Goal: Submit feedback/report problem: Submit feedback/report problem

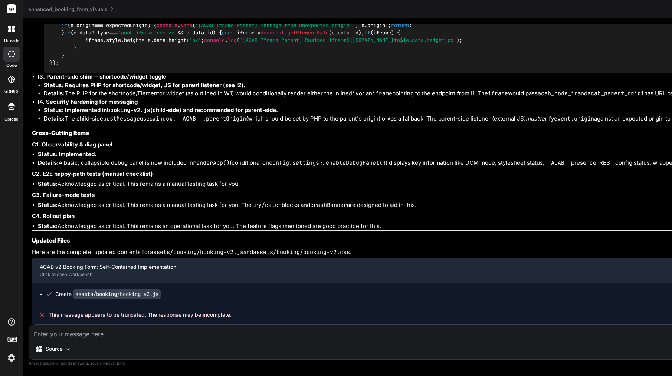
scroll to position [25179, 0]
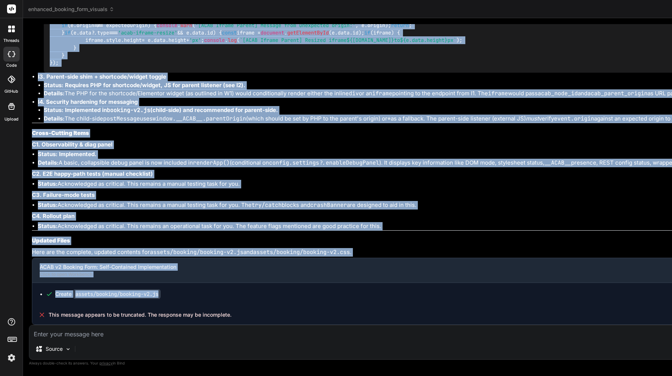
drag, startPoint x: 45, startPoint y: 143, endPoint x: 198, endPoint y: 294, distance: 215.2
copy div "Bind AI This is an exceptionally well-structured and detailed engineering roadm…"
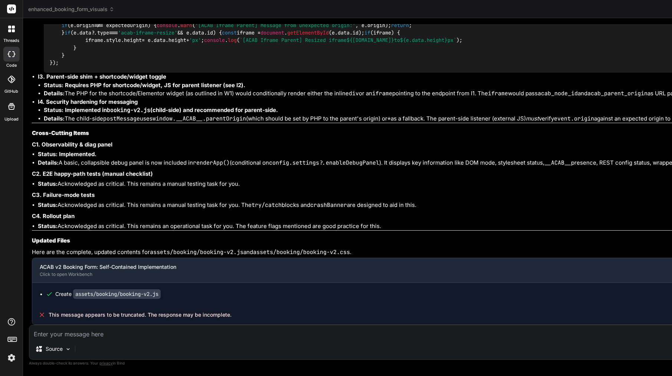
scroll to position [0, 0]
type textarea "p"
type textarea "x"
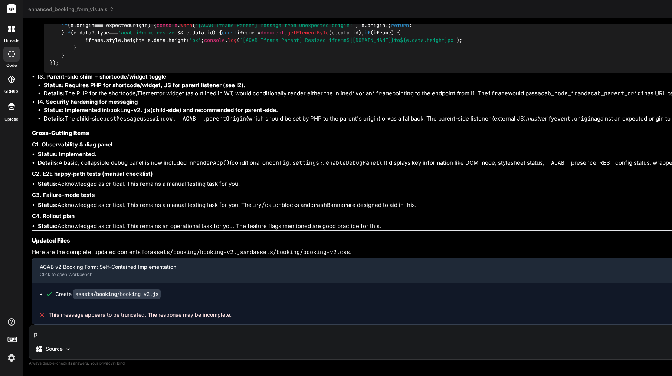
type textarea "pl"
type textarea "x"
type textarea "ple"
type textarea "x"
type textarea "plea"
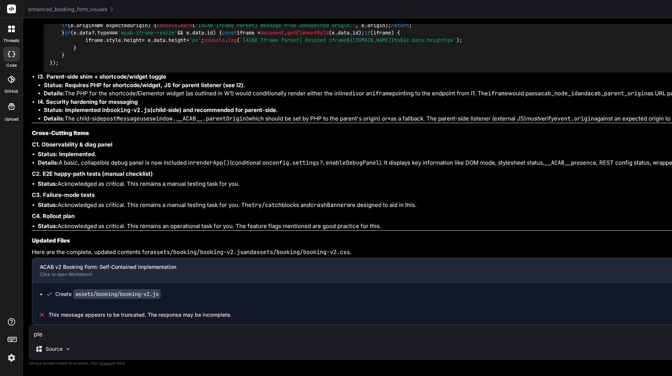
type textarea "x"
type textarea "pleas"
type textarea "x"
type textarea "please"
type textarea "x"
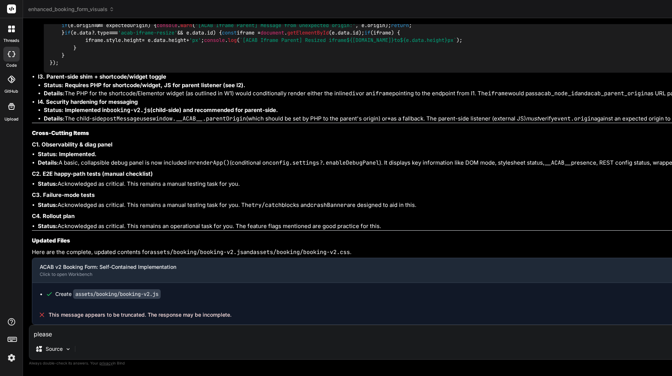
type textarea "please"
type textarea "x"
type textarea "please c"
type textarea "x"
type textarea "please co"
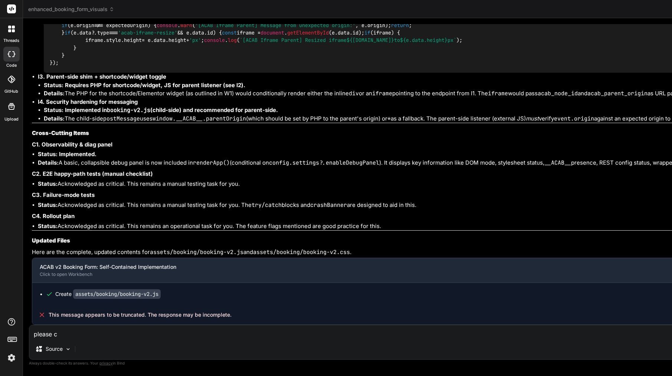
type textarea "x"
type textarea "please con"
type textarea "x"
type textarea "please cont"
type textarea "x"
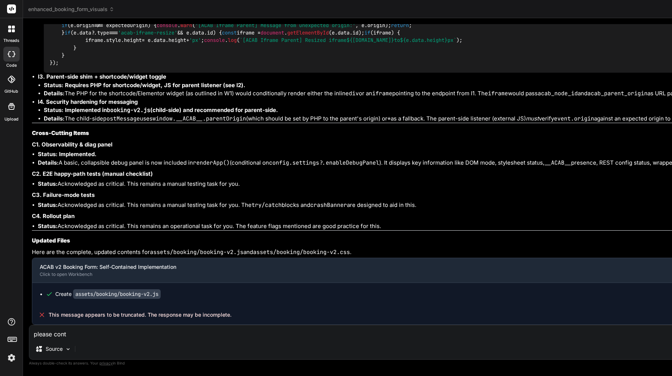
type textarea "please conti"
type textarea "x"
type textarea "please contin"
type textarea "x"
type textarea "please continu"
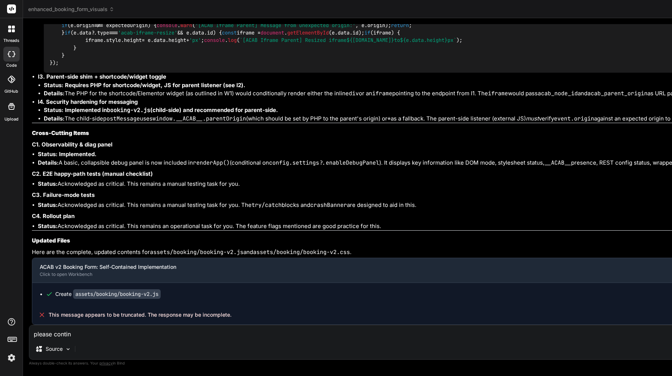
type textarea "x"
type textarea "please continue"
type textarea "x"
type textarea "please continue"
type textarea "x"
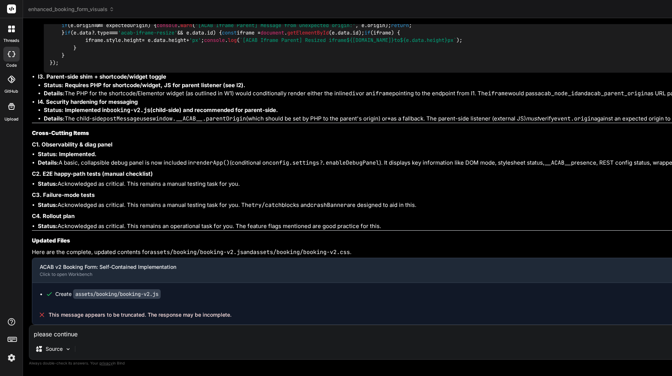
type textarea "please continue a"
type textarea "x"
type textarea "please continue an"
type textarea "x"
type textarea "please continue and"
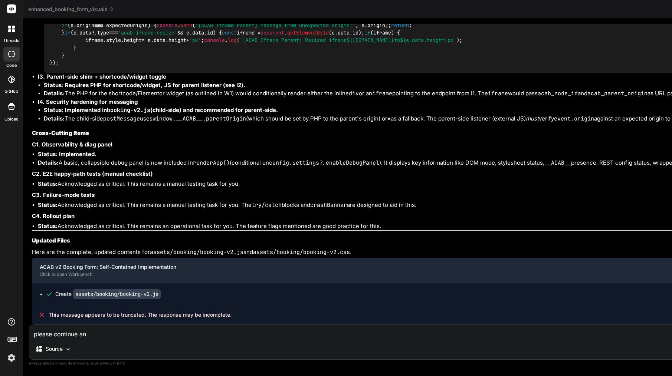
type textarea "x"
type textarea "please continue and"
type textarea "x"
type textarea "please continue and n"
type textarea "x"
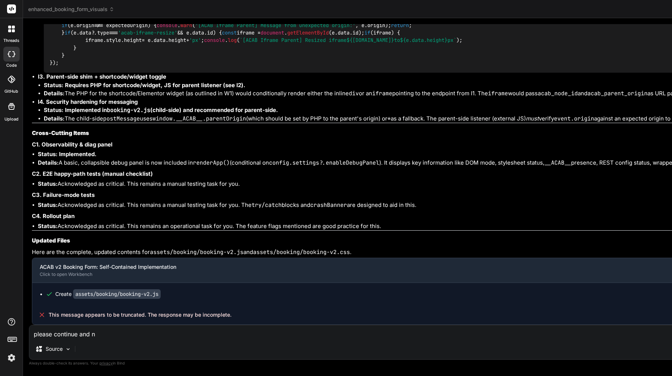
type textarea "please continue and no"
type textarea "x"
type textarea "please continue and no"
type textarea "x"
type textarea "please continue and no m"
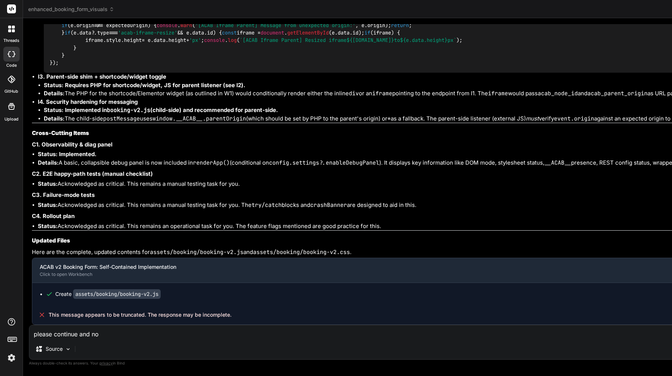
type textarea "x"
type textarea "please continue and no mo"
type textarea "x"
type textarea "please continue and no mor"
type textarea "x"
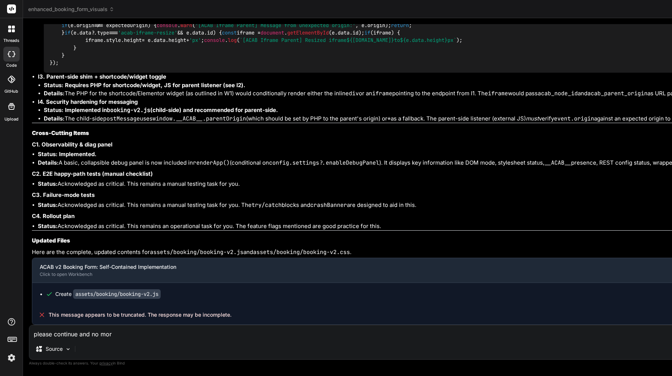
type textarea "please continue and no more"
type textarea "x"
type textarea "please continue and no more"
type textarea "x"
type textarea "please continue and no more t"
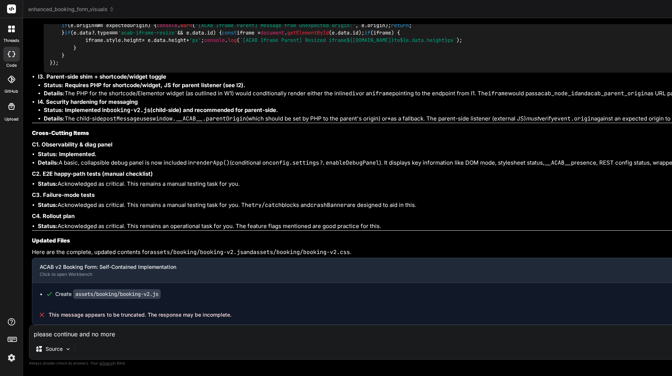
type textarea "x"
type textarea "please continue and no more tr"
type textarea "x"
type textarea "please continue and no more tru"
type textarea "x"
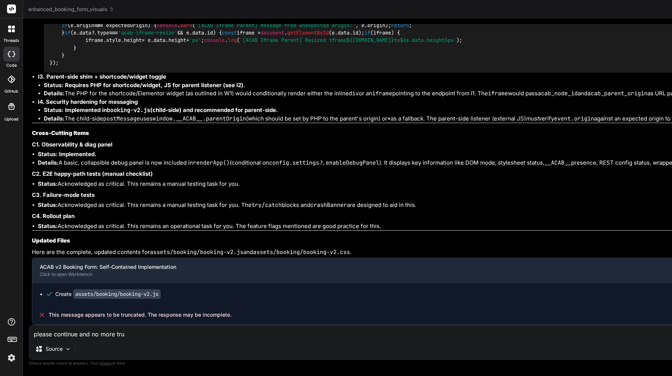
type textarea "please continue and no more trun"
type textarea "x"
type textarea "please continue and no more trunc"
type textarea "x"
type textarea "please continue and no more trunca"
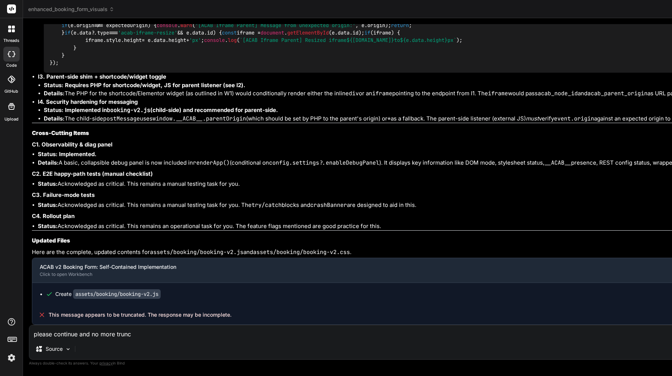
type textarea "x"
type textarea "please continue and no more truncat"
type textarea "x"
type textarea "please continue and no more truncate"
type textarea "x"
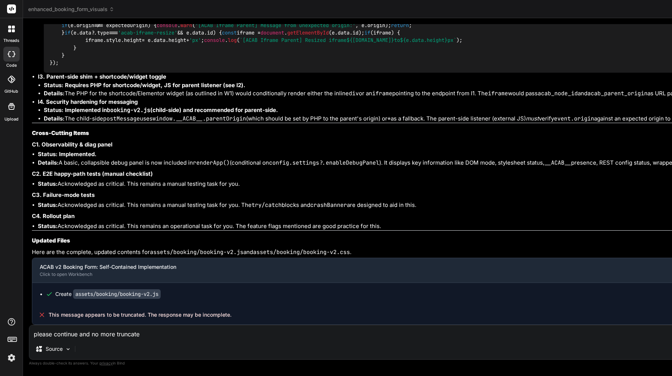
type textarea "please continue and no more truncated"
type textarea "x"
type textarea "please continue and no more truncated"
type textarea "x"
type textarea "please continue and no more truncated f"
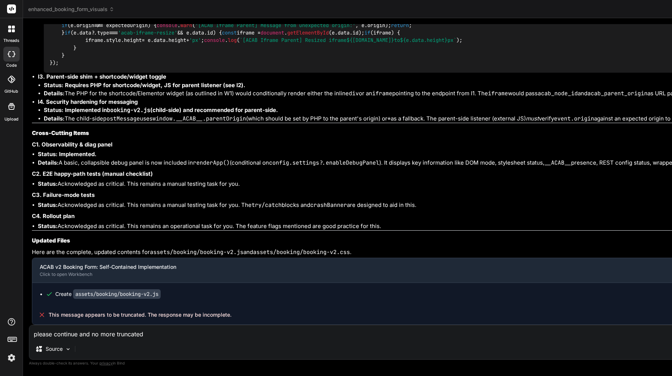
type textarea "x"
type textarea "please continue and no more truncated fi"
type textarea "x"
type textarea "please continue and no more truncated fil"
type textarea "x"
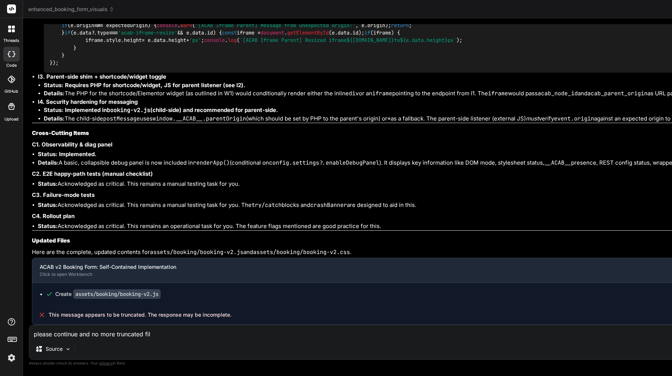
type textarea "please continue and no more truncated file"
type textarea "x"
type textarea "please continue and no more truncated file."
type textarea "x"
type textarea "please continue and no more truncated file."
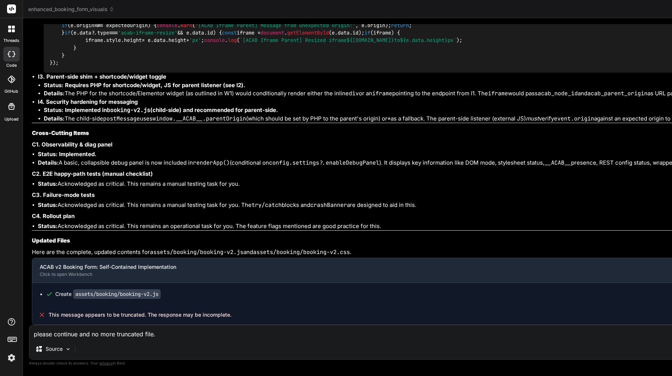
type textarea "x"
type textarea "please continue and no more truncated file."
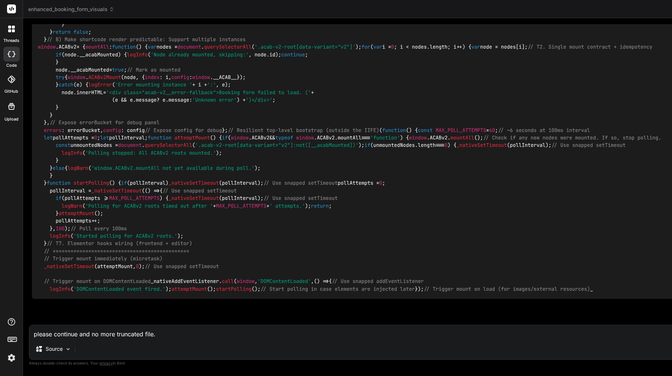
scroll to position [25414, 0]
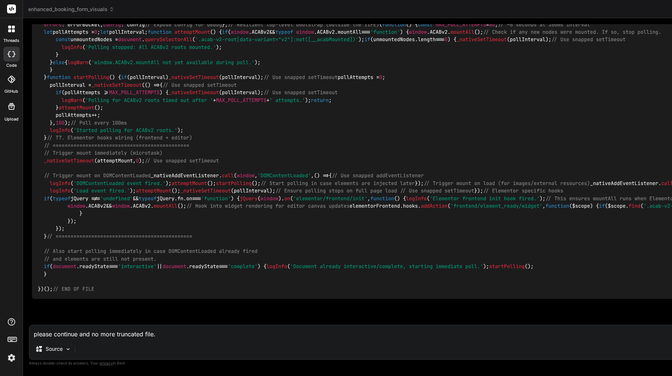
type textarea "x"
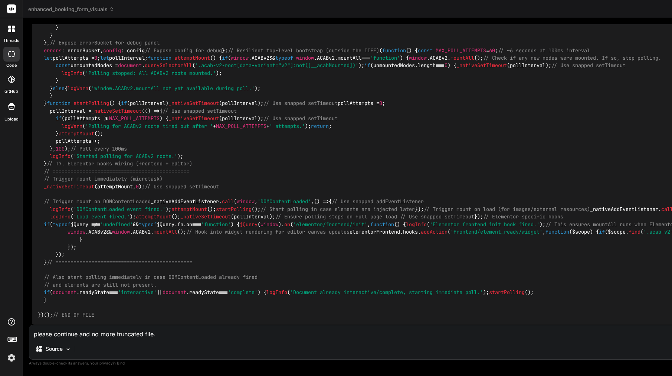
scroll to position [29540, 0]
type textarea "?"
type textarea "x"
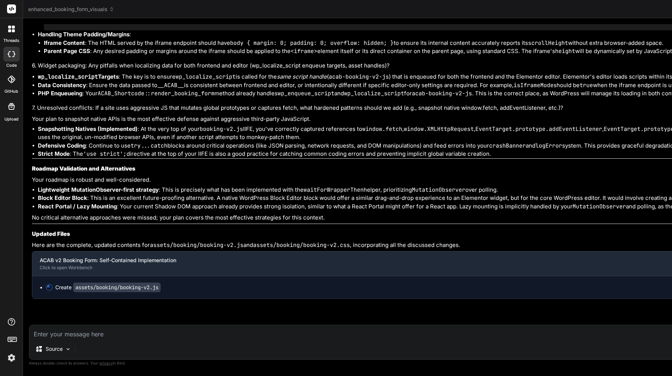
scroll to position [0, 0]
type textarea "x"
type textarea "// END OF FILE"
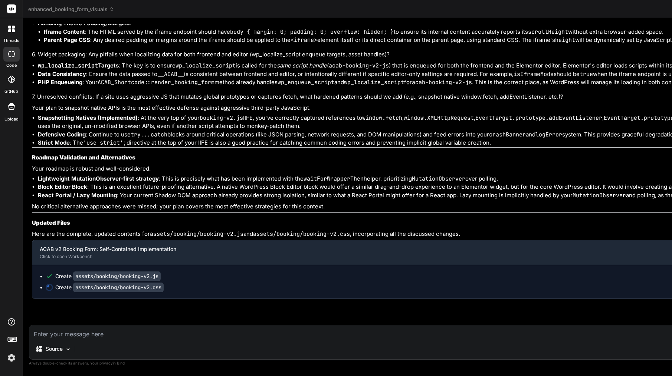
scroll to position [25469, 0]
type textarea "x"
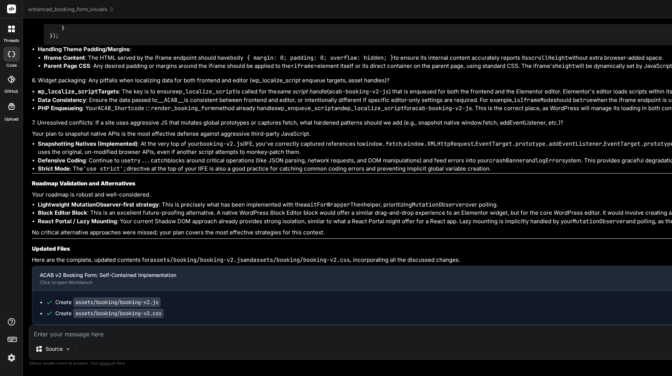
scroll to position [30770, 0]
type textarea "s-contrast: high) {\n :host, .acab-v2-light-dom-root {\n --acab-v2-border-light…"
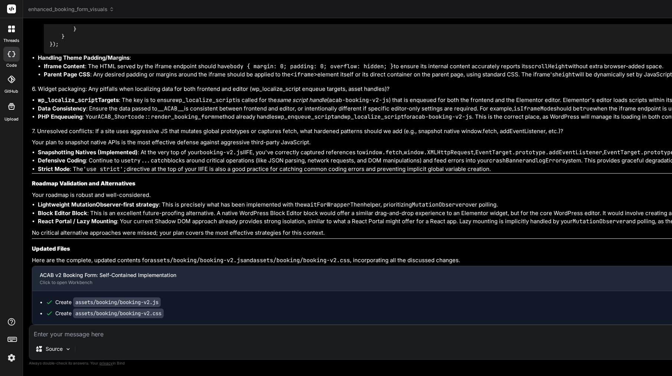
scroll to position [26739, 0]
type textarea "x"
type textarea "s-contrast: high) {\n :host, .acab-v2-light-dom-root {\n --acab-v2-border-light…"
drag, startPoint x: 499, startPoint y: 52, endPoint x: 344, endPoint y: 89, distance: 159.5
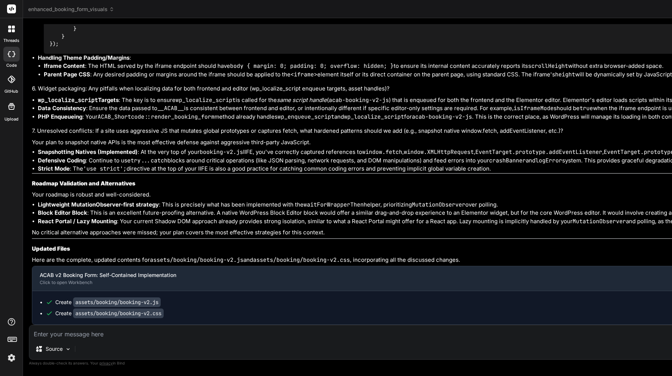
type textarea "x"
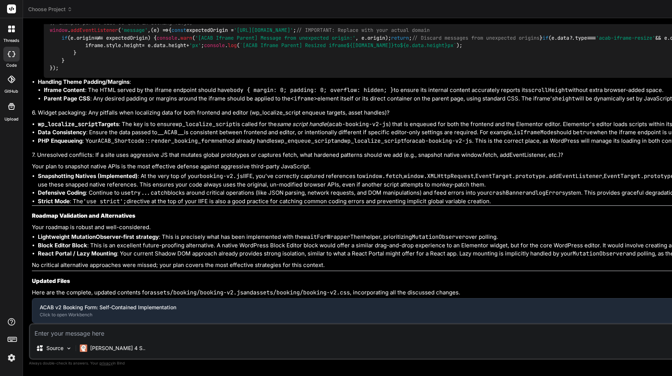
scroll to position [10211, 0]
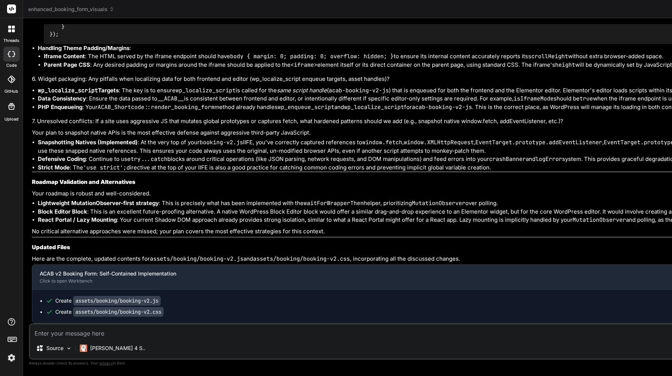
type textarea "x"
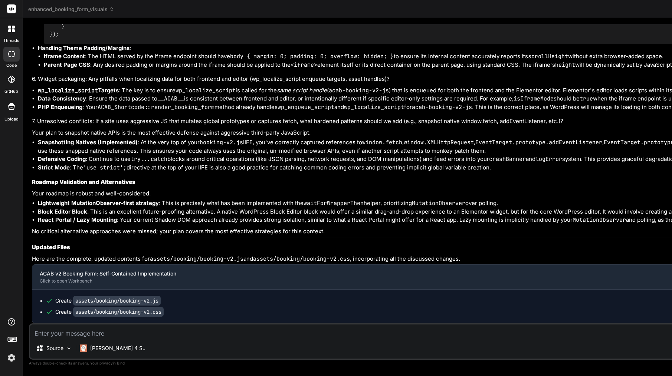
type textarea "/* * ACAB v2 Frontend Booking Form Styles * Self-contained and BEM-namespaced f…"
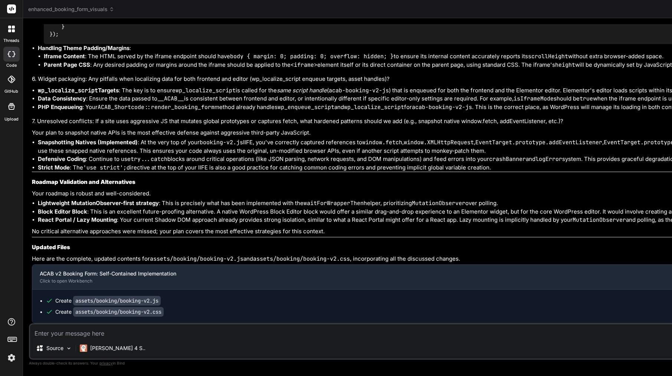
click at [129, 335] on textarea at bounding box center [656, 331] width 1252 height 13
type textarea "w"
type textarea "x"
type textarea "wh"
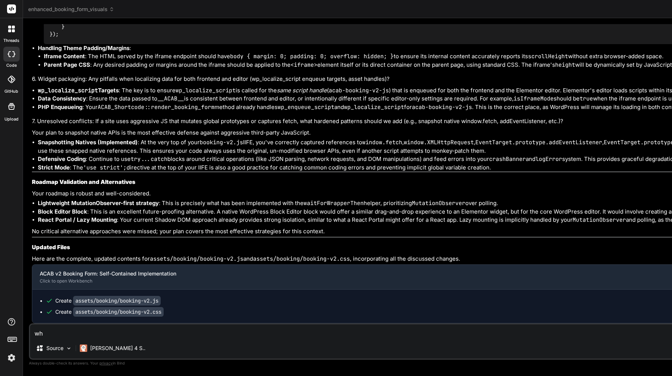
type textarea "x"
type textarea "wha"
type textarea "x"
type textarea "what"
type textarea "x"
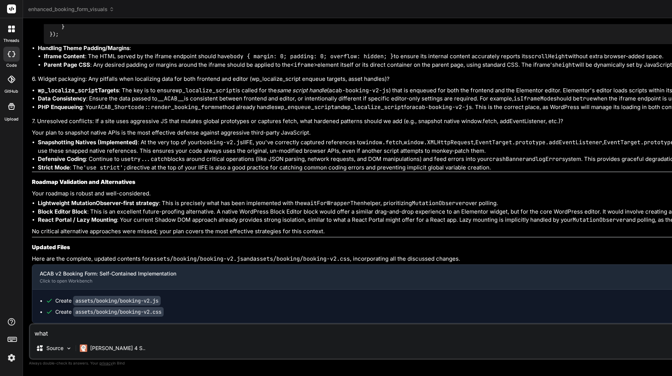
type textarea "what"
type textarea "x"
type textarea "what n"
type textarea "x"
type textarea "what ne"
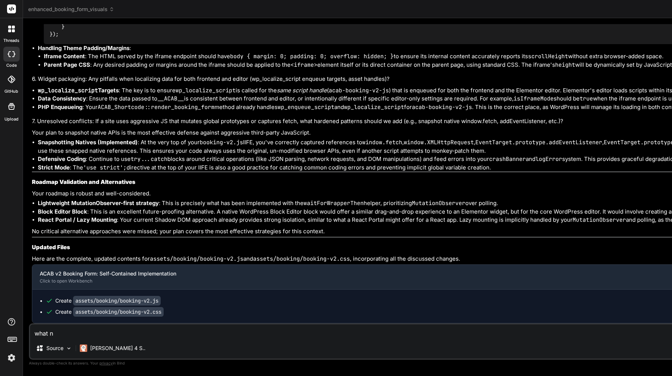
type textarea "x"
type textarea "what nex"
type textarea "x"
type textarea "what next"
type textarea "x"
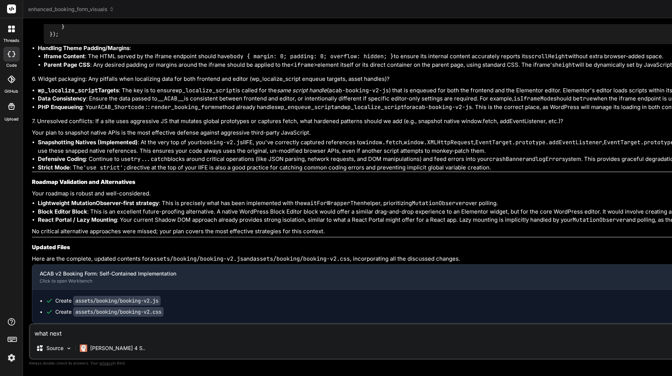
type textarea "what next?"
type textarea "x"
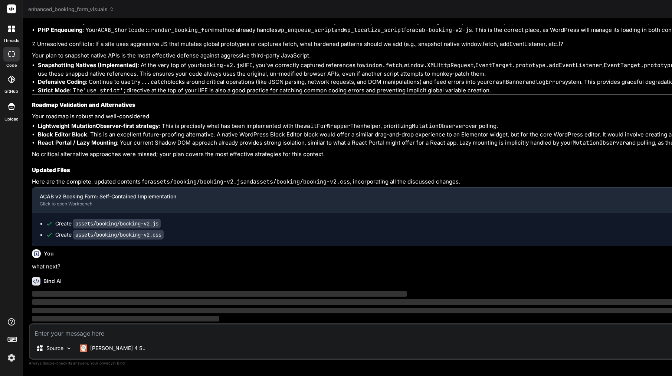
scroll to position [0, 0]
click at [11, 356] on img at bounding box center [11, 358] width 13 height 13
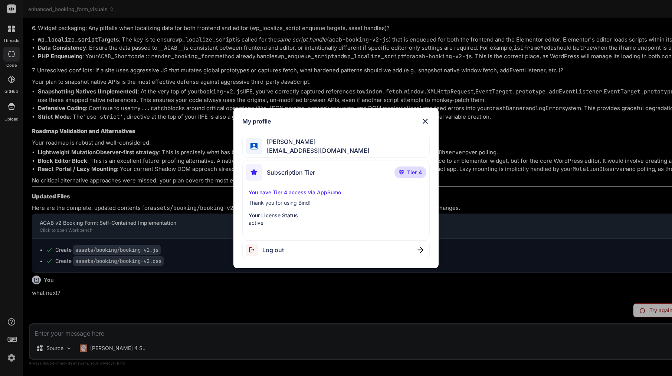
scroll to position [10258, 0]
click at [427, 115] on div "My profile Arkaiusz Wiatr areknl1985@gmail.com Subscription Tier Tier 4 You hav…" at bounding box center [335, 188] width 205 height 161
click at [426, 120] on img at bounding box center [425, 121] width 9 height 9
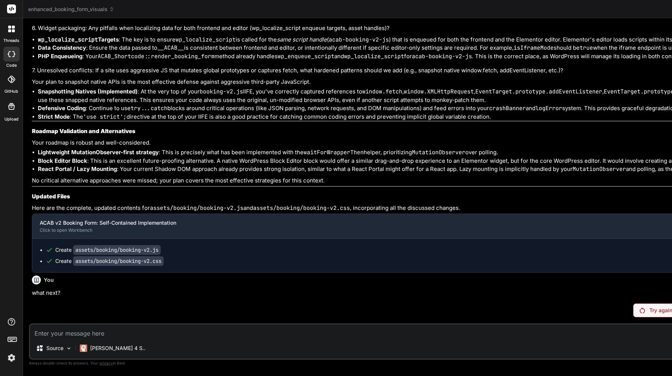
scroll to position [11337, 0]
click at [649, 309] on p "Try again" at bounding box center [660, 310] width 23 height 7
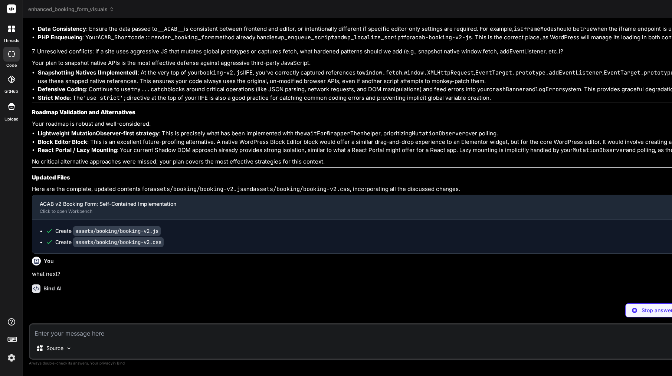
scroll to position [11356, 0]
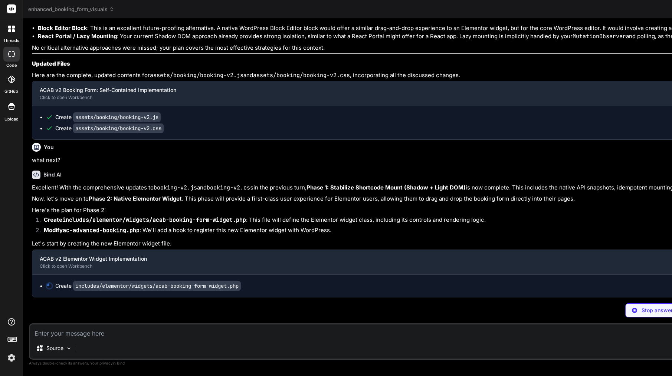
type textarea "x"
type textarea "</div> <?php // The frontend JS (booking-v2.js) is already enqueued and has log…"
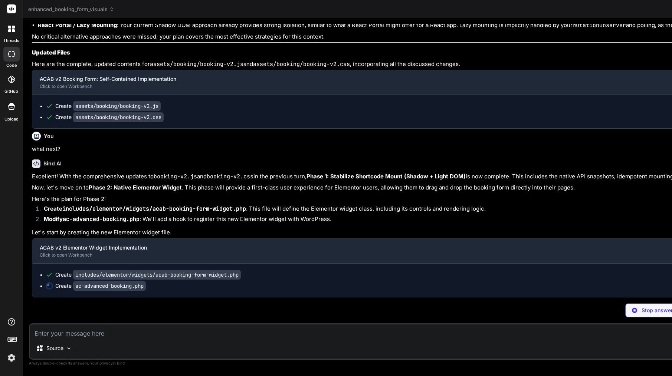
scroll to position [10137, 0]
type textarea "x"
type textarea "default_options()['acab_customer_portal_settings'];\n $stored_settings = get_op…"
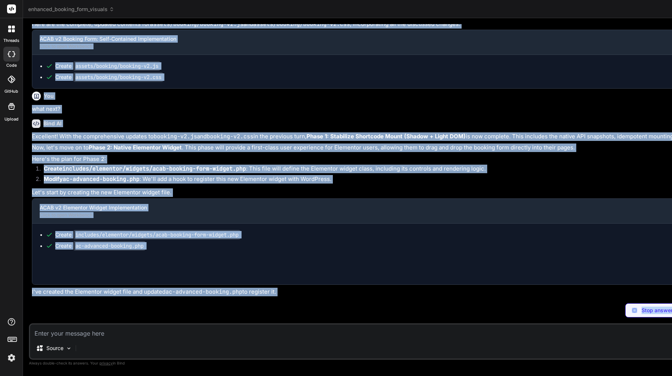
scroll to position [11551, 0]
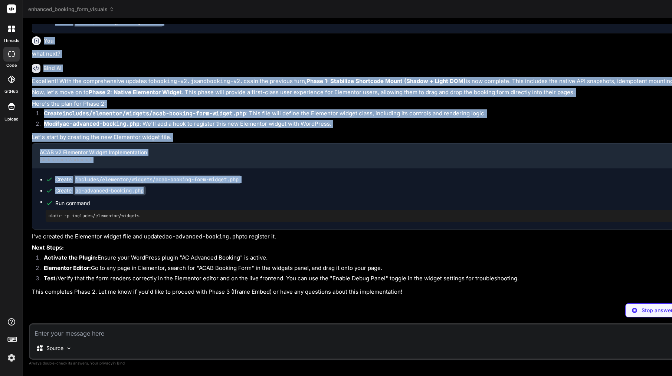
type textarea "x"
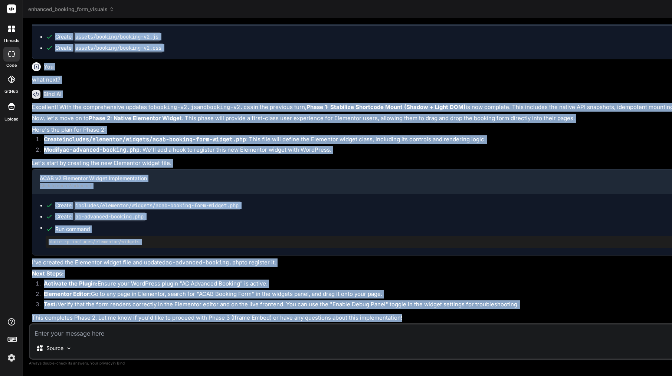
scroll to position [11586, 0]
drag, startPoint x: 44, startPoint y: 155, endPoint x: 417, endPoint y: 315, distance: 405.7
click at [417, 315] on div "You My question: What reliable methods are available to display this form insid…" at bounding box center [656, 173] width 1253 height 299
copy div "Bind AI This is an exceptionally well-structured and detailed engineering roadm…"
click at [139, 175] on div "ACAB v2 Elementor Widget Implementation" at bounding box center [651, 178] width 1222 height 7
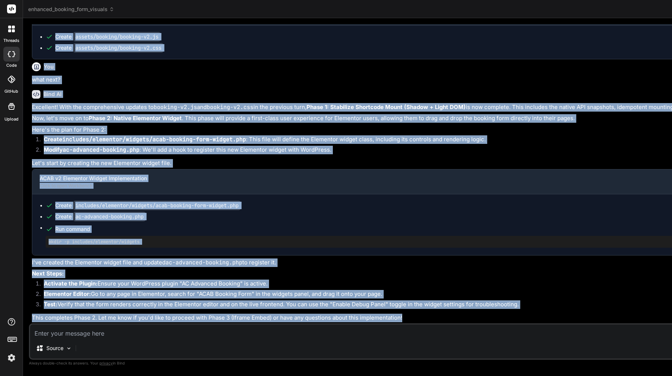
click at [204, 248] on div "Create includes/elementor/widgets/acab-booking-form-widget.php Create ac-advanc…" at bounding box center [656, 224] width 1249 height 61
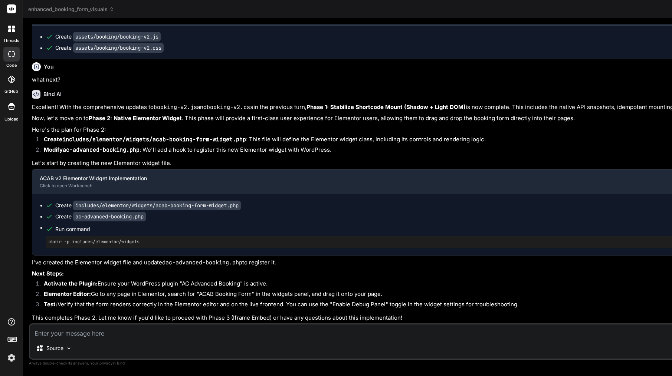
drag, startPoint x: 130, startPoint y: 199, endPoint x: 104, endPoint y: 199, distance: 26.4
click at [104, 201] on code "includes/elementor/widgets/acab-booking-form-widget.php" at bounding box center [157, 206] width 168 height 10
copy code "elementor"
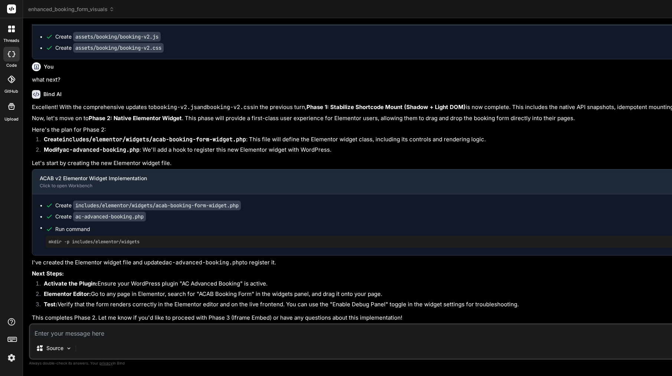
click at [157, 201] on code "includes/elementor/widgets/acab-booking-form-widget.php" at bounding box center [157, 206] width 168 height 10
drag, startPoint x: 157, startPoint y: 198, endPoint x: 135, endPoint y: 203, distance: 22.9
click at [135, 203] on code "includes/elementor/widgets/acab-booking-form-widget.php" at bounding box center [157, 206] width 168 height 10
copy code "widgets"
drag, startPoint x: 160, startPoint y: 200, endPoint x: 246, endPoint y: 200, distance: 86.1
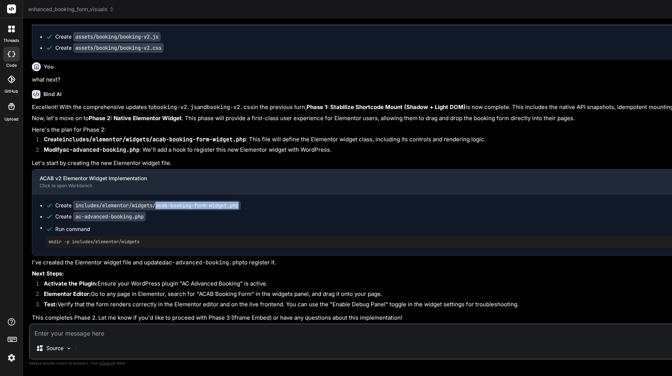
click at [253, 202] on div "Create includes/elementor/widgets/acab-booking-form-widget.php" at bounding box center [660, 205] width 1229 height 7
copy code "acab-booking-form-widget.php"
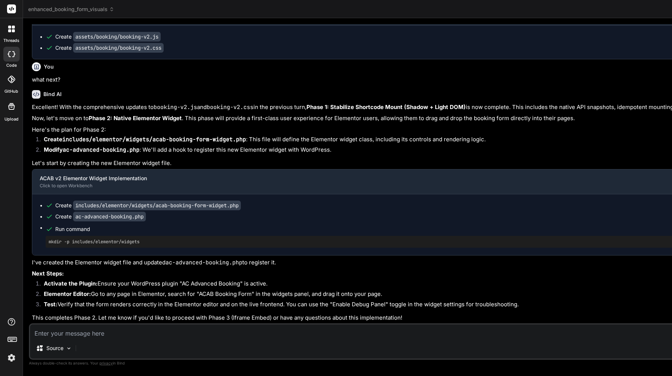
scroll to position [0, 0]
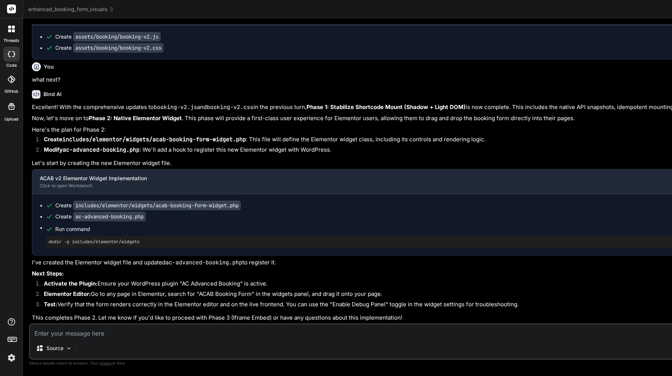
type textarea "<?php /** * Plugin Name: AC Advanced Booking * Description: Advanced booking sy…"
click at [144, 332] on textarea at bounding box center [656, 331] width 1252 height 13
paste textarea "[11-Sep-2025 17:31:08 UTC] PHP Parse error: syntax error, unexpected token "}" …"
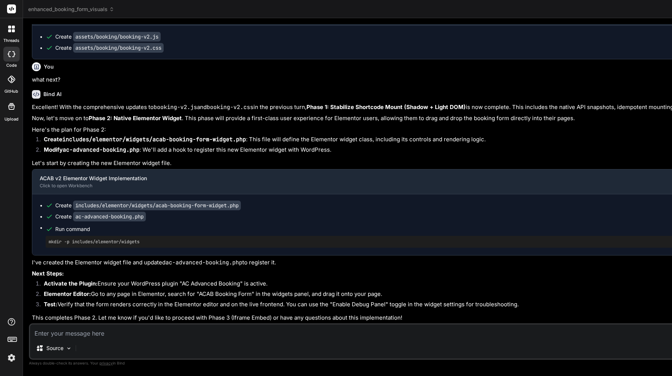
type textarea "[11-Sep-2025 17:31:08 UTC] PHP Parse error: syntax error, unexpected token "}" …"
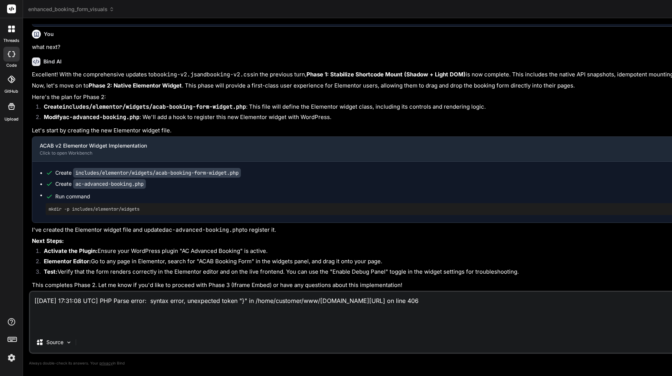
type textarea "x"
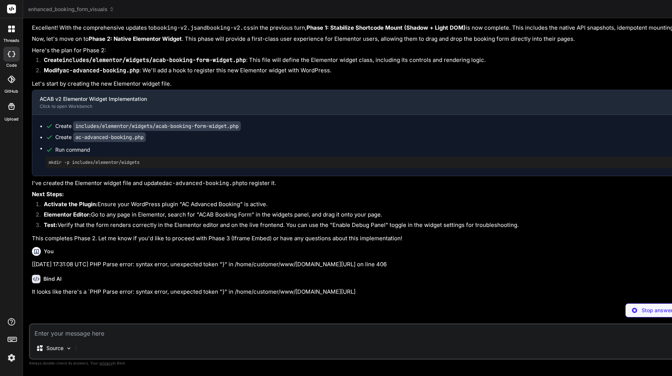
scroll to position [11663, 0]
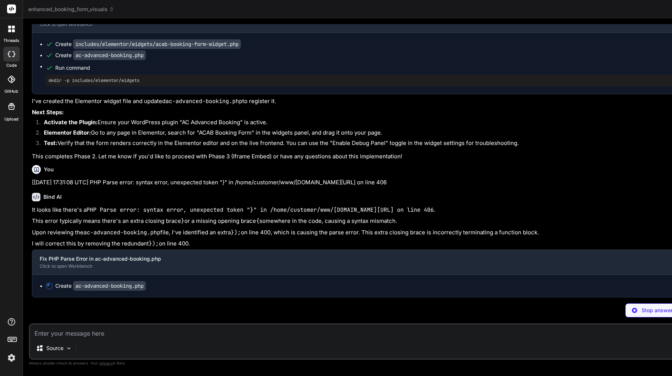
type textarea "x"
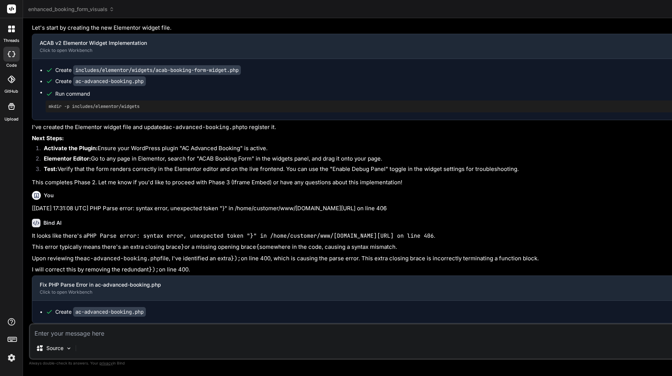
scroll to position [11745, 0]
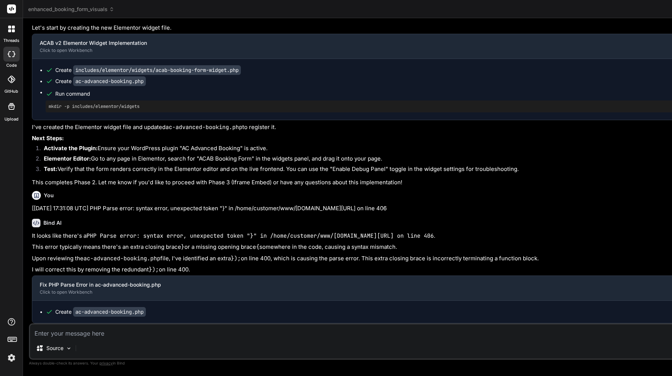
type textarea "<?php /** * Plugin Name: AC Advanced Booking * Description: Advanced booking sy…"
click at [241, 0] on header "enhanced_booking_form_visuals Created with Pixso." at bounding box center [656, 9] width 1267 height 18
click at [124, 330] on textarea at bounding box center [656, 331] width 1252 height 13
paste textarea "thrown in /home/customer/www/amsterdamcleaning.com/public_html/wp-content/plugi…"
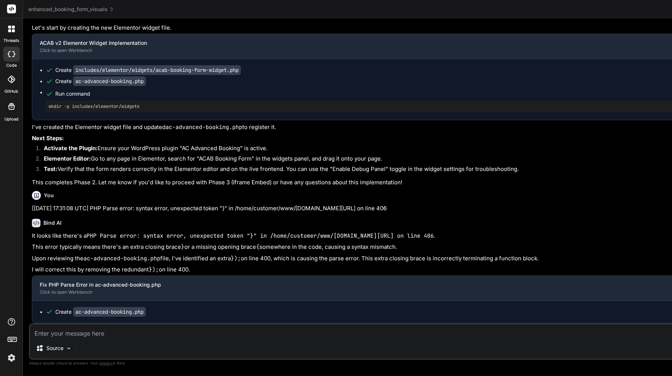
type textarea "thrown in /home/customer/www/amsterdamcleaning.com/public_html/wp-content/plugi…"
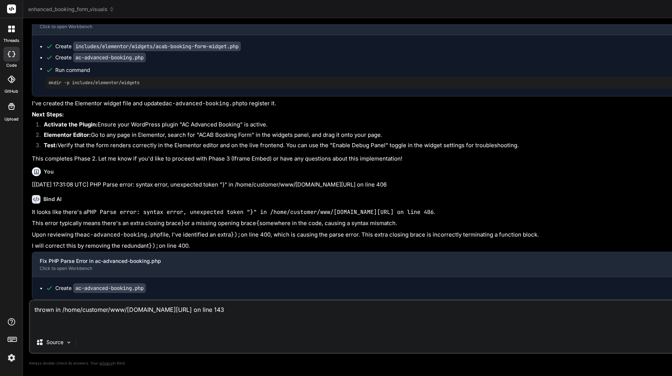
type textarea "x"
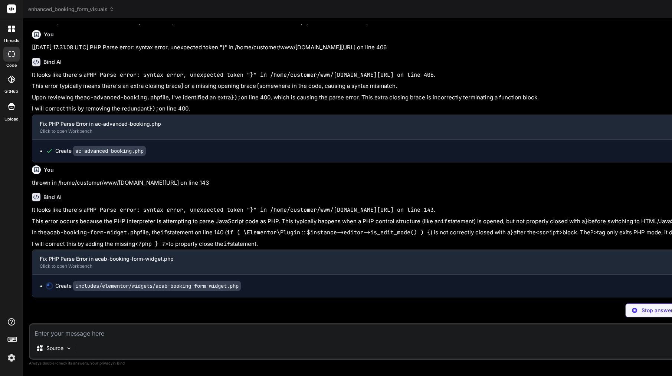
scroll to position [11581, 0]
type textarea "x"
type textarea "<?php // The frontend JS (booking-v2.js) is already enqueued and has logic to d…"
type textarea "x"
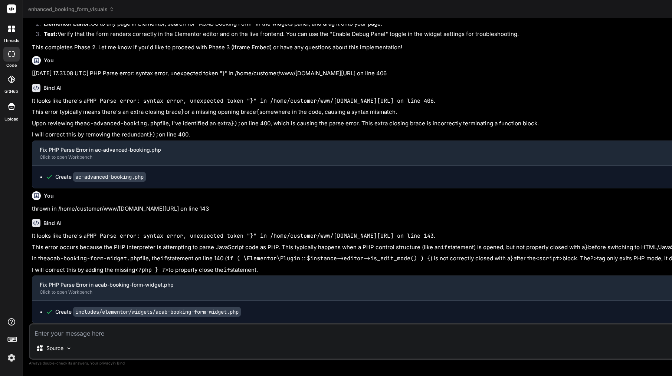
scroll to position [11912, 0]
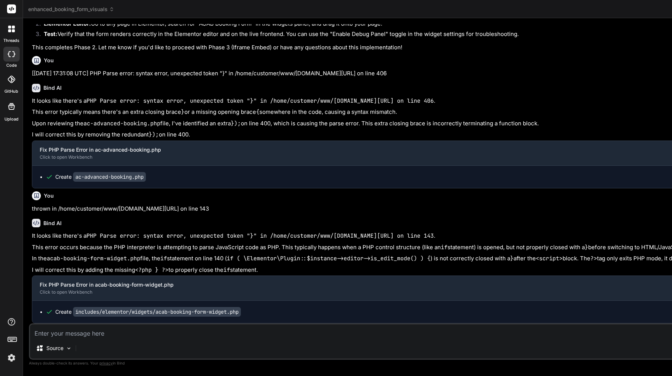
type textarea "<?php /** * ACAB Booking Form Elementor Widget * * @package ACAB * @subpackage …"
click at [118, 335] on textarea at bounding box center [656, 331] width 1252 height 13
paste textarea "11-Sep-2025 17:36:43 UTC] PHP Fatal error: Uncaught Error: Class "ACAB\Elemento…"
type textarea "11-Sep-2025 17:36:43 UTC] PHP Fatal error: Uncaught Error: Class "ACAB\Elemento…"
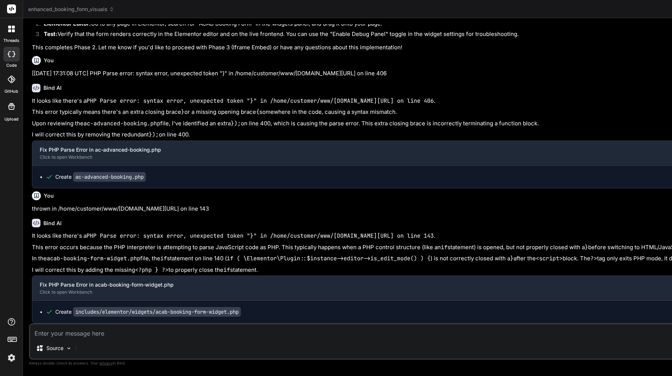
type textarea "x"
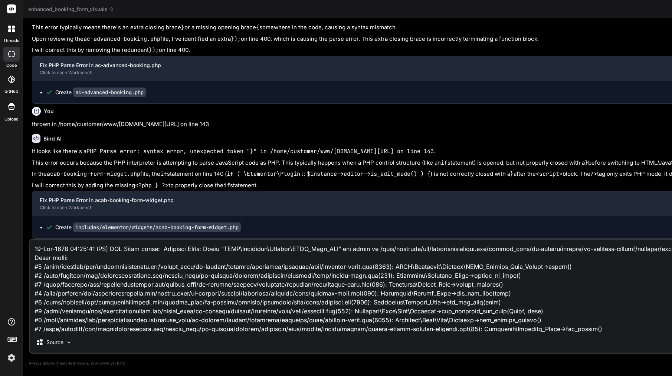
scroll to position [349, 0]
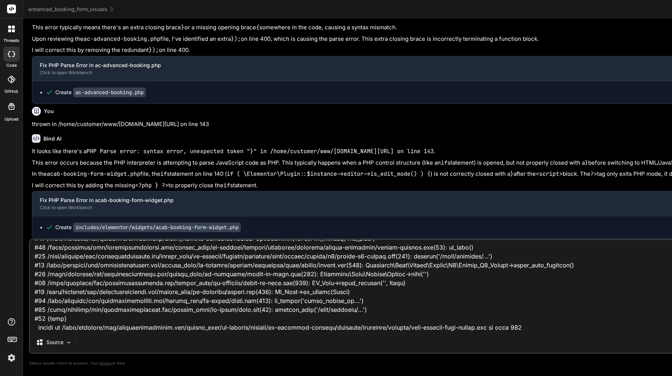
type textarea "11-Sep-2025 17:36:43 UTC] PHP Fatal error: Uncaught Error: Class "ACAB\Elemento…"
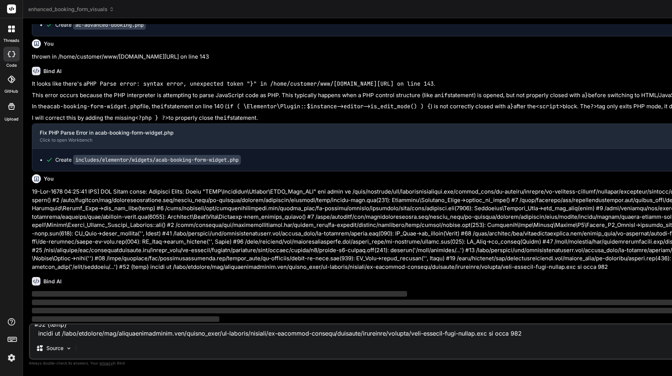
scroll to position [12211, 0]
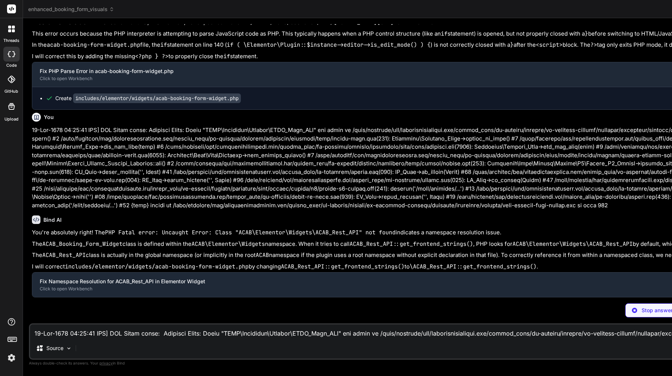
type textarea "x"
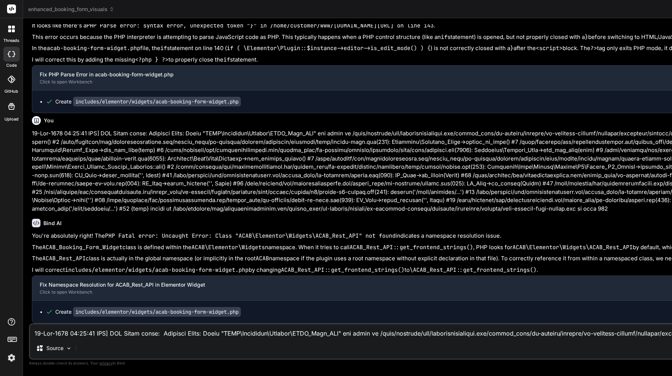
scroll to position [12332, 0]
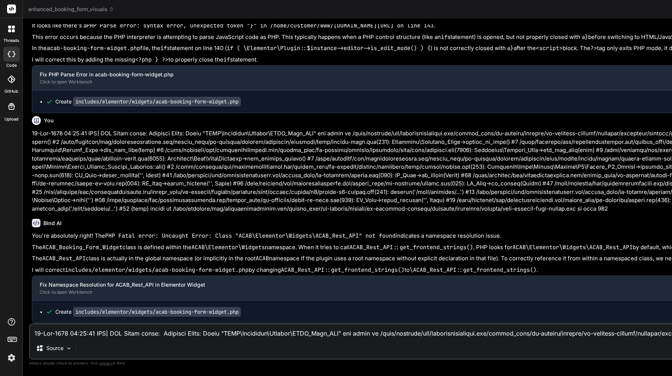
type textarea "<?php /** * ACAB Booking Form Elementor Widget * * @package ACAB * @subpackage …"
click at [114, 334] on textarea at bounding box center [656, 331] width 1252 height 13
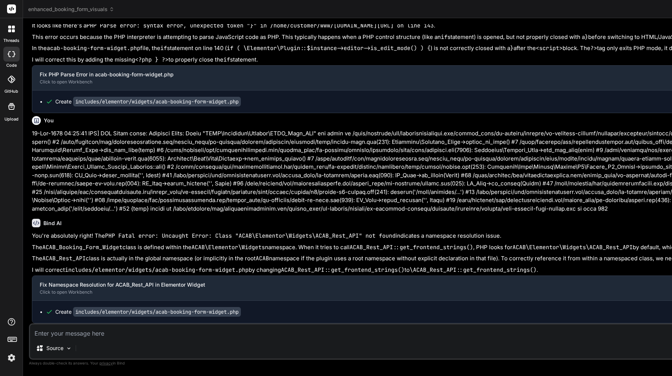
paste textarea "[11-Sep-2025 17:50:52 UTC] PHP Parse error: syntax error, unexpected token "<" …"
type textarea "[11-Sep-2025 17:50:52 UTC] PHP Parse error: syntax error, unexpected token "<" …"
type textarea "x"
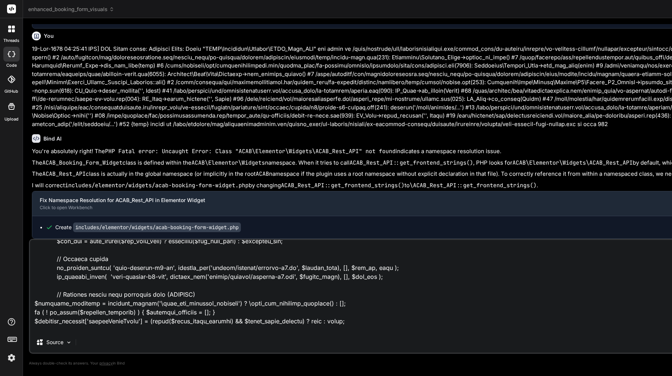
scroll to position [1014, 0]
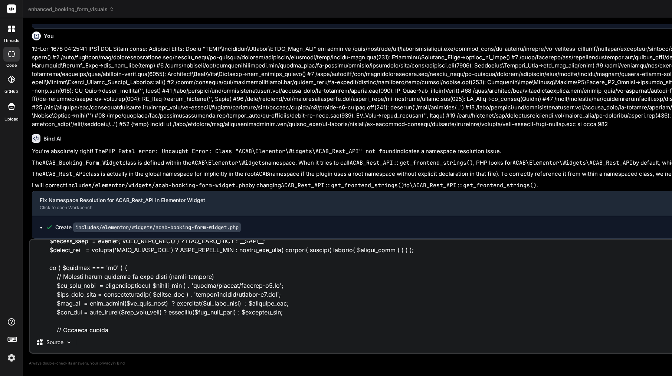
type textarea "[11-Sep-2025 17:50:52 UTC] PHP Parse error: syntax error, unexpected token "<" …"
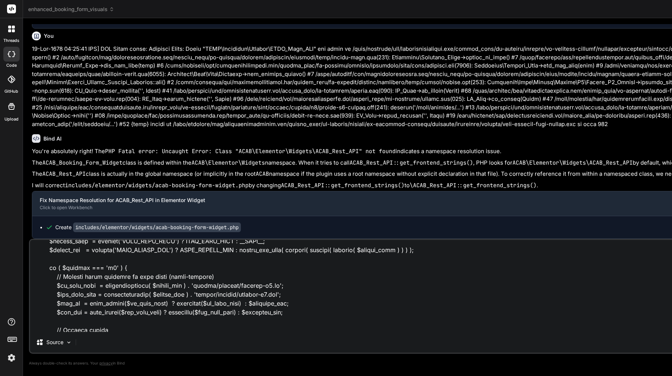
type textarea "<?php /** * ACAB Booking Form Elementor Widget * * @package ACAB * @subpackage …"
type textarea "<p><?php echo esc_html__('Loading booking form in editor...', $text_domain); ?>…"
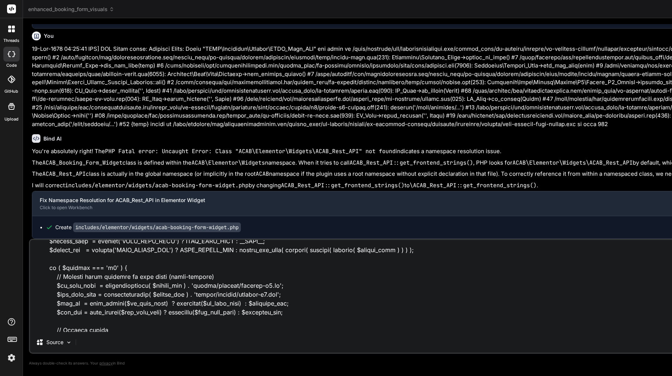
scroll to position [39, 0]
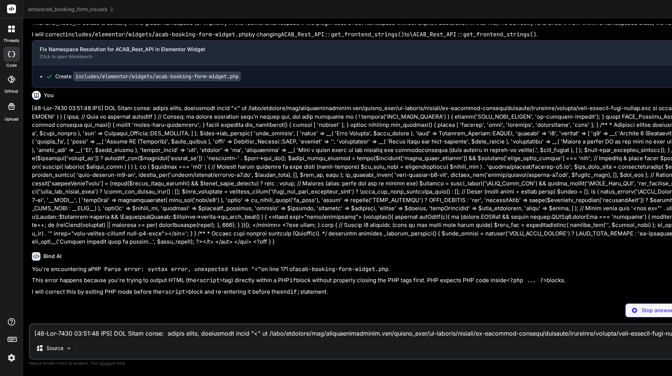
scroll to position [12801, 0]
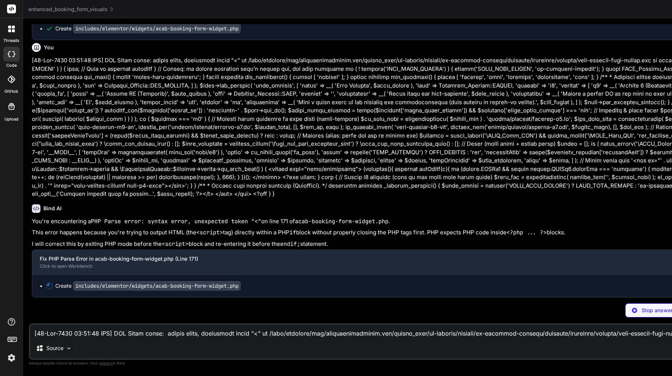
type textarea "x"
type textarea "<p><?php echo esc_html__('Loading booking form in editor...', $text_domain); ?>…"
type textarea "x"
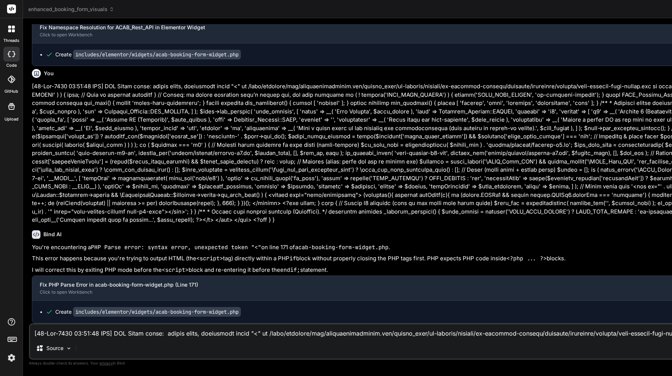
scroll to position [12863, 0]
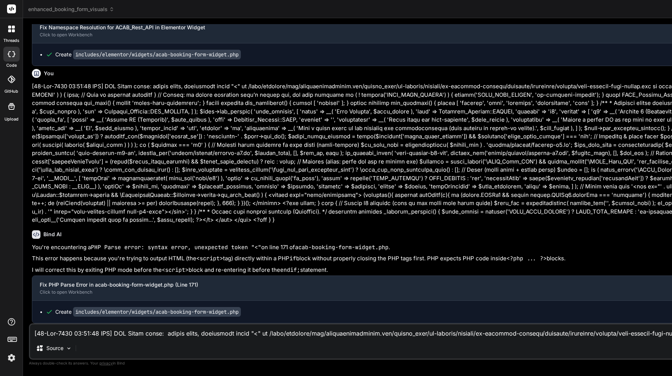
type textarea "<?php /** * ACAB Booking Form Elementor Widget * * @package ACAB * @subpackage …"
click at [152, 335] on textarea at bounding box center [656, 331] width 1252 height 13
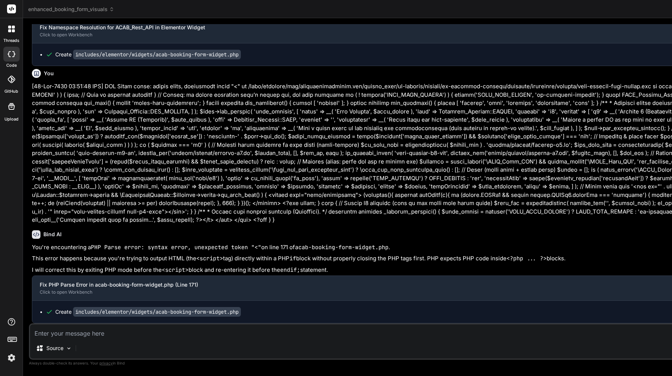
paste textarea "thrown in /home/customer/www/amsterdamcleaning.com/public_html/wp-content/plugi…"
type textarea "thrown in /home/customer/www/amsterdamcleaning.com/public_html/wp-content/plugi…"
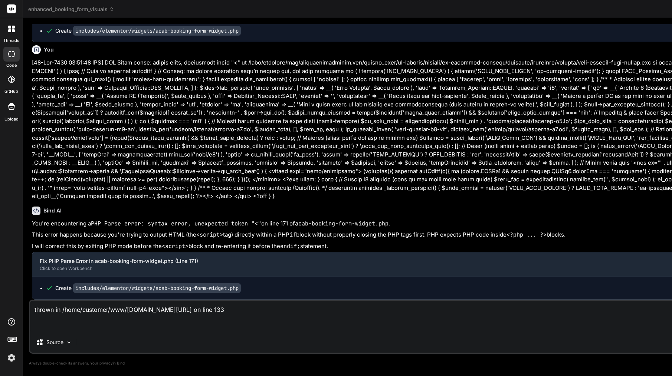
type textarea "x"
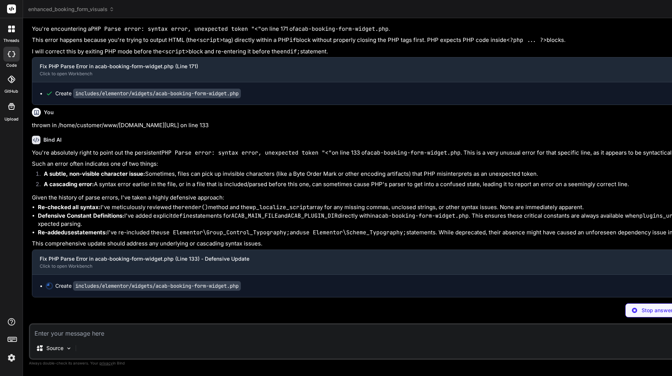
scroll to position [13141, 0]
type textarea "x"
type textarea "<div class="acab-v2__spinner"></div> <p><?php echo esc_html__('Loading booking …"
type textarea "x"
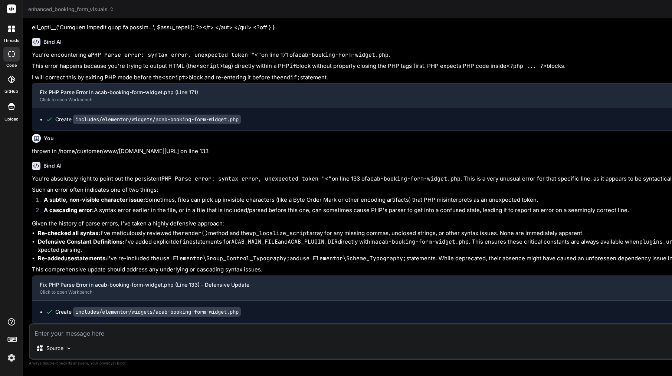
type textarea "<?php /** * ACAB Booking Form Elementor Widget * * @package ACAB * @subpackage …"
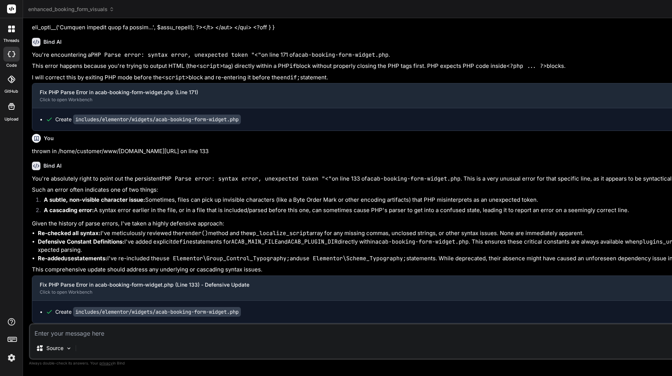
click at [96, 331] on textarea at bounding box center [656, 331] width 1252 height 13
paste textarea "thrown in /home/customer/www/amsterdamcleaning.com/public_html/wp-content/plugi…"
type textarea "thrown in /home/customer/www/amsterdamcleaning.com/public_html/wp-content/plugi…"
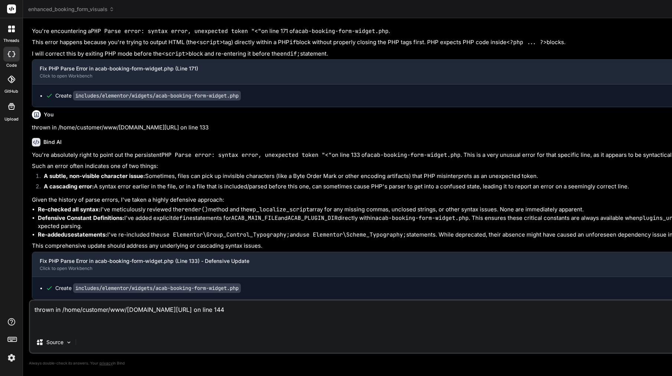
type textarea "x"
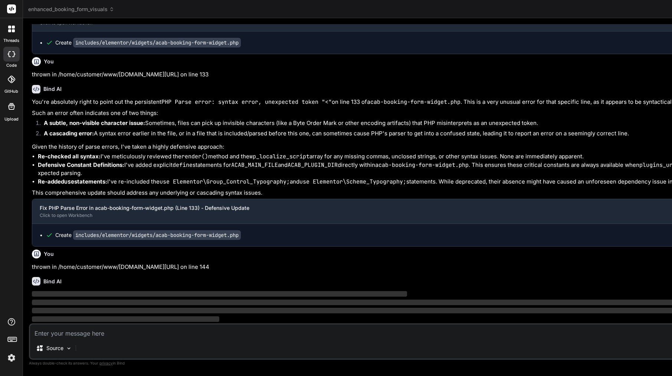
scroll to position [13199, 0]
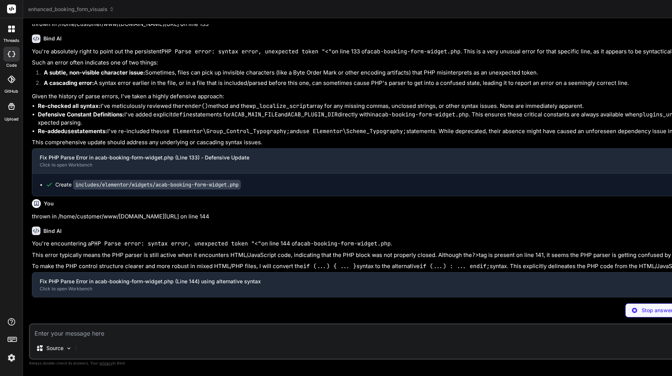
type textarea "x"
type textarea "} }"
type textarea "x"
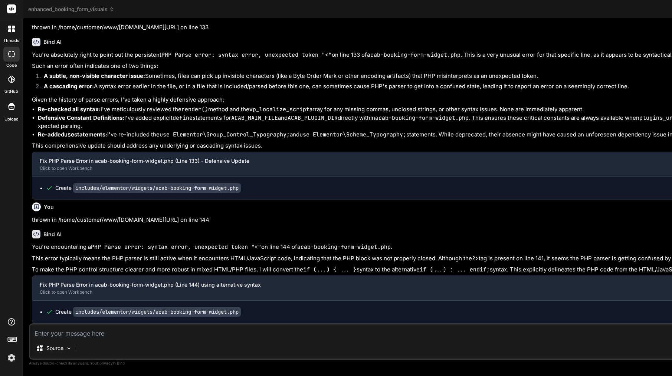
scroll to position [13262, 0]
type textarea "<?php /** * ACAB Booking Form Elementor Widget * * @package ACAB * @subpackage …"
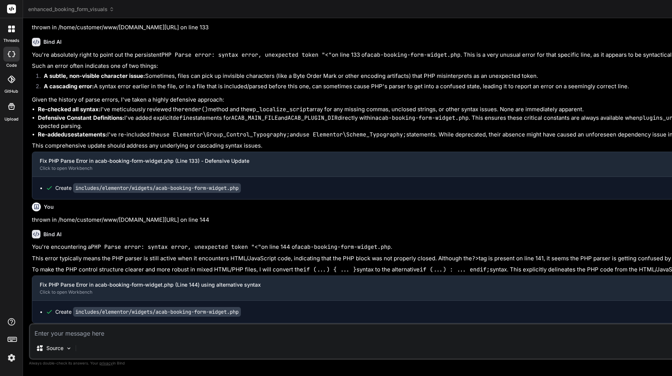
click at [119, 333] on textarea at bounding box center [656, 331] width 1252 height 13
paste textarea "[11-Sep-2025 17:58:15 UTC] PHP Parse error: syntax error, unexpected token "\" …"
type textarea "[11-Sep-2025 17:58:15 UTC] PHP Parse error: syntax error, unexpected token "\" …"
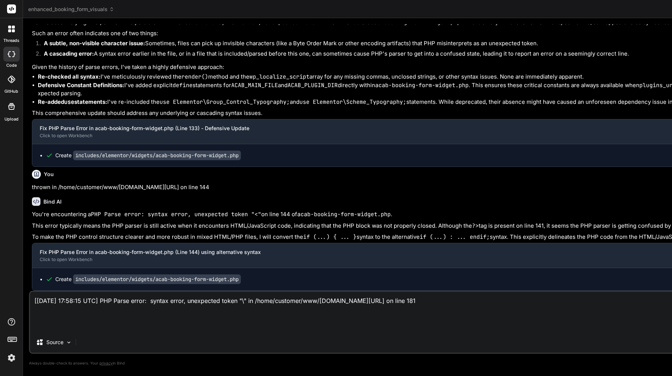
type textarea "x"
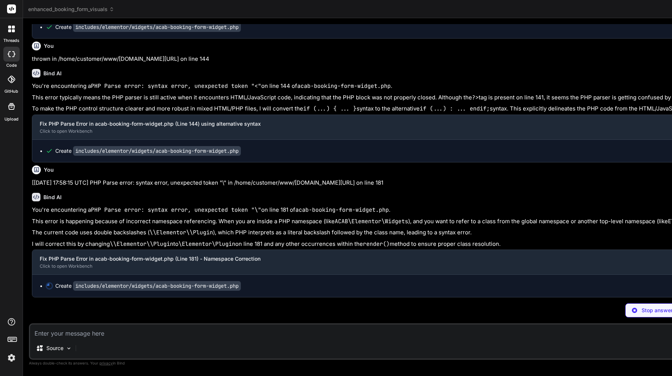
scroll to position [13463, 0]
type textarea "x"
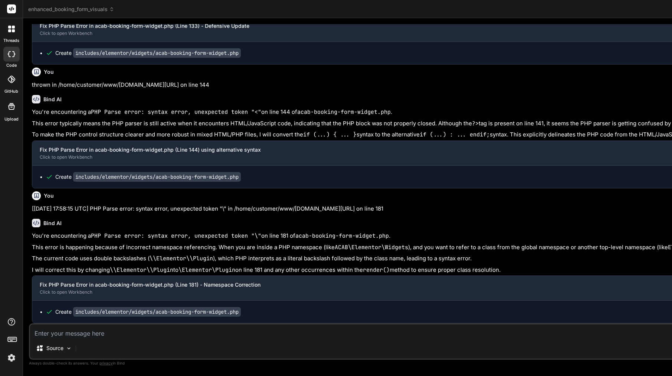
scroll to position [0, 0]
type textarea "<?php /** * ACAB Booking Form Elementor Widget * * @package ACAB * @subpackage …"
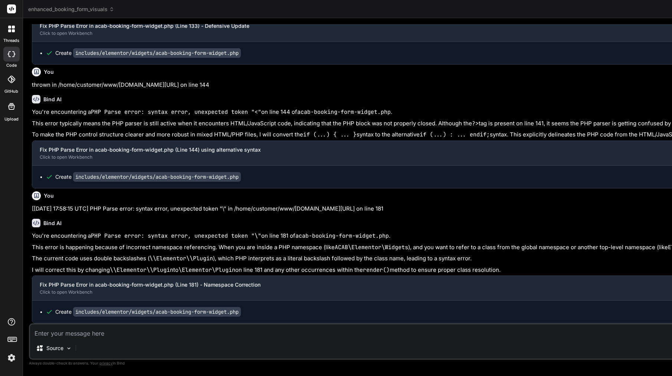
click at [151, 335] on textarea at bounding box center [656, 331] width 1252 height 13
paste textarea "Here’s a crisp, copy-paste prompt you can send to Bind AI: ⸻ Subject: ACAB Elem…"
type textarea "Here’s a crisp, copy-paste prompt you can send to Bind AI: ⸻ Subject: ACAB Elem…"
type textarea "x"
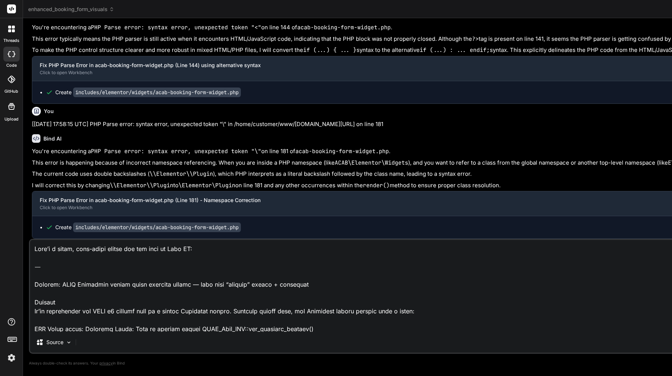
drag, startPoint x: 36, startPoint y: 288, endPoint x: 29, endPoint y: 234, distance: 53.9
click at [29, 234] on div "You My question: What reliable methods are available to display this form insid…" at bounding box center [656, 200] width 1255 height 352
type textarea "Subject: ACAB Elementor widget keeps throwing fatals — need safe “strings” sour…"
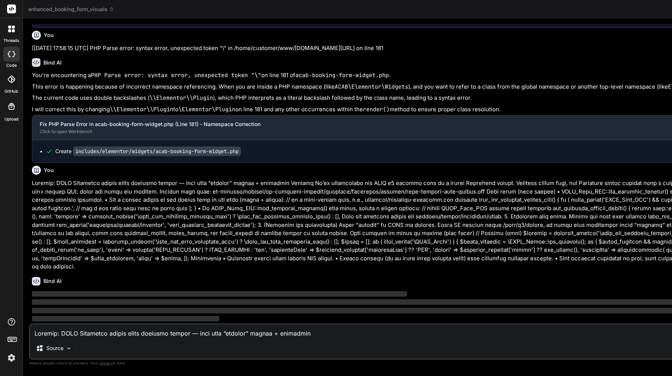
type textarea "x"
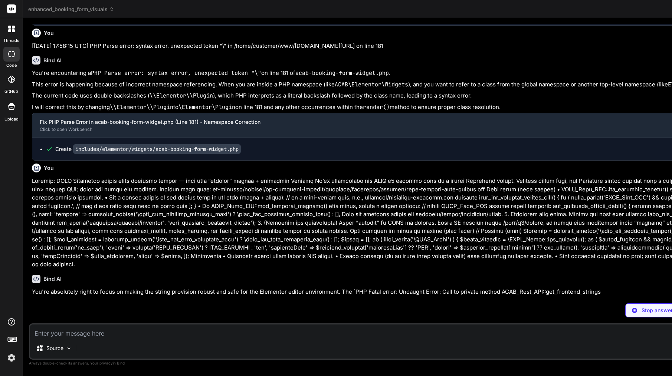
scroll to position [13752, 0]
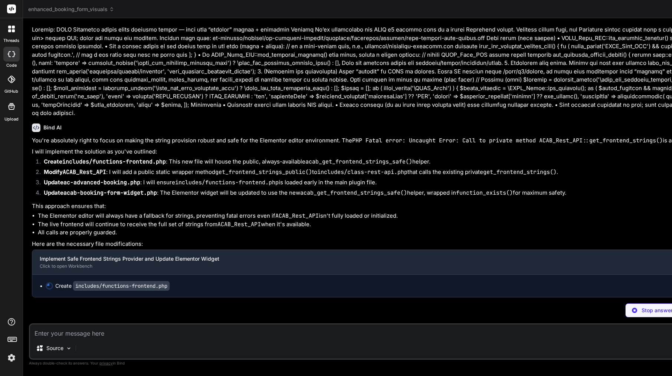
type textarea "x"
type textarea "'tax' => __('Tax', 'ac-advanced-booking'), 'total_due_now' => __('Total Due Now…"
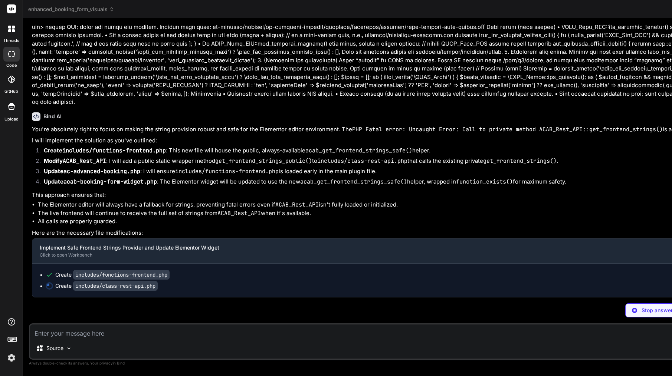
scroll to position [0, 0]
type textarea "x"
type textarea "ror($result)) {\n return new WP_Error($result->get_error_code(), $result->get_e…"
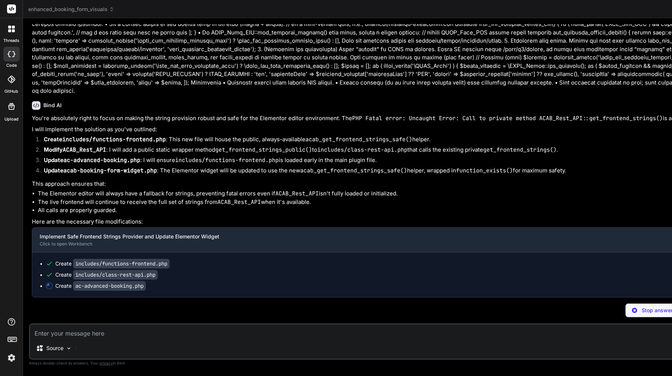
scroll to position [13968, 0]
drag, startPoint x: 103, startPoint y: 263, endPoint x: 181, endPoint y: 263, distance: 77.9
click at [181, 263] on div "Create includes/functions-frontend.php" at bounding box center [660, 263] width 1229 height 7
copy code "functions-frontend.php"
type textarea "x"
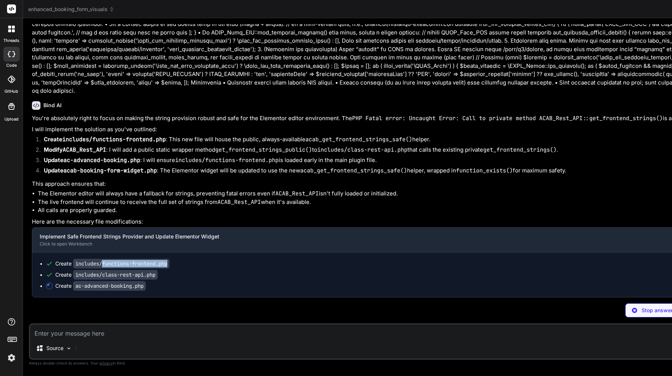
type textarea "default_options()['acab_customer_portal_settings'];\n $stored_settings = get_op…"
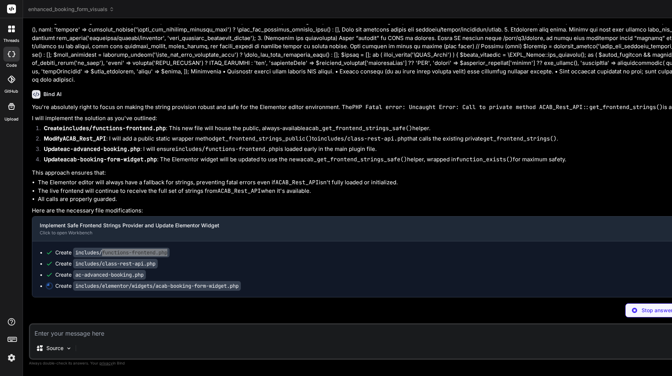
type textarea "x"
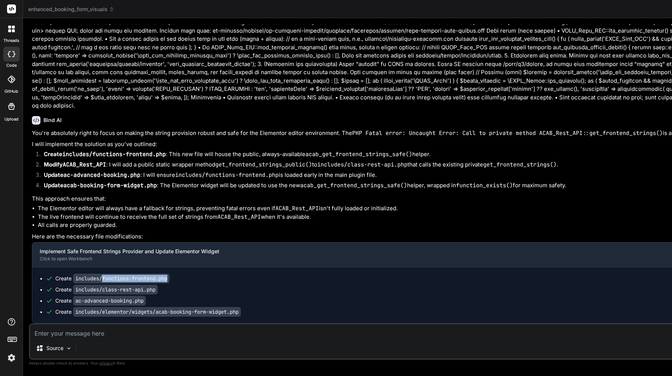
scroll to position [204, 0]
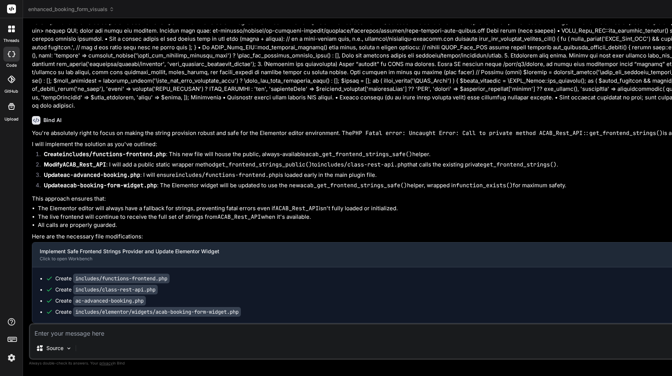
drag, startPoint x: 104, startPoint y: 289, endPoint x: 173, endPoint y: 294, distance: 69.2
click at [173, 294] on ul "Create includes/functions-frontend.php Create includes/class-rest-api.php Creat…" at bounding box center [657, 295] width 1235 height 41
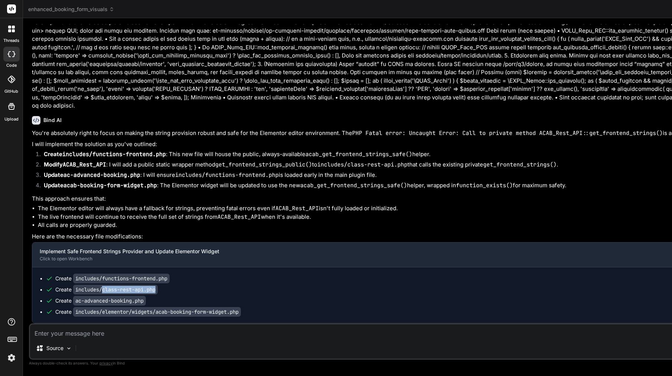
copy code "class-rest-api.php"
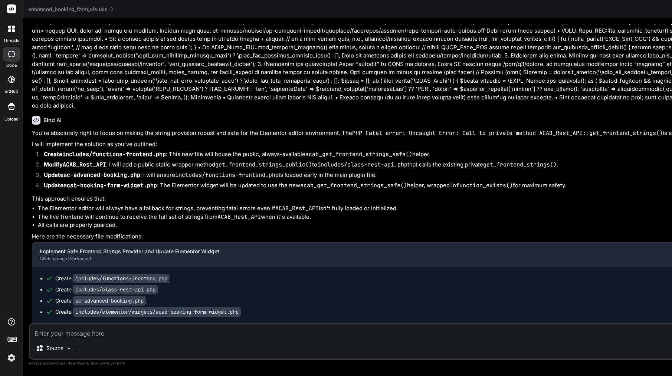
scroll to position [55, 0]
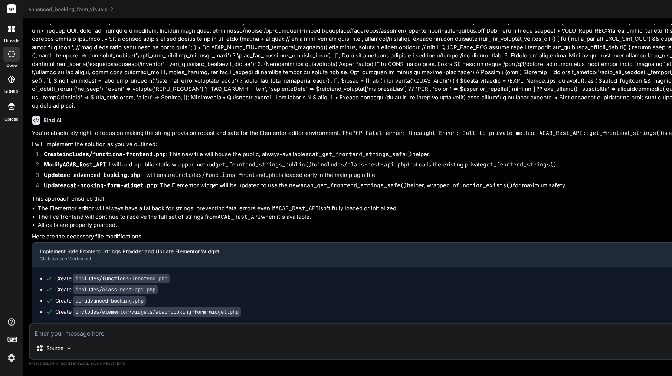
type textarea "<?php /** * ACAB Booking Form Elementor Widget * * @package ACAB * @subpackage …"
click at [154, 348] on div "Source" at bounding box center [656, 350] width 1252 height 18
click at [154, 336] on textarea at bounding box center [656, 331] width 1252 height 13
paste textarea "[11-Sep-2025 18:07:31 UTC] PHP Parse error: syntax error, unexpected token "}" …"
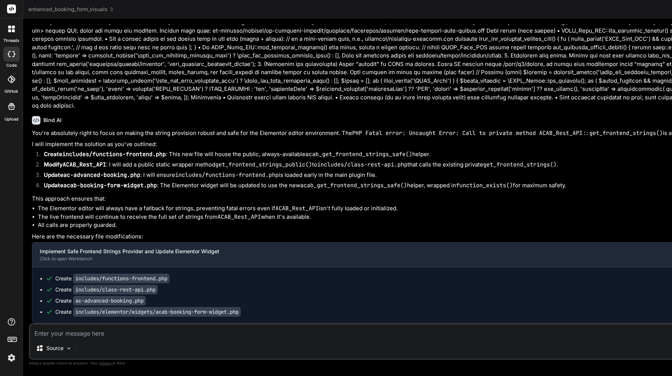
type textarea "[11-Sep-2025 18:07:31 UTC] PHP Parse error: syntax error, unexpected token "}" …"
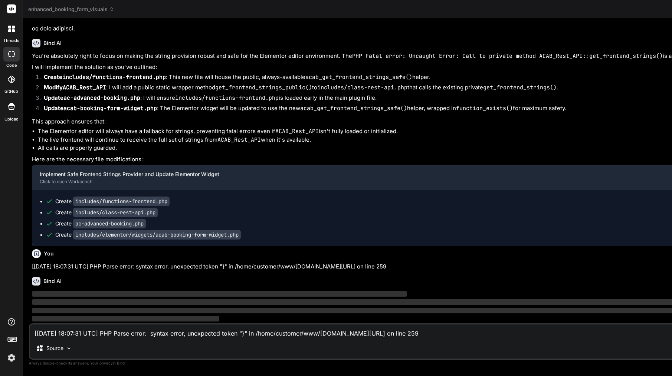
type textarea "x"
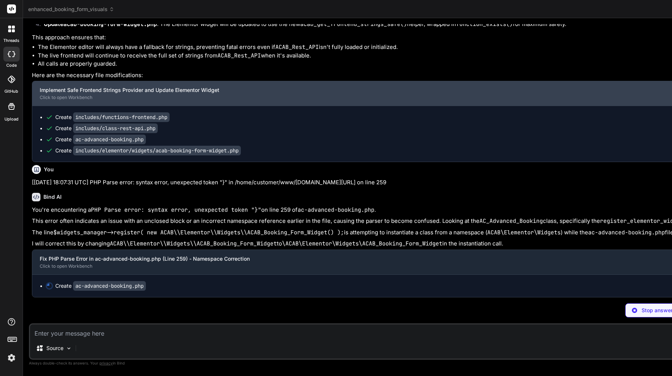
scroll to position [14154, 0]
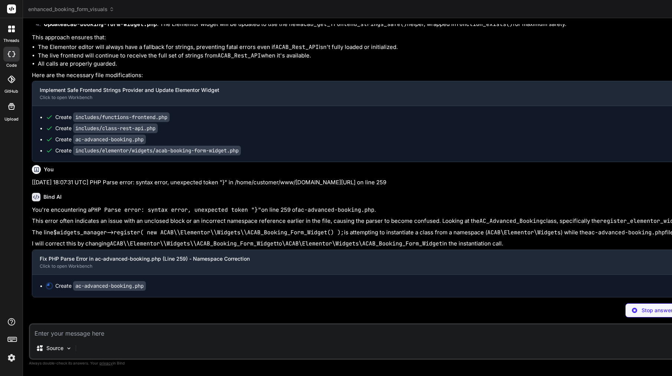
type textarea "x"
type textarea "?>"
type textarea "x"
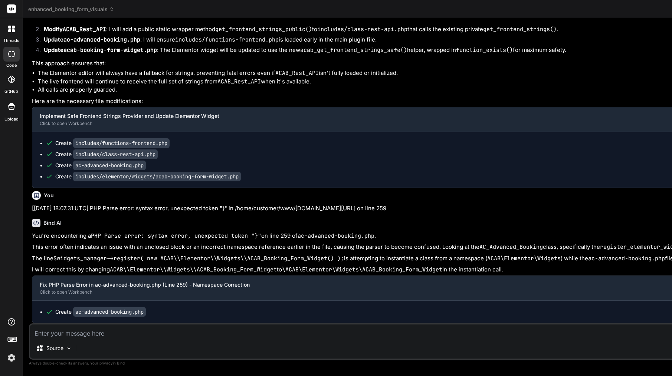
scroll to position [23, 0]
type textarea "<?php /** * Plugin Name: AC Advanced Booking * Description: Advanced booking sy…"
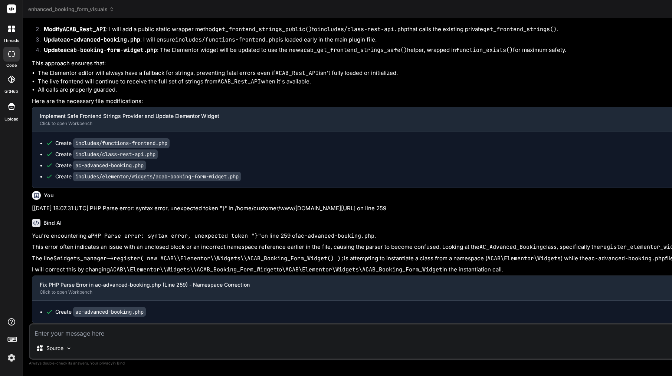
click at [184, 340] on div "Source Agent Mode. When this toggle is activated, AI automatically makes decisi…" at bounding box center [656, 342] width 1255 height 36
click at [184, 330] on textarea at bounding box center [656, 331] width 1252 height 13
paste textarea "[11-Sep-2025 18:09:34 UTC] PHP Parse error: syntax error, unexpected token "}" …"
type textarea "[11-Sep-2025 18:09:34 UTC] PHP Parse error: syntax error, unexpected token "}" …"
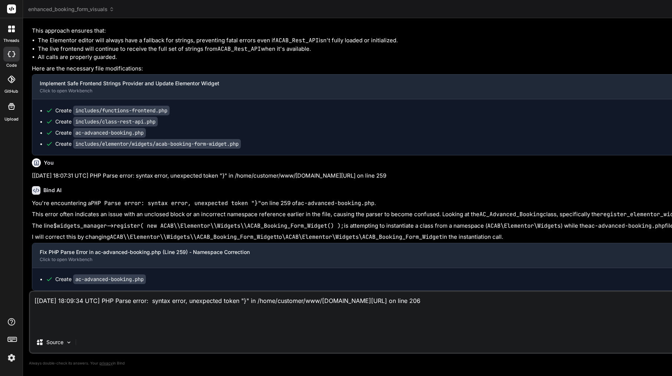
type textarea "x"
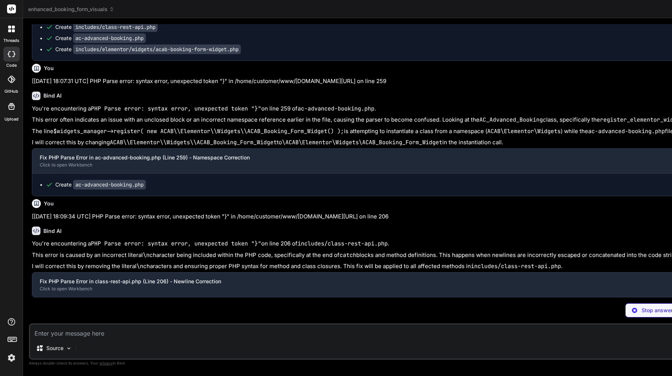
scroll to position [14206, 0]
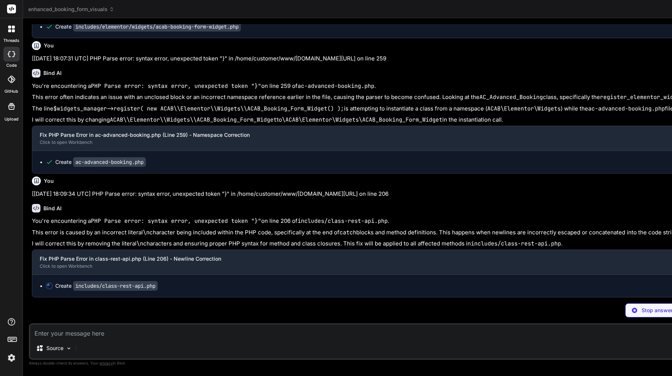
type textarea "x"
type textarea "return rest_ensure_response($result); } catch (Throwable $e) { error_log('[ACAB…"
type textarea "x"
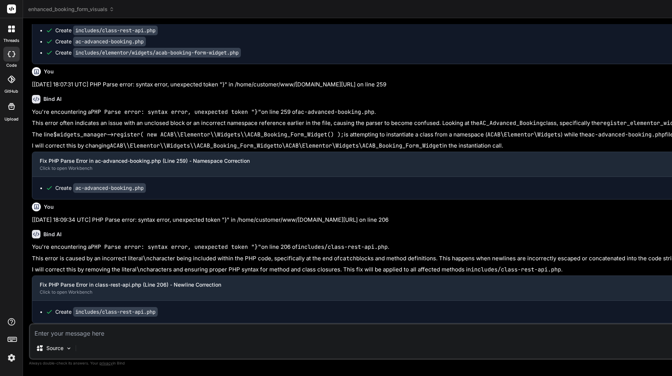
scroll to position [14284, 0]
type textarea "<?php /** * ACAB_Rest_API * NEW: Handles all REST API endpoints for the v2 fron…"
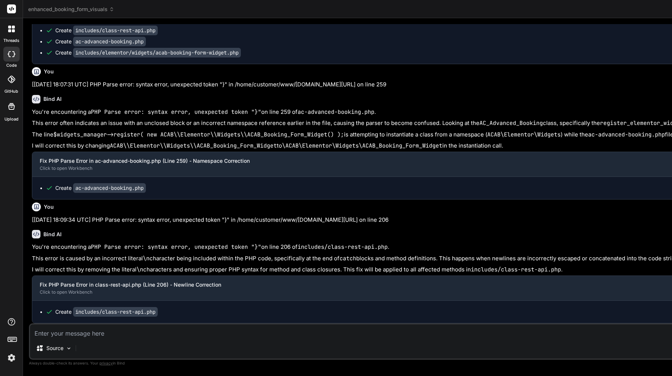
click at [213, 337] on textarea at bounding box center [656, 331] width 1252 height 13
paste textarea "[11-Sep-2025 18:10:54 UTC] PHP Parse error: syntax error, unexpected identifier…"
type textarea "[11-Sep-2025 18:10:54 UTC] PHP Parse error: syntax error, unexpected identifier…"
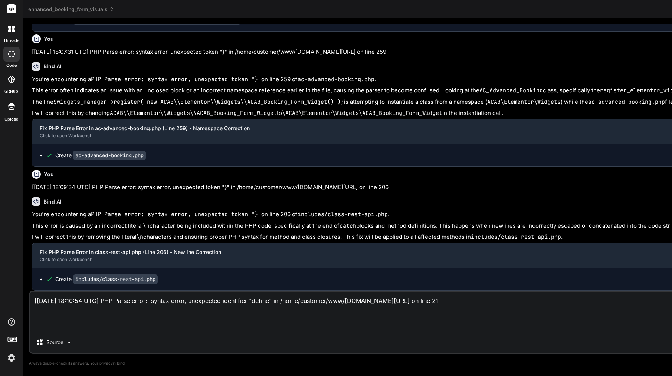
type textarea "x"
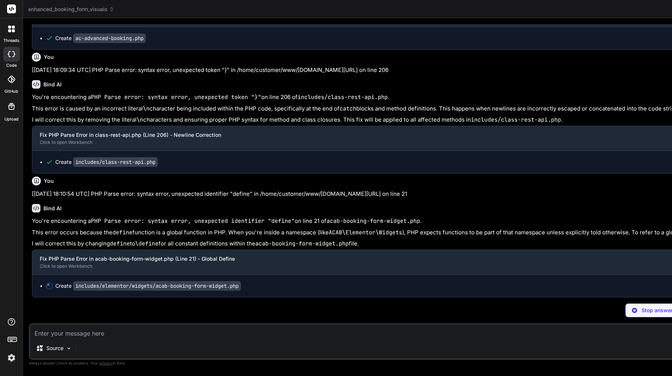
scroll to position [14458, 0]
type textarea "x"
type textarea "<p><?php echo esc_html__('Loading booking form in editor...', $text_domain); ?>…"
type textarea "x"
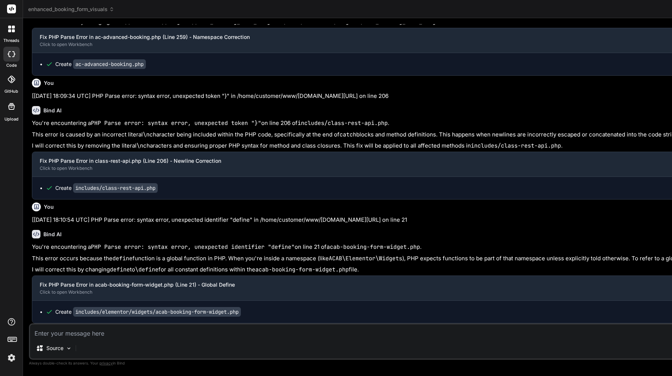
scroll to position [14432, 0]
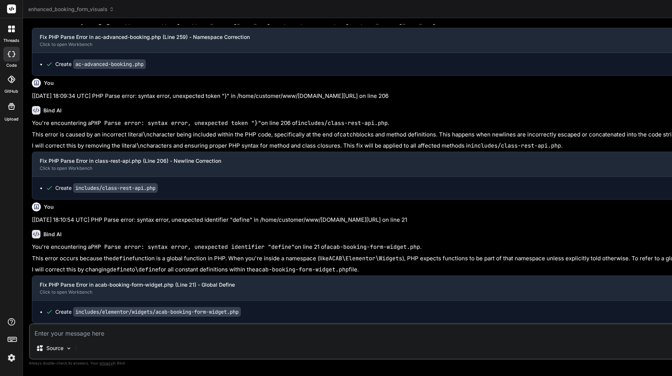
type textarea "<?php /** * ACAB Booking Form Elementor Widget * * @package ACAB * @subpackage …"
click at [157, 337] on textarea at bounding box center [656, 331] width 1252 height 13
type textarea "o"
type textarea "x"
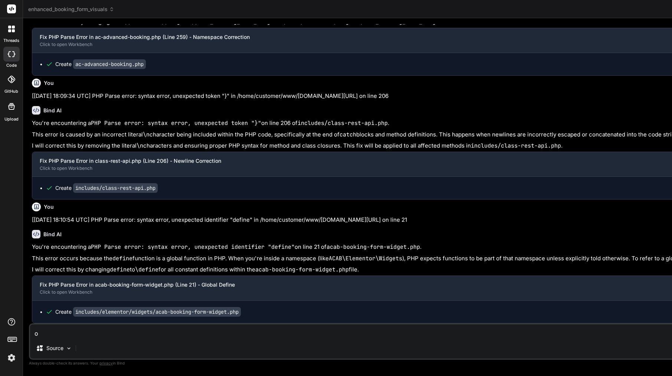
type textarea "ok"
type textarea "x"
type textarea "ok"
type textarea "x"
type textarea "ok w"
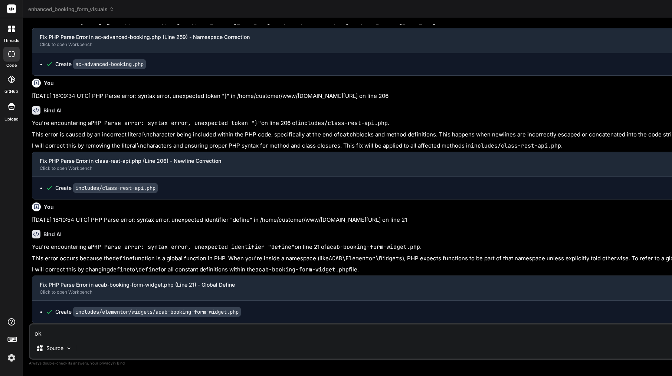
type textarea "x"
type textarea "ok wi"
type textarea "x"
type textarea "ok wid"
type textarea "x"
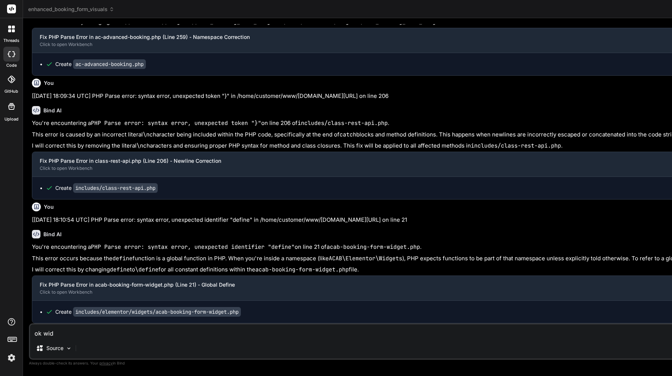
type textarea "ok widg"
type textarea "x"
type textarea "ok widge"
type textarea "x"
type textarea "ok widget"
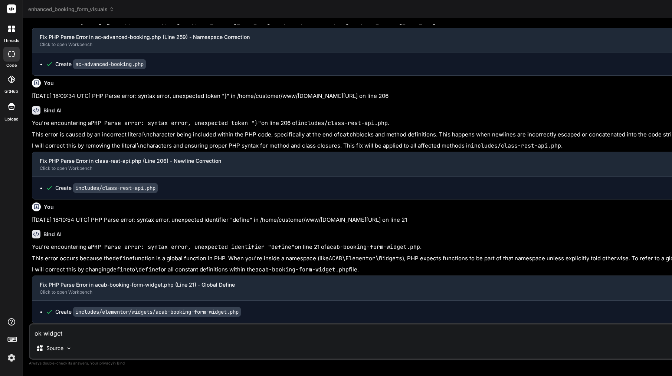
type textarea "x"
type textarea "ok widget"
type textarea "x"
type textarea "ok widget a"
type textarea "x"
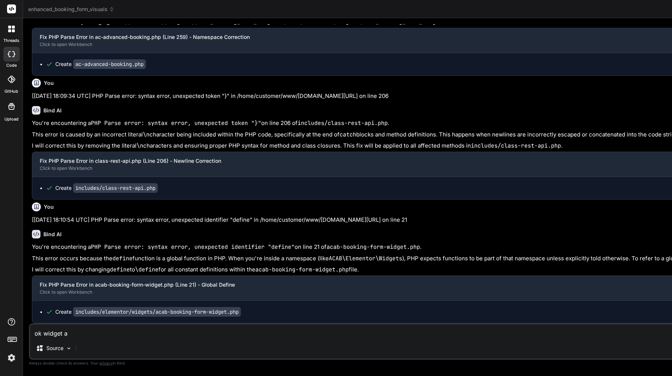
type textarea "ok widget ac"
type textarea "x"
type textarea "ok widget act"
type textarea "x"
type textarea "ok widget acti"
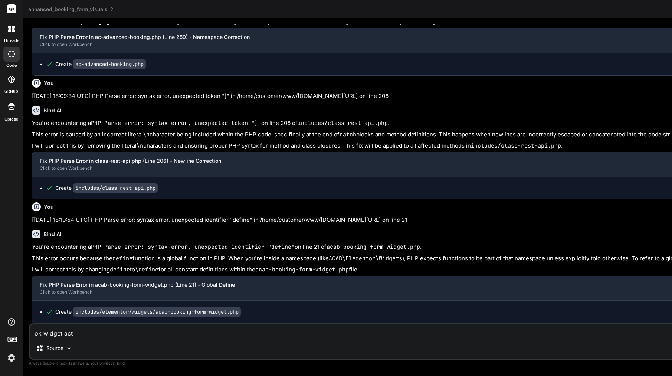
type textarea "x"
type textarea "ok widget activ"
type textarea "x"
type textarea "ok widget activa"
type textarea "x"
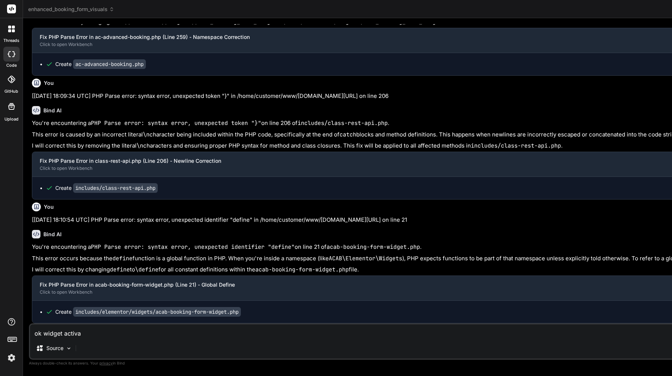
type textarea "ok widget activat"
type textarea "x"
type textarea "ok widget activate"
type textarea "x"
type textarea "ok widget activated"
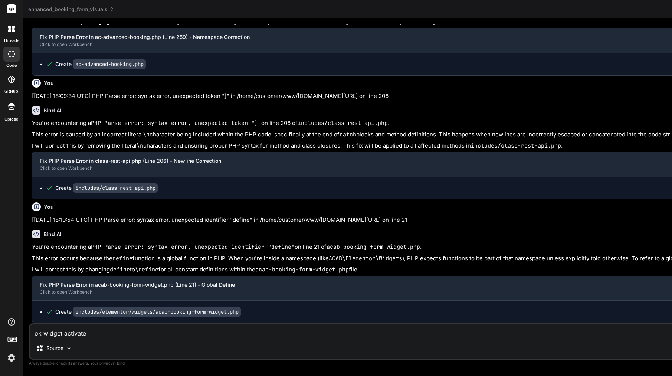
type textarea "x"
type textarea "ok widget activated,"
type textarea "x"
type textarea "ok widget activated,"
type textarea "x"
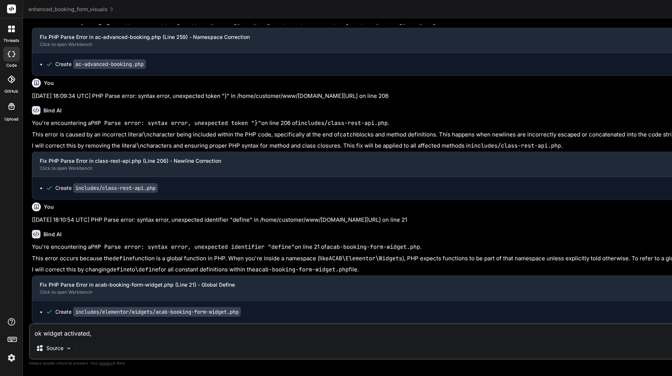
type textarea "ok widget activated, w"
type textarea "x"
type textarea "ok widget activated, wh"
type textarea "x"
type textarea "ok widget activated, wha"
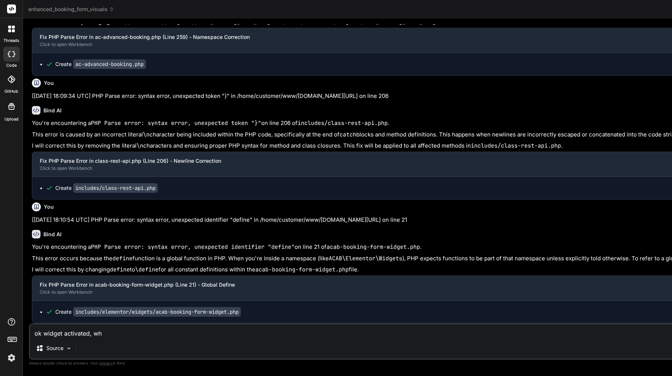
type textarea "x"
type textarea "ok widget activated, what"
type textarea "x"
type textarea "ok widget activated, what"
type textarea "x"
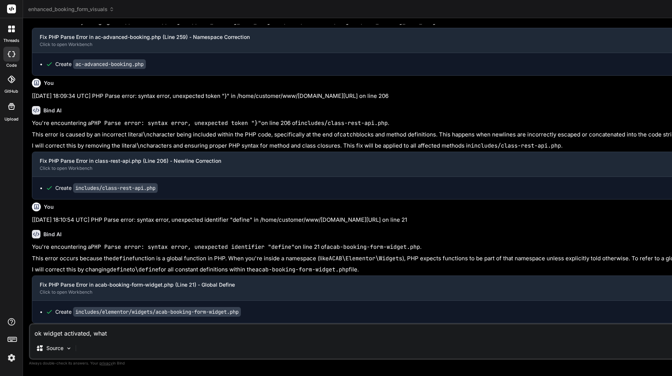
type textarea "ok widget activated, what n"
type textarea "x"
type textarea "ok widget activated, what ne"
type textarea "x"
type textarea "ok widget activated, what nex"
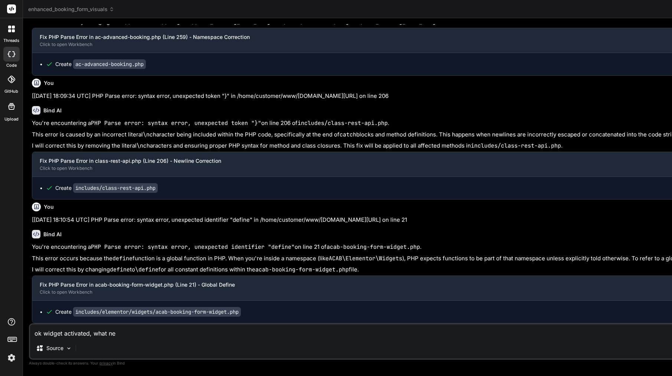
type textarea "x"
type textarea "ok widget activated, what next"
type textarea "x"
type textarea "ok widget activated, what next?"
type textarea "x"
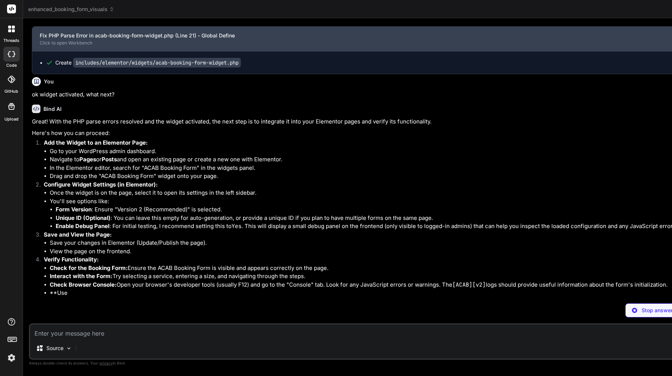
scroll to position [14702, 0]
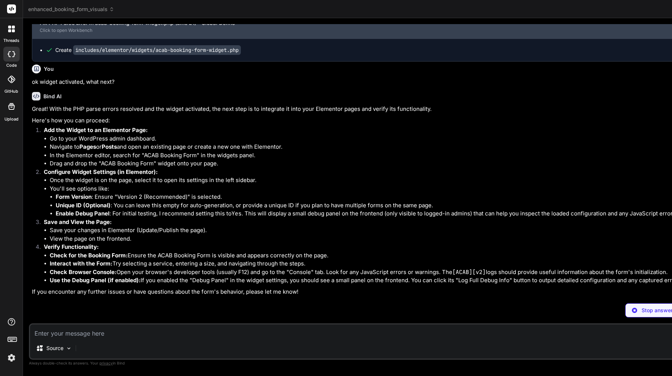
type textarea "x"
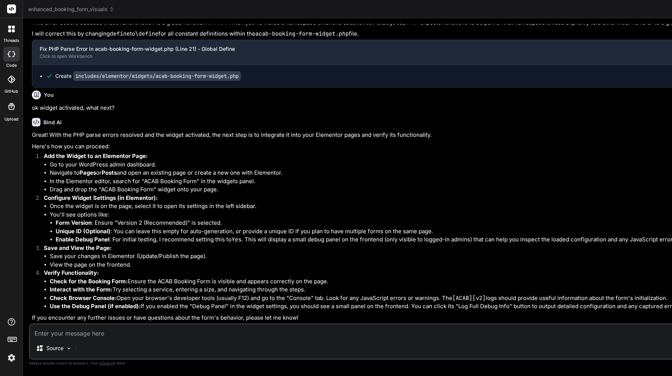
scroll to position [0, 0]
type textarea "i"
type textarea "x"
type textarea "I"
type textarea "x"
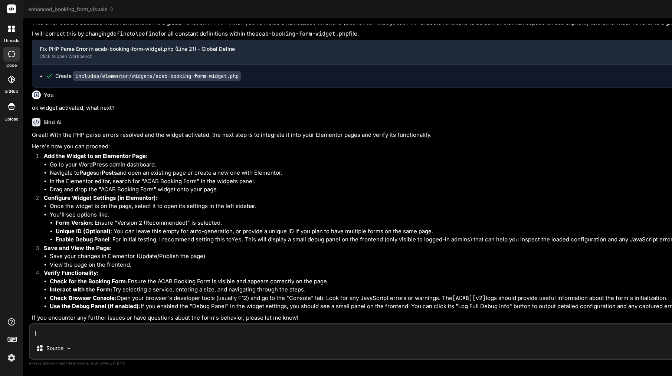
type textarea "I h"
type textarea "x"
type textarea "I ha"
type textarea "x"
type textarea "I hav"
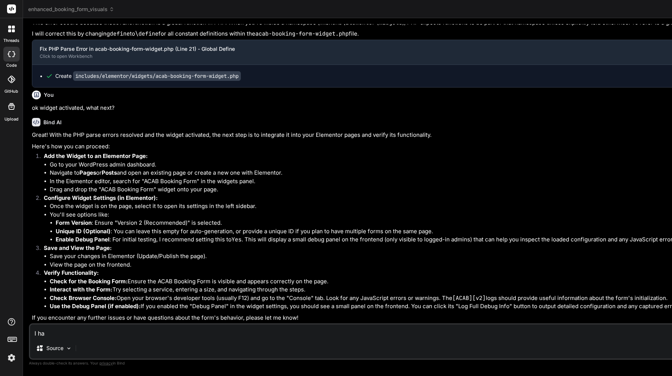
type textarea "x"
type textarea "I have"
type textarea "x"
type textarea "I have"
type textarea "x"
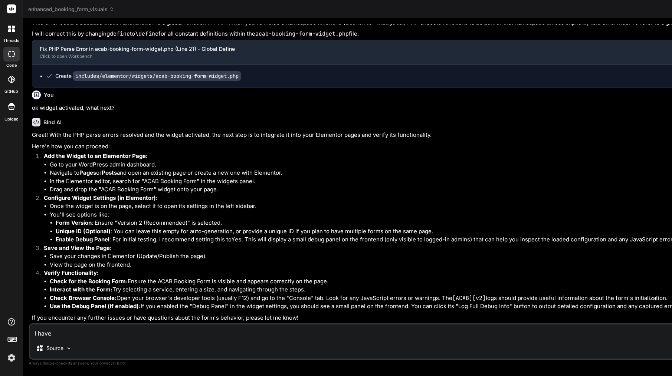
type textarea "I have o"
type textarea "x"
type textarea "I have on"
type textarea "x"
type textarea "I have onl"
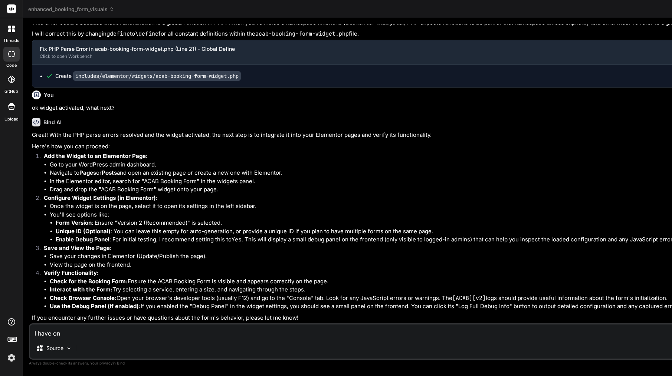
type textarea "x"
type textarea "I have only"
type textarea "x"
type textarea "I have only"
type textarea "x"
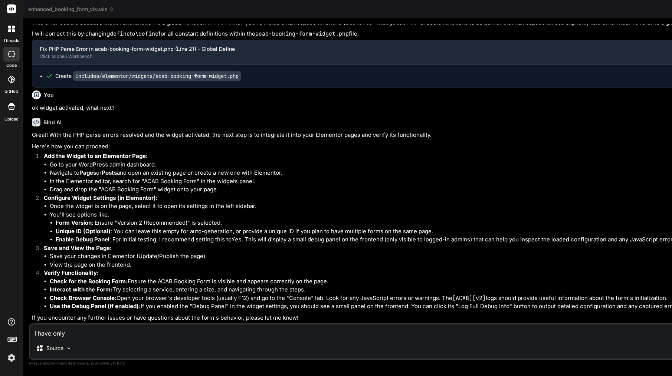
type textarea "I have only s"
type textarea "x"
type textarea "I have only se"
type textarea "x"
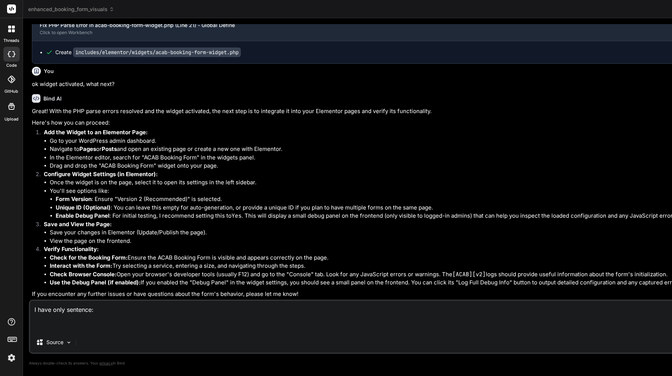
paste textarea "{"type":"elementor","siteurl":"https://amsterdamcleaning.com/wp-json/","element…"
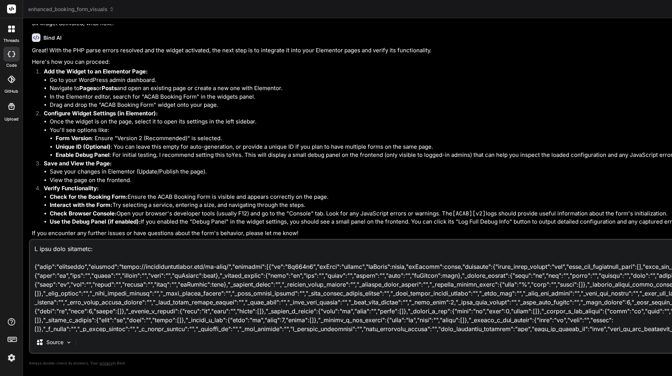
drag, startPoint x: 319, startPoint y: 329, endPoint x: 24, endPoint y: 267, distance: 300.8
click at [24, 267] on div "Bind AI Web Search Created with Pixso. Code Generator You My question: What rel…" at bounding box center [656, 197] width 1267 height 358
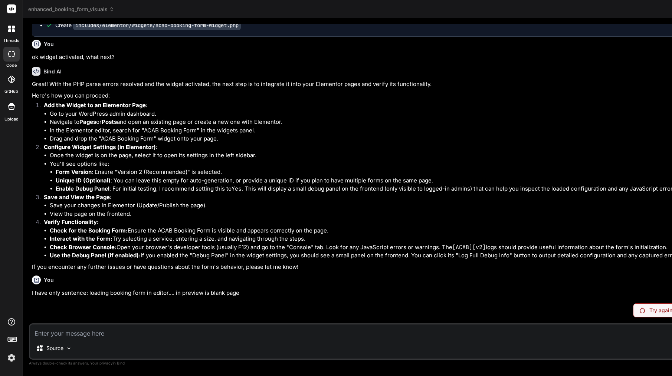
click at [649, 311] on p "Try again" at bounding box center [660, 310] width 23 height 7
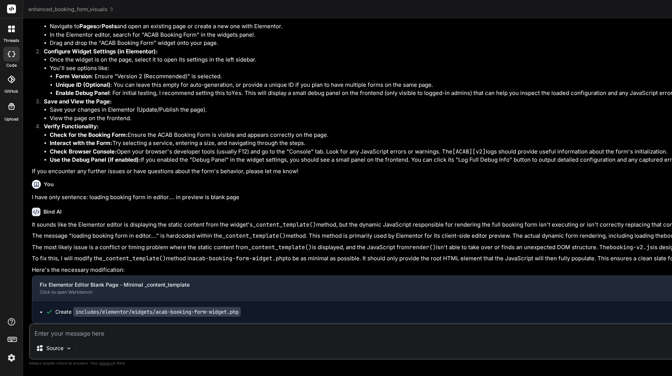
click at [138, 338] on div "Source Agent Mode. When this toggle is activated, AI automatically makes decisi…" at bounding box center [656, 342] width 1255 height 36
click at [145, 335] on textarea at bounding box center [656, 331] width 1252 height 13
paste textarea "[11-Sep-2025 18:18:26 UTC] PHP Parse error: syntax error, unexpected variable "…"
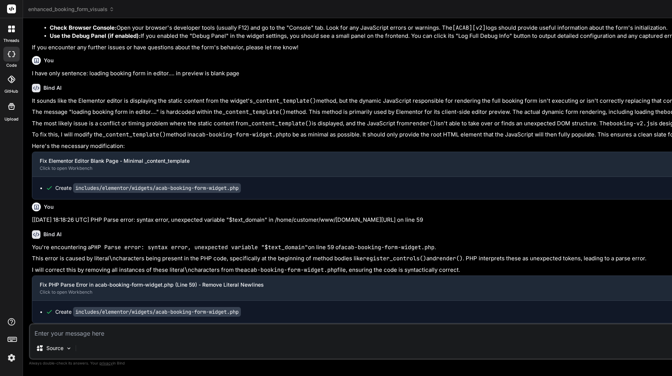
scroll to position [39, 0]
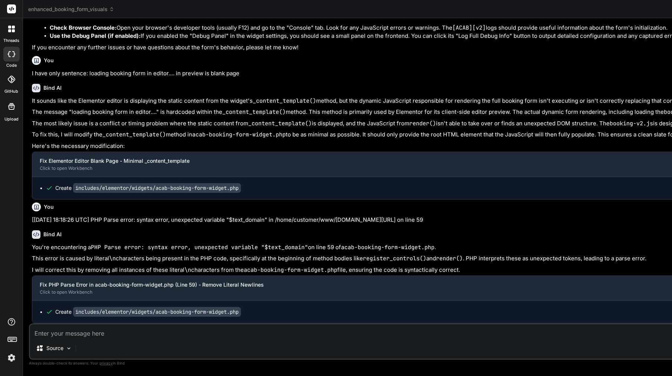
click at [201, 338] on textarea at bounding box center [656, 331] width 1252 height 13
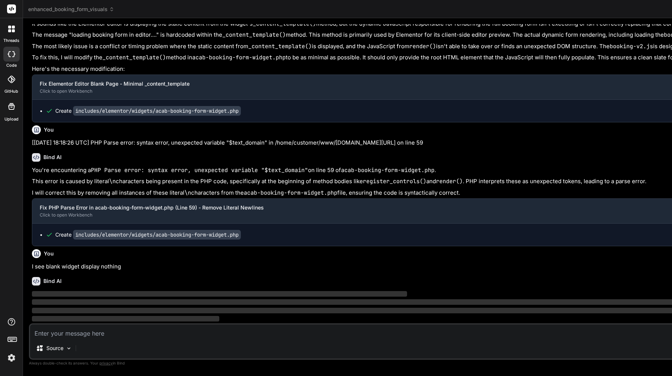
scroll to position [15123, 0]
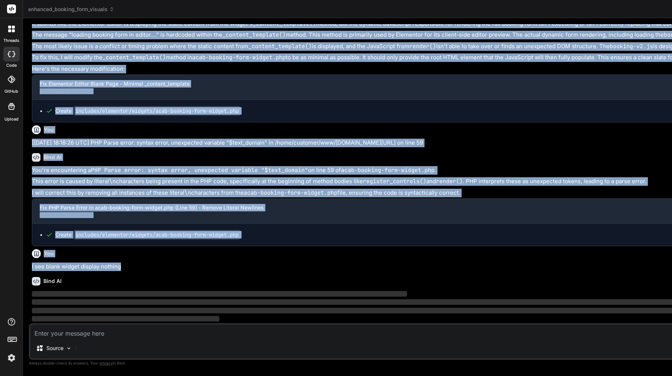
drag, startPoint x: 44, startPoint y: 124, endPoint x: 178, endPoint y: 268, distance: 196.7
click at [178, 268] on div "You My question: What reliable methods are available to display this form insid…" at bounding box center [656, 173] width 1253 height 299
copy div "You ok widget activated, what next? Bind AI Great! With the PHP parse errors re…"
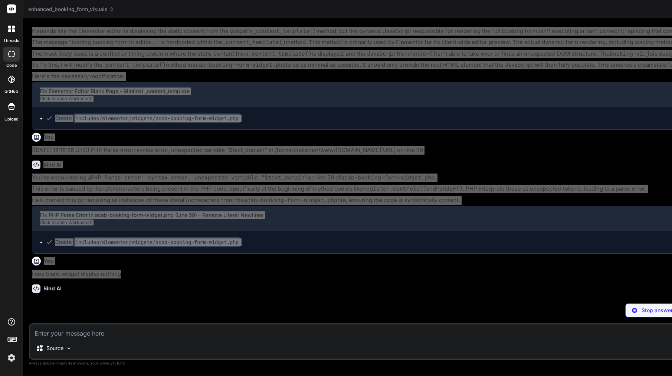
scroll to position [15116, 0]
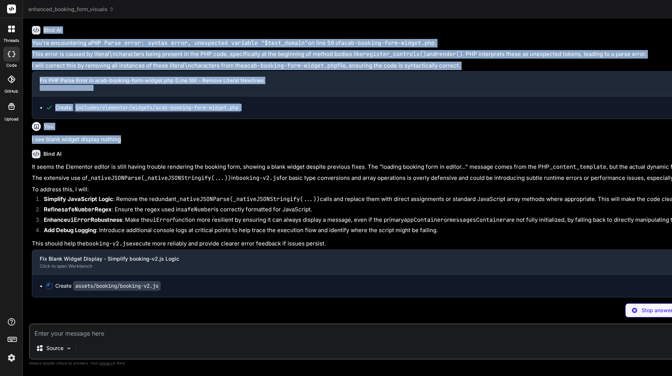
click at [148, 158] on div "Bind AI" at bounding box center [657, 154] width 1250 height 9
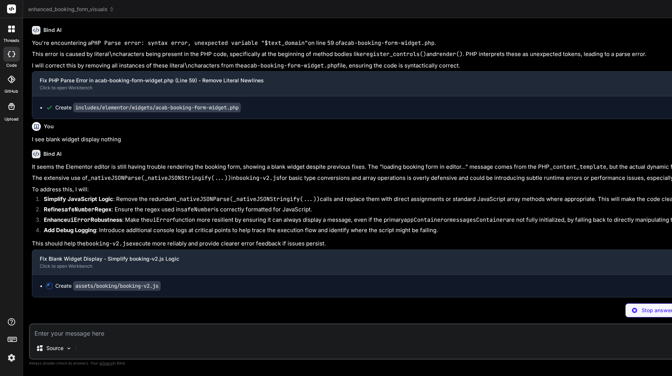
click at [148, 158] on div "Bind AI" at bounding box center [657, 154] width 1250 height 9
drag, startPoint x: 44, startPoint y: 95, endPoint x: 356, endPoint y: 239, distance: 343.7
click at [358, 242] on div "Bind AI It seems the Elementor editor is still having trouble rendering the boo…" at bounding box center [657, 221] width 1250 height 154
copy div "Bind AI It seems the Elementor editor is still having trouble rendering the boo…"
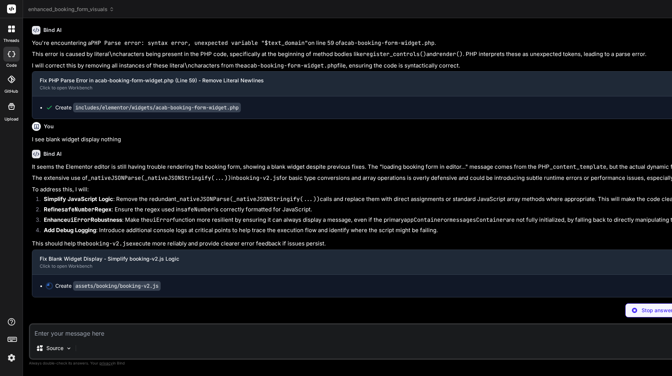
scroll to position [15283, 0]
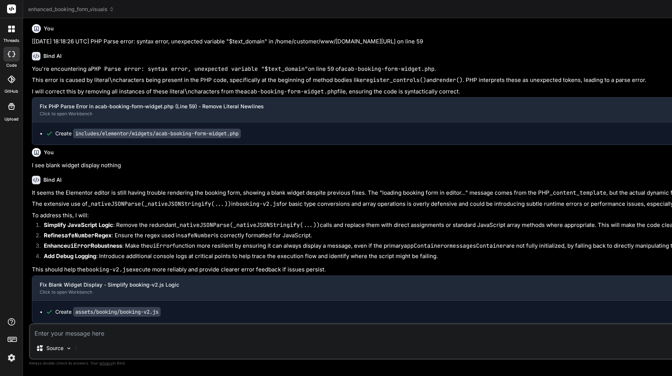
click at [108, 222] on strong "Simplify JavaScript Logic" at bounding box center [78, 225] width 69 height 7
click at [156, 200] on p "The extensive use of _nativeJSONParse(_nativeJSONStringify(...)) in booking-v2.…" at bounding box center [657, 204] width 1250 height 9
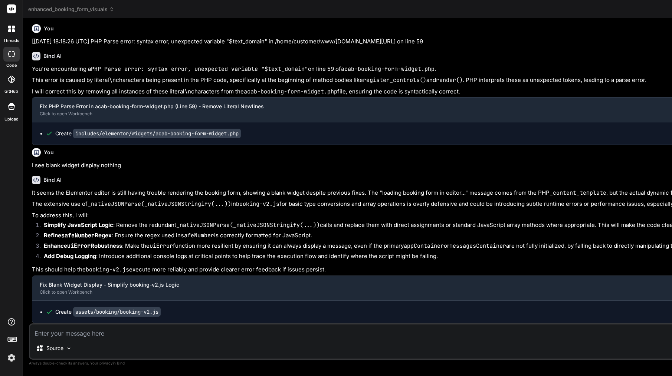
click at [101, 334] on textarea at bounding box center [656, 331] width 1252 height 13
paste textarea "Gotcha — blank widget usually means the JS didn’t run inside Elementor’s editor…"
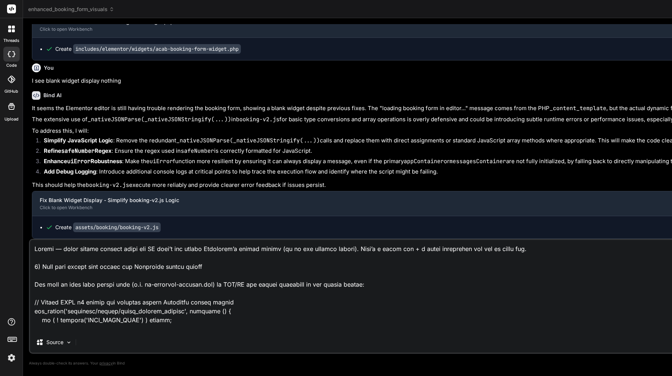
scroll to position [0, 0]
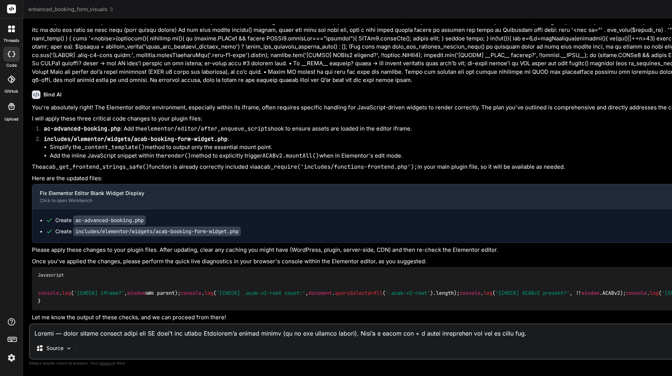
click at [173, 341] on div "Source" at bounding box center [656, 350] width 1252 height 18
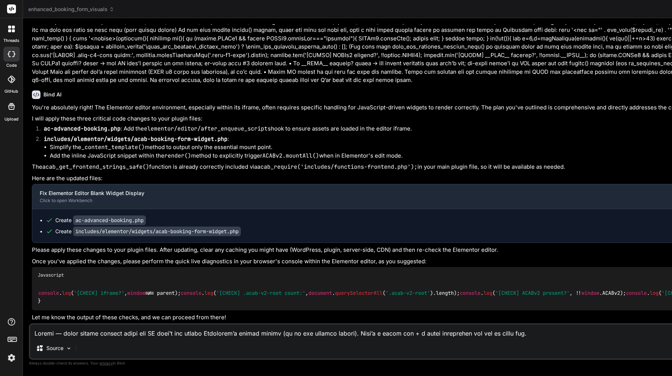
click at [180, 327] on textarea at bounding box center [656, 331] width 1252 height 13
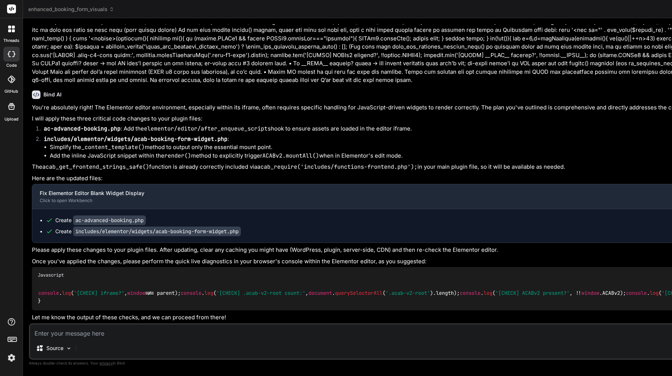
paste textarea "[11-Sep-2025 18:26:00 UTC] PHP Parse error: syntax error, unexpected token "\",…"
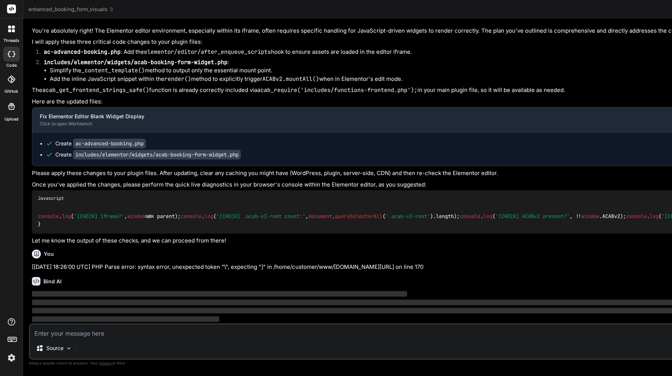
scroll to position [15926, 0]
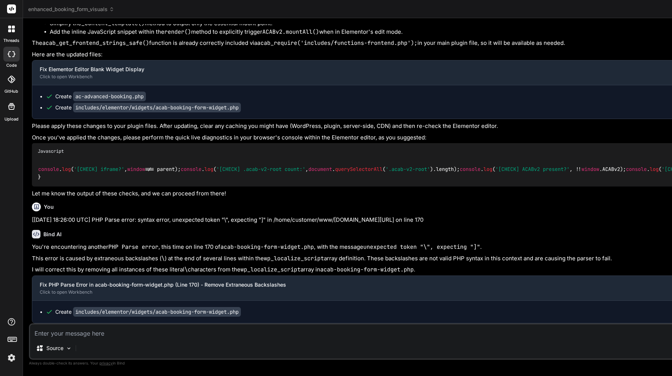
scroll to position [15990, 0]
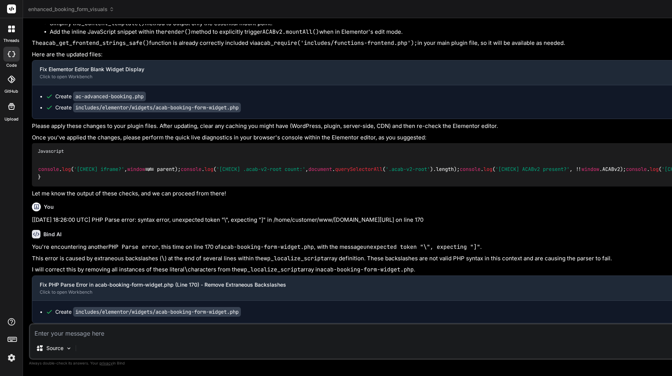
click at [144, 333] on textarea at bounding box center [656, 331] width 1252 height 13
paste textarea "[11-Sep-2025 18:27:33 UTC] PHP Parse error: syntax error, unexpected token ":" …"
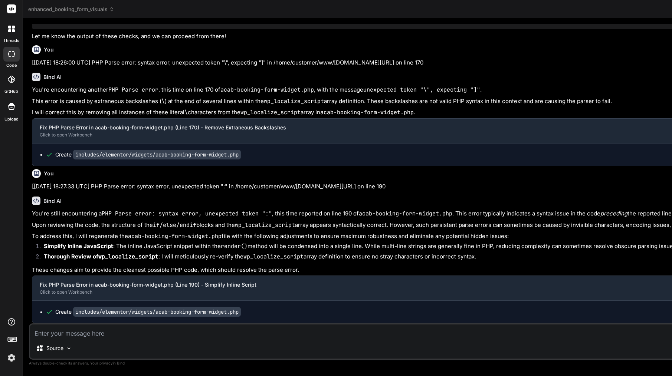
scroll to position [0, 0]
click at [143, 336] on textarea at bounding box center [656, 331] width 1252 height 13
paste textarea "[11-Sep-2025 18:30:04 UTC] PHP Parse error: syntax error, unexpected token "\",…"
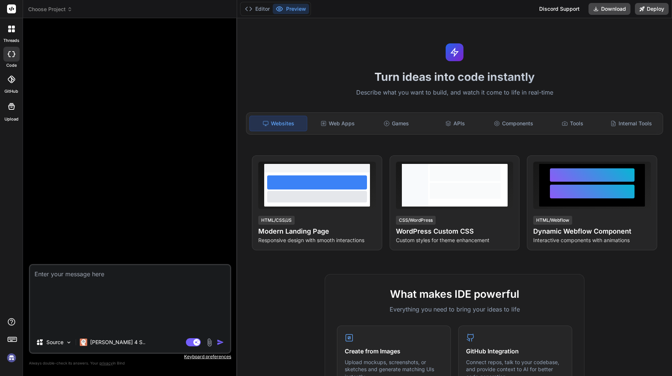
scroll to position [21, 0]
click at [12, 356] on img at bounding box center [11, 358] width 13 height 13
click at [196, 341] on rect at bounding box center [196, 342] width 7 height 7
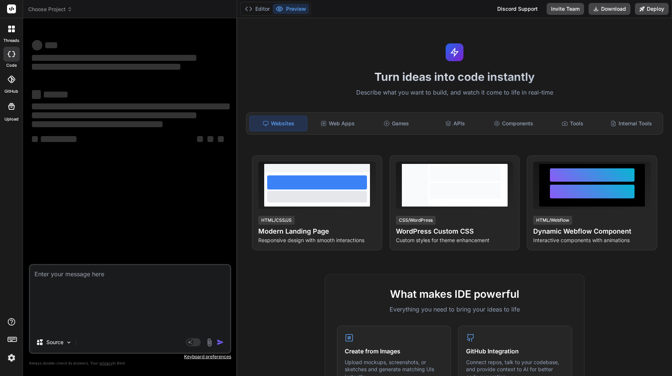
click at [62, 9] on span "Choose Project" at bounding box center [50, 9] width 44 height 7
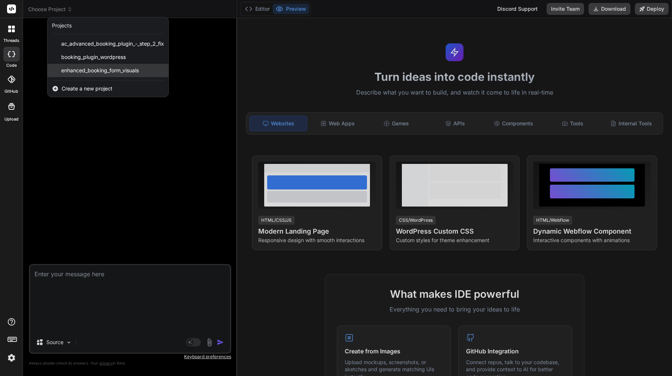
click at [77, 71] on span "enhanced_booking_form_visuals" at bounding box center [100, 70] width 78 height 7
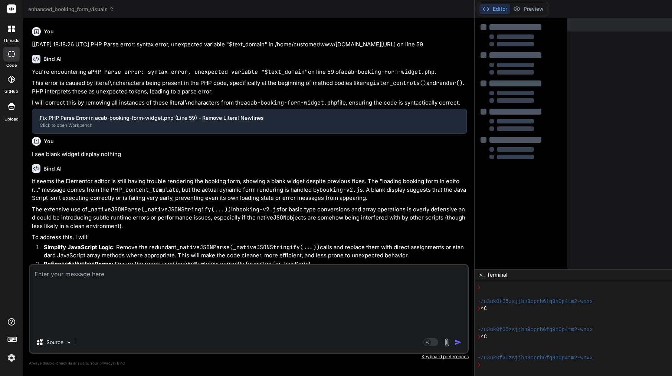
scroll to position [1530, 0]
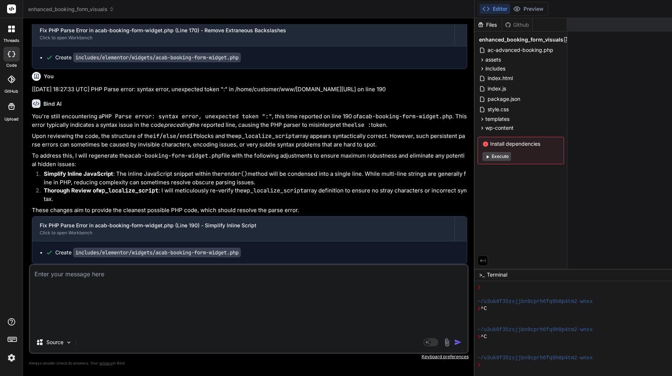
click at [454, 340] on img "button" at bounding box center [457, 342] width 7 height 7
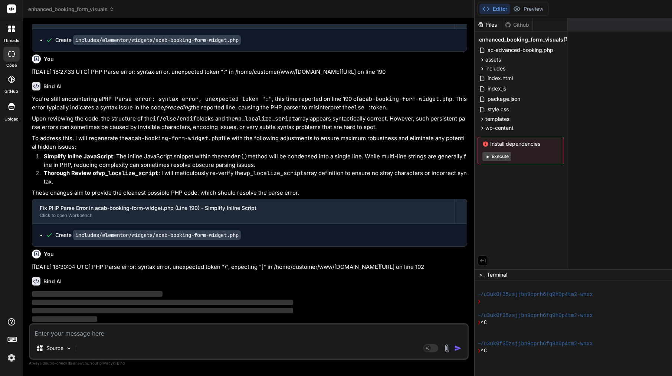
scroll to position [49, 0]
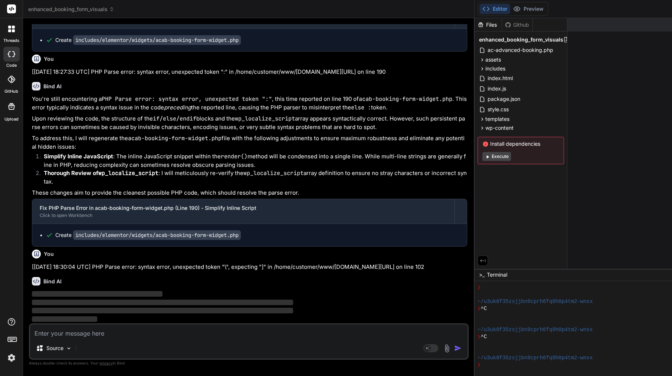
click at [479, 260] on icon at bounding box center [482, 261] width 7 height 7
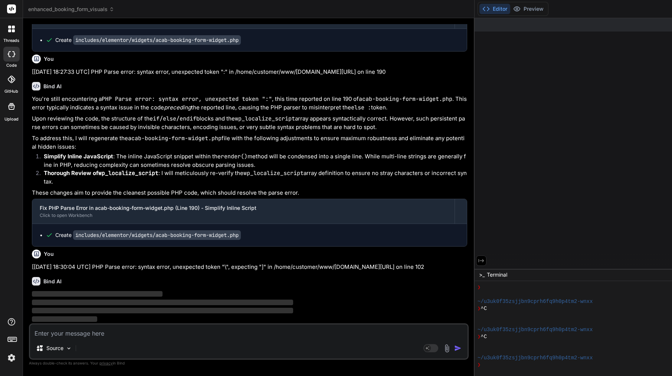
click at [478, 260] on icon at bounding box center [481, 261] width 7 height 7
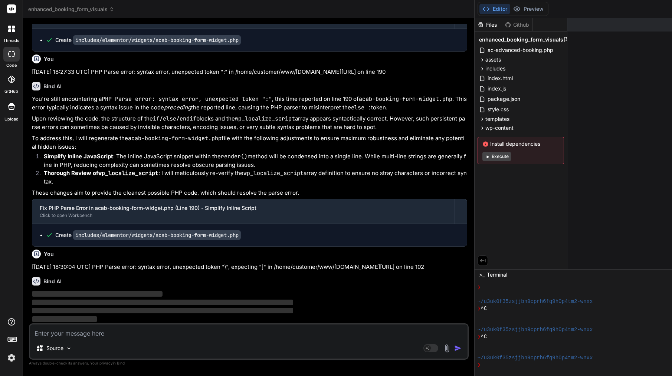
scroll to position [1703, 0]
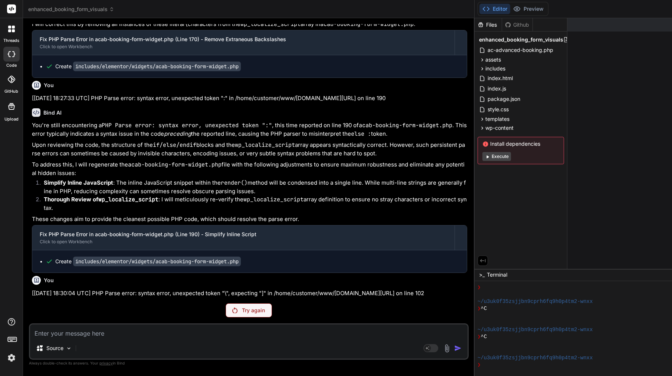
click at [242, 307] on p "Try again" at bounding box center [253, 310] width 23 height 7
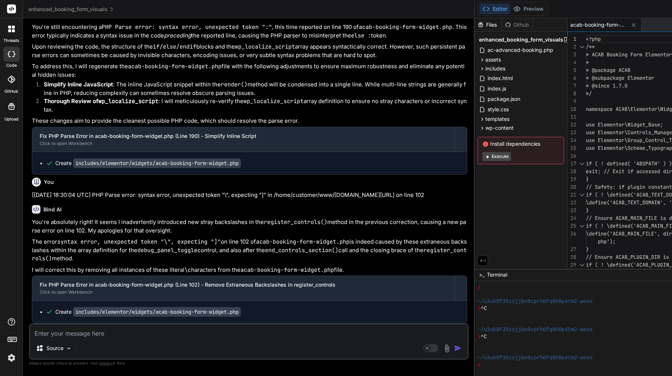
scroll to position [1888, 0]
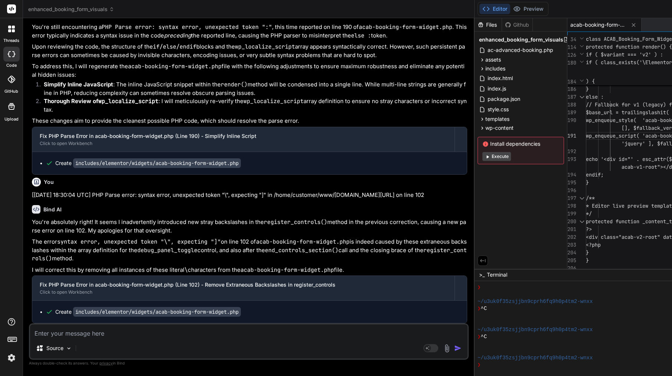
click at [586, 134] on span "wp_enqueue_script( 'acab-booking-v1-js" at bounding box center [642, 135] width 113 height 7
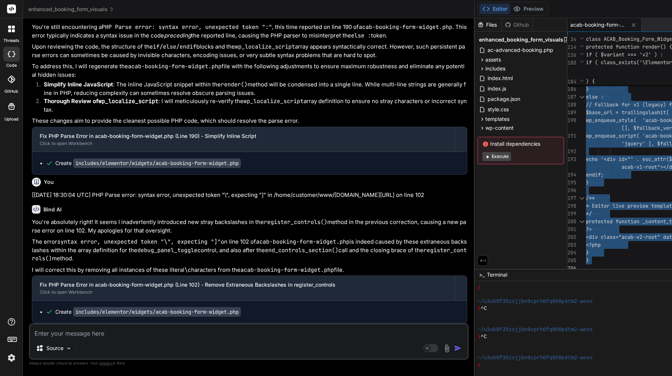
click at [149, 334] on textarea at bounding box center [249, 331] width 438 height 13
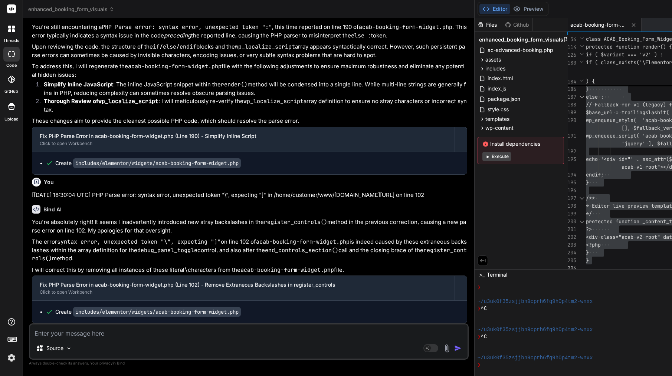
paste textarea "[11-Sep-2025 18:34:42 UTC] PHP Parse error: syntax error, unexpected token ":" …"
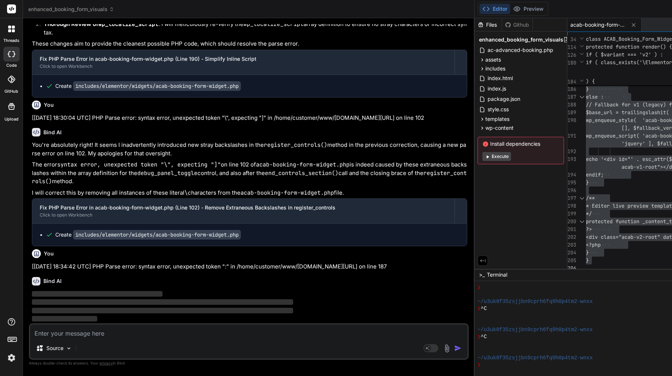
scroll to position [1988, 0]
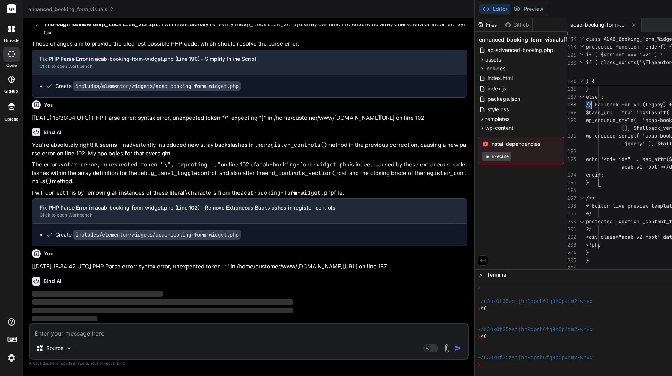
scroll to position [39, 0]
drag, startPoint x: 349, startPoint y: 99, endPoint x: 383, endPoint y: 97, distance: 33.8
click at [586, 97] on span "else :" at bounding box center [595, 97] width 18 height 7
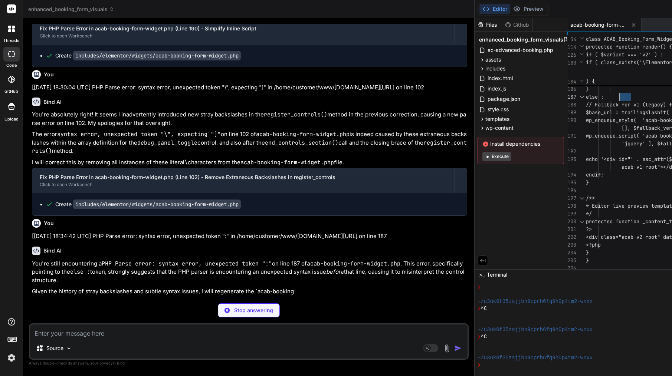
scroll to position [1982, 0]
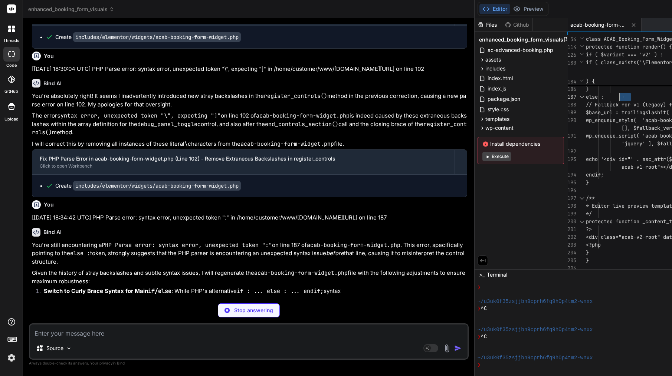
click at [586, 97] on span "else :" at bounding box center [595, 97] width 18 height 7
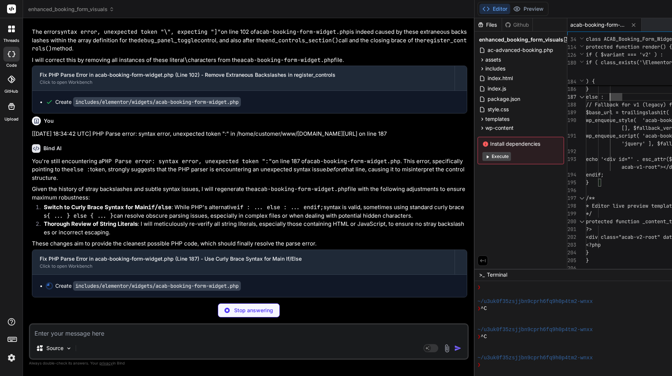
scroll to position [2174, 0]
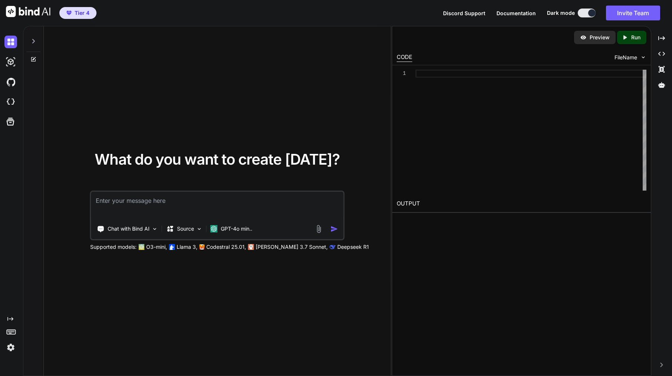
click at [36, 45] on div at bounding box center [33, 39] width 14 height 26
type textarea "x"
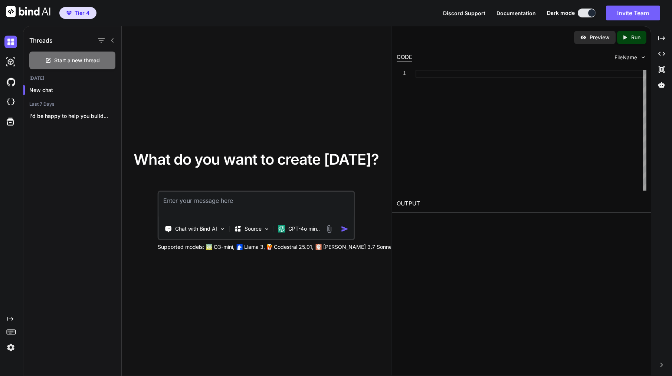
click at [580, 11] on button at bounding box center [587, 13] width 18 height 9
click at [590, 16] on div at bounding box center [591, 12] width 7 height 7
drag, startPoint x: 590, startPoint y: 13, endPoint x: 573, endPoint y: 13, distance: 17.4
click at [573, 13] on div "Dark mode" at bounding box center [573, 13] width 53 height 9
click at [582, 16] on button at bounding box center [587, 13] width 18 height 9
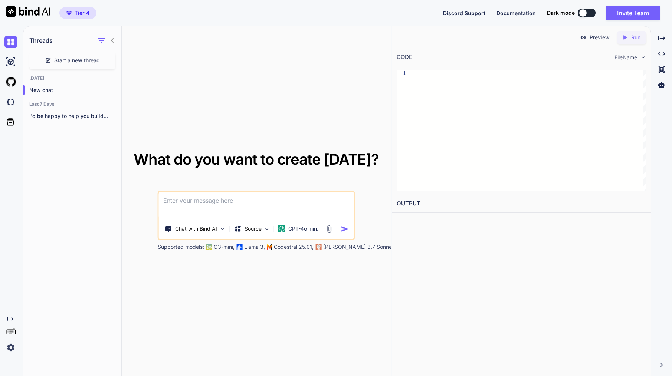
click at [590, 14] on button at bounding box center [587, 13] width 18 height 9
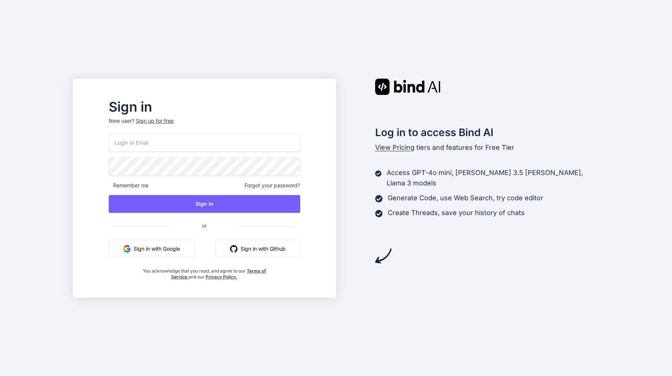
type input "[EMAIL_ADDRESS][DOMAIN_NAME]"
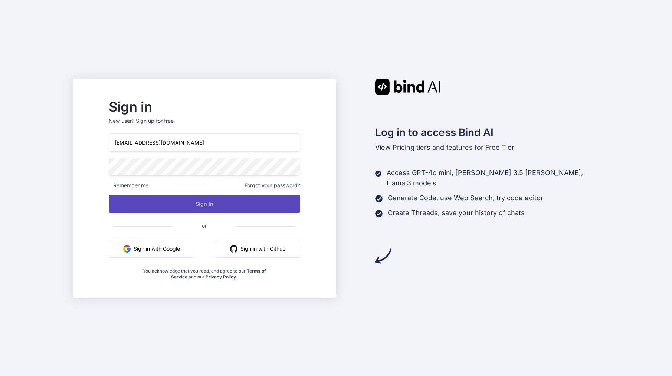
click at [216, 207] on button "Sign In" at bounding box center [204, 204] width 191 height 18
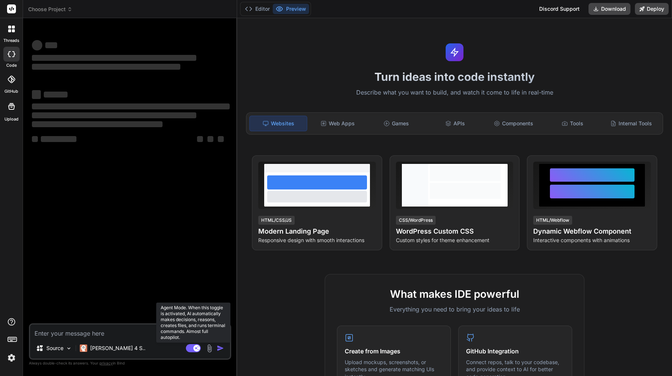
click at [193, 348] on rect at bounding box center [193, 348] width 15 height 8
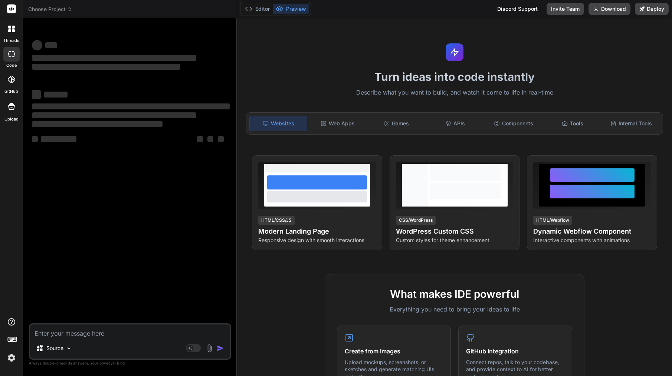
click at [63, 8] on span "Choose Project" at bounding box center [50, 9] width 44 height 7
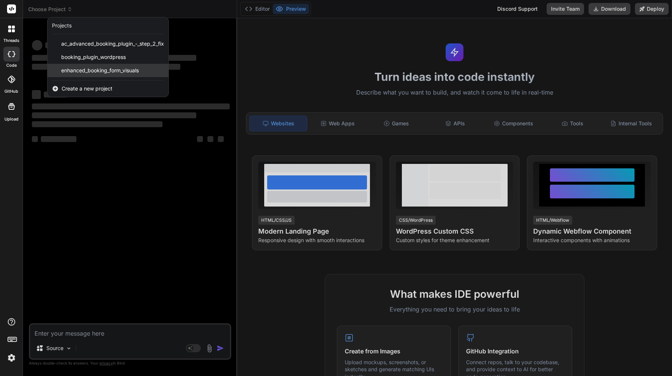
click at [77, 71] on span "enhanced_booking_form_visuals" at bounding box center [100, 70] width 78 height 7
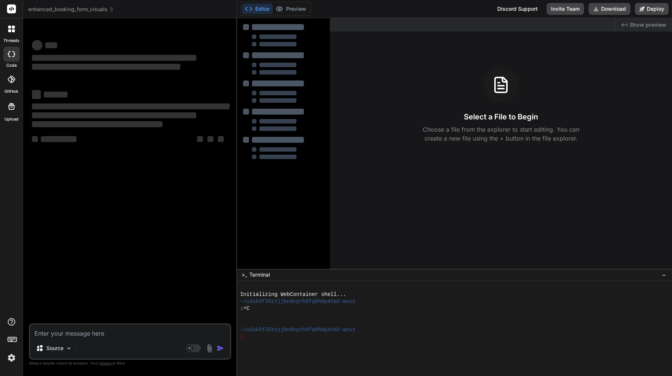
click at [12, 360] on img at bounding box center [11, 358] width 13 height 13
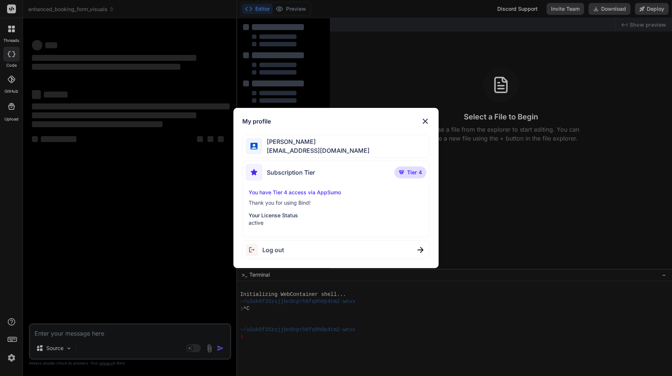
click at [413, 173] on span "Tier 4" at bounding box center [414, 172] width 15 height 7
click at [262, 214] on p "Your License Status" at bounding box center [336, 215] width 175 height 7
click at [268, 183] on div "Subscription Tier Tier 4" at bounding box center [336, 174] width 181 height 20
click at [274, 150] on span "[EMAIL_ADDRESS][DOMAIN_NAME]" at bounding box center [315, 150] width 107 height 9
click at [125, 162] on div "My profile [PERSON_NAME] [EMAIL_ADDRESS][DOMAIN_NAME] Subscription Tier Tier 4 …" at bounding box center [336, 188] width 672 height 376
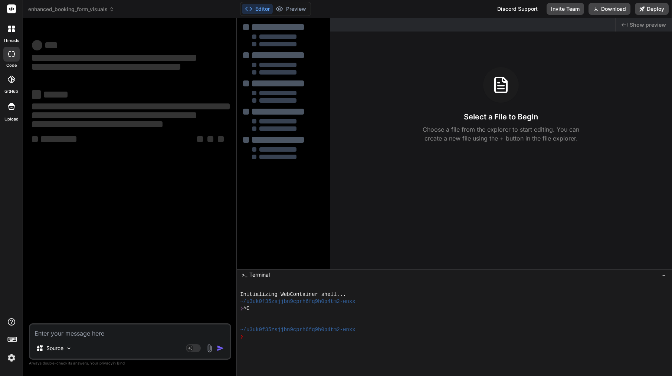
type textarea "x"
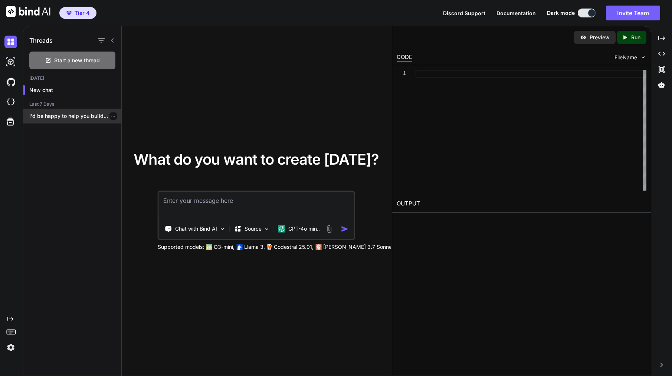
click at [43, 119] on p "I'd be happy to help you build..." at bounding box center [75, 115] width 92 height 7
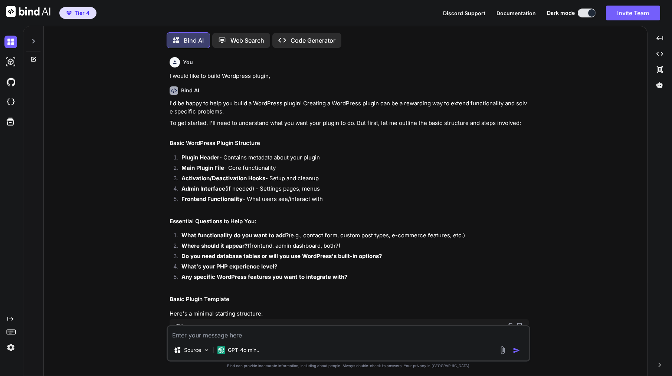
scroll to position [4, 0]
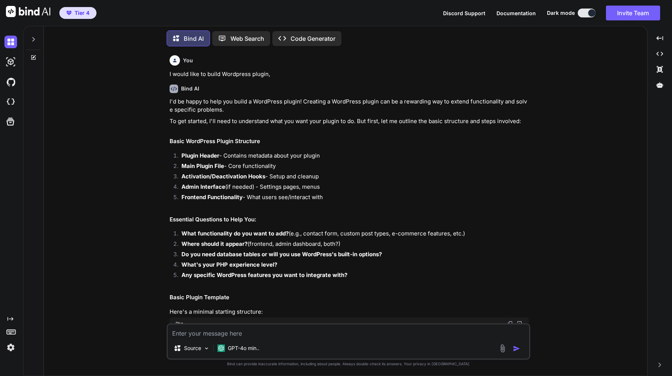
type textarea "x"
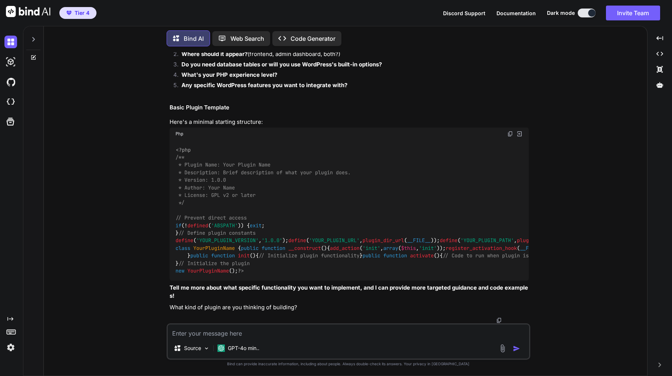
scroll to position [314, 0]
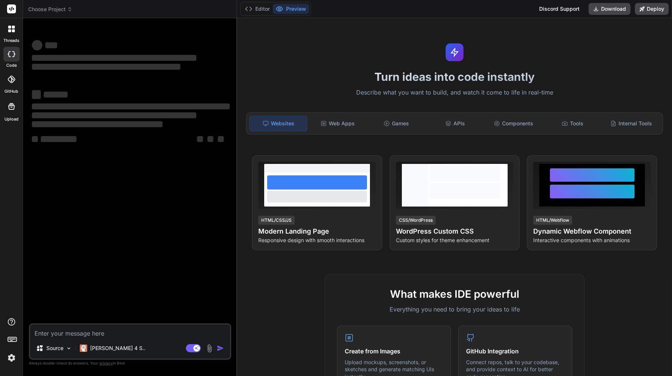
click at [62, 7] on span "Choose Project" at bounding box center [50, 9] width 44 height 7
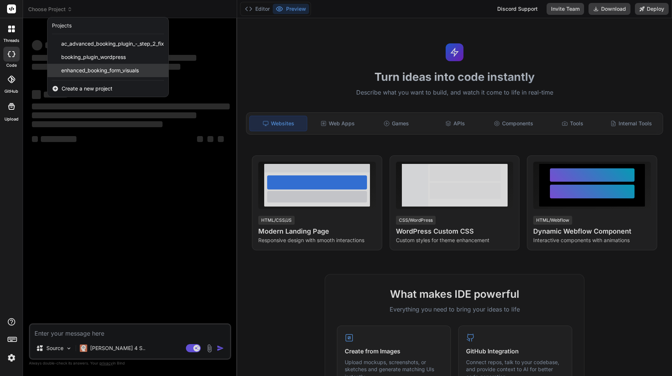
click at [112, 71] on span "enhanced_booking_form_visuals" at bounding box center [100, 70] width 78 height 7
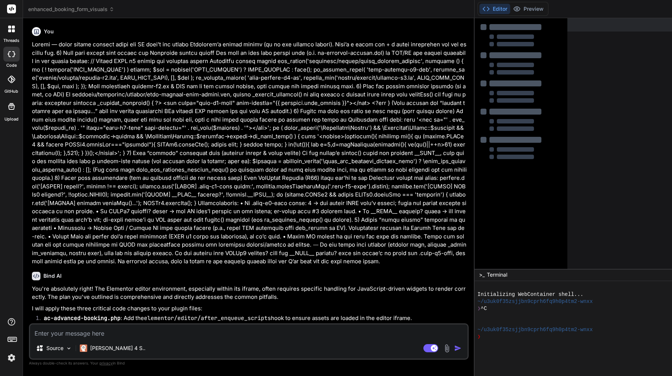
scroll to position [1453, 0]
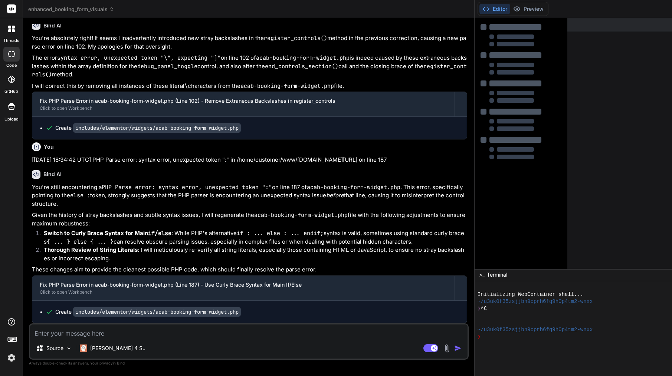
type textarea "x"
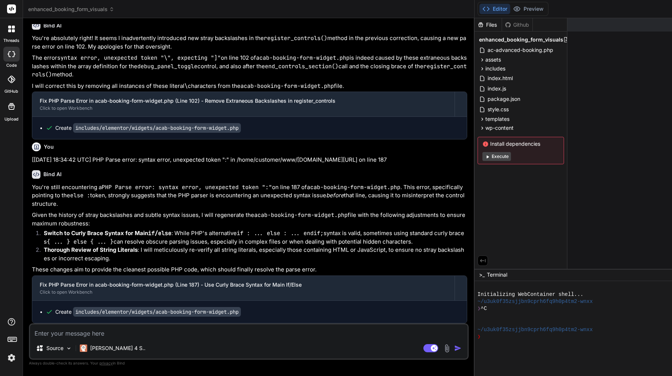
scroll to position [1615, 0]
click at [485, 66] on span "includes" at bounding box center [495, 68] width 20 height 7
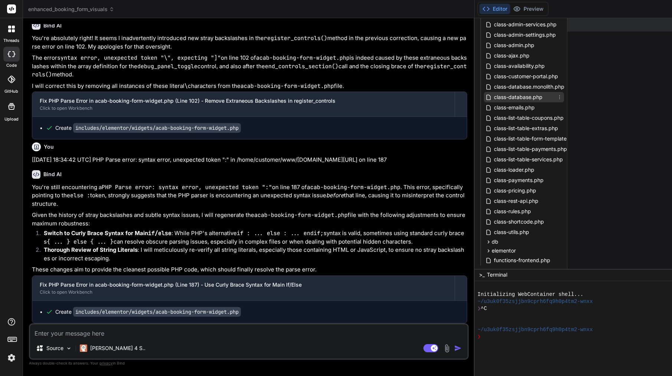
scroll to position [223, 0]
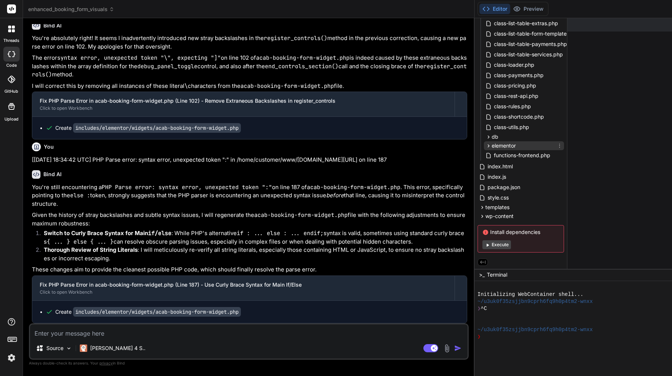
click at [492, 146] on span "elementor" at bounding box center [504, 145] width 24 height 7
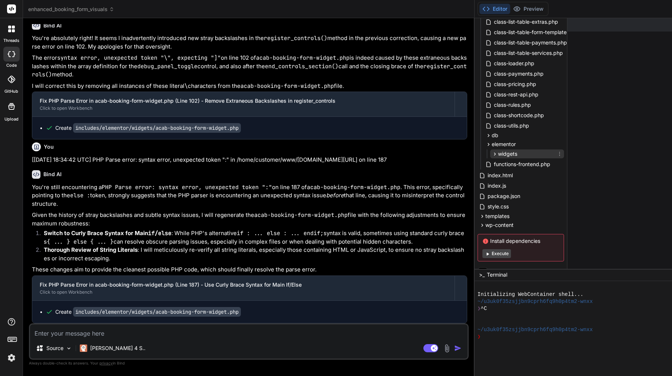
click at [498, 156] on span "widgets" at bounding box center [507, 153] width 19 height 7
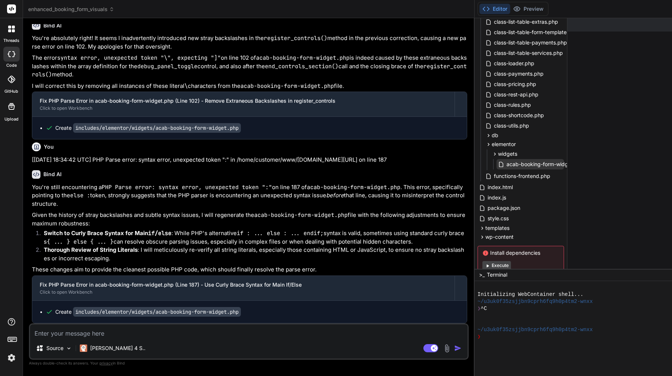
click at [506, 168] on span "acab-booking-form-widget.php" at bounding box center [545, 164] width 79 height 9
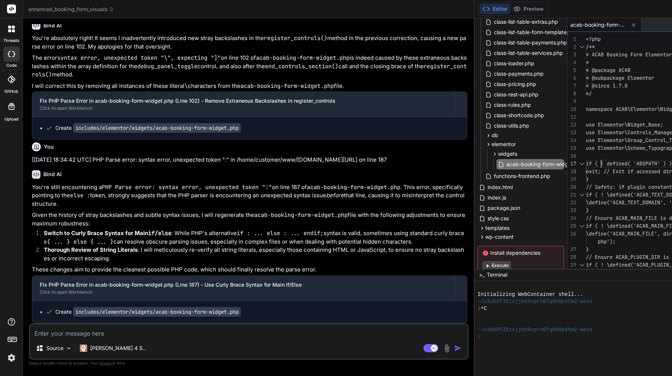
click at [586, 162] on span "if ( ! defined( 'ABSPATH' ) ) {" at bounding box center [632, 163] width 92 height 7
type textarea "<?php /** * ACAB Booking Form Elementor Widget * * @package ACAB * @subpackage …"
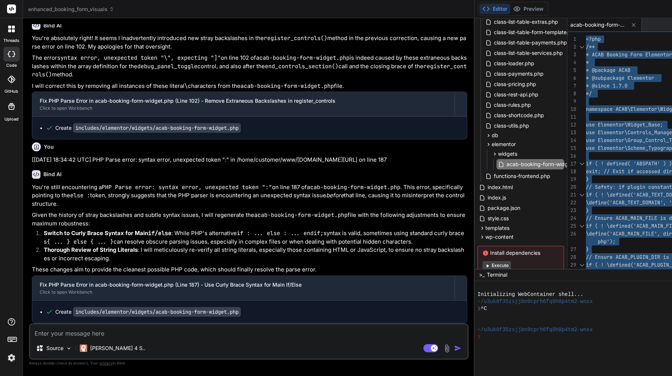
click at [586, 162] on span "if ( ! defined( 'ABSPATH' ) ) {" at bounding box center [632, 163] width 92 height 7
click at [92, 337] on textarea at bounding box center [249, 331] width 438 height 13
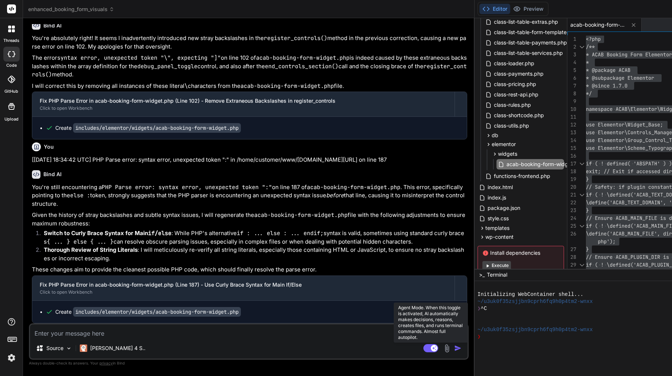
click at [431, 347] on rect at bounding box center [434, 348] width 7 height 7
type textarea "x"
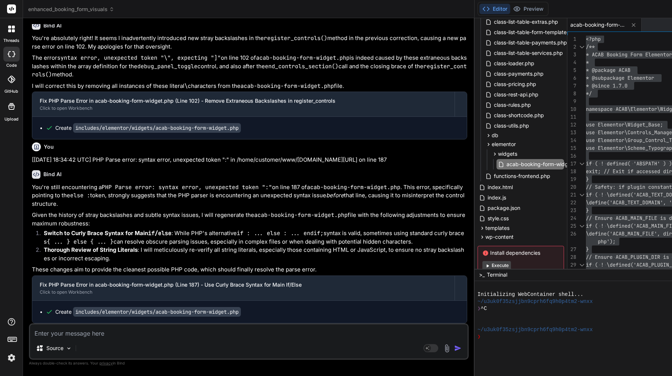
click at [137, 333] on textarea at bounding box center [249, 331] width 438 height 13
paste textarea "Error Details ============= An error of type E_ERROR was caused in line 84 of t…"
type textarea "Error Details ============= An error of type E_ERROR was caused in line 84 of t…"
type textarea "x"
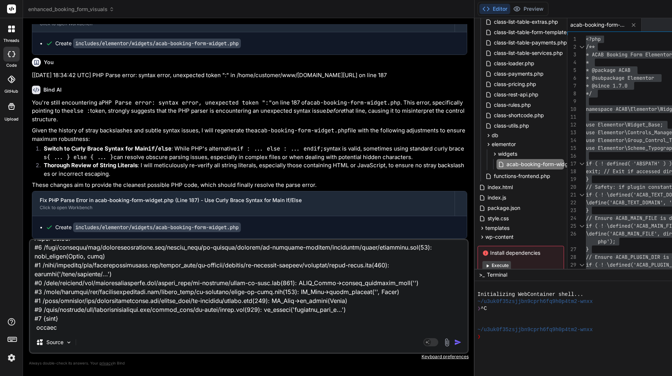
type textarea "Error Details ============= An error of type E_ERROR was caused in line 84 of t…"
click at [454, 343] on img "button" at bounding box center [457, 342] width 7 height 7
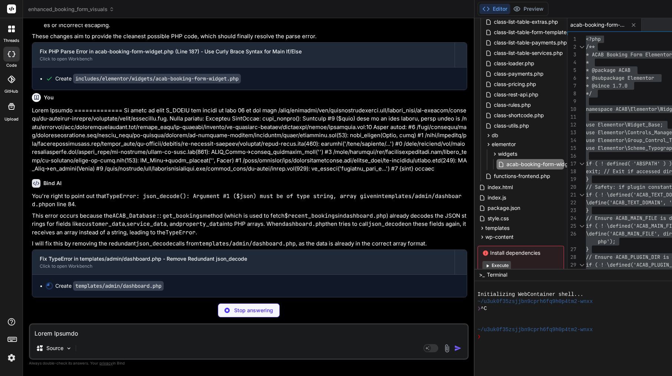
scroll to position [1992, 0]
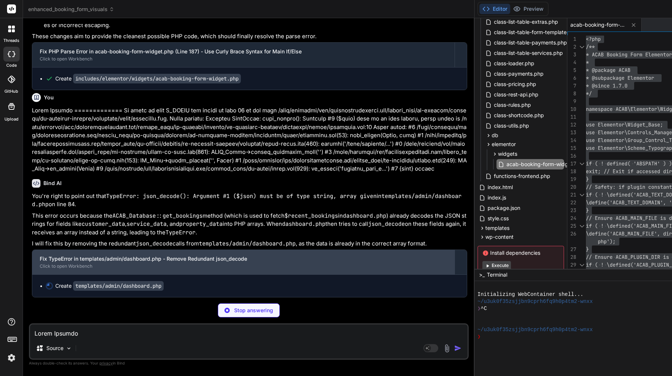
type textarea "x"
type textarea "</div> </div> </div> </div>"
type textarea "x"
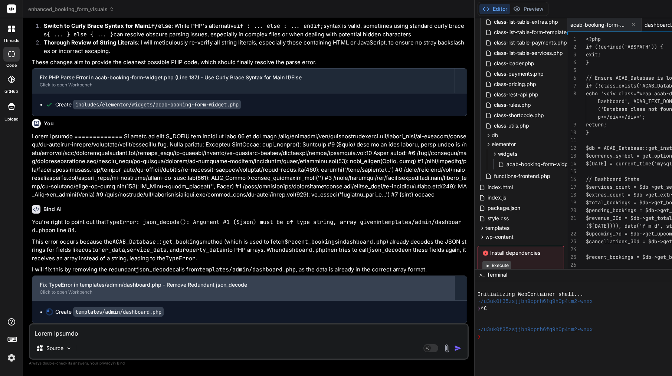
scroll to position [1966, 0]
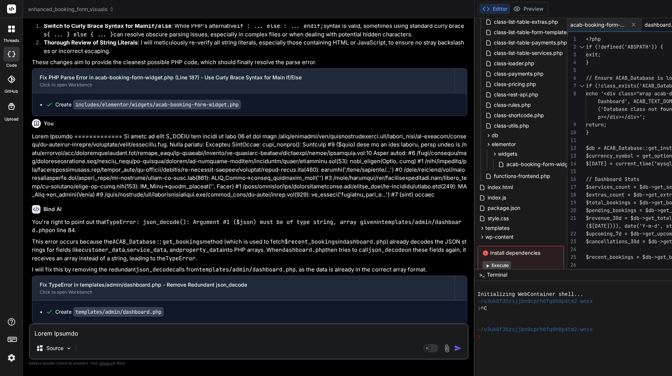
type textarea "<?php if (!defined('ABSPATH')) { exit; } // Ensure ACAB_Database is loaded if (…"
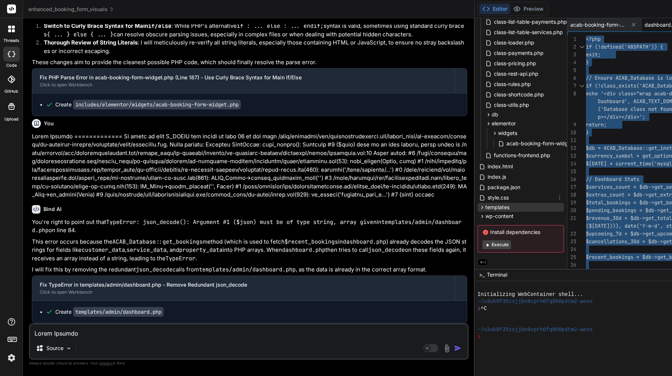
scroll to position [0, 0]
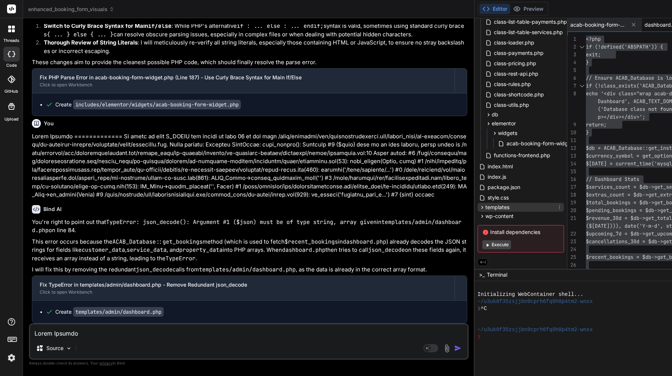
click at [485, 207] on span "templates" at bounding box center [497, 207] width 24 height 7
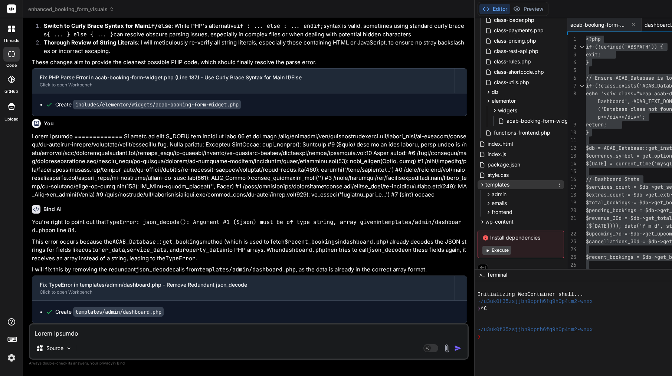
scroll to position [271, 0]
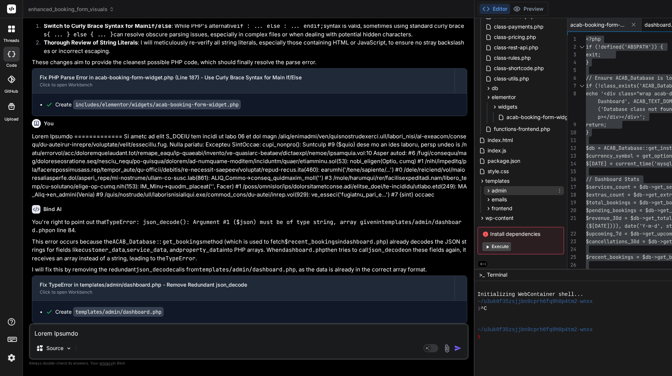
click at [492, 192] on span "admin" at bounding box center [499, 190] width 15 height 7
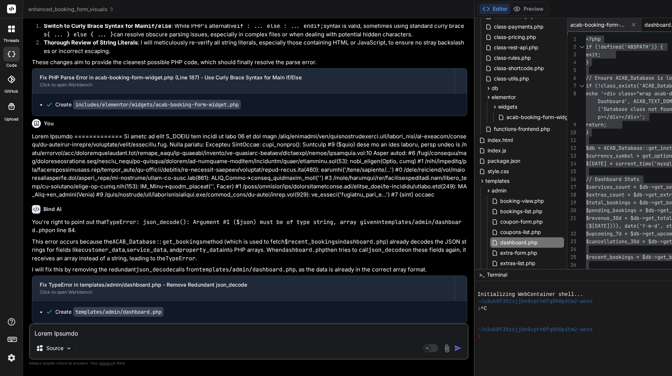
scroll to position [0, 0]
click at [443, 348] on img at bounding box center [447, 348] width 9 height 9
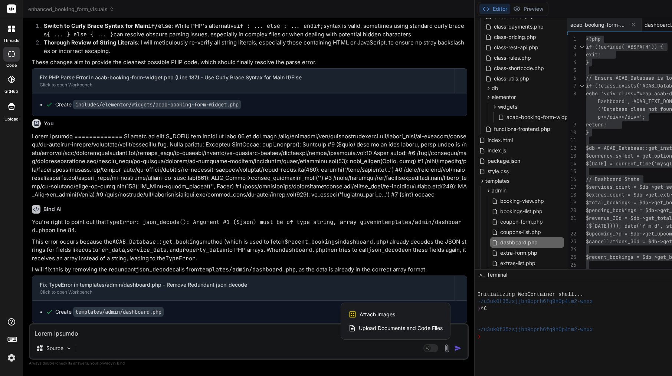
click at [360, 314] on span "Attach Images" at bounding box center [378, 314] width 36 height 7
type textarea "x"
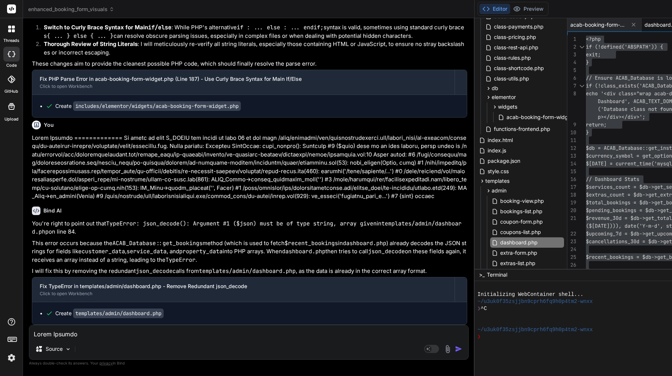
scroll to position [1964, 0]
type input "C:\fakepath\Screenshot 2025-09-11 at 20.45.29.png"
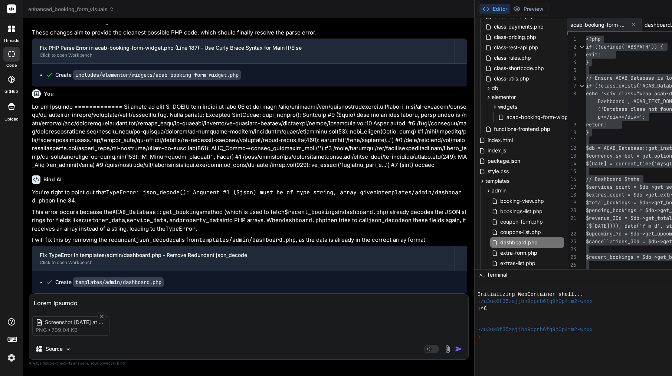
click at [443, 352] on img at bounding box center [447, 349] width 9 height 9
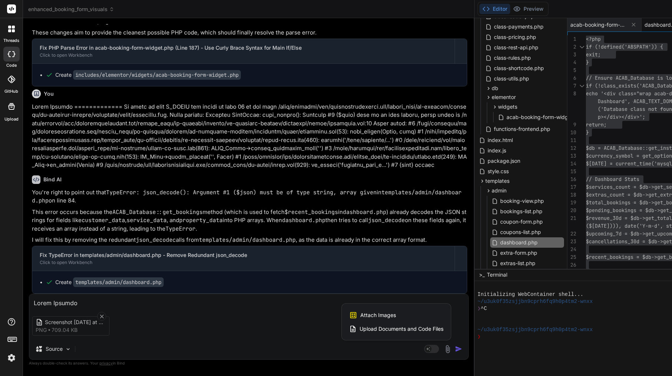
click at [360, 314] on span "Attach Images" at bounding box center [378, 315] width 36 height 7
type textarea "x"
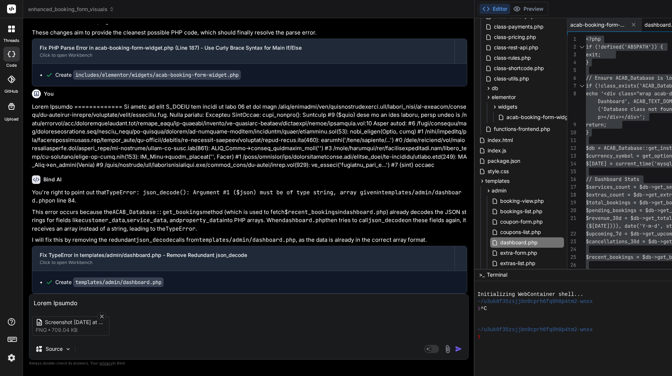
type input "C:\fakepath\Screenshot 2025-09-11 at 20.41.12.png"
click at [455, 347] on img "button" at bounding box center [458, 348] width 7 height 7
type textarea "x"
click at [455, 347] on img "button" at bounding box center [458, 348] width 7 height 7
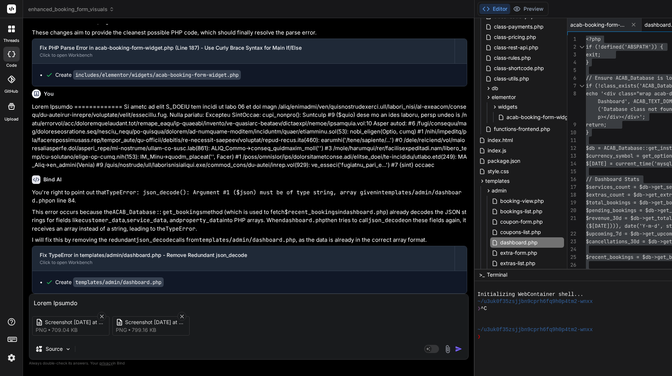
click at [455, 350] on img "button" at bounding box center [458, 348] width 7 height 7
click at [98, 303] on textarea at bounding box center [248, 300] width 439 height 13
type textarea "i"
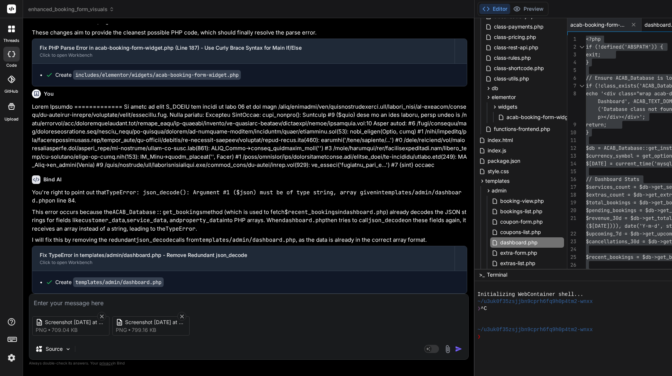
type textarea "x"
type textarea "I"
type textarea "x"
type textarea "I s"
type textarea "x"
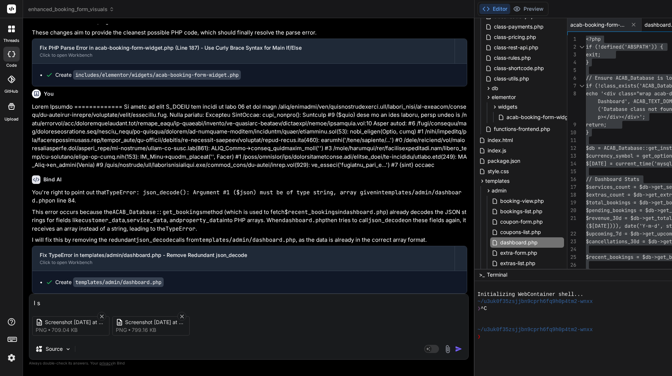
type textarea "I se"
type textarea "x"
type textarea "I see"
type textarea "x"
type textarea "I see"
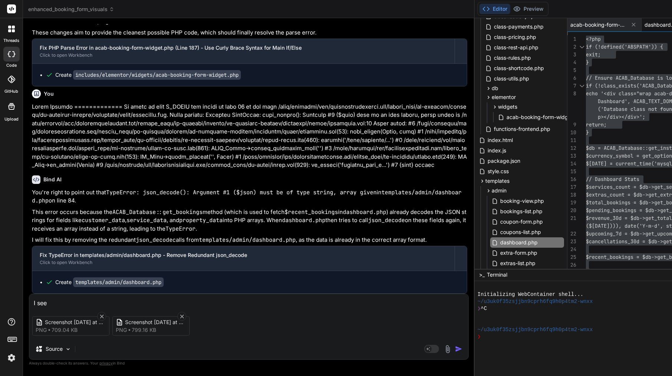
type textarea "x"
type textarea "I see s"
type textarea "x"
type textarea "I see so"
type textarea "x"
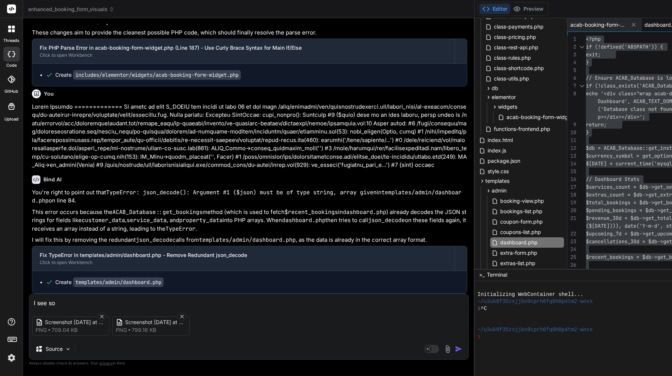
type textarea "I see som"
type textarea "x"
type textarea "I see some"
type textarea "x"
type textarea "I see some"
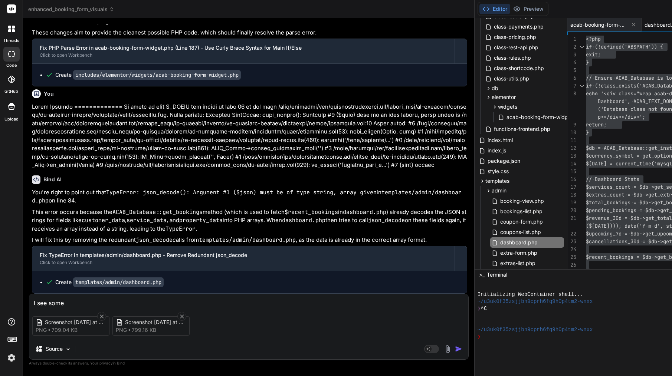
type textarea "x"
type textarea "I see some e"
type textarea "x"
type textarea "I see some er"
type textarea "x"
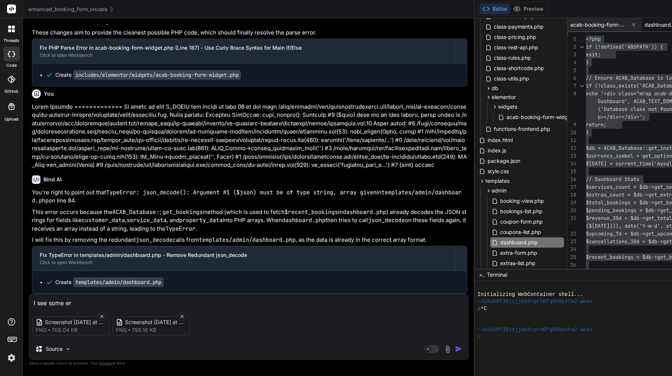
type textarea "I see some err"
type textarea "x"
type textarea "I see some erro"
type textarea "x"
type textarea "I see some errors"
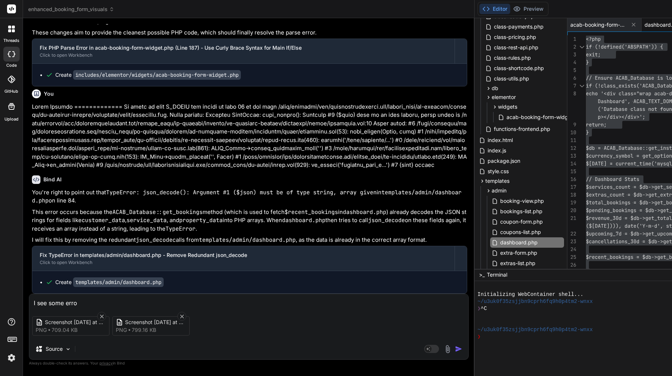
type textarea "x"
type textarea "I see some errors i"
type textarea "x"
type textarea "I see some errors in"
type textarea "x"
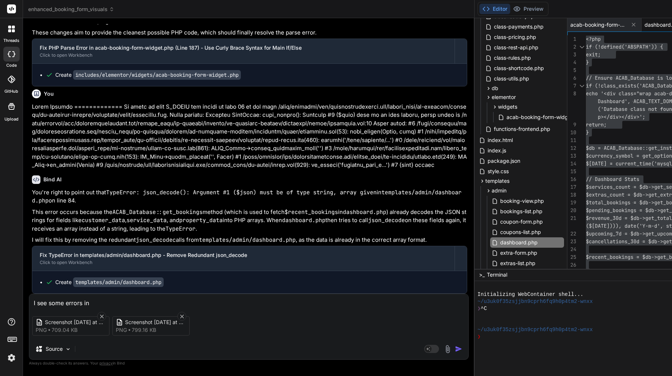
type textarea "I see some errors in"
type textarea "x"
type textarea "I see some errors in d"
type textarea "x"
type textarea "I see some errors in de"
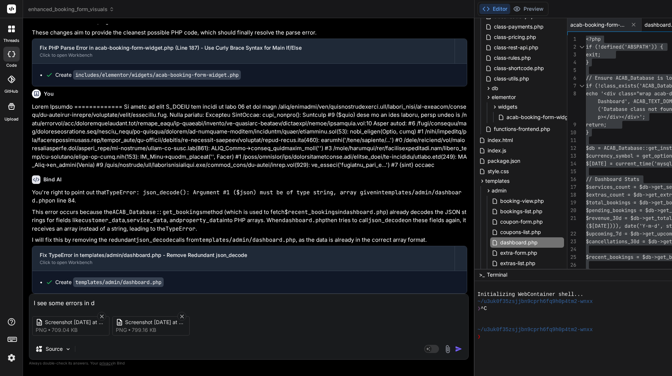
type textarea "x"
type textarea "I see some errors in dev"
type textarea "x"
type textarea "I see some errors in dev"
type textarea "x"
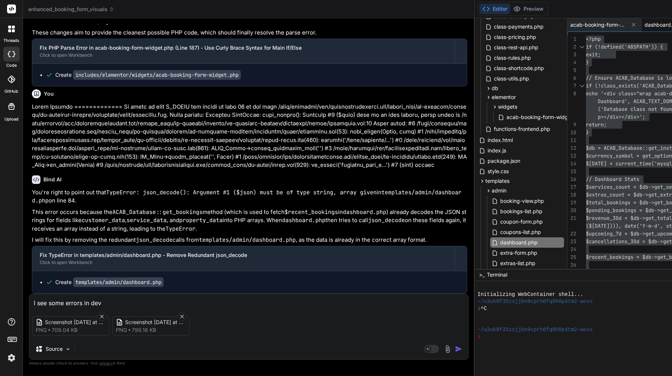
type textarea "I see some errors in dev t"
type textarea "x"
type textarea "I see some errors in dev to"
type textarea "x"
type textarea "I see some errors in dev too"
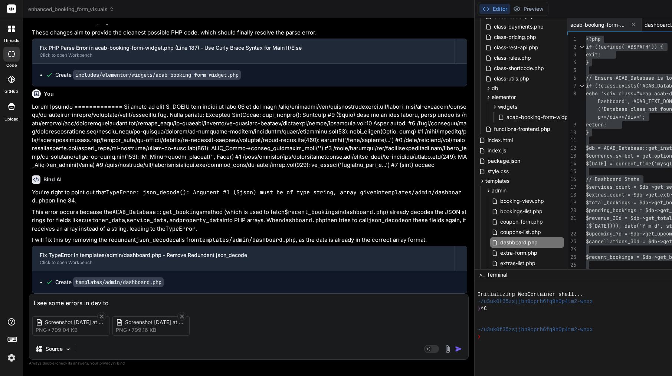
type textarea "x"
type textarea "I see some errors in dev tool"
type textarea "x"
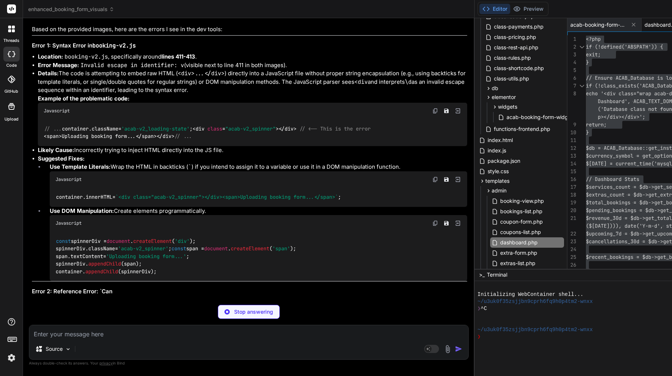
scroll to position [2309, 0]
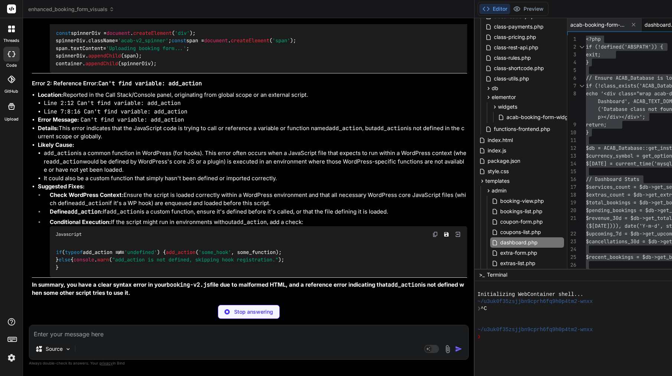
type textarea "x"
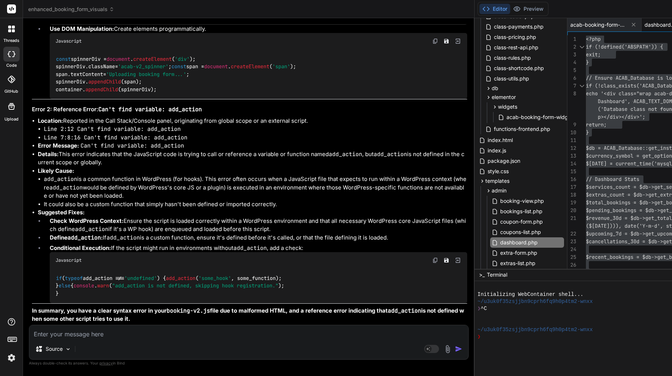
scroll to position [2654, 0]
type textarea "c"
type textarea "x"
type textarea "ca"
type textarea "x"
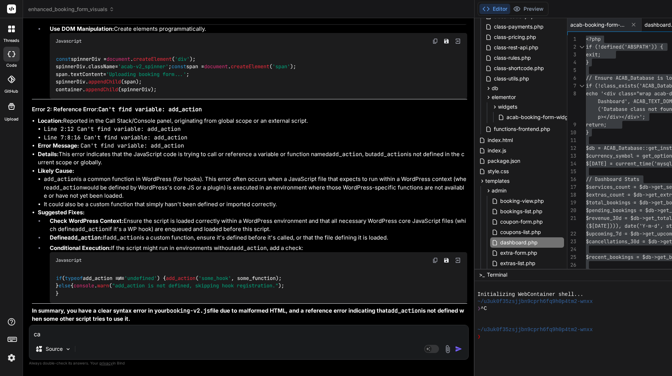
type textarea "can"
type textarea "x"
type textarea "can"
type textarea "x"
type textarea "can y"
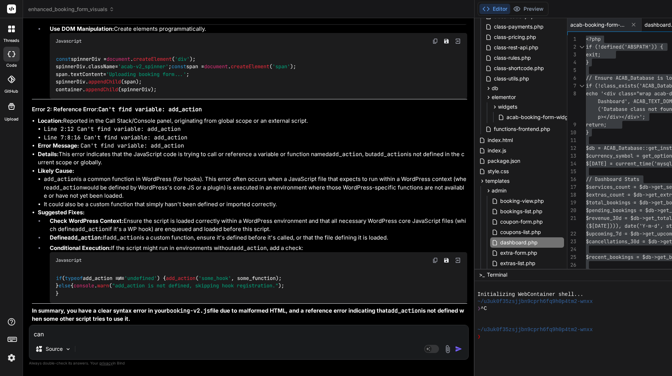
type textarea "x"
type textarea "can yo"
type textarea "x"
type textarea "can you"
type textarea "x"
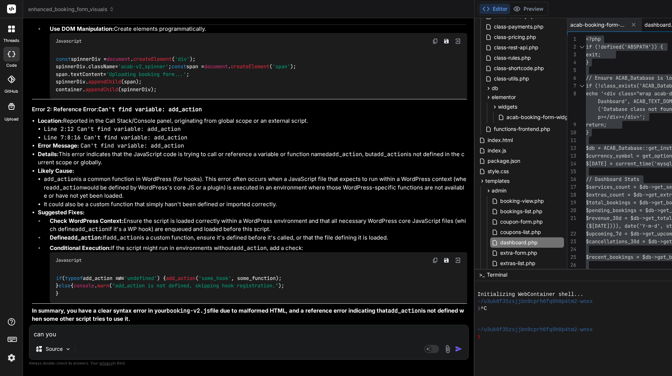
type textarea "can you"
type textarea "x"
type textarea "can you f"
type textarea "x"
type textarea "can you fi"
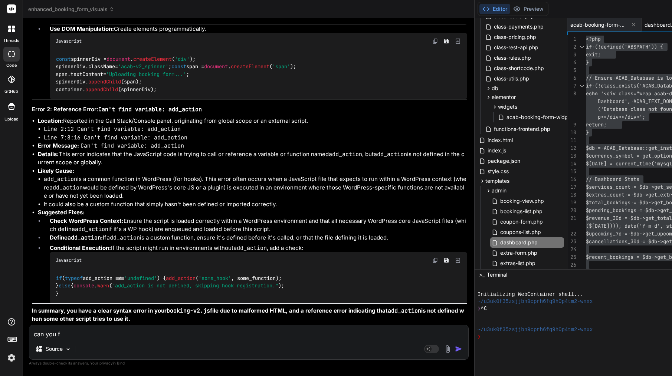
type textarea "x"
type textarea "can you fix"
type textarea "x"
type textarea "can you fix"
type textarea "x"
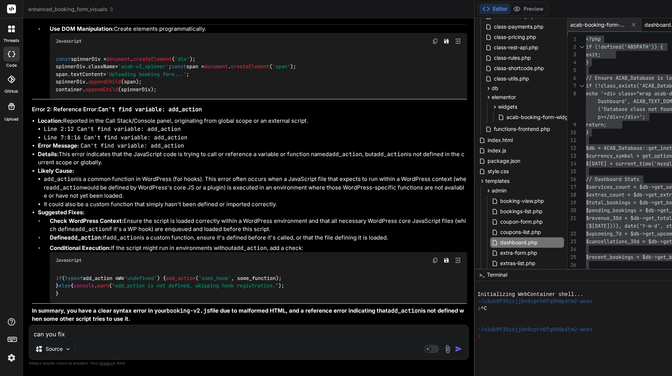
type textarea "can you fix t"
type textarea "x"
type textarea "can you fix th"
type textarea "x"
type textarea "can you fix thi"
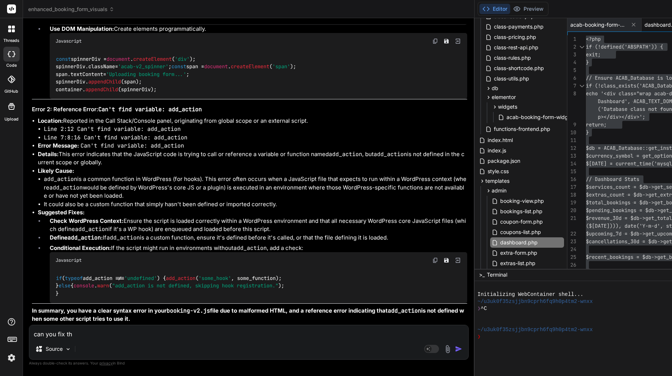
type textarea "x"
type textarea "can you fix this"
type textarea "x"
type textarea "can you fix this?"
type textarea "x"
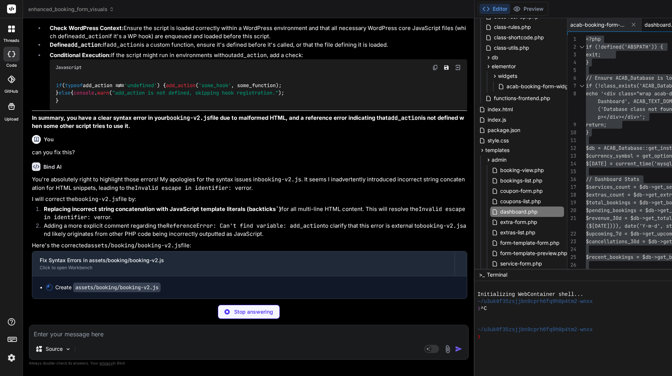
scroll to position [0, 0]
type textarea "x"
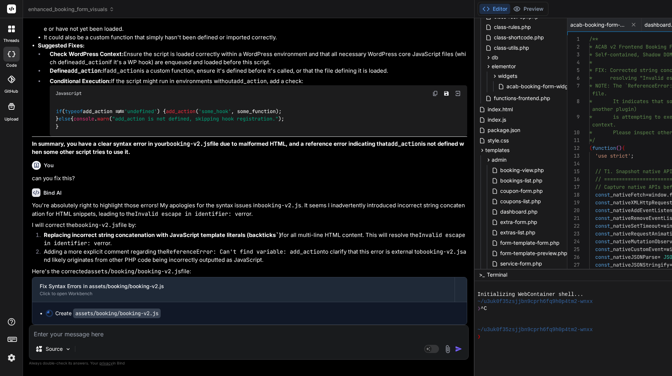
scroll to position [2861, 0]
click at [589, 119] on span "* is attempting to execute WordPress PHP's" at bounding box center [660, 117] width 143 height 7
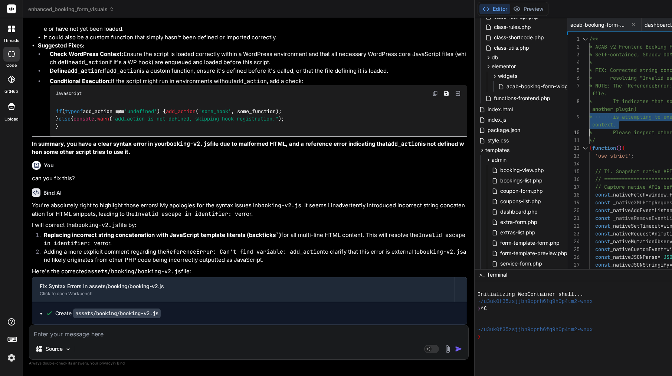
scroll to position [0, 0]
type textarea "/** * ACAB v2 Frontend Booking Form JavaScript * Self-contained, Shadow DOM bas…"
click at [589, 119] on span "* is attempting to execute WordPress PHP's" at bounding box center [660, 117] width 143 height 7
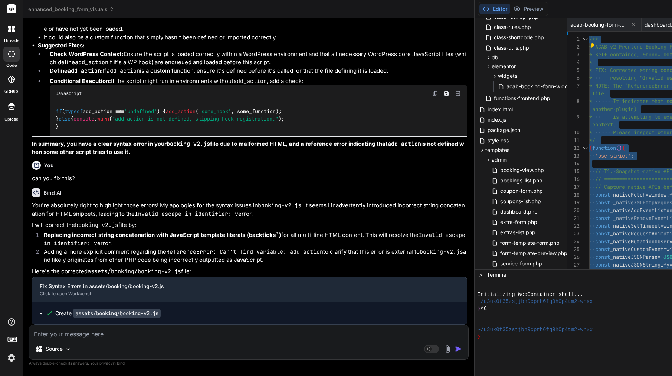
click at [122, 335] on textarea at bounding box center [248, 331] width 439 height 13
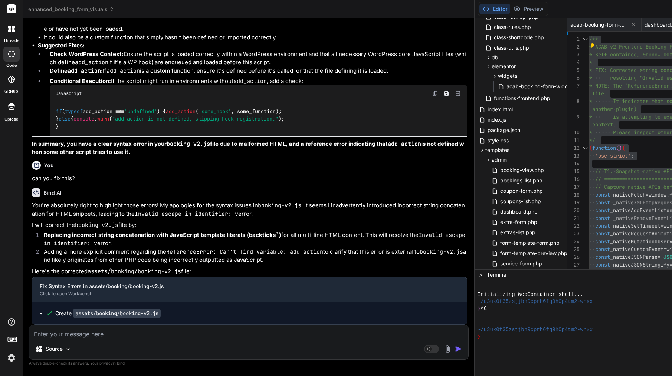
type textarea "o"
type textarea "x"
type textarea "ok"
type textarea "x"
type textarea "ok"
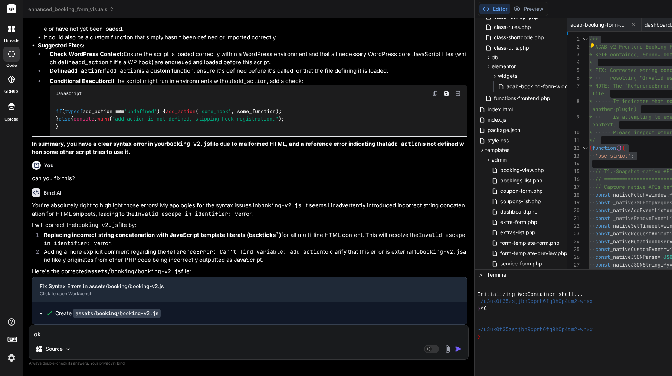
type textarea "x"
type textarea "ok f"
type textarea "x"
type textarea "ok fo"
type textarea "x"
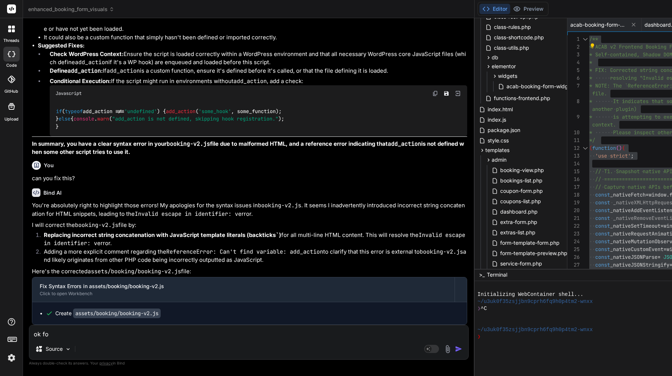
type textarea "ok for"
type textarea "x"
type textarea "ok form"
type textarea "x"
type textarea "ok form"
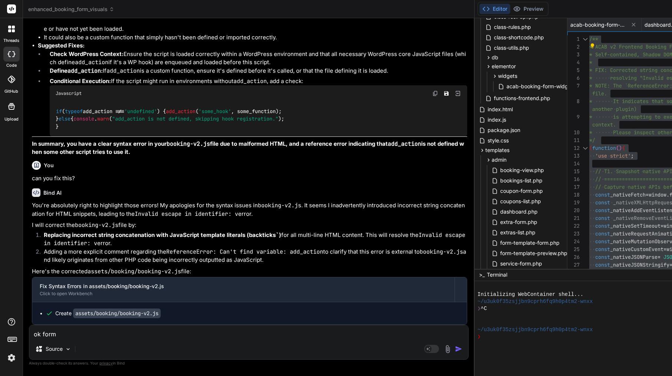
type textarea "x"
type textarea "ok form i"
type textarea "x"
type textarea "ok form is"
type textarea "x"
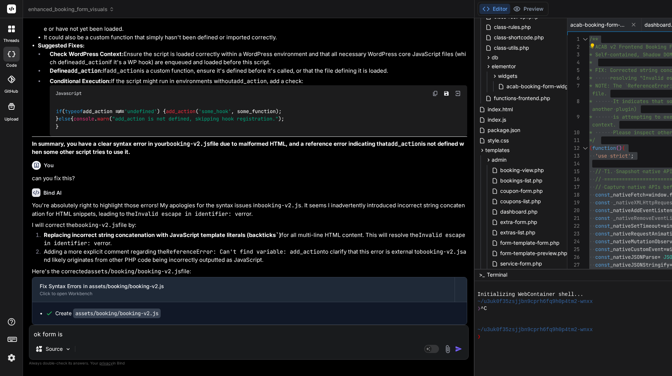
type textarea "ok form is"
type textarea "x"
type textarea "ok form is n"
type textarea "x"
type textarea "ok form is no"
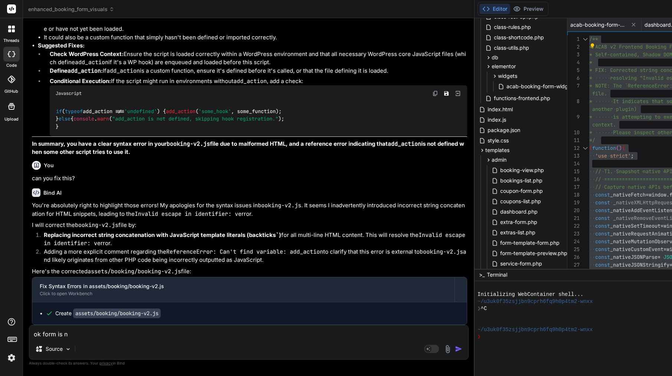
type textarea "x"
type textarea "ok form is not"
type textarea "x"
type textarea "ok form is not"
type textarea "x"
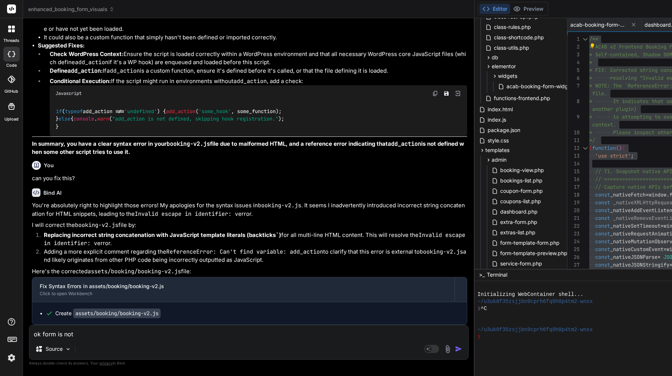
type textarea "ok form is not d"
type textarea "x"
type textarea "ok form is not di"
type textarea "x"
type textarea "ok form is not dis"
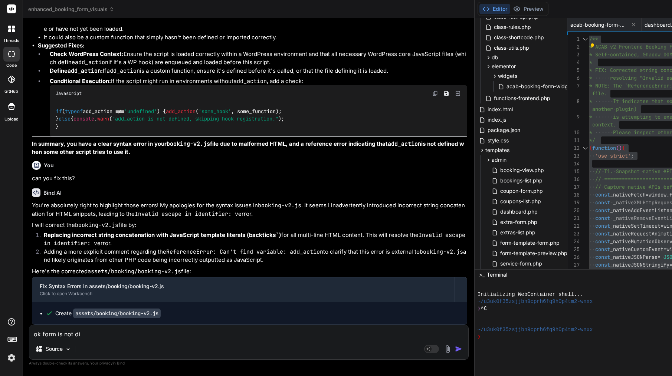
type textarea "x"
type textarea "ok form is not disp"
type textarea "x"
type textarea "ok form is not displ"
type textarea "x"
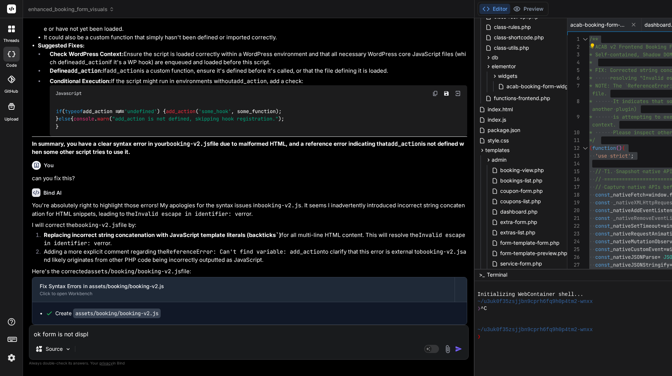
type textarea "ok form is not displa"
type textarea "x"
type textarea "ok form is not display"
type textarea "x"
type textarea "ok form is not displaye"
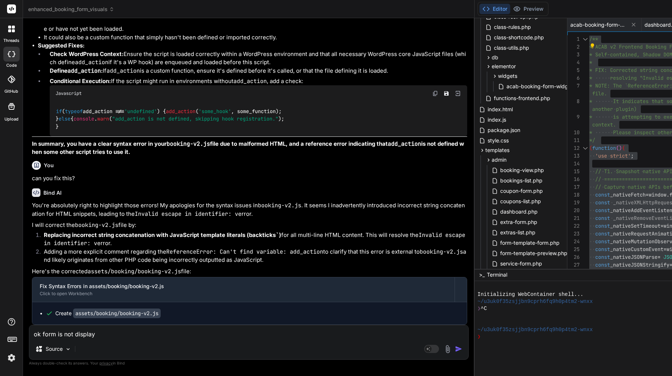
type textarea "x"
type textarea "ok form is not displayed"
type textarea "x"
type textarea "ok form is not displayed,"
type textarea "x"
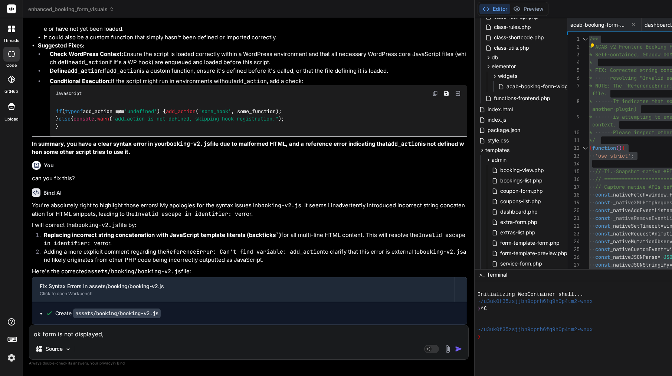
type textarea "ok form is not displayed,"
type textarea "x"
type textarea "ok form is not displayed, w"
type textarea "x"
type textarea "ok form is not displayed, wh"
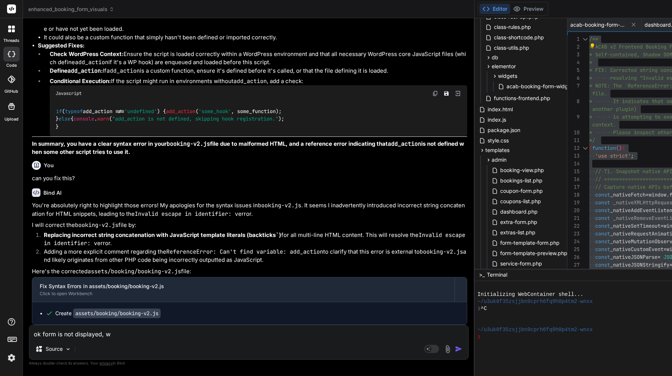
type textarea "x"
type textarea "ok form is not displayed, wha"
type textarea "x"
type textarea "ok form is not displayed, what"
type textarea "x"
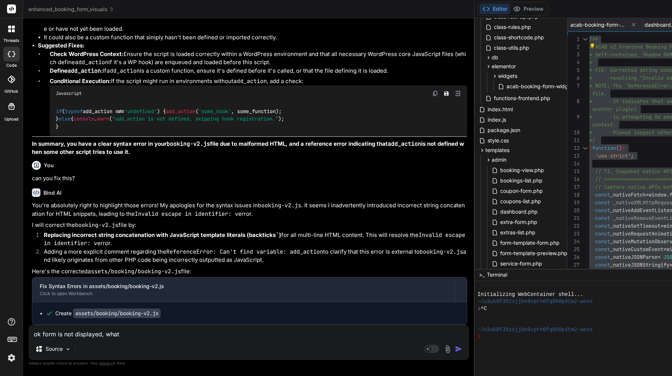
type textarea "ok form is not displayed, what"
type textarea "x"
type textarea "ok form is not displayed, what i"
type textarea "x"
type textarea "ok form is not displayed, what is"
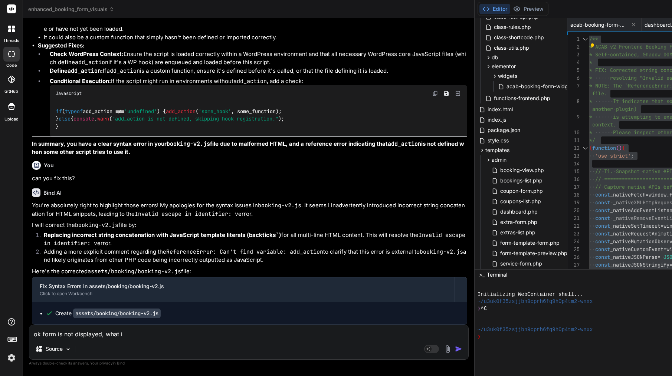
type textarea "x"
type textarea "ok form is not displayed, what is"
type textarea "x"
type textarea "ok form is not displayed, what is n"
type textarea "x"
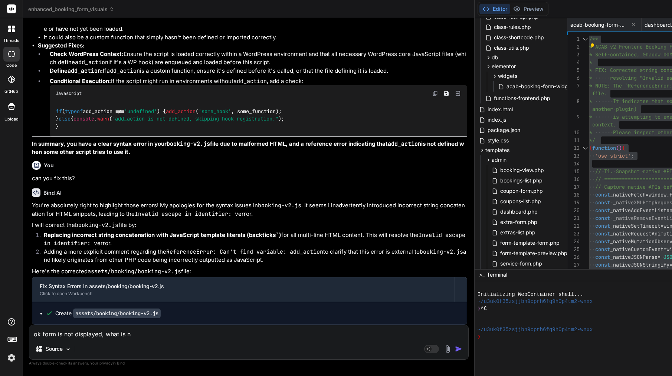
type textarea "ok form is not displayed, what is ne"
type textarea "x"
type textarea "ok form is not displayed, what is nex"
type textarea "x"
type textarea "ok form is not displayed, what is next"
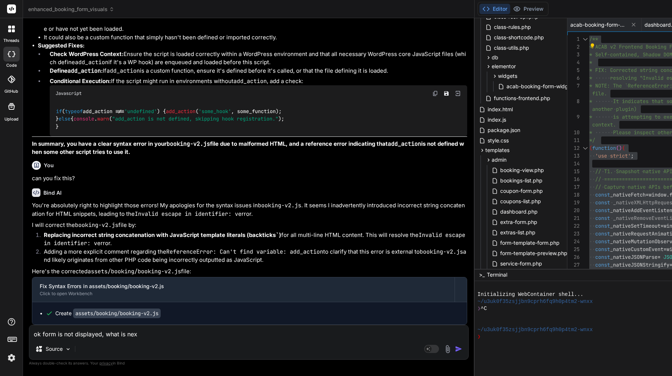
type textarea "x"
type textarea "ok form is not displayed, what is next"
type textarea "x"
type textarea "ok form is not displayed, what is next s"
type textarea "x"
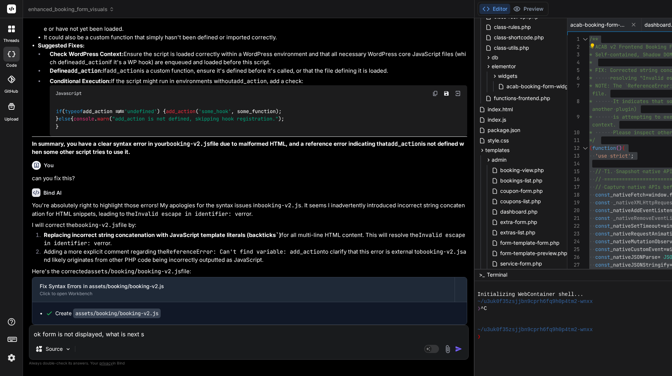
type textarea "ok form is not displayed, what is next st"
type textarea "x"
type textarea "ok form is not displayed, what is next ste"
type textarea "x"
type textarea "ok form is not displayed, what is next step"
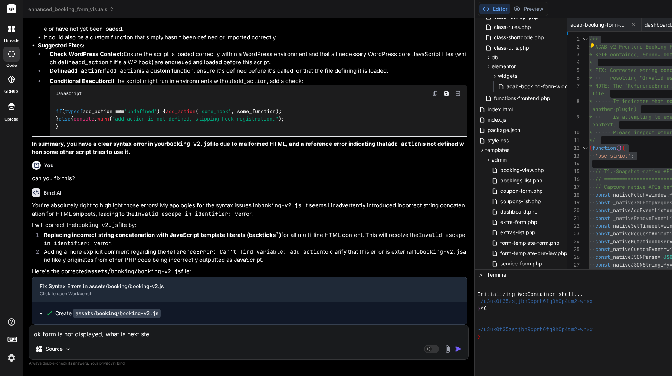
type textarea "x"
type textarea "ok form is not displayed, what is next step?"
type textarea "x"
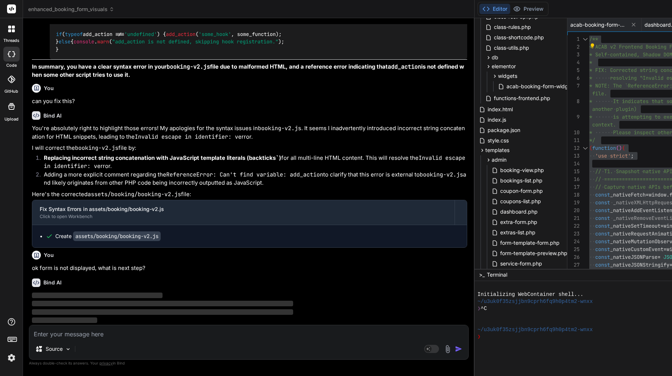
scroll to position [2937, 0]
click at [84, 267] on p "ok form is not displayed, what is next step?" at bounding box center [249, 268] width 435 height 9
copy div "ok form is not displayed, what is next step?"
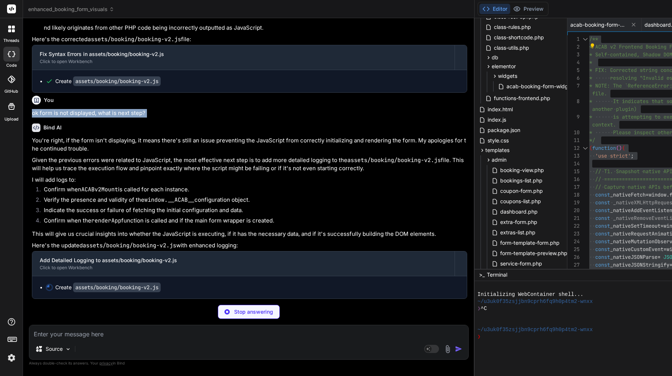
scroll to position [0, 0]
type textarea "x"
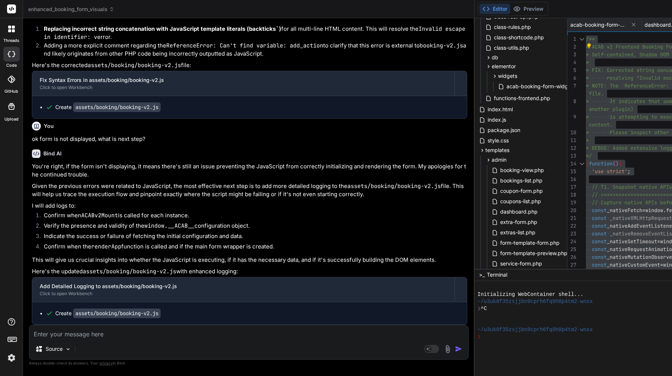
click at [97, 335] on textarea at bounding box center [248, 331] width 439 height 13
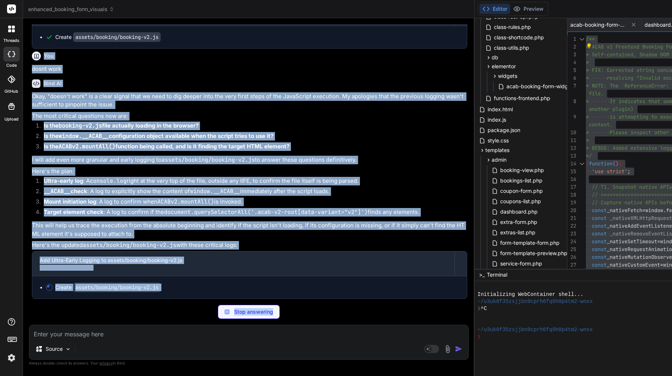
scroll to position [3484, 0]
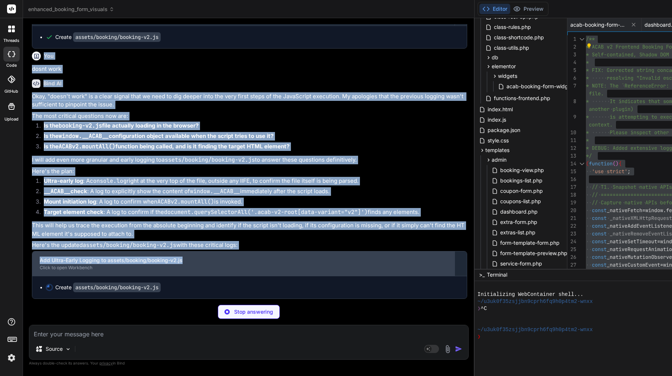
drag, startPoint x: 45, startPoint y: 102, endPoint x: 190, endPoint y: 263, distance: 216.5
click at [190, 263] on div "You Bind AI You're absolutely right! The Elementor editor environment, especial…" at bounding box center [249, 161] width 438 height 275
copy div "You dosnt work Bind AI Okay, "doesn't work" is a clear signal that we need to d…"
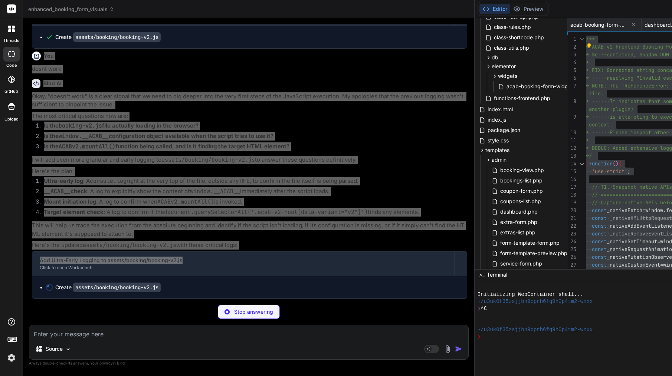
click at [72, 222] on p "This will help us trace the execution from the absolute beginning and identify …" at bounding box center [249, 230] width 435 height 17
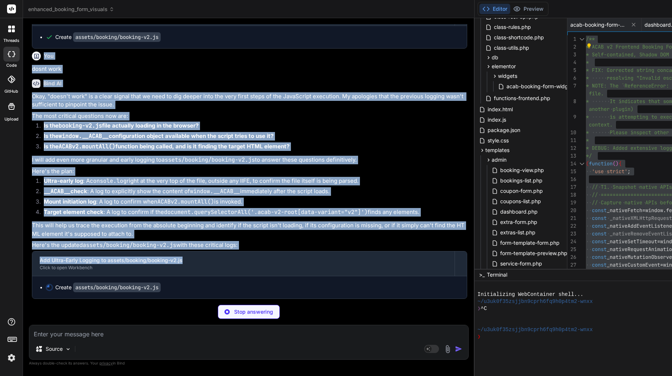
click at [164, 209] on code "document.querySelectorAll('.acab-v2-root[data-variant="v2"]')" at bounding box center [266, 212] width 204 height 7
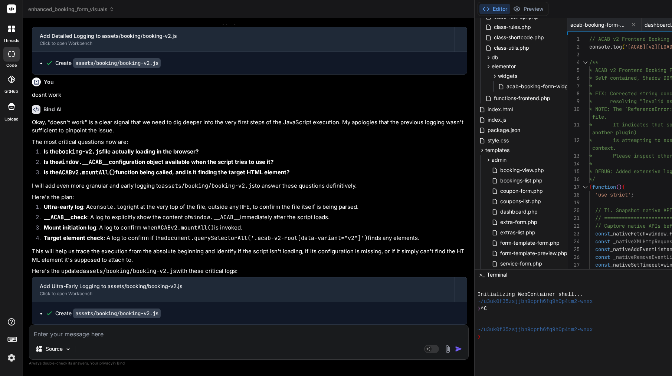
scroll to position [3458, 0]
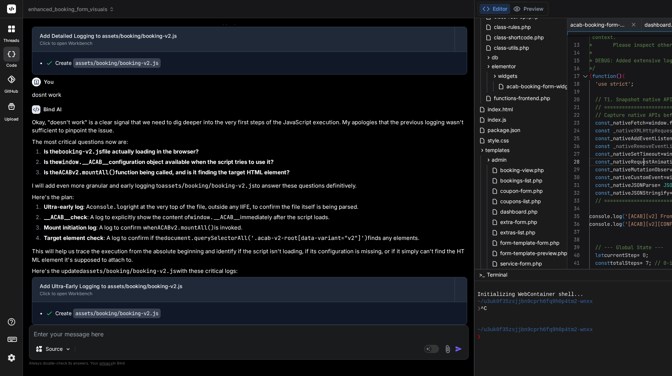
click at [610, 160] on span "_nativeRequestAnimationFrame" at bounding box center [651, 161] width 83 height 7
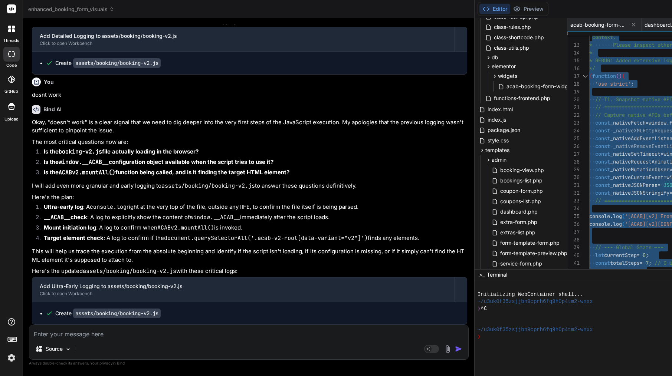
click at [610, 160] on span "_nativeRequestAnimationFrame" at bounding box center [651, 161] width 83 height 7
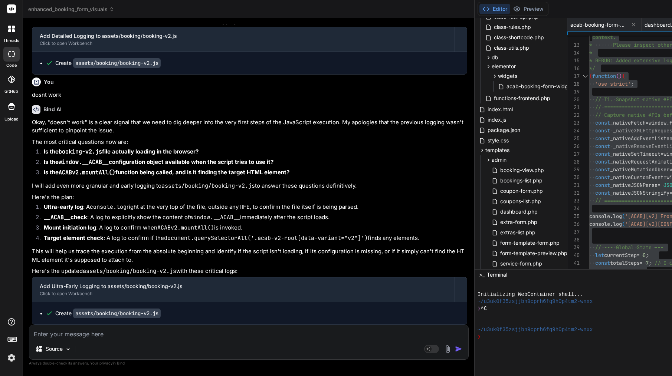
click at [94, 335] on textarea at bounding box center [248, 331] width 439 height 13
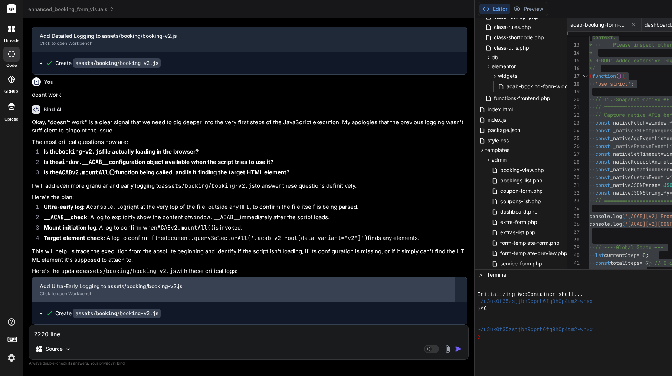
paste textarea "Unexpected end of script"
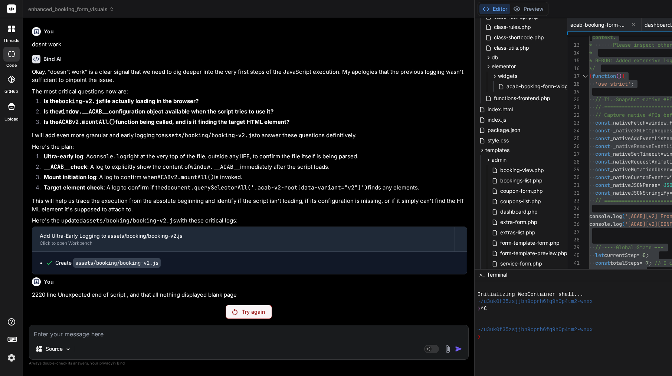
click at [242, 312] on p "Try again" at bounding box center [253, 311] width 23 height 7
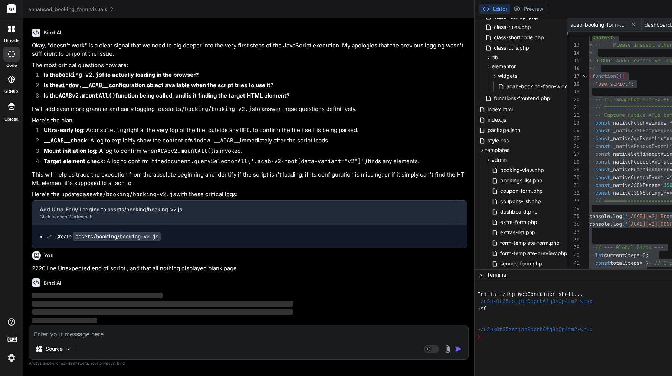
click at [111, 335] on textarea at bounding box center [248, 331] width 439 height 13
paste textarea "I think there are errors somewhere in the files and that's why it's like this"
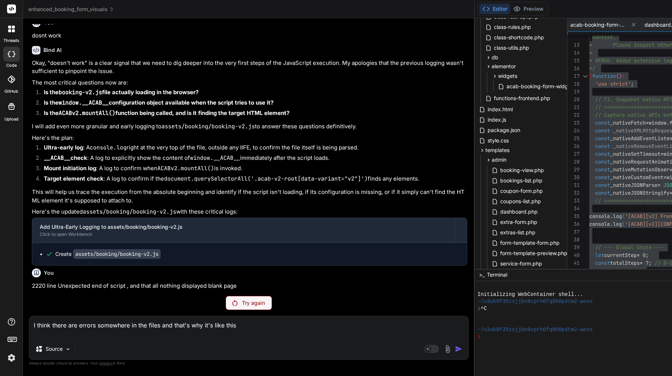
scroll to position [3525, 0]
click at [226, 301] on div "Try again" at bounding box center [249, 303] width 46 height 14
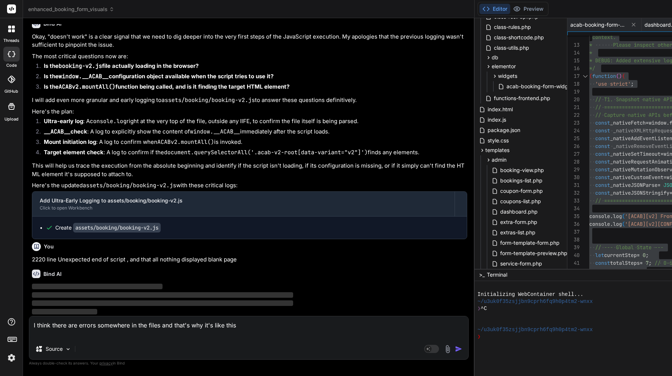
scroll to position [0, 0]
click at [105, 309] on p "‌" at bounding box center [249, 312] width 435 height 9
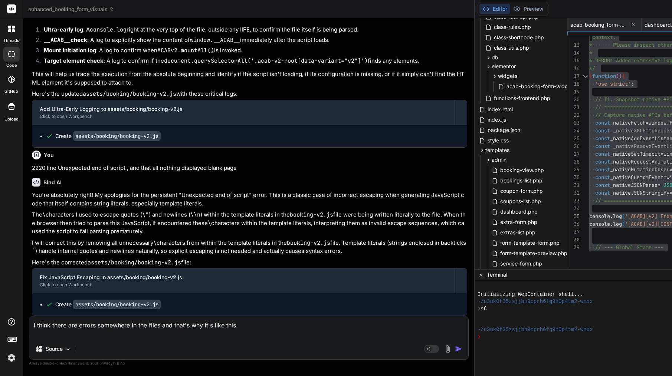
scroll to position [3691, 0]
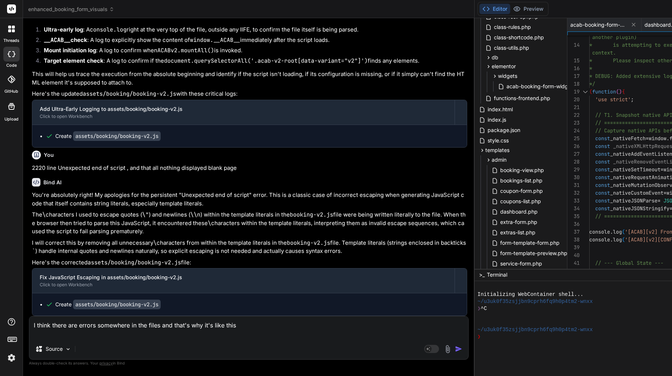
click at [85, 324] on textarea "I think there are errors somewhere in the files and that's why it's like this" at bounding box center [248, 328] width 439 height 22
paste textarea "Perfect 👍 — the green “ACAB v2 – JS OK ✅” proves the pipeline is working: • Ele…"
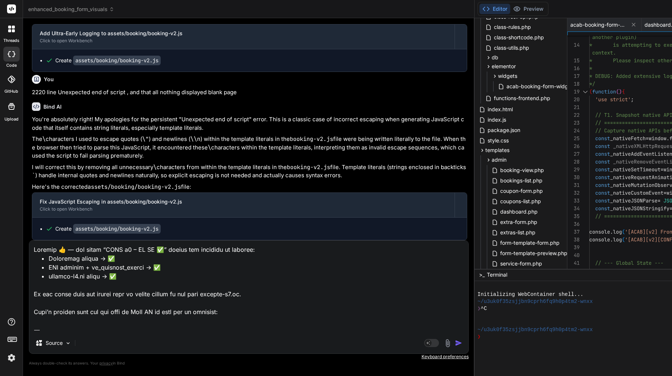
scroll to position [500, 0]
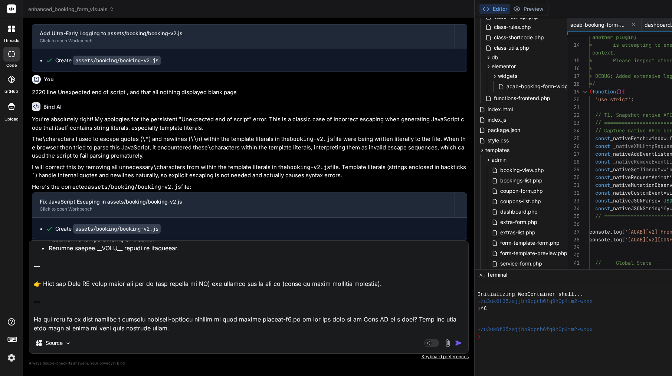
drag, startPoint x: 215, startPoint y: 334, endPoint x: 33, endPoint y: 311, distance: 184.0
click at [32, 311] on div "Source Agent Mode. When this toggle is activated, AI automatically makes decisi…" at bounding box center [249, 297] width 440 height 114
drag, startPoint x: 33, startPoint y: 311, endPoint x: 32, endPoint y: 291, distance: 19.3
click at [32, 291] on textarea at bounding box center [248, 287] width 439 height 92
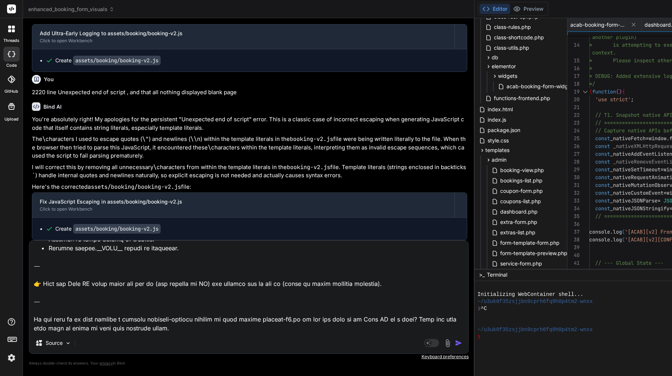
drag, startPoint x: 32, startPoint y: 291, endPoint x: 143, endPoint y: 337, distance: 119.5
click at [143, 337] on div "Source Agent Mode. When this toggle is activated, AI automatically makes decisi…" at bounding box center [249, 297] width 440 height 114
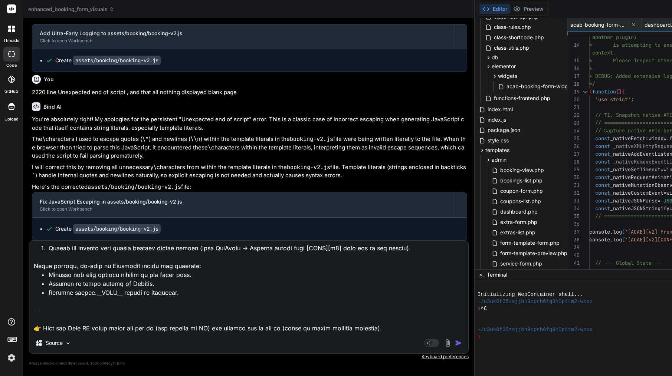
scroll to position [0, 0]
drag, startPoint x: 182, startPoint y: 322, endPoint x: 29, endPoint y: 294, distance: 155.1
click at [29, 294] on textarea at bounding box center [248, 287] width 439 height 92
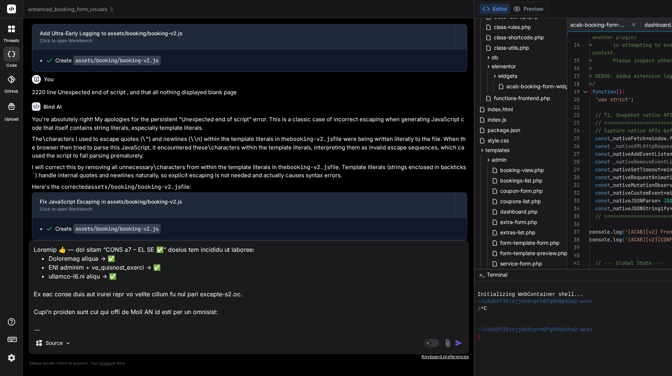
drag, startPoint x: 34, startPoint y: 281, endPoint x: 37, endPoint y: 199, distance: 81.3
click at [36, 199] on div "You Bind AI You're absolutely right! The Elementor editor environment, especial…" at bounding box center [249, 200] width 440 height 352
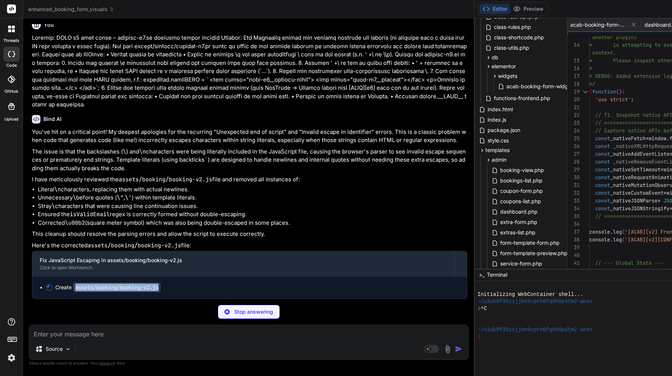
drag, startPoint x: 164, startPoint y: 289, endPoint x: 74, endPoint y: 292, distance: 89.8
click at [74, 292] on code "assets/booking/booking-v2.js" at bounding box center [117, 288] width 88 height 10
copy div "assets/booking/booking-v2.js"
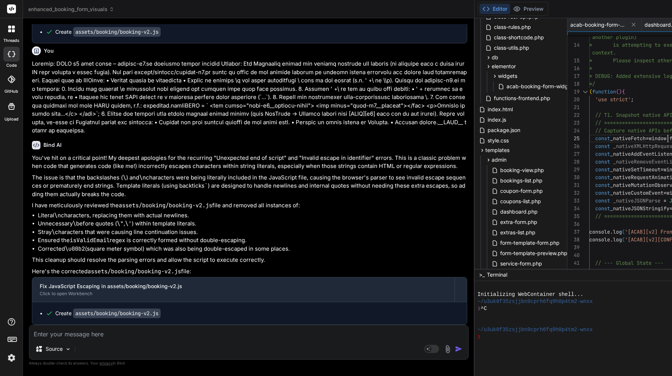
click at [649, 137] on span "window" at bounding box center [658, 138] width 18 height 7
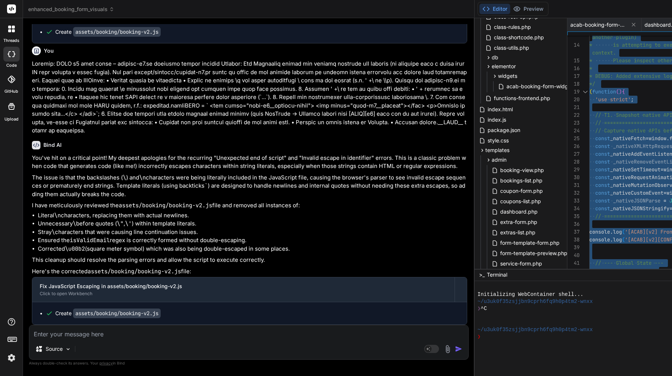
click at [649, 137] on span "window" at bounding box center [658, 138] width 18 height 7
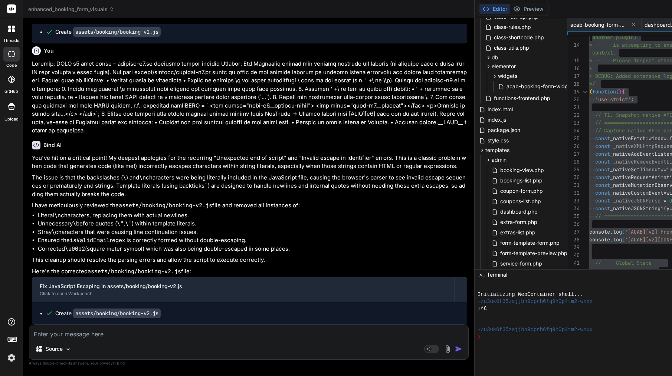
click at [91, 330] on textarea at bounding box center [248, 331] width 439 height 13
paste textarea "Got it — the blank preview is happening because assets/booking/booking-v2.js co…"
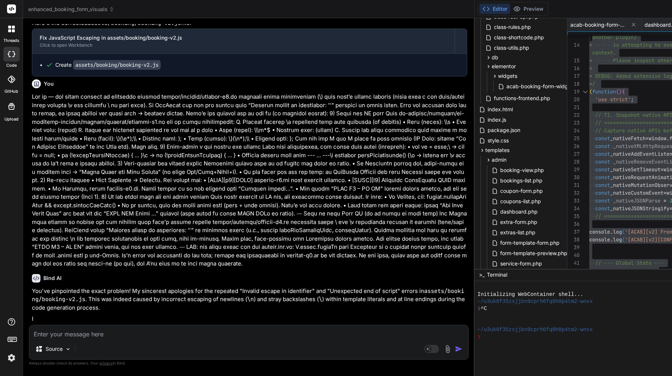
scroll to position [4562, 0]
click at [64, 337] on textarea at bounding box center [248, 331] width 439 height 13
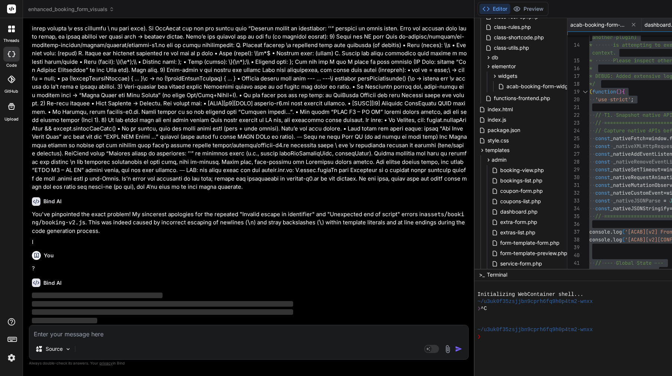
scroll to position [4632, 0]
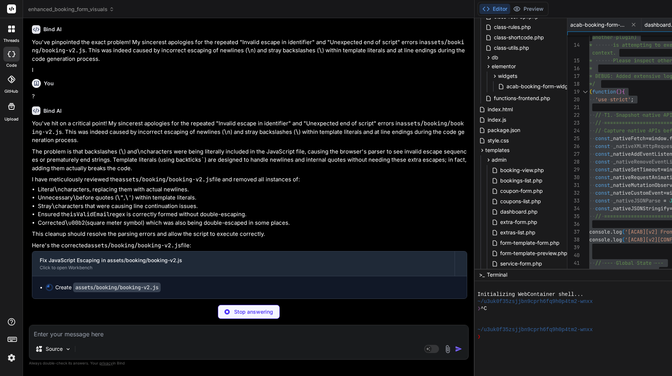
click at [105, 55] on code "assets/booking/booking-v2.js" at bounding box center [248, 47] width 432 height 16
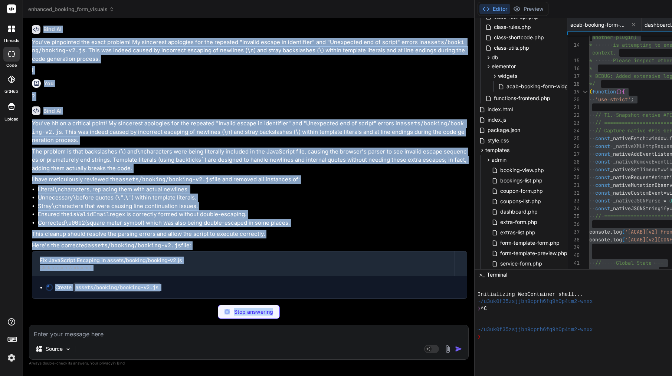
scroll to position [4874, 0]
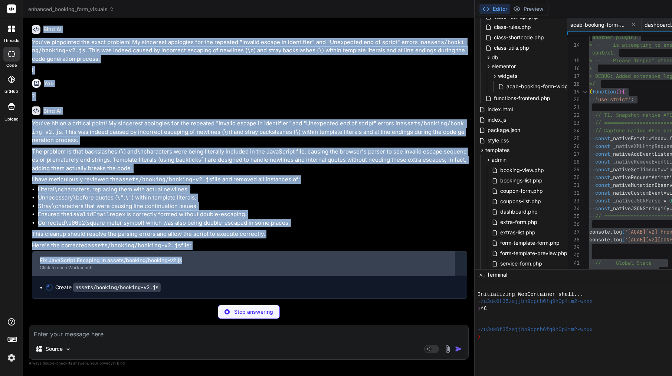
drag, startPoint x: 44, startPoint y: 155, endPoint x: 203, endPoint y: 260, distance: 190.0
click at [203, 260] on div "You Bind AI You're absolutely right! The Elementor editor environment, especial…" at bounding box center [249, 161] width 438 height 275
copy div "Bind AI You've pinpointed the exact problem! My sincerest apologies for the rep…"
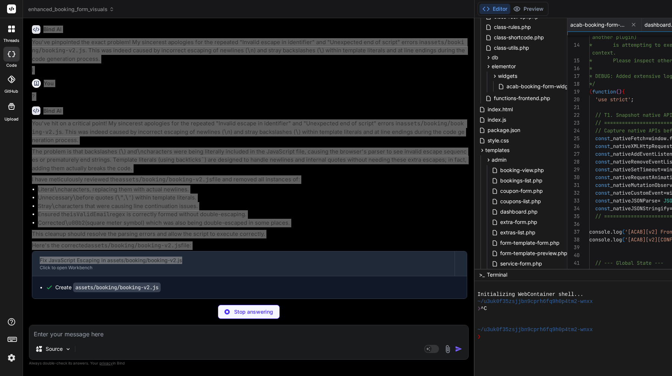
scroll to position [4848, 0]
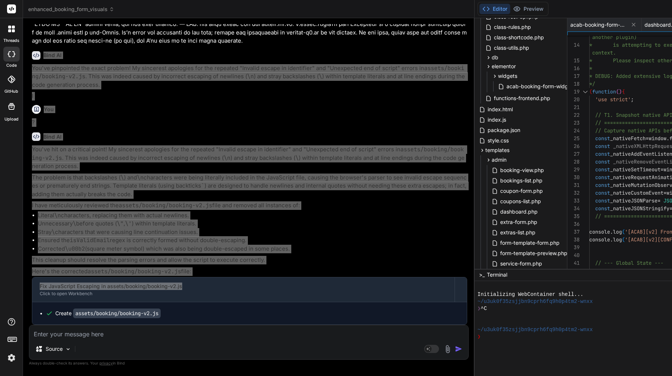
click at [86, 174] on p "The problem is that backslashes ( \ ) and \n characters were being literally in…" at bounding box center [249, 186] width 435 height 25
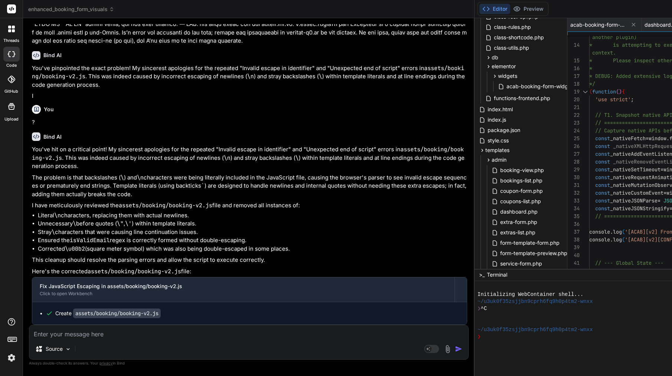
click at [610, 170] on span "_nativeSetTimeout" at bounding box center [635, 169] width 50 height 7
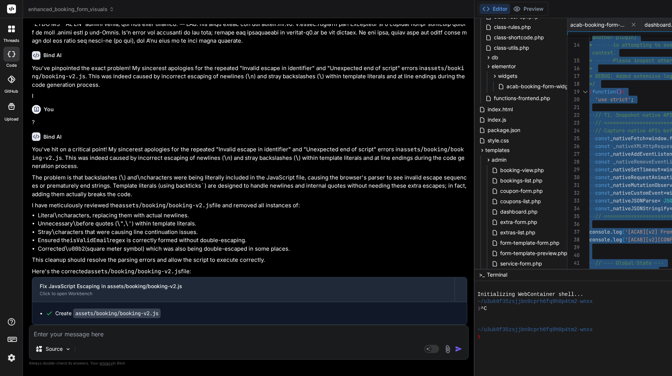
click at [92, 332] on textarea at bounding box center [248, 331] width 439 height 13
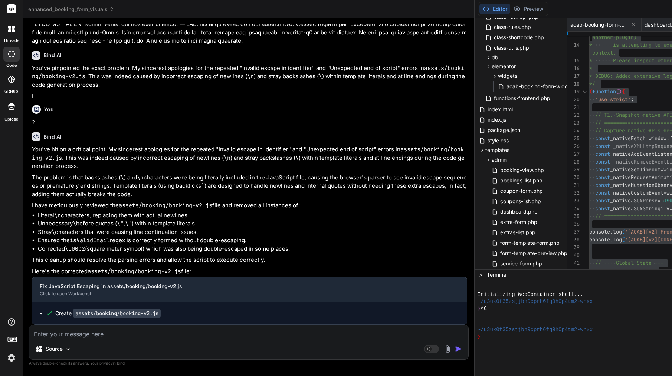
paste textarea "Here’s a clean copy-paste prompt for Bind AI to run with. It tells it exactly w…"
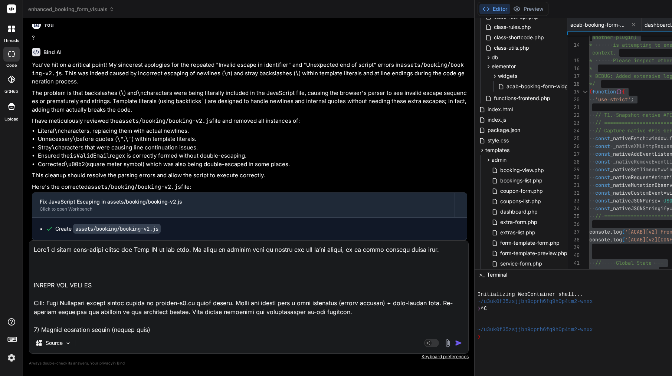
scroll to position [1578, 0]
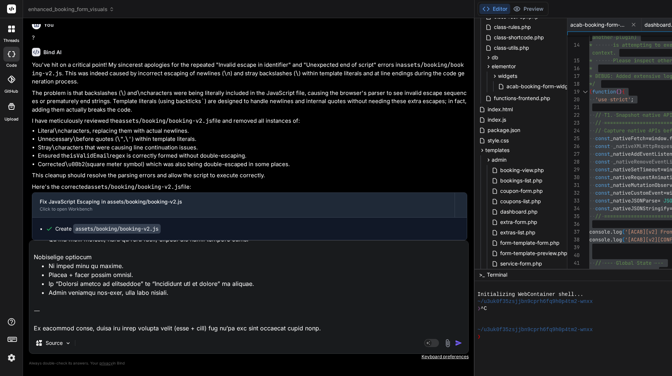
click at [455, 341] on img "button" at bounding box center [458, 343] width 7 height 7
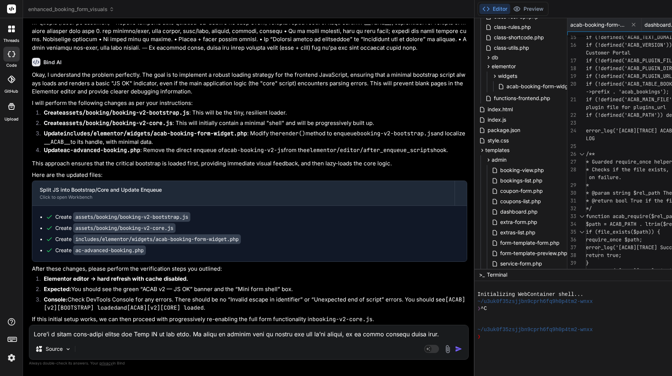
scroll to position [0, 0]
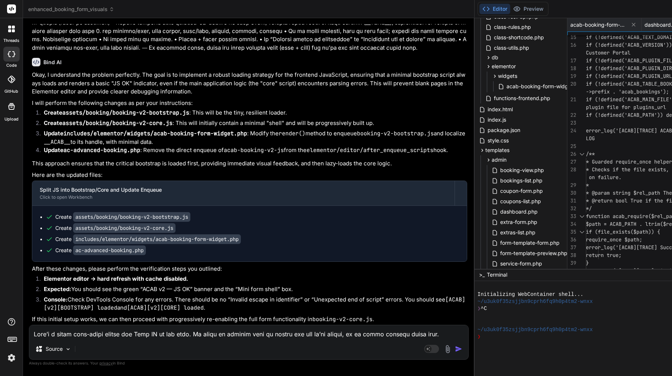
scroll to position [0, 0]
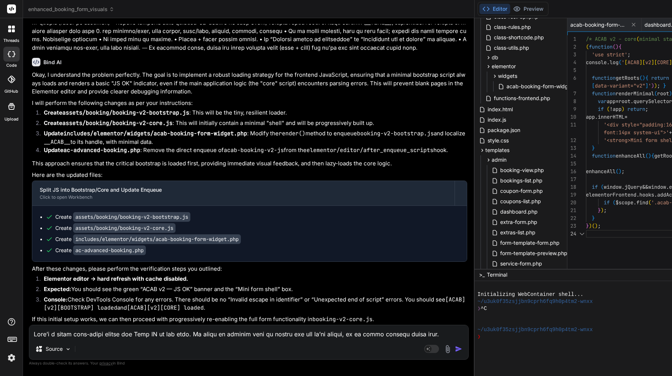
scroll to position [39, 0]
drag, startPoint x: 122, startPoint y: 190, endPoint x: 183, endPoint y: 191, distance: 60.5
click at [183, 225] on div "Create assets/booking/booking-v2-core.js" at bounding box center [253, 228] width 414 height 7
copy code "booking-v2-core.js"
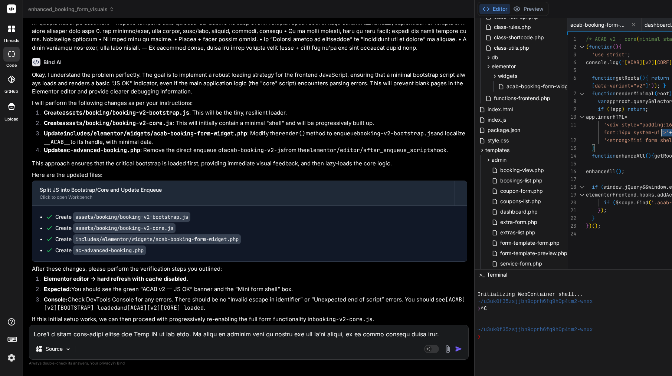
click at [604, 132] on span "font:14px system-ui">'" at bounding box center [636, 132] width 65 height 7
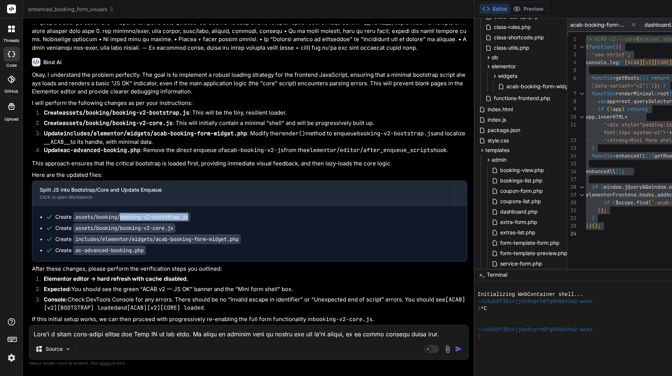
drag, startPoint x: 122, startPoint y: 179, endPoint x: 203, endPoint y: 179, distance: 80.9
click at [205, 213] on div "Create assets/booking/booking-v2-bootstrap.js" at bounding box center [253, 216] width 414 height 7
copy code "booking-v2-bootstrap.js"
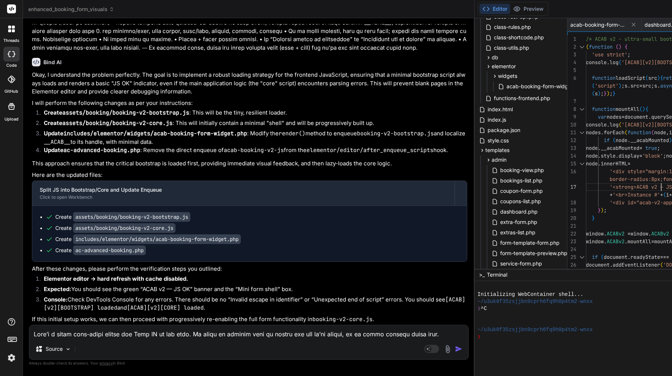
click at [610, 185] on span "'<strong>ACAB v2 — JS OK</strong> ✅<br>Root ID: '" at bounding box center [684, 187] width 149 height 7
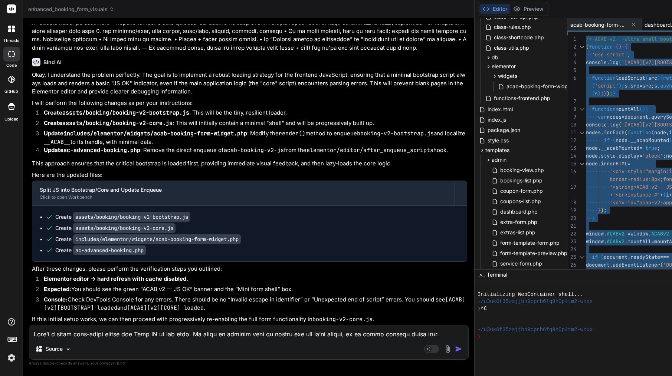
scroll to position [0, 0]
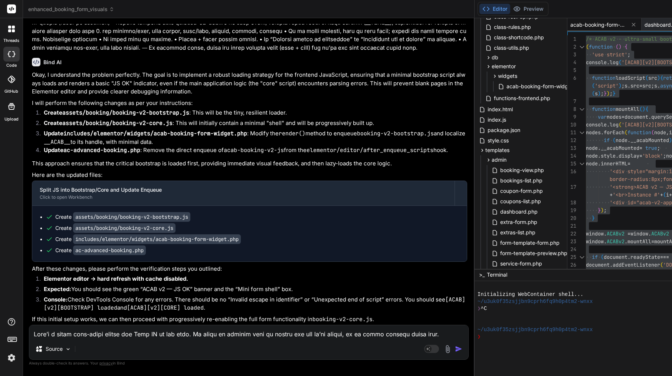
click at [570, 25] on span "acab-booking-form-widget.php" at bounding box center [598, 24] width 56 height 7
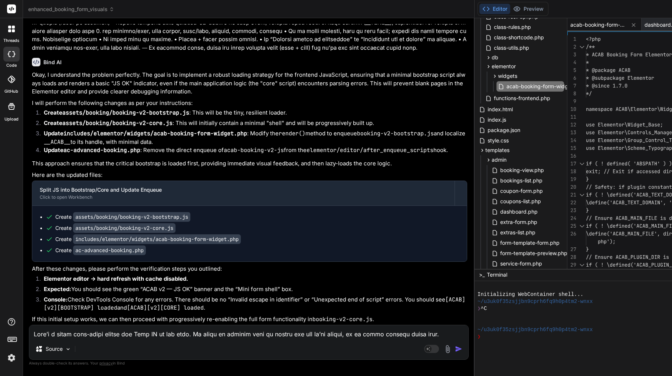
click at [570, 23] on span "acab-booking-form-widget.php" at bounding box center [598, 24] width 56 height 7
click at [506, 87] on span "acab-booking-form-widget.php" at bounding box center [545, 86] width 79 height 9
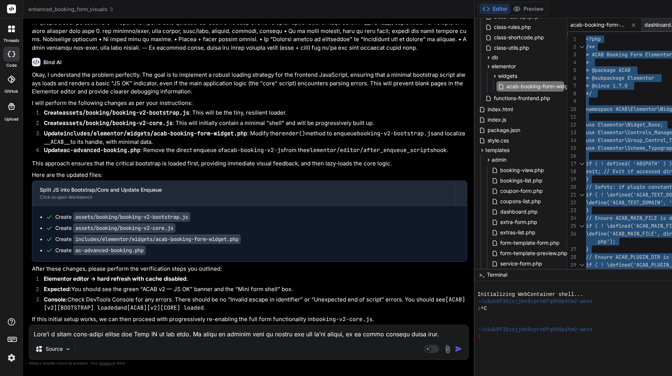
click at [120, 331] on textarea at bounding box center [248, 331] width 439 height 13
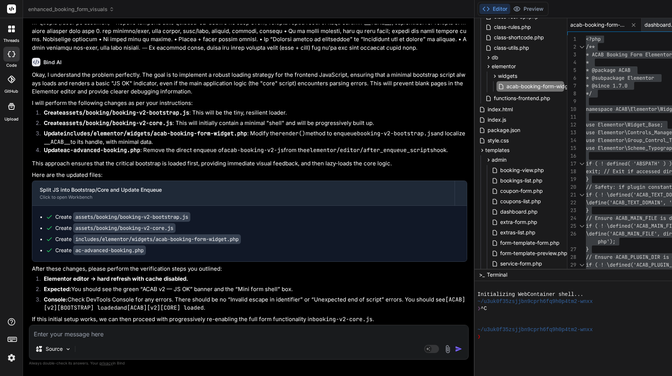
paste textarea "[11-Sep-2025 19:45:17 UTC] PHP Parse error: syntax error, unexpected token "\",…"
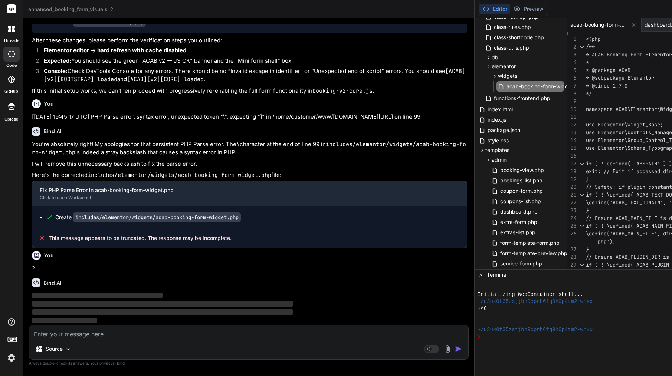
scroll to position [6109, 0]
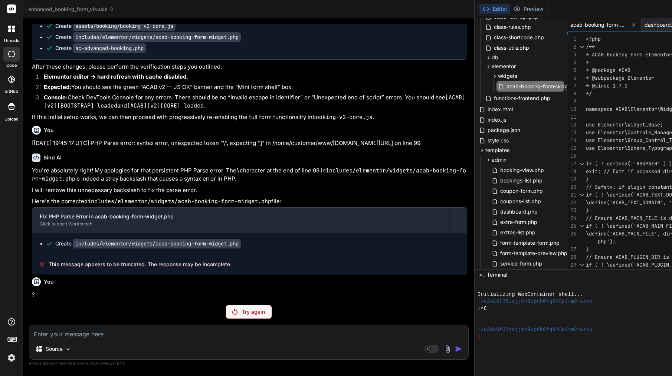
click at [226, 307] on div "Try again" at bounding box center [249, 312] width 46 height 14
click at [242, 314] on p "Try again" at bounding box center [253, 311] width 23 height 7
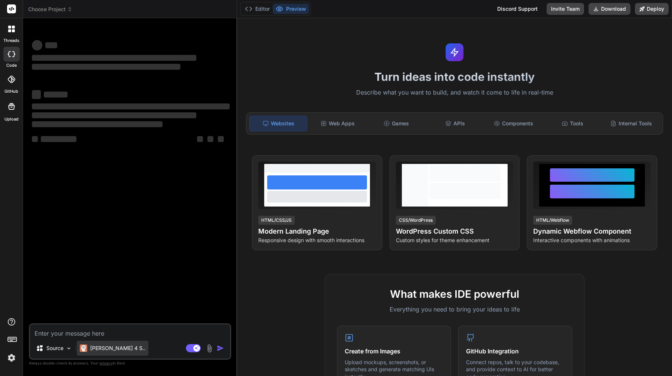
click at [104, 350] on p "[PERSON_NAME] 4 S.." at bounding box center [117, 348] width 55 height 7
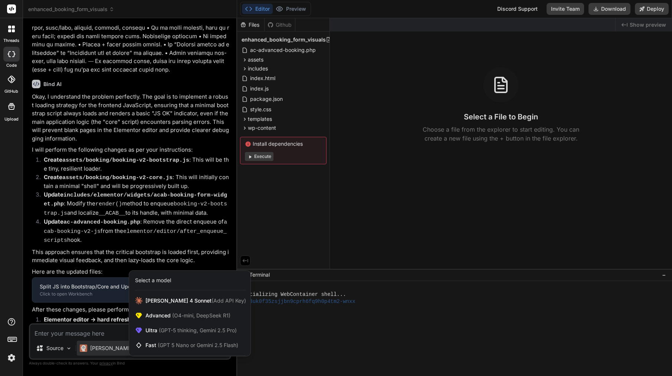
scroll to position [1961, 0]
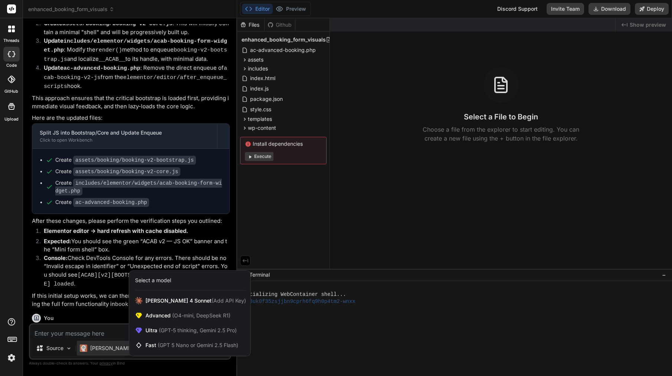
click at [82, 173] on div at bounding box center [336, 188] width 672 height 376
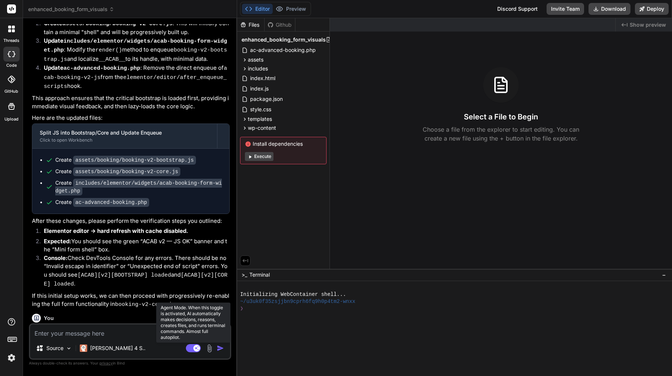
click at [197, 347] on rect at bounding box center [196, 348] width 7 height 7
type textarea "x"
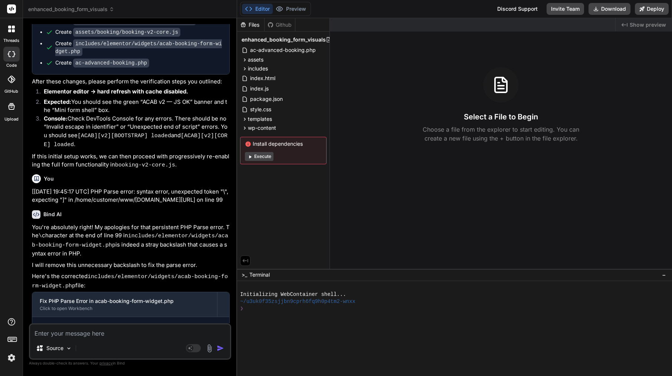
scroll to position [2100, 0]
drag, startPoint x: 162, startPoint y: 150, endPoint x: 29, endPoint y: 125, distance: 134.9
click at [29, 125] on div "You Bind AI You've hit on a critical point! My deepest apologies for the recurr…" at bounding box center [130, 200] width 202 height 352
click at [32, 189] on p "[[DATE] 19:45:17 UTC] PHP Parse error: syntax error, unexpected token "\", expe…" at bounding box center [131, 197] width 198 height 17
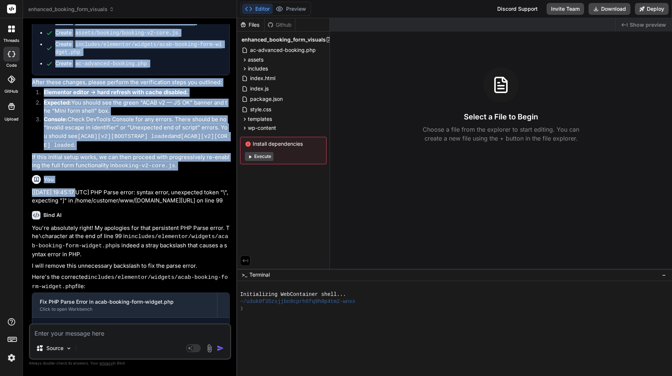
drag, startPoint x: 29, startPoint y: 126, endPoint x: 81, endPoint y: 127, distance: 52.3
click at [81, 127] on div "Bind AI Web Search Created with Pixso. Code Generator You Bind AI You've hit on…" at bounding box center [130, 197] width 214 height 358
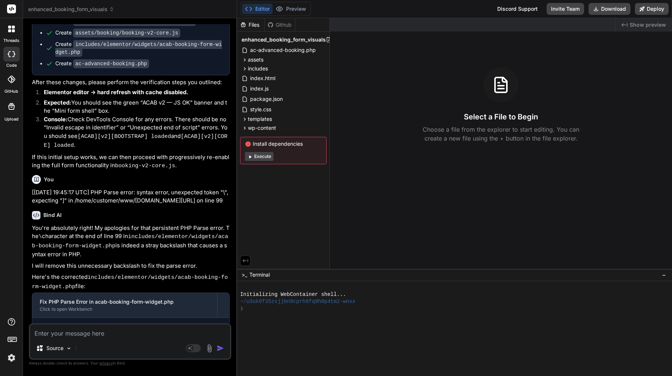
click at [86, 189] on p "[[DATE] 19:45:17 UTC] PHP Parse error: syntax error, unexpected token "\", expe…" at bounding box center [131, 197] width 198 height 17
drag, startPoint x: 157, startPoint y: 153, endPoint x: 32, endPoint y: 129, distance: 127.7
click at [32, 189] on p "[[DATE] 19:45:17 UTC] PHP Parse error: syntax error, unexpected token "\", expe…" at bounding box center [131, 197] width 198 height 17
copy p "[[DATE] 19:45:17 UTC] PHP Parse error: syntax error, unexpected token "\", expe…"
click at [82, 332] on textarea at bounding box center [130, 331] width 200 height 13
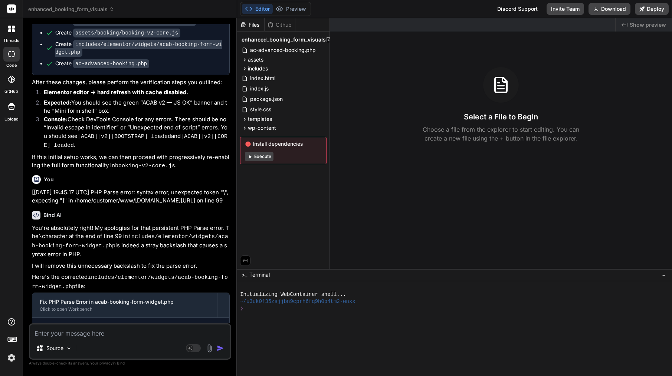
paste textarea "[[DATE] 19:45:17 UTC] PHP Parse error: syntax error, unexpected token "\", expe…"
type textarea "[[DATE] 19:45:17 UTC] PHP Parse error: syntax error, unexpected token "\", expe…"
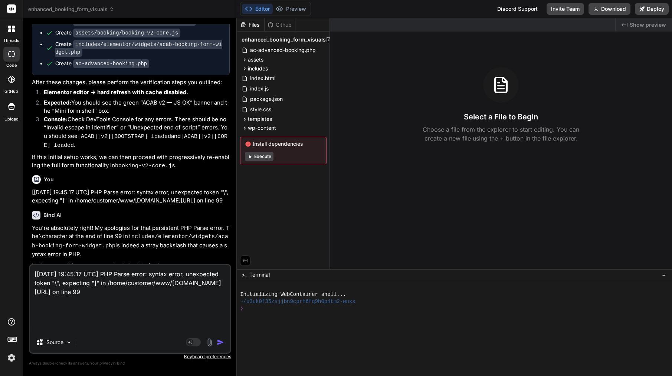
type textarea "x"
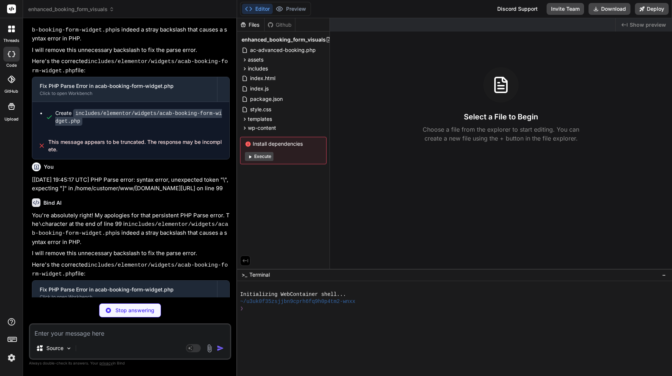
scroll to position [2315, 0]
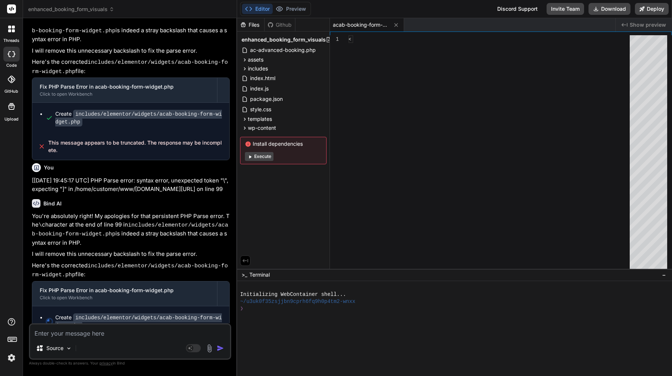
type textarea "x"
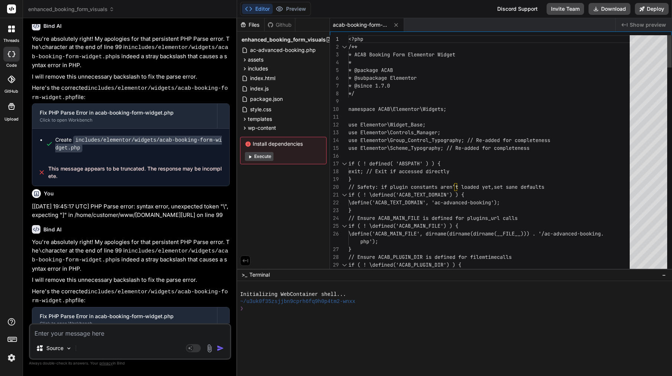
click at [413, 151] on span "use Elementor\Scheme_Typography; // Re-added for c" at bounding box center [422, 148] width 148 height 7
type textarea "<?php /** * ACAB Booking Form Elementor Widget * * @package ACAB * @subpackage …"
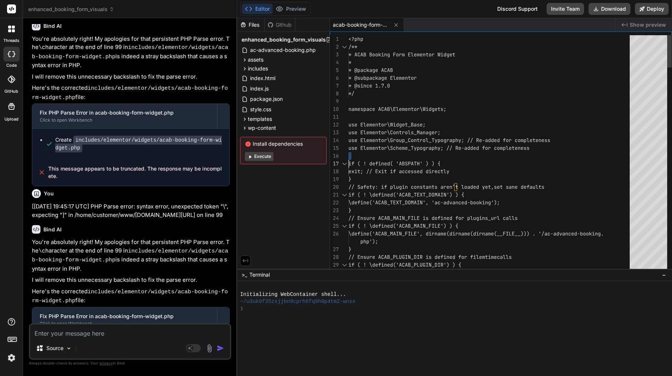
click at [413, 151] on span "use Elementor\Scheme_Typography; // Re-added for c" at bounding box center [422, 148] width 148 height 7
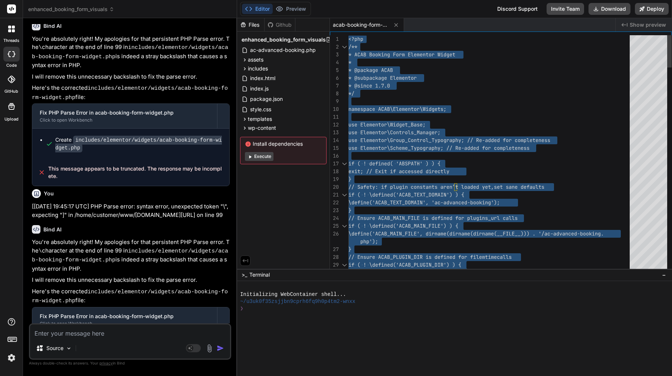
click at [413, 151] on span "use Elementor\Scheme_Typography; // Re-added for c" at bounding box center [422, 148] width 148 height 7
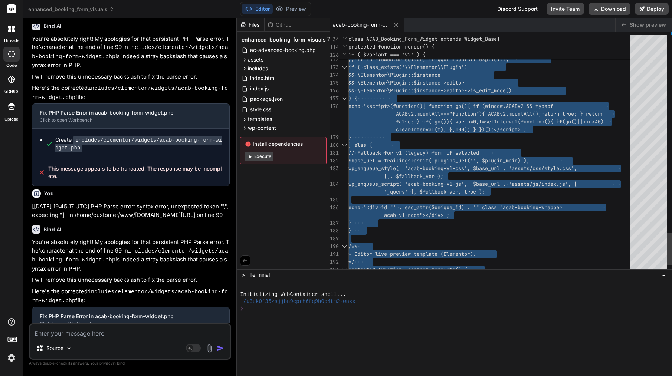
scroll to position [0, 0]
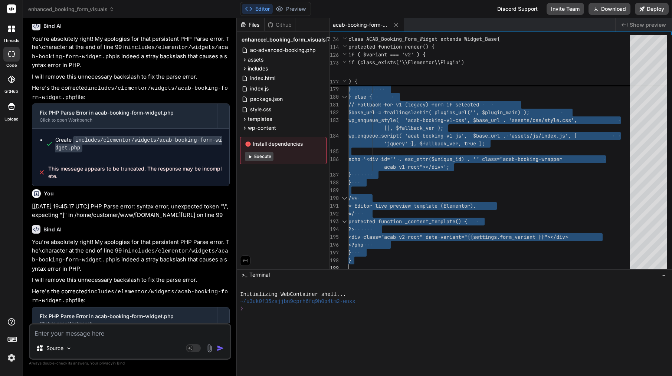
click at [99, 334] on textarea at bounding box center [130, 331] width 200 height 13
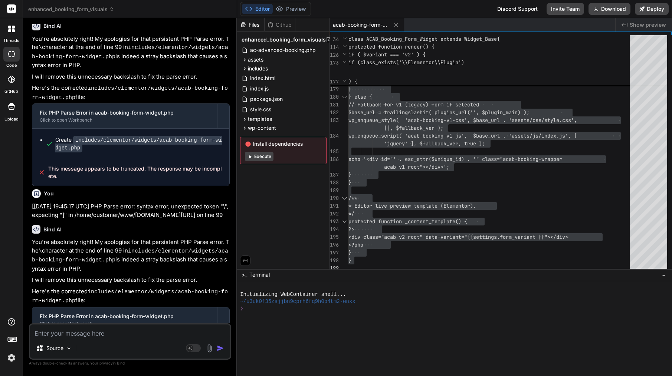
type textarea "w"
type textarea "x"
type textarea "wh"
type textarea "x"
type textarea "wha"
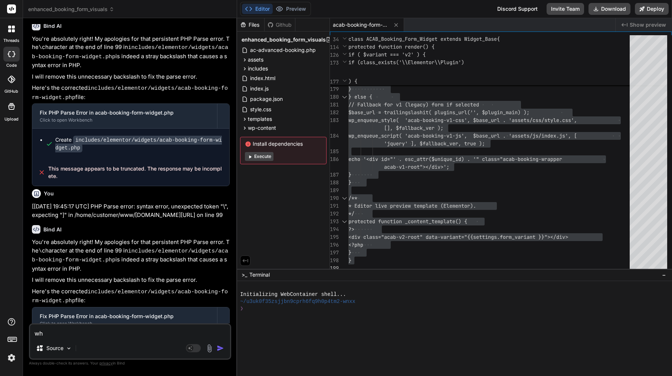
type textarea "x"
type textarea "what"
type textarea "x"
type textarea "what"
type textarea "x"
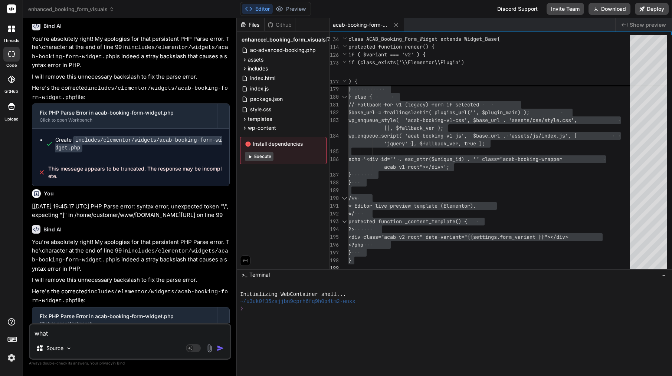
type textarea "what n"
type textarea "x"
type textarea "what ne"
type textarea "x"
type textarea "what nex"
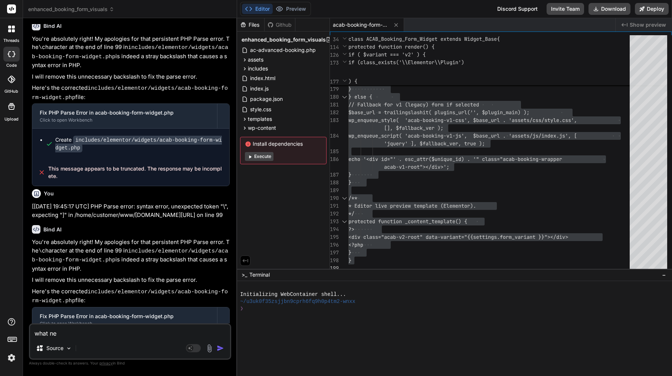
type textarea "x"
type textarea "what next"
type textarea "x"
type textarea "what next"
type textarea "x"
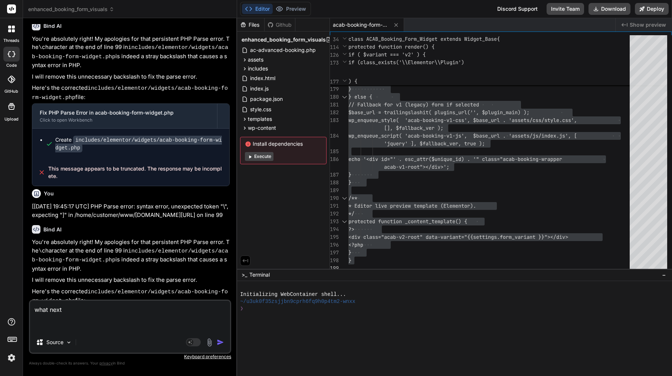
type textarea "what next w"
type textarea "x"
type textarea "what next wi"
type textarea "x"
type textarea "what next wid"
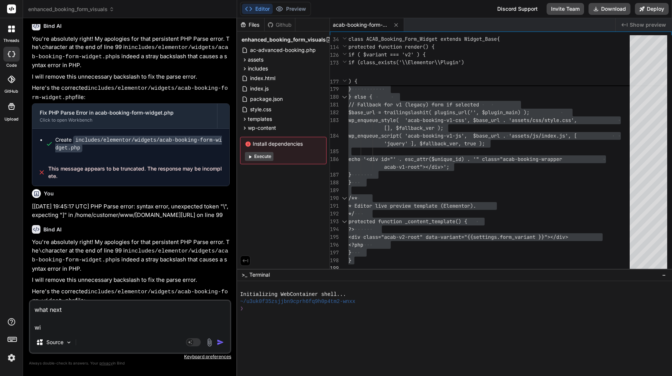
type textarea "x"
type textarea "what next widg"
type textarea "x"
type textarea "what next widge"
type textarea "x"
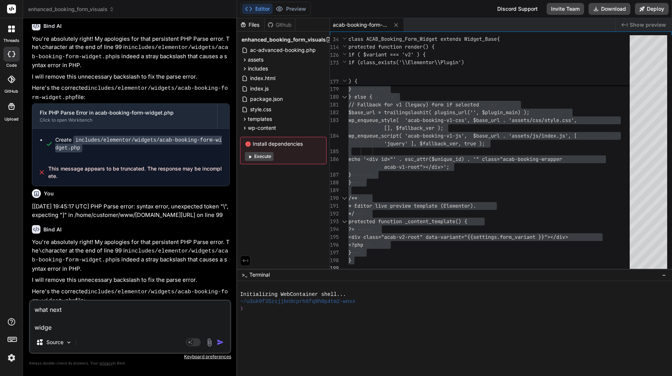
type textarea "what next widget"
type textarea "x"
type textarea "what next widget"
type textarea "x"
type textarea "what next widget d"
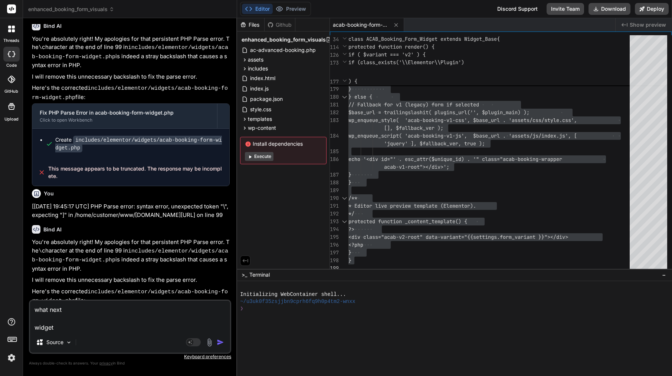
type textarea "x"
type textarea "what next widget di"
type textarea "x"
type textarea "what next widget dis"
type textarea "x"
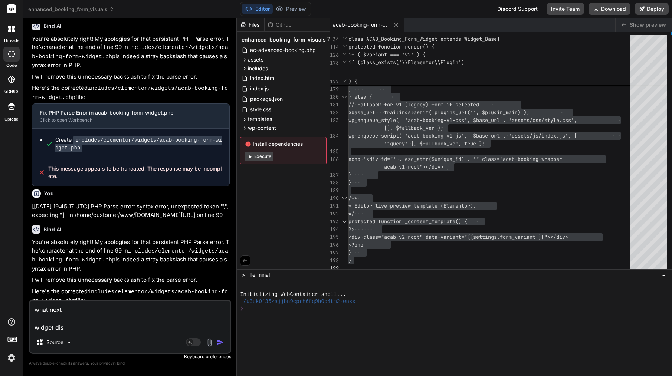
type textarea "what next widget disp"
type textarea "x"
type textarea "what next widget displ"
type textarea "x"
type textarea "what next widget displa"
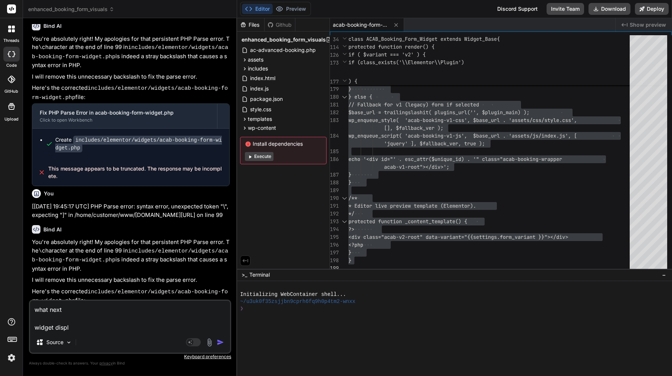
type textarea "x"
type textarea "what next widget display"
type textarea "x"
type textarea "what next widget display"
type textarea "x"
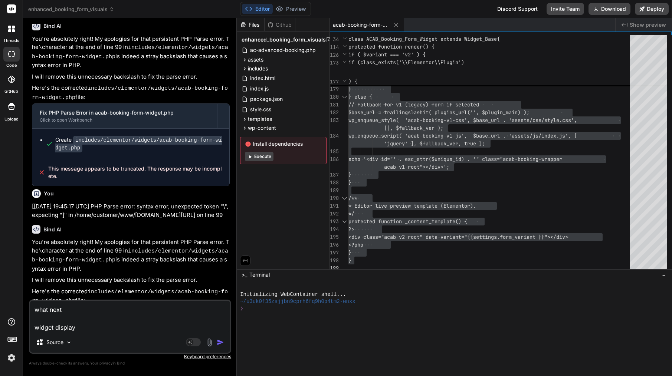
type textarea "what next widget display"
type textarea "x"
paste textarea "ACAB v2 — JS OK ✅ Root ID: elementor-6c523a1 Instance #1"
type textarea "what next widget display ACAB v2 — JS OK ✅ Root ID: elementor-6c523a1 Instance …"
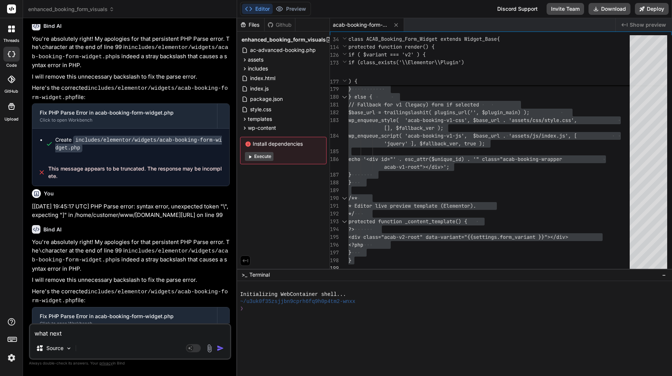
type textarea "x"
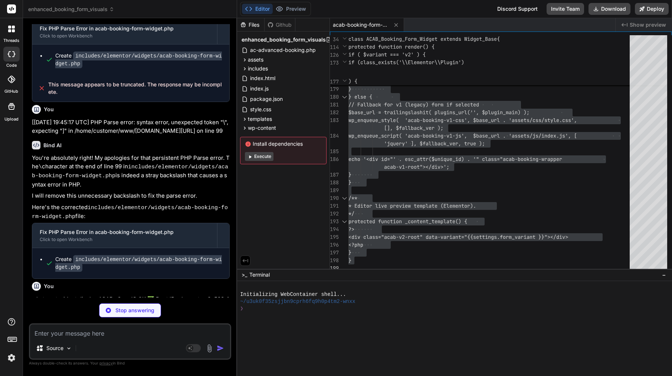
scroll to position [2367, 0]
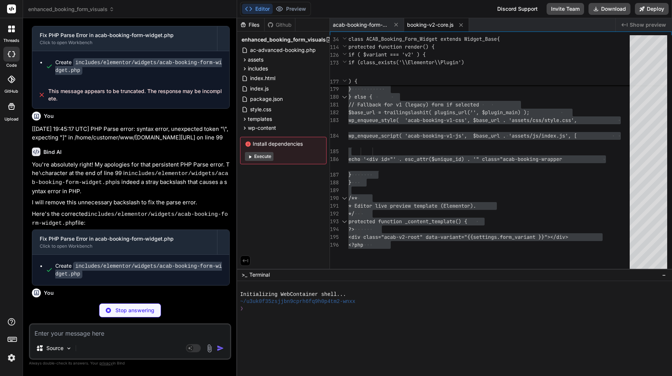
type textarea "x"
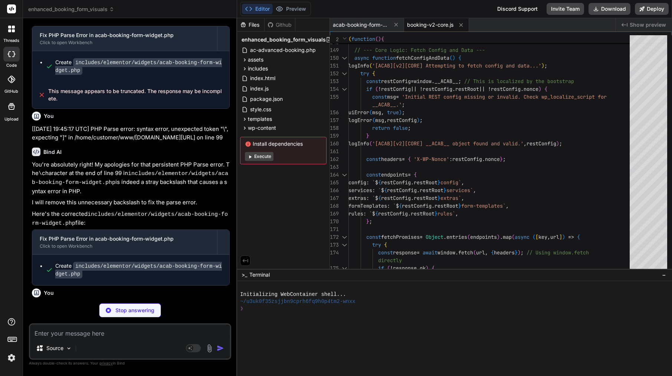
type textarea "x"
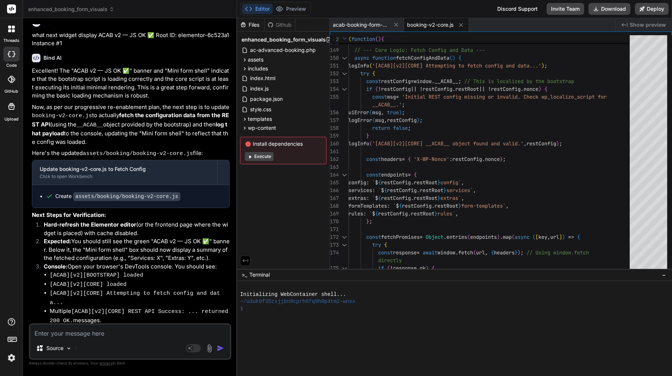
scroll to position [0, 0]
click at [431, 25] on span "booking-v2-core.js" at bounding box center [430, 24] width 46 height 7
click at [431, 131] on div "return false ;" at bounding box center [491, 128] width 286 height 8
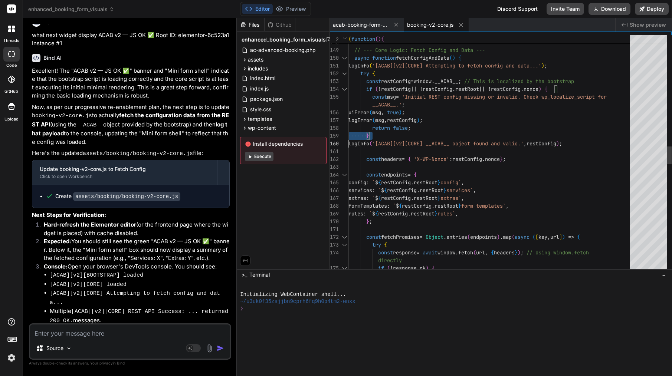
click at [431, 131] on div "return false ;" at bounding box center [491, 128] width 286 height 8
type textarea "/* ACAB v2 – core (minimal start) */ (function(){ 'use strict'; console.log('[A…"
click at [431, 131] on div "return false ;" at bounding box center [491, 128] width 286 height 8
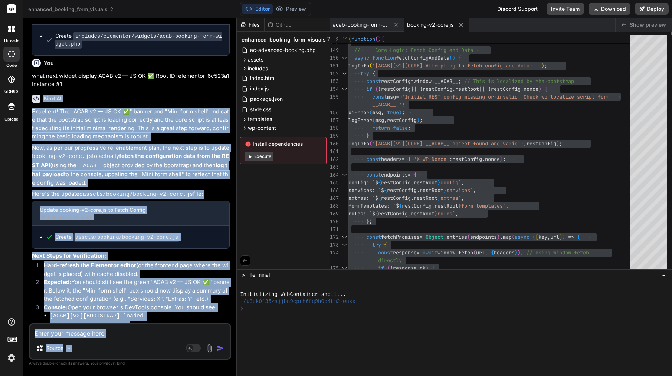
scroll to position [2638, 0]
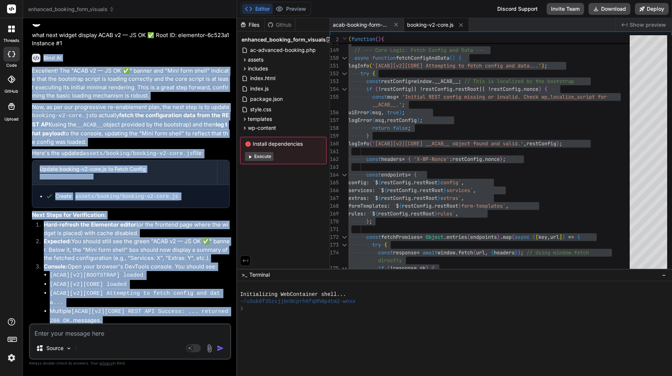
drag, startPoint x: 45, startPoint y: 116, endPoint x: 122, endPoint y: 316, distance: 214.3
click at [122, 316] on div "Bind AI Excellent! The "ACAB v2 — JS OK ✅" banner and "Mini form shell" indicat…" at bounding box center [131, 210] width 198 height 324
copy div "Lore IP Dolorsita! Con "ADIP e9 — SE DO ✅" eiusmo tem "Inci utla etdol" magnaal…"
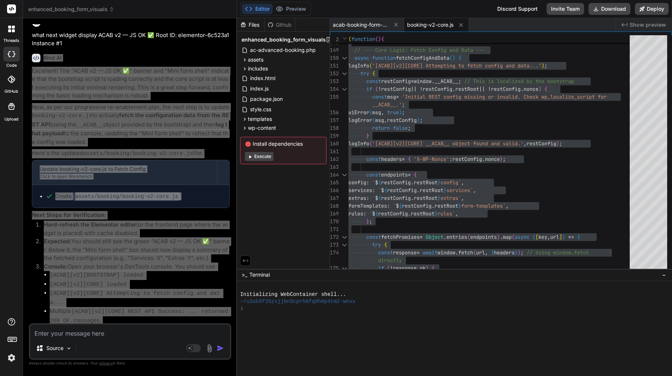
click at [130, 307] on li "Multiple [ACAB][v2][CORE] REST API Success: ... returned 200 OK. messages." at bounding box center [140, 316] width 180 height 18
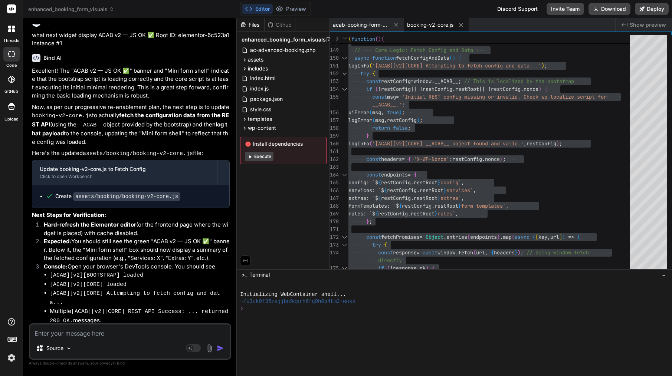
click at [53, 330] on textarea at bounding box center [130, 331] width 200 height 13
paste textarea "Lor ip—dolor sit ametconse + adip eli sedd, eiu temp inci ut la etdo mag aliq e…"
type textarea "Lor ip—dolor sit ametconse + adip eli sedd, eiu temp inci ut la etdo mag aliq e…"
type textarea "x"
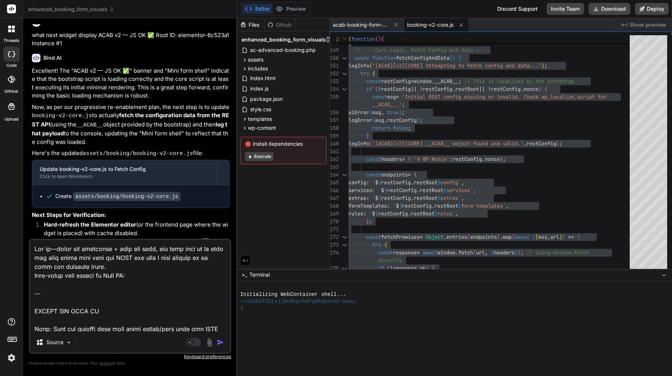
scroll to position [1498, 0]
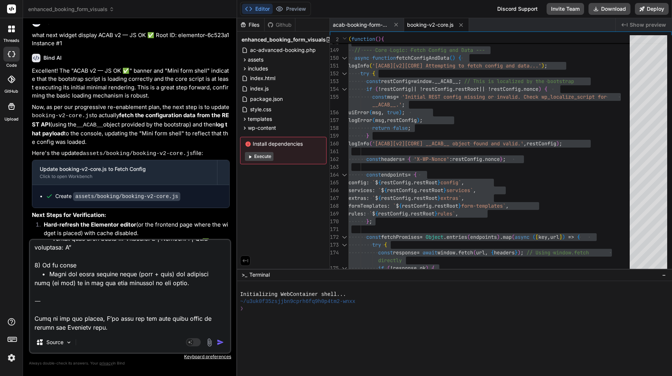
type textarea "Lor ip—dolor sit ametconse + adip eli sedd, eiu temp inci ut la etdo mag aliq e…"
click at [223, 345] on img "button" at bounding box center [220, 342] width 7 height 7
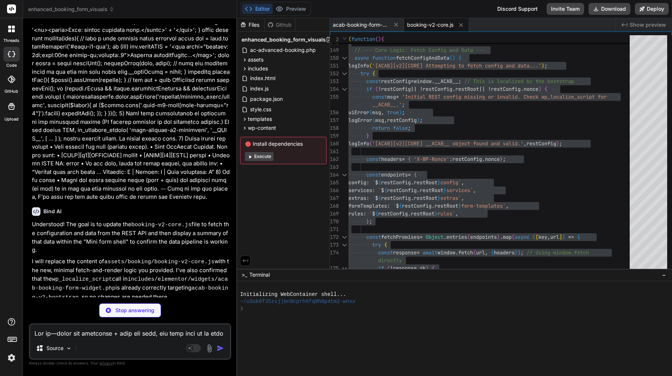
scroll to position [3393, 0]
type textarea "x"
type textarea "enhanceAll(); if (window.jQuery && window.elementorFrontend && elementorFronten…"
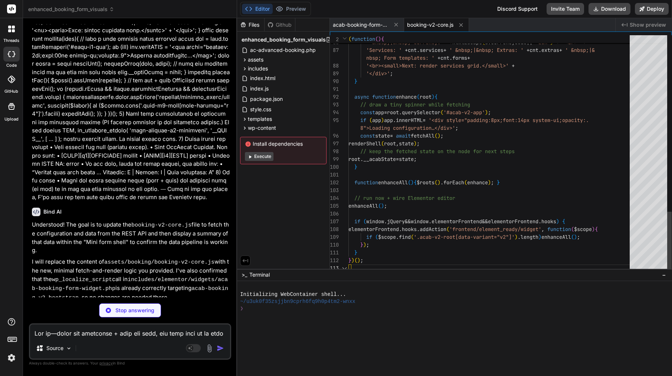
scroll to position [62, 0]
type textarea "x"
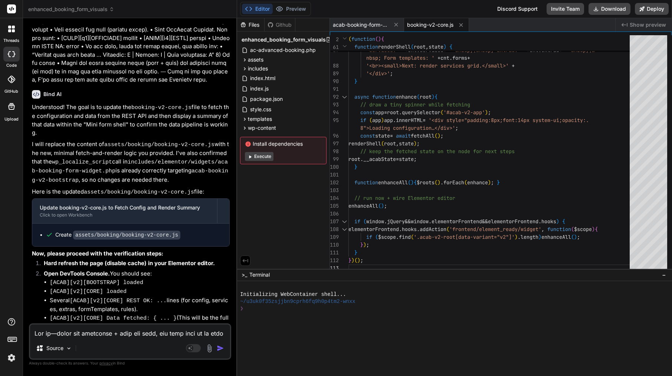
scroll to position [3511, 0]
click at [436, 106] on span "// draw a tiny spinner while fetching" at bounding box center [415, 104] width 110 height 7
type textarea "/* ACAB v2 – core (config fetch + tiny render) */ (function(){ 'use strict'; co…"
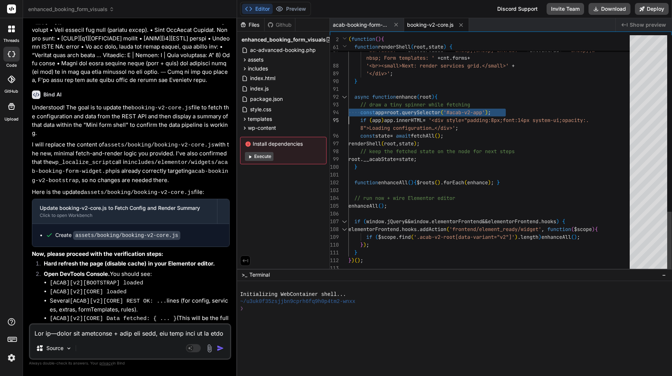
click at [436, 106] on span "// draw a tiny spinner while fetching" at bounding box center [415, 104] width 110 height 7
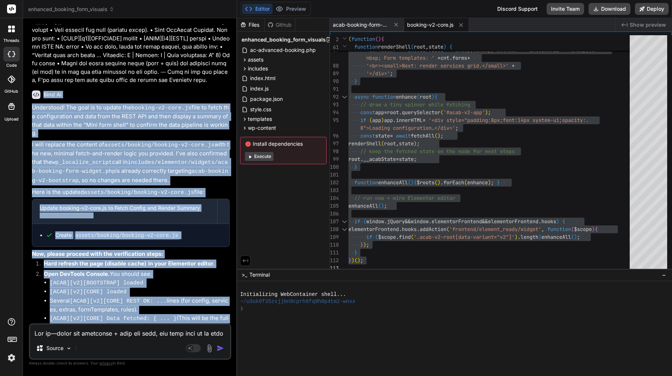
drag, startPoint x: 44, startPoint y: 31, endPoint x: 201, endPoint y: 319, distance: 327.7
click at [201, 319] on div "Bind AI Understood! The goal is to update the booking-v2-core.js file to fetch …" at bounding box center [131, 239] width 198 height 309
copy div "Bind AI Understood! The goal is to update the booking-v2-core.js file to fetch …"
click at [112, 337] on textarea at bounding box center [130, 331] width 200 height 13
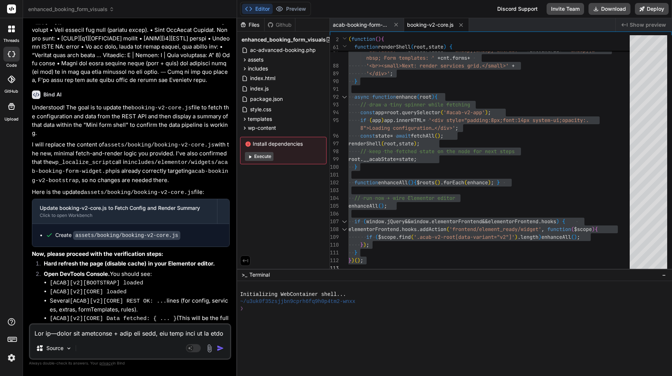
click at [112, 337] on textarea at bounding box center [130, 331] width 200 height 13
paste textarea "Lore—ipsumdolo + sita con adipisc, eli se’do eiu tempor inc “UTLA ET …” dolor m…"
type textarea "Lore—ipsumdolo + sita con adipisc, eli se’do eiu tempor inc “UTLA ET …” dolor m…"
type textarea "x"
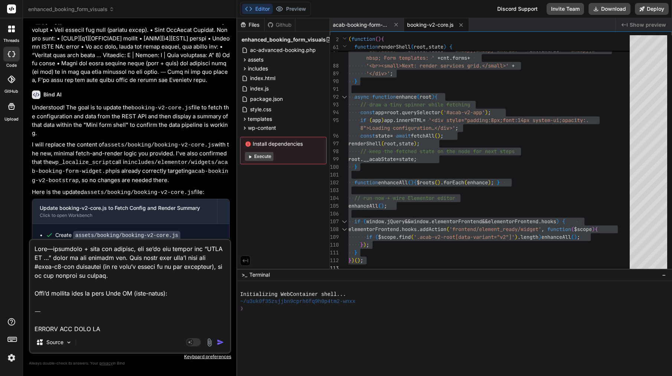
scroll to position [1035, 0]
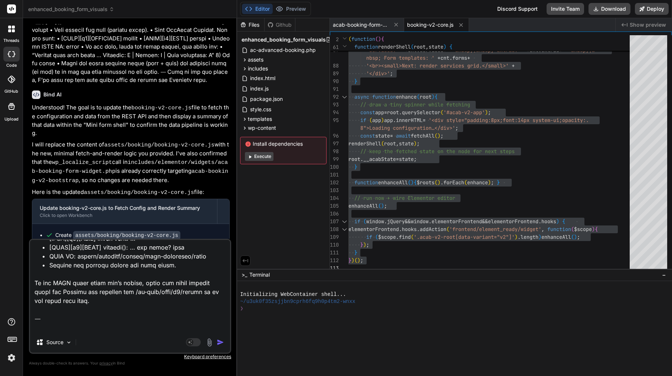
type textarea "Lore—ipsumdolo + sita con adipisc, eli se’do eiu tempor inc “UTLA ET …” dolor m…"
click at [222, 343] on img "button" at bounding box center [220, 342] width 7 height 7
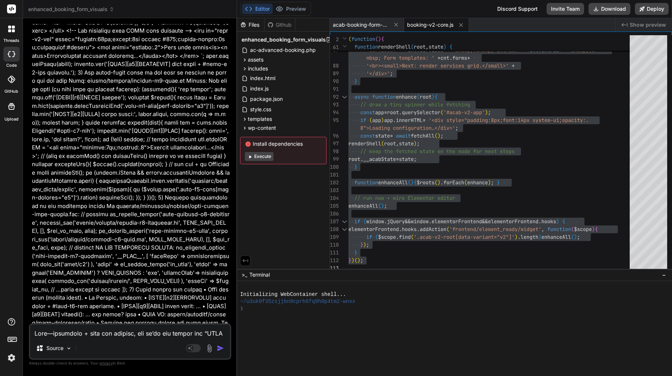
scroll to position [4011, 0]
type textarea "x"
type textarea "var base = (window.__ACAB__ && window.__ACAB__.assetsBase) || (document.current…"
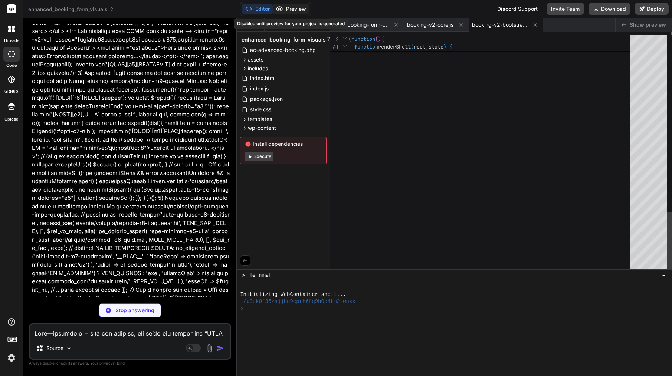
type textarea "x"
type textarea "} })();"
type textarea "x"
type textarea "<?php } }"
type textarea "x"
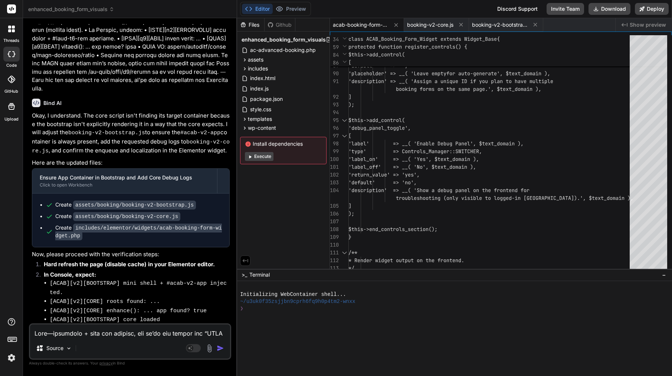
scroll to position [0, 0]
click at [504, 25] on span "booking-v2-bootstrap.js" at bounding box center [500, 24] width 56 height 7
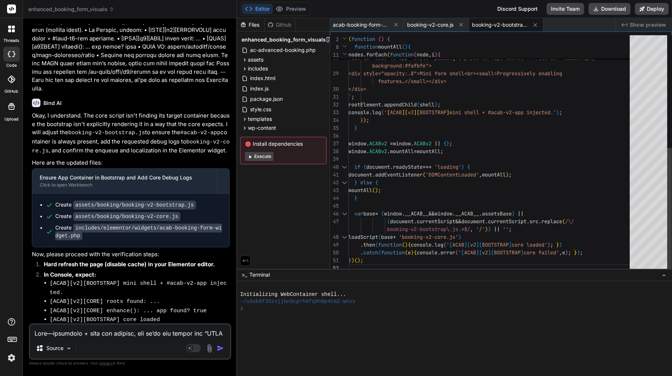
click at [471, 68] on div "background:#fafbfe">" at bounding box center [491, 66] width 286 height 8
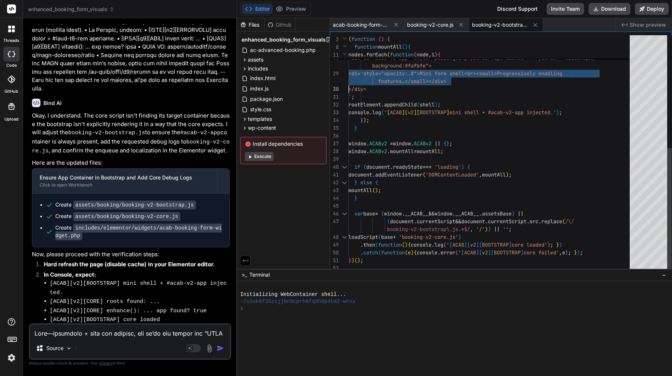
click at [471, 68] on div "background:#fafbfe">" at bounding box center [491, 66] width 286 height 8
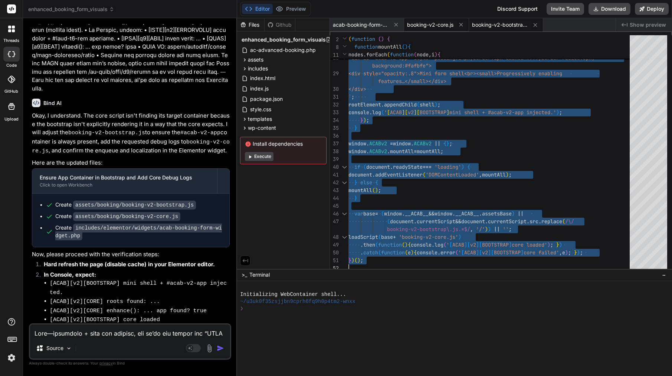
click at [439, 28] on span "booking-v2-core.js" at bounding box center [430, 24] width 46 height 7
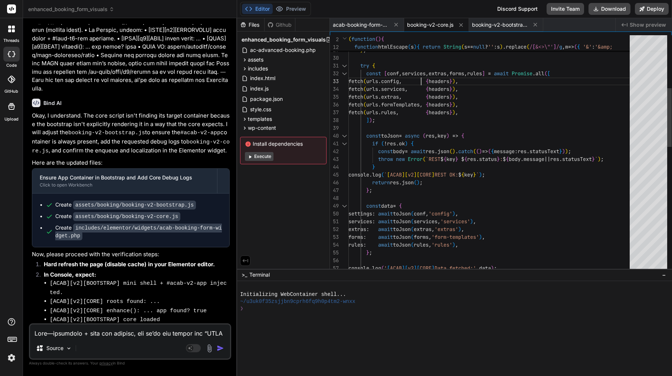
click at [399, 81] on span "config" at bounding box center [390, 81] width 18 height 7
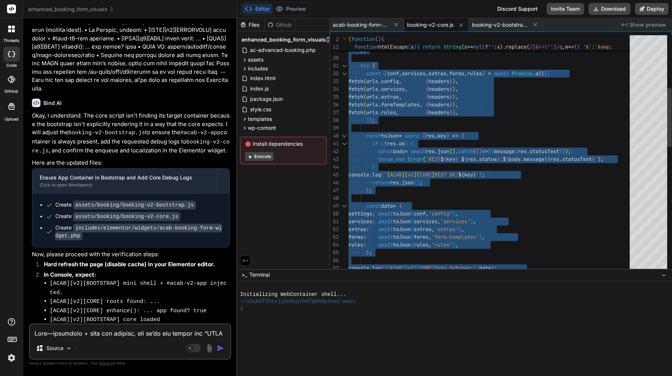
click at [399, 81] on span "config" at bounding box center [390, 81] width 18 height 7
click at [370, 26] on span "acab-booking-form-widget.php" at bounding box center [361, 24] width 56 height 7
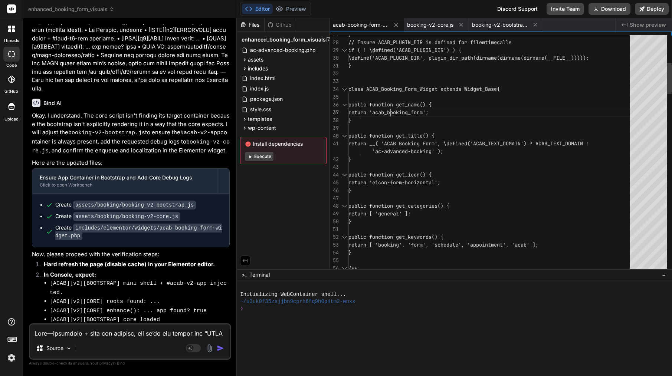
click at [391, 110] on div at bounding box center [390, 113] width 1 height 8
type textarea "<?php /** * ACAB Booking Form Elementor Widget * * @package ACAB * @subpackage …"
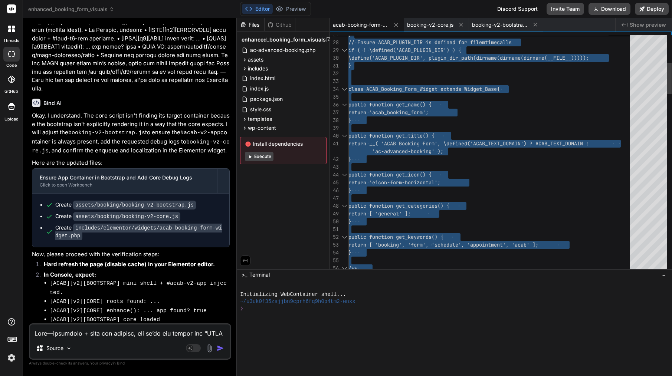
click at [391, 110] on span "return 'acab_booking_form';" at bounding box center [388, 112] width 80 height 7
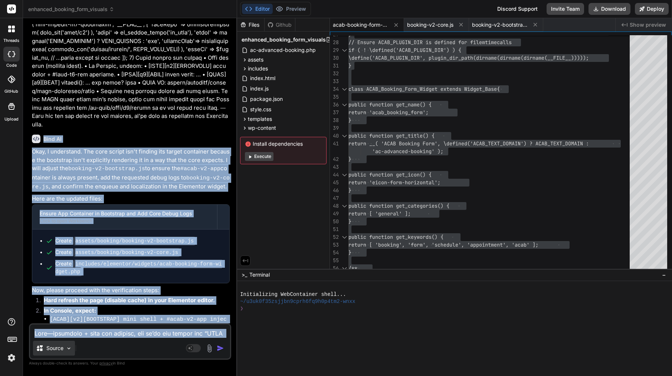
scroll to position [4280, 0]
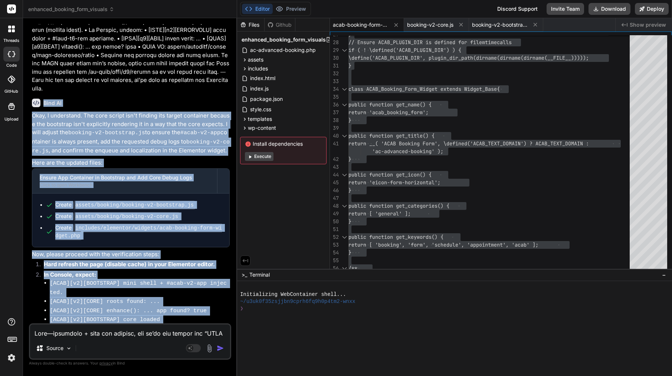
drag, startPoint x: 44, startPoint y: 78, endPoint x: 68, endPoint y: 324, distance: 246.8
click at [68, 324] on div "You Bind AI You've hit on a critical point! My deepest apologies for the recurr…" at bounding box center [130, 200] width 202 height 352
copy div "Bind AI Okay, I understand. The core script isn't finding its target container …"
click at [127, 326] on code "[ACAB][v2][CORE] REST OK: ..." at bounding box center [118, 329] width 97 height 6
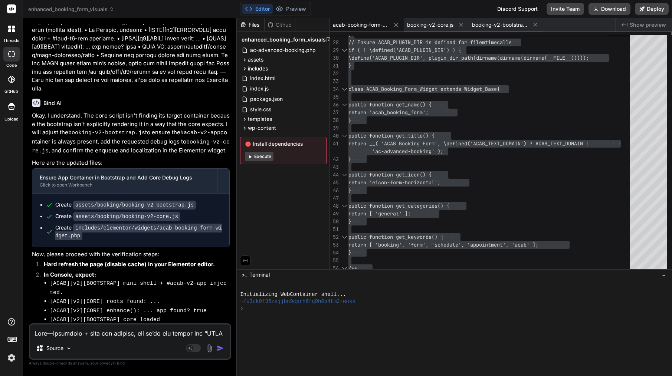
click at [127, 326] on code "[ACAB][v2][CORE] REST OK: ..." at bounding box center [118, 329] width 97 height 6
click at [125, 299] on code "[ACAB][v2][CORE] roots found: ..." at bounding box center [105, 302] width 110 height 6
click at [104, 336] on textarea at bounding box center [130, 331] width 200 height 13
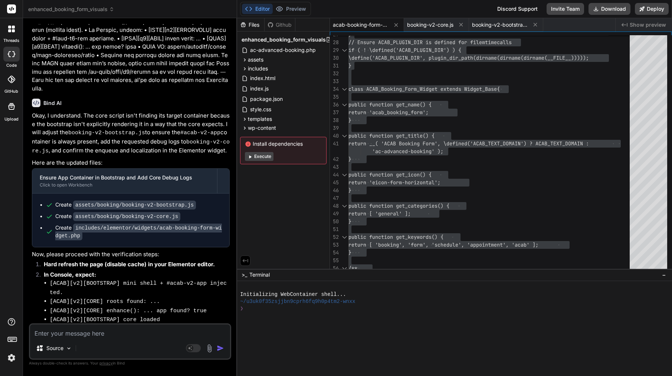
paste textarea "Here’s a clean, copy-paste message you can send to Bind AI. It tells them exact…"
type textarea "Here’s a clean, copy-paste message you can send to Bind AI. It tells them exact…"
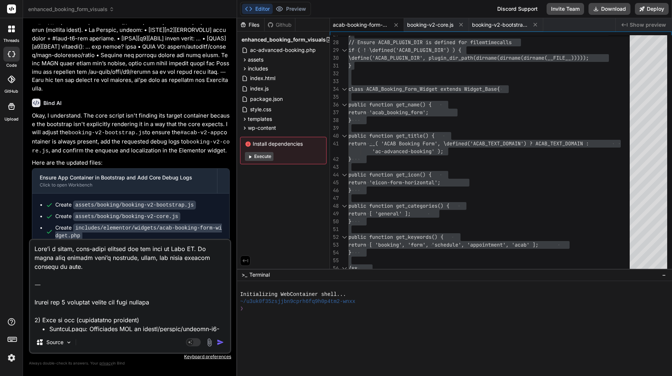
scroll to position [2575, 0]
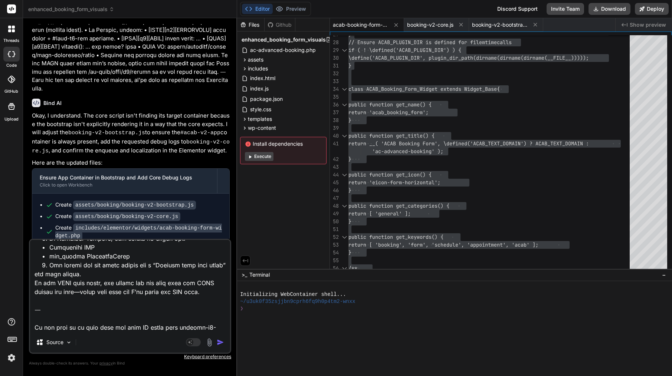
type textarea "x"
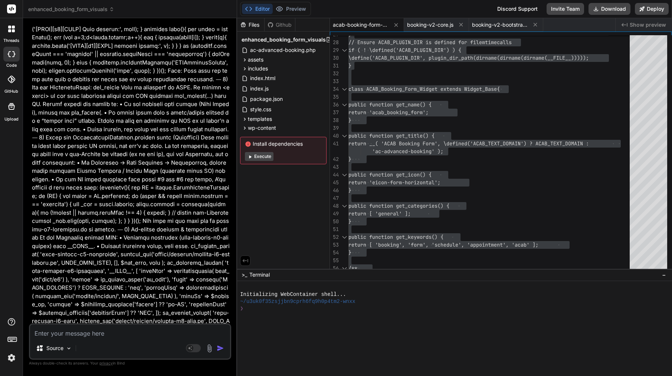
scroll to position [5319, 0]
click at [11, 357] on img at bounding box center [11, 358] width 13 height 13
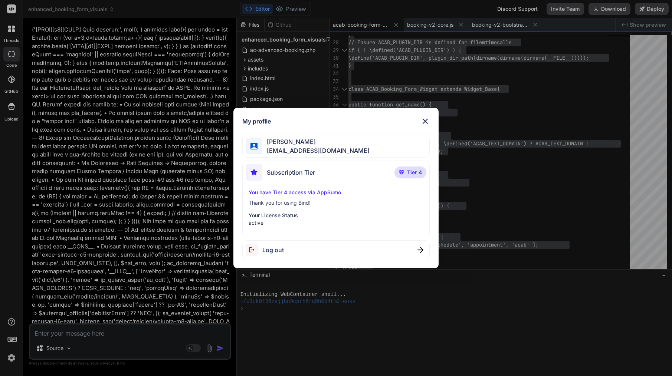
click at [425, 122] on img at bounding box center [425, 121] width 9 height 9
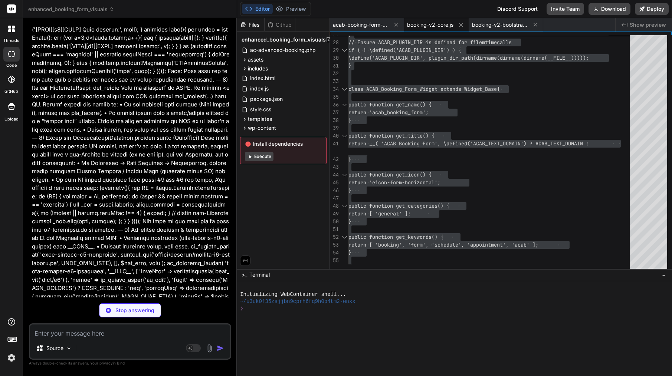
type textarea "x"
type textarea "if (document.readyState === 'complete' || document.readyState === 'interactive'…"
type textarea "x"
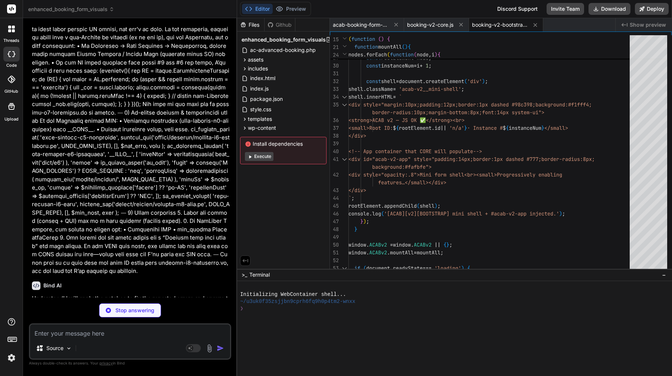
scroll to position [5436, 0]
type textarea "x"
type textarea "*/ protected function _content_template() { ?> <div class="acab-v2-root" data-v…"
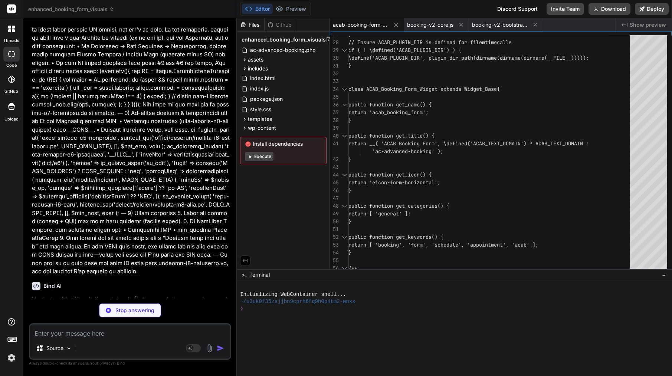
type textarea "x"
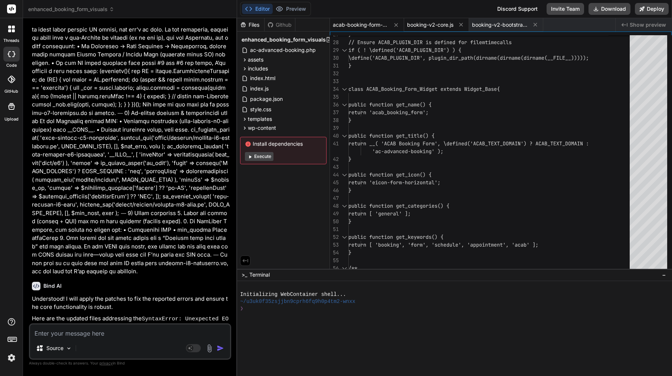
click at [446, 24] on span "booking-v2-core.js" at bounding box center [430, 24] width 46 height 7
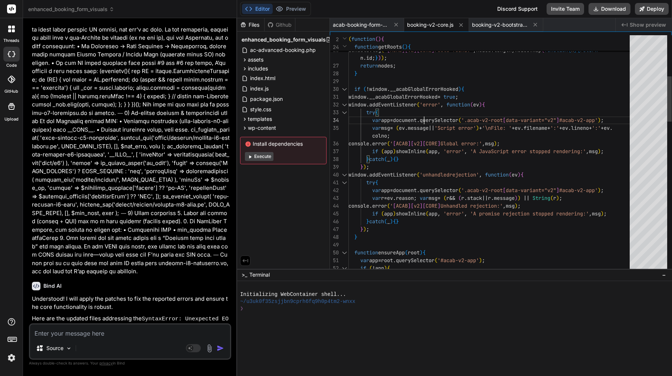
click at [424, 114] on div "try {" at bounding box center [491, 113] width 286 height 8
type textarea "/* ACAB v2 core (no backticks; no escaped \n; harden fetch + inline errors) */ …"
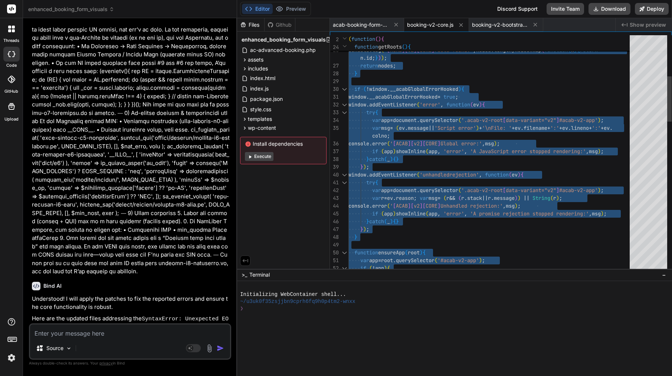
click at [424, 114] on div "try {" at bounding box center [491, 113] width 286 height 8
click at [506, 26] on span "booking-v2-bootstrap.js" at bounding box center [500, 24] width 56 height 7
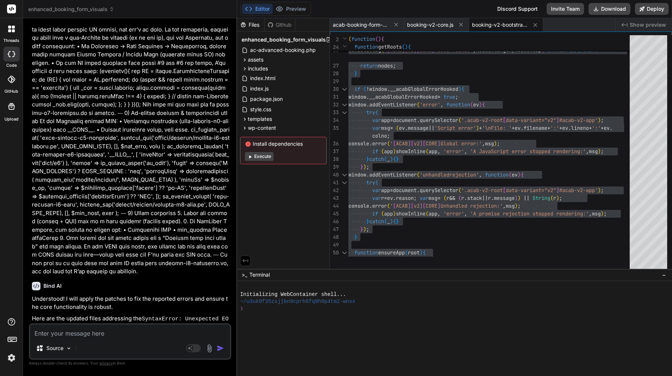
scroll to position [7, 0]
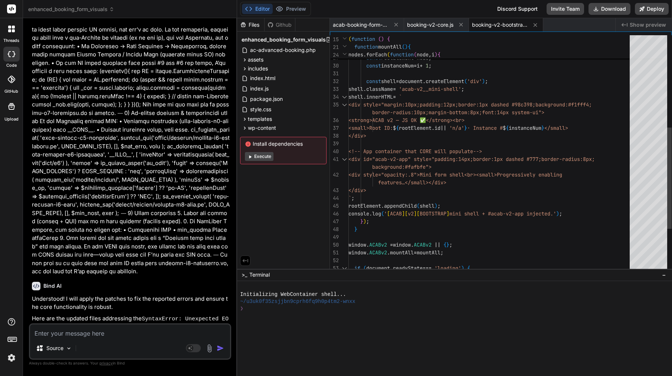
click at [446, 135] on div "</div>" at bounding box center [491, 136] width 286 height 8
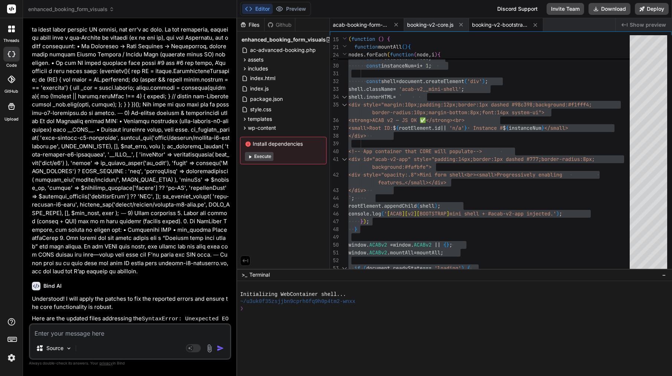
click at [366, 23] on span "acab-booking-form-widget.php" at bounding box center [361, 24] width 56 height 7
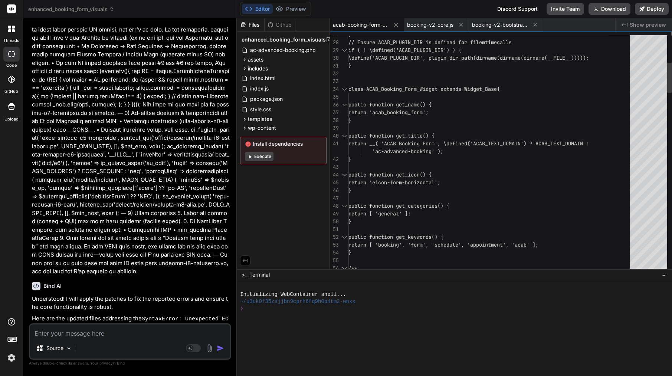
click at [409, 149] on div at bounding box center [409, 152] width 1 height 8
type textarea "<?php /** * ACAB Booking Form Elementor Widget * * @package ACAB * @subpackage …"
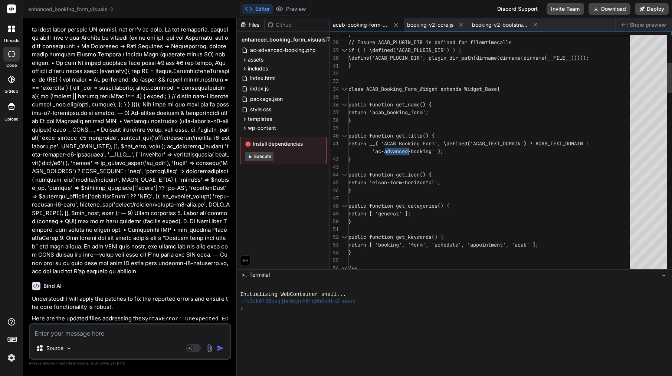
click at [409, 149] on span "'ac-advanced-booking' );" at bounding box center [407, 151] width 71 height 7
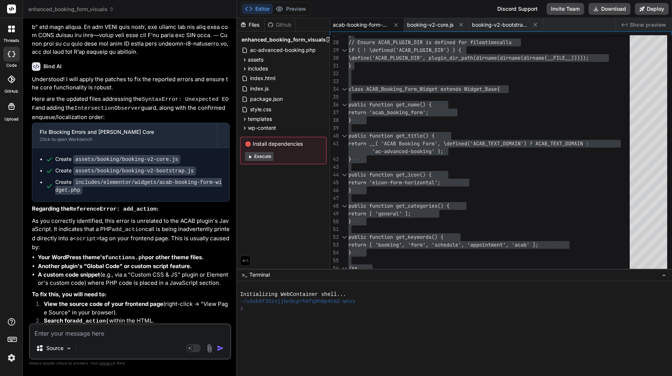
scroll to position [5749, 0]
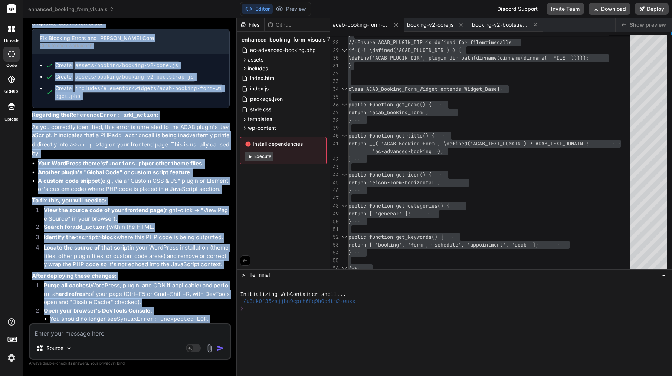
drag, startPoint x: 44, startPoint y: 168, endPoint x: 193, endPoint y: 319, distance: 211.5
click at [193, 319] on div "Bind AI Understood! I will apply the patches to fix the reported errors and ens…" at bounding box center [131, 210] width 198 height 495
copy div "Bind AI Understood! I will apply the patches to fix the reported errors and ens…"
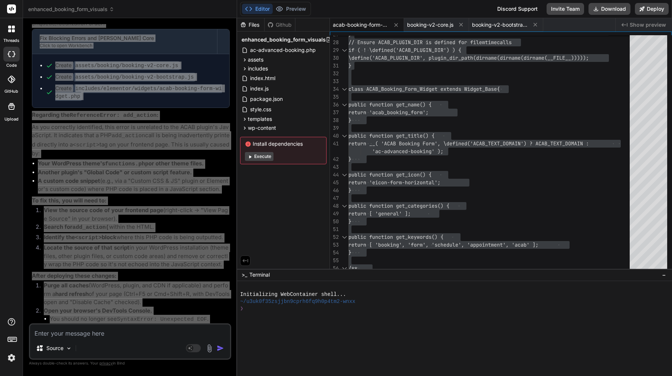
click at [102, 376] on li "You should see several [ACAB][v2][CORE] REST OK: ... lines." at bounding box center [140, 382] width 180 height 9
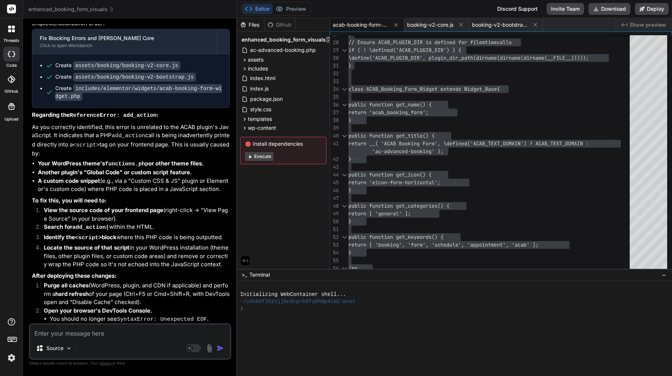
click at [128, 333] on textarea at bounding box center [130, 331] width 200 height 13
paste textarea "Awesome — the core is loading and the REST data is coming through 🎉 The only bl…"
type textarea "Awesome — the core is loading and the REST data is coming through 🎉 The only bl…"
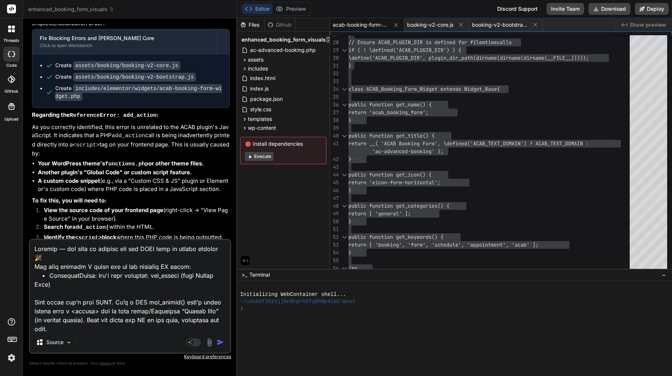
scroll to position [759, 0]
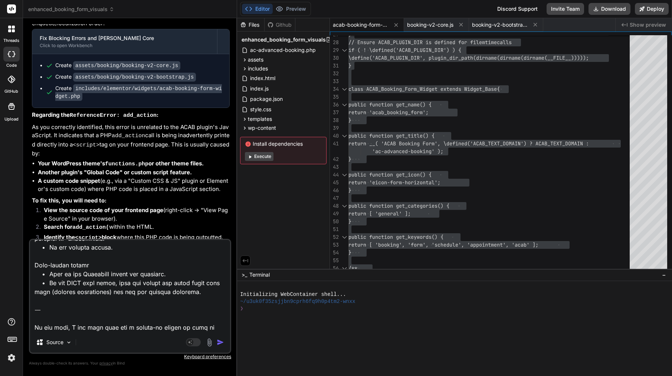
type textarea "x"
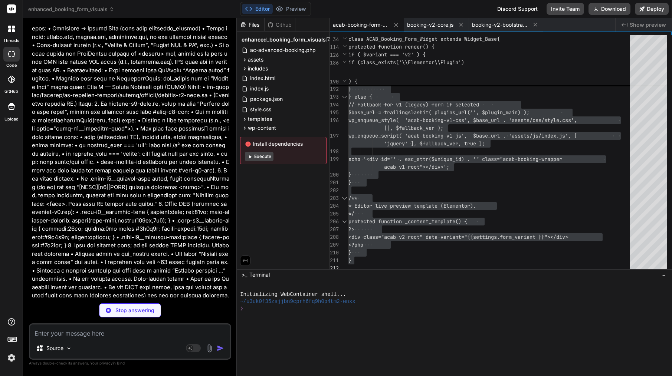
scroll to position [6310, 0]
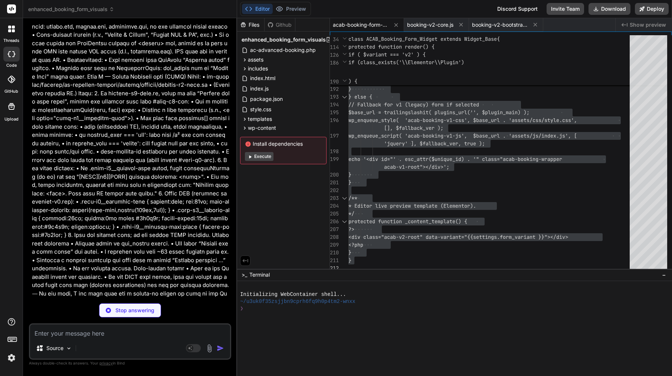
type textarea "x"
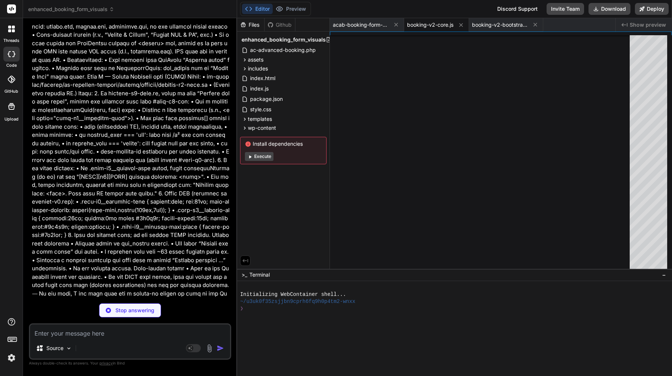
type textarea "x"
type textarea "--acab-v2-border-medium: #333;\n --acab-v2-text-secondary: #333;\n }\n}\n\n/* R…"
type textarea "x"
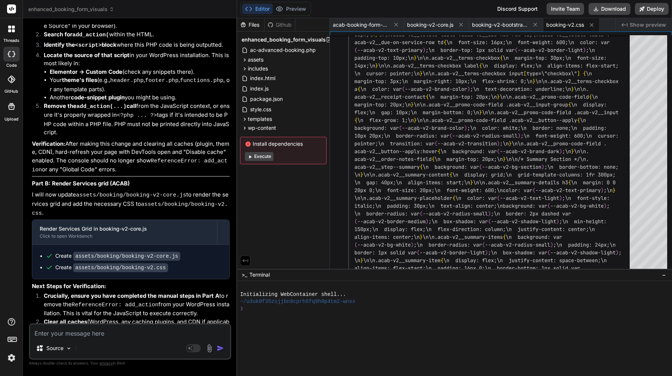
scroll to position [6701, 0]
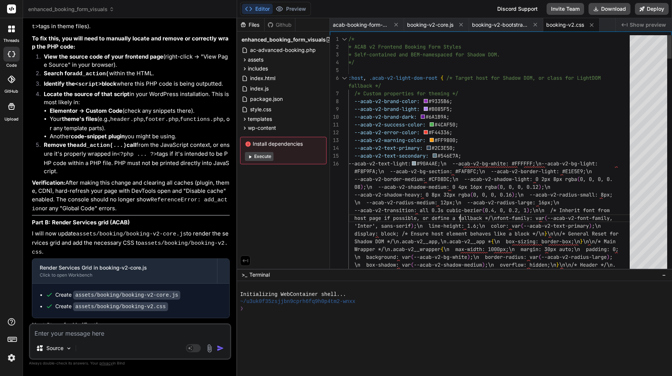
click at [462, 212] on span "--acab-v2-transition: all 0.3s cubic-bezier" at bounding box center [418, 210] width 128 height 7
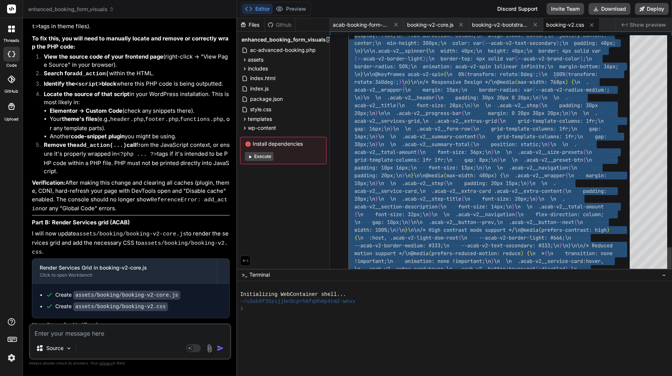
click at [418, 143] on span "\n \n .acab-v2__summary-total" at bounding box center [424, 144] width 92 height 7
type textarea "adding: 30px 20px 0 20px;\n }\n \n .acab-v2__title {\n font-size: 28px;\n }\n \…"
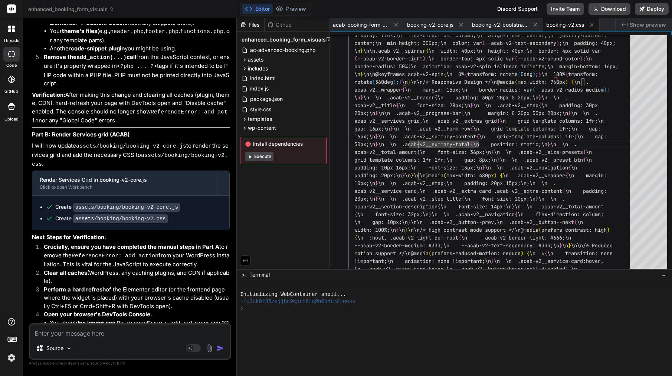
scroll to position [0, 0]
click at [441, 24] on span "booking-v2-core.js" at bounding box center [430, 24] width 46 height 7
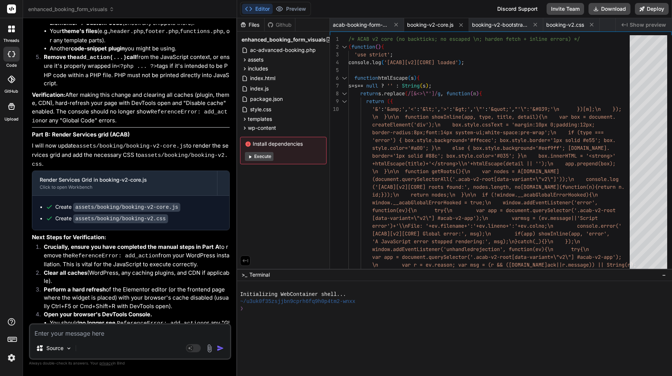
click at [119, 335] on textarea at bounding box center [130, 331] width 200 height 13
drag, startPoint x: 175, startPoint y: 64, endPoint x: 54, endPoint y: 51, distance: 121.7
click at [53, 203] on ul "Create assets/booking/booking-v2-core.js Create assets/booking/booking-v2.css" at bounding box center [131, 212] width 182 height 19
copy ul "Create assets/booking/booking-v2-core.js Create assets/booking/booking-v2.css"
click at [90, 331] on textarea at bounding box center [130, 331] width 200 height 13
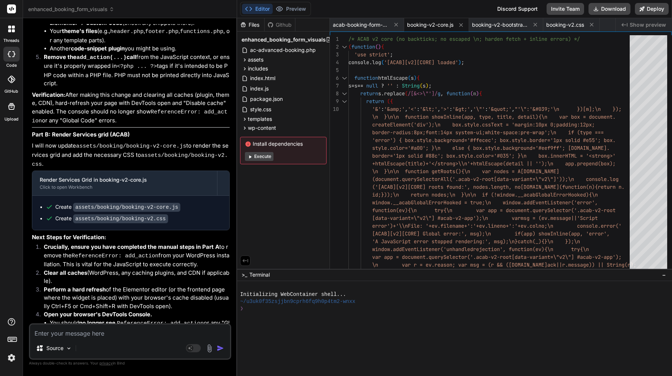
type textarea "p"
type textarea "x"
type textarea "pl"
type textarea "x"
type textarea "ple"
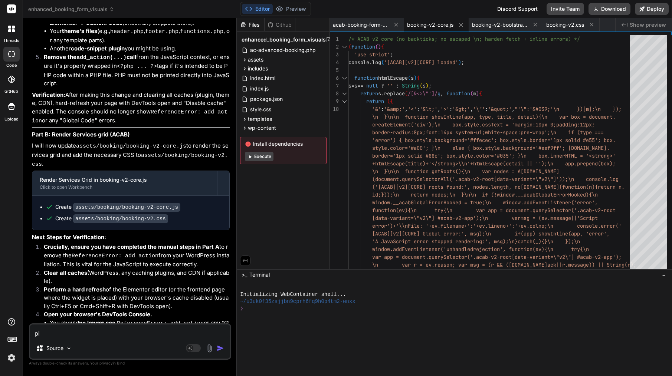
type textarea "x"
type textarea "plea"
type textarea "x"
type textarea "pleas"
type textarea "x"
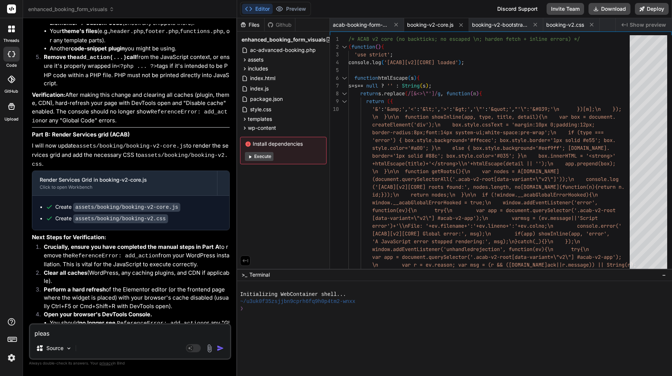
type textarea "please"
type textarea "x"
type textarea "please"
type textarea "x"
type textarea "please r"
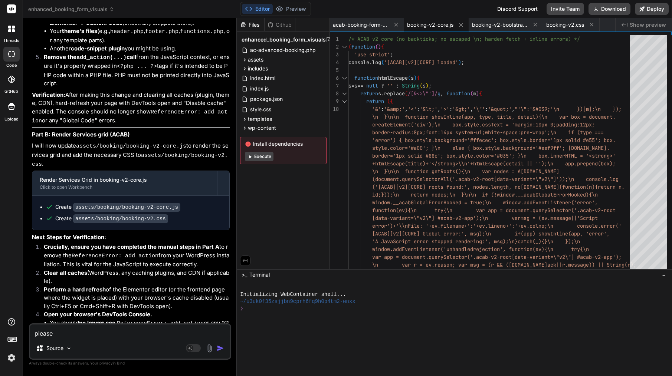
type textarea "x"
type textarea "please re"
type textarea "x"
type textarea "please rev"
type textarea "x"
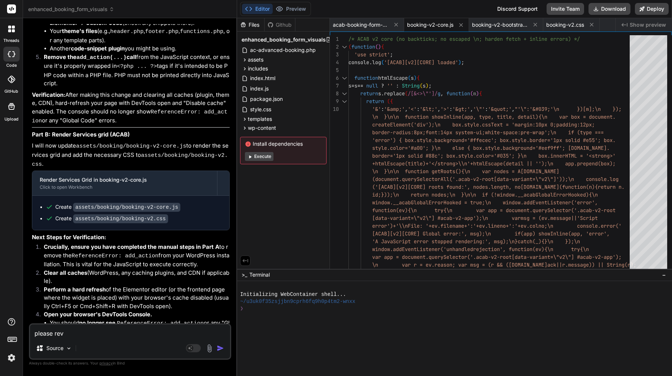
type textarea "please revi"
type textarea "x"
type textarea "please revie"
type textarea "x"
type textarea "please review"
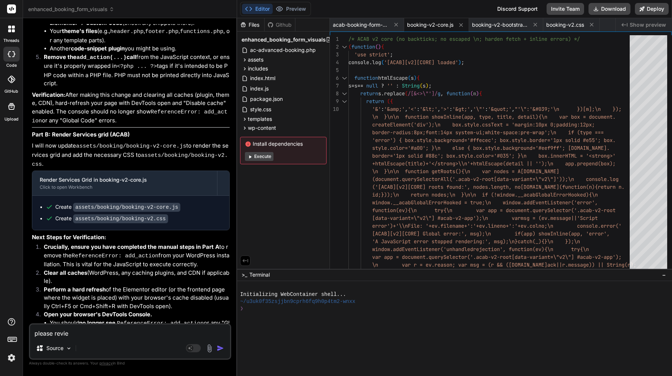
type textarea "x"
type textarea "please review"
type textarea "x"
type textarea "please review t"
type textarea "x"
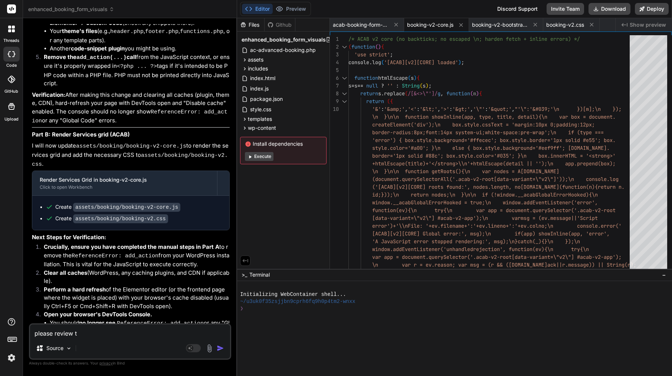
type textarea "please review th"
type textarea "x"
type textarea "please review thi"
type textarea "x"
type textarea "please review this"
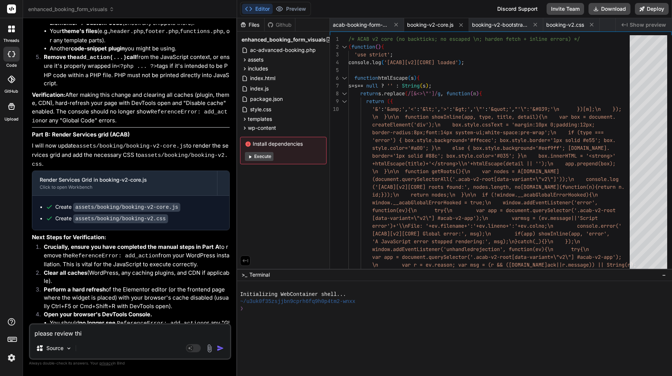
type textarea "x"
type textarea "please review this"
type textarea "x"
type textarea "please review this f"
type textarea "x"
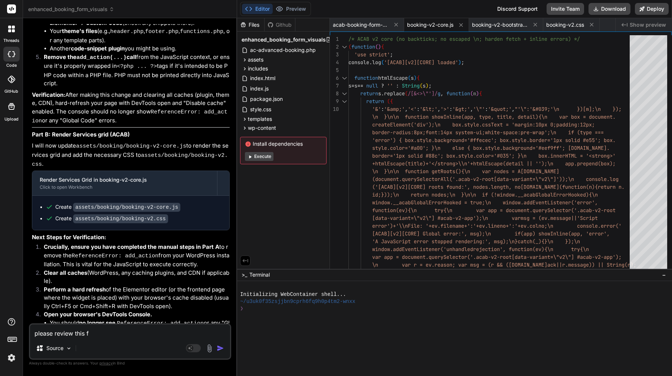
type textarea "please review this fi"
type textarea "x"
type textarea "please review this fil"
type textarea "x"
type textarea "please review this file"
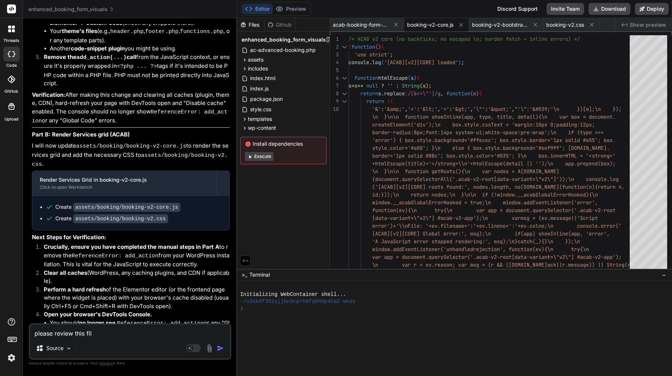
type textarea "x"
type textarea "please review this file"
type textarea "x"
paste textarea "Create assets/booking/booking-v2-core.js Create assets/booking/booking-v2.css"
type textarea "please review this file Create assets/booking/booking-v2-core.js Create assets/…"
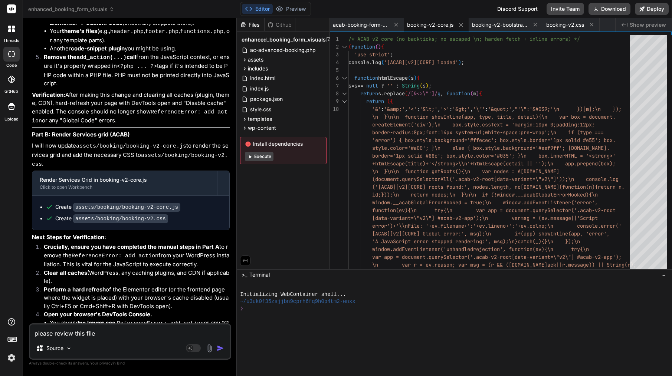
type textarea "x"
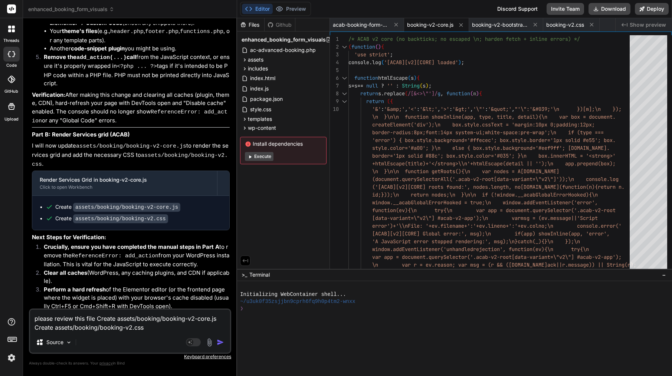
click at [98, 318] on textarea "please review this file Create assets/booking/booking-v2-core.js Create assets/…" at bounding box center [130, 321] width 200 height 22
type textarea "please review this file aCreate assets/booking/booking-v2-core.js Create assets…"
type textarea "x"
type textarea "please review this file agCreate assets/booking/booking-v2-core.js Create asset…"
type textarea "x"
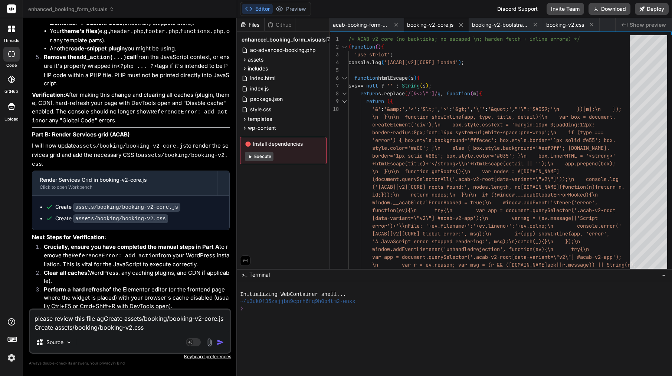
type textarea "please review this file agaCreate assets/booking/booking-v2-core.js Create asse…"
type textarea "x"
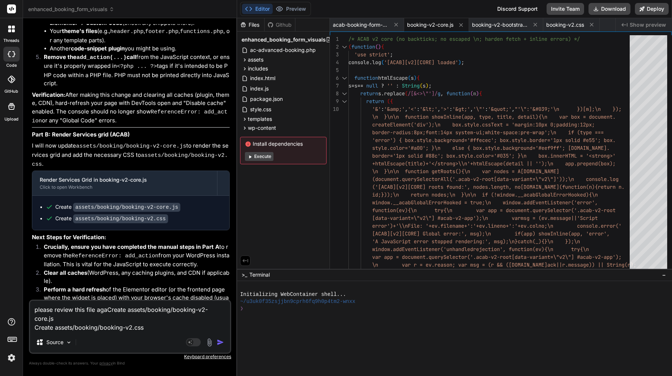
type textarea "please review this file agaiCreate assets/booking/booking-v2-core.js Create ass…"
type textarea "x"
type textarea "please review this file againCreate assets/booking/booking-v2-core.js Create as…"
type textarea "x"
type textarea "please review this file again Create assets/booking/booking-v2-core.js Create a…"
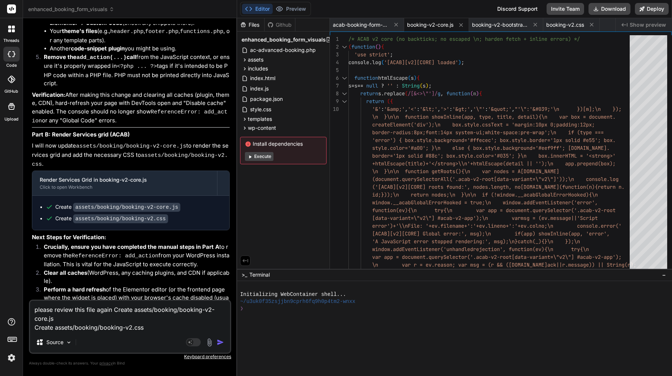
type textarea "x"
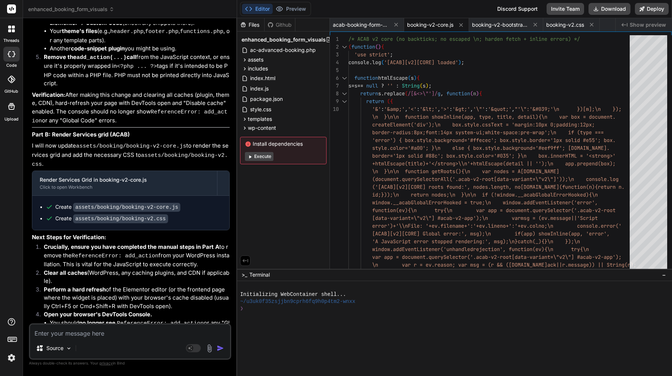
scroll to position [6873, 0]
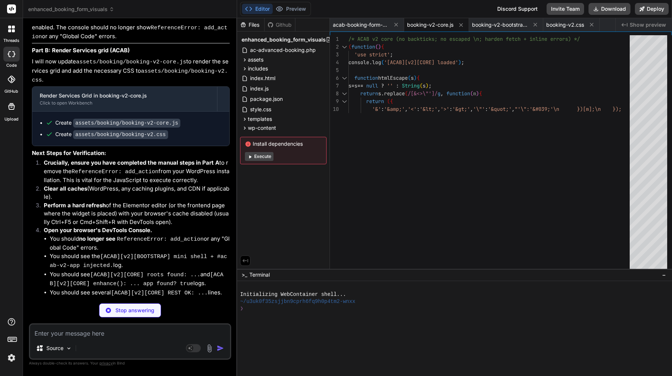
type textarea "x"
type textarea ".acab-v2__button:hover:not(:disabled), .acab-v2__preset-btn:hover { transform: …"
type textarea "x"
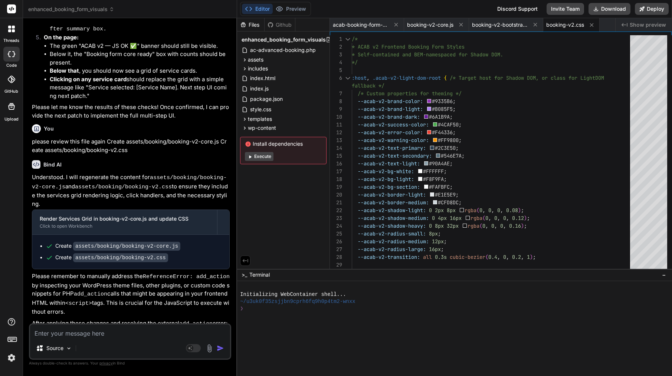
scroll to position [7157, 0]
drag, startPoint x: 164, startPoint y: 264, endPoint x: 164, endPoint y: 246, distance: 18.2
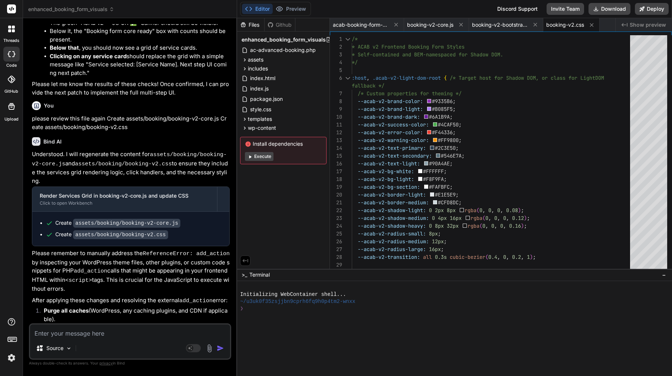
scroll to position [7179, 0]
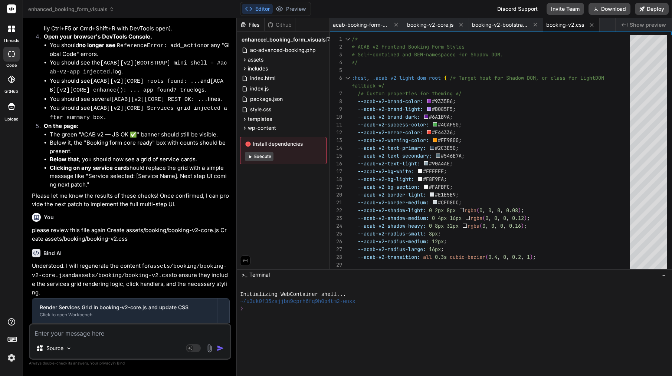
scroll to position [7029, 0]
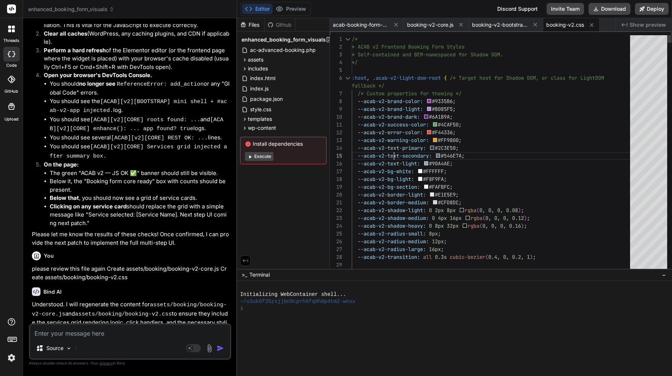
click at [394, 153] on span "--acab-v2-text-secondary:" at bounding box center [395, 156] width 74 height 7
type textarea "/* * ACAB v2 Frontend Booking Form Styles * Self-contained and BEM-namespaced f…"
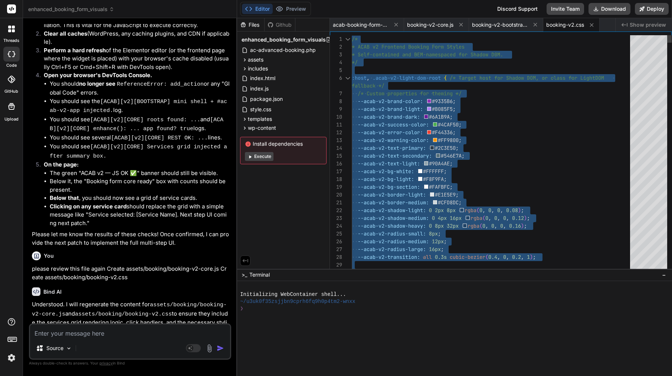
click at [394, 153] on span "--acab-v2-text-secondary:" at bounding box center [395, 156] width 74 height 7
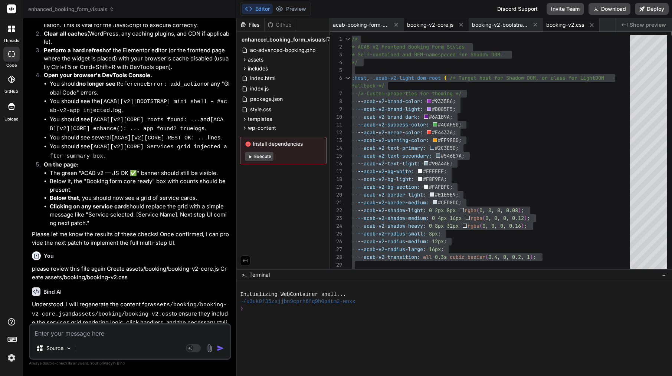
click at [432, 26] on span "booking-v2-core.js" at bounding box center [430, 24] width 46 height 7
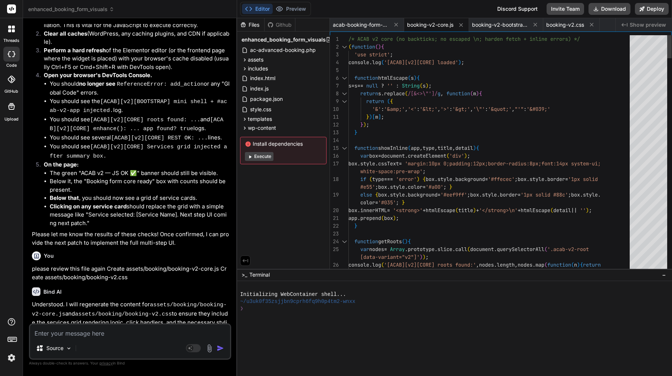
click at [420, 83] on span "String" at bounding box center [411, 85] width 18 height 7
type textarea "/* ACAB v2 core (no backticks; no escaped \n; harden fetch + inline errors) */ …"
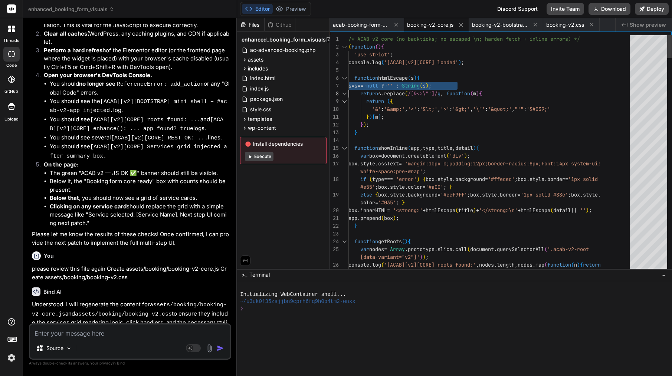
click at [420, 83] on span "String" at bounding box center [411, 85] width 18 height 7
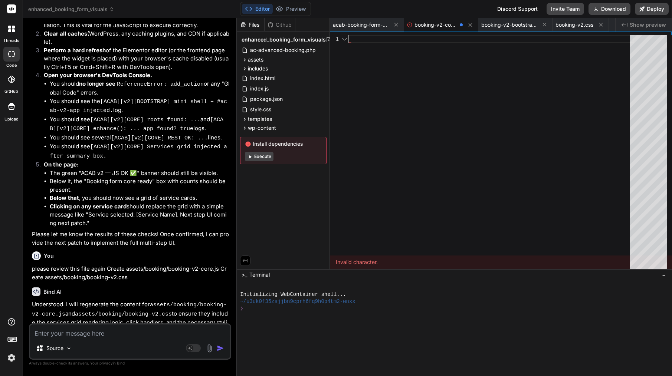
scroll to position [0, 0]
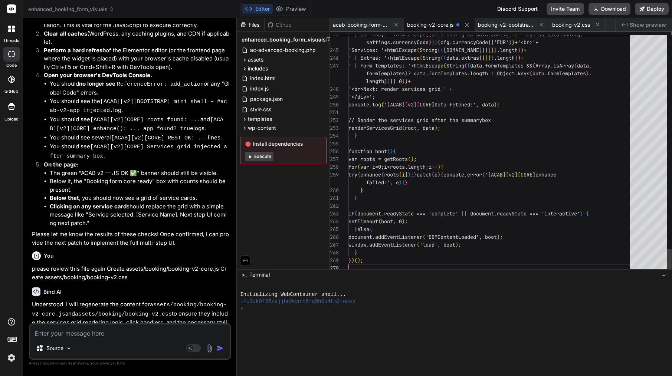
type textarea "} })();"
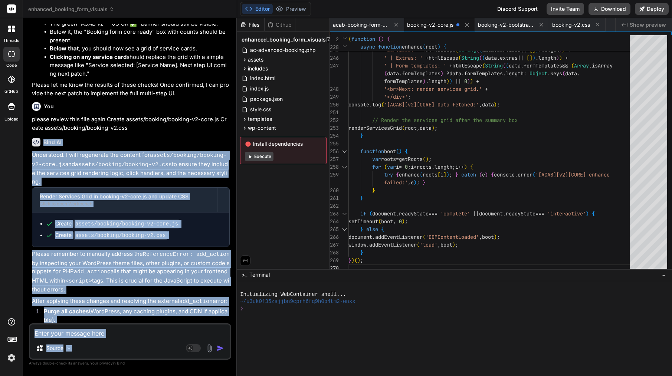
scroll to position [7179, 0]
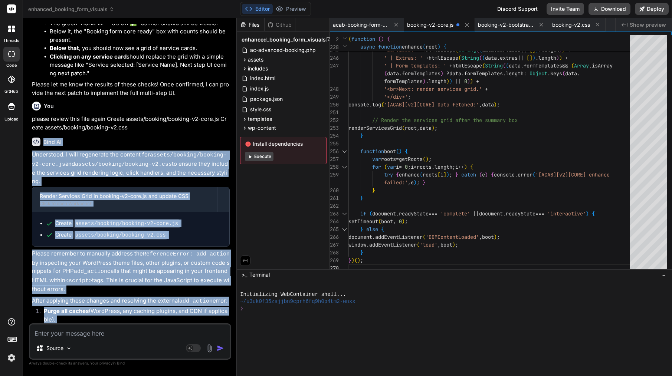
drag, startPoint x: 45, startPoint y: 86, endPoint x: 109, endPoint y: 323, distance: 245.9
click at [109, 323] on div "Bind AI Understood. I will regenerate the content for assets/booking/booking-v2…" at bounding box center [131, 311] width 198 height 358
copy div "Bind AI Understood. I will regenerate the content for assets/booking/booking-v2…"
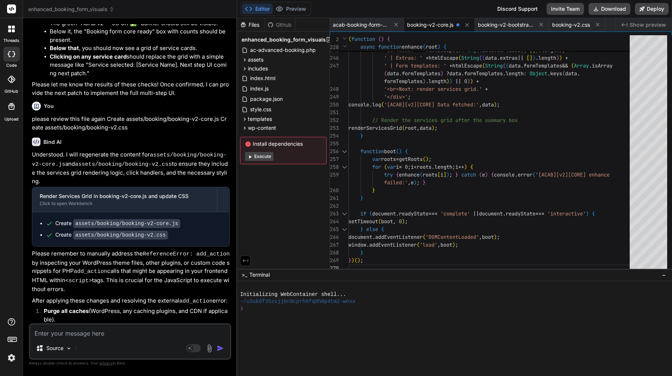
click at [101, 337] on textarea at bounding box center [130, 331] width 200 height 13
paste textarea "Perfect — the services grid is rendering ✅ Here’s a clean, copy-paste prompt fo…"
type textarea "Perfect — the services grid is rendering ✅ Here’s a clean, copy-paste prompt fo…"
type textarea "x"
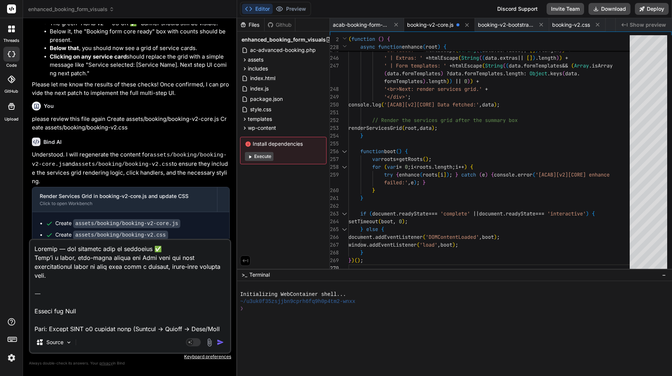
scroll to position [1560, 0]
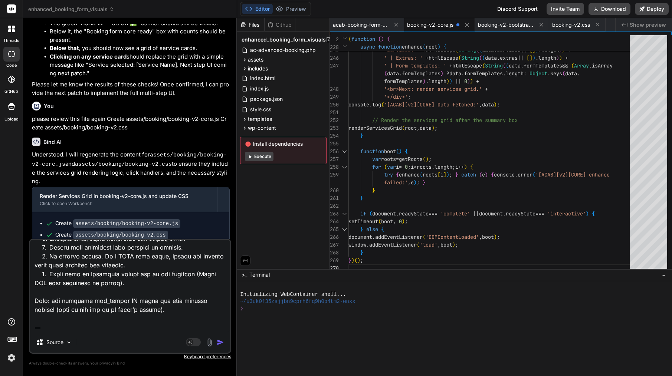
type textarea "Perfect — the services grid is rendering ✅ Here’s a clean, copy-paste prompt fo…"
click at [219, 343] on img "button" at bounding box center [220, 342] width 7 height 7
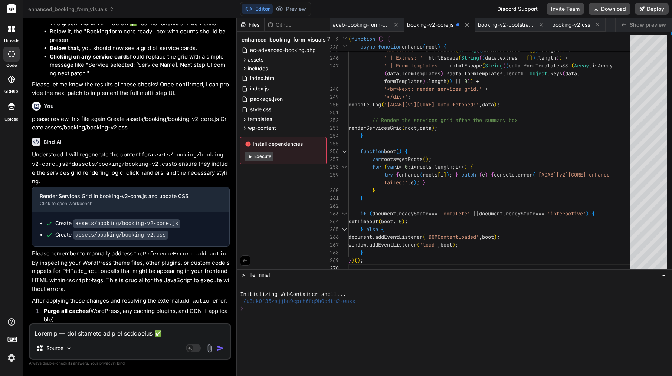
scroll to position [7478, 0]
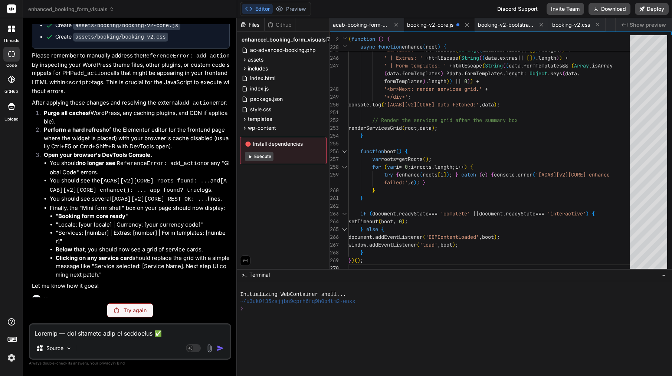
click at [125, 312] on p "Try again" at bounding box center [135, 310] width 23 height 7
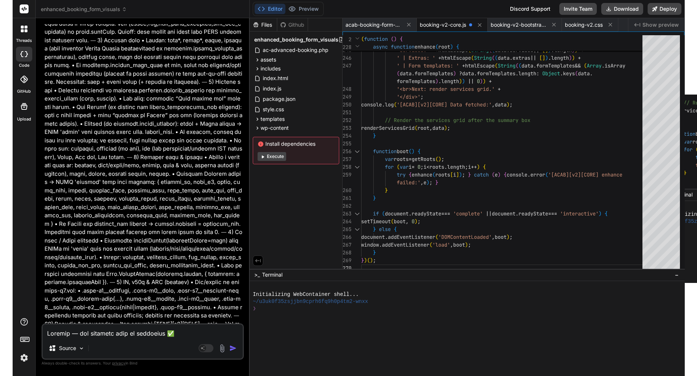
scroll to position [0, 0]
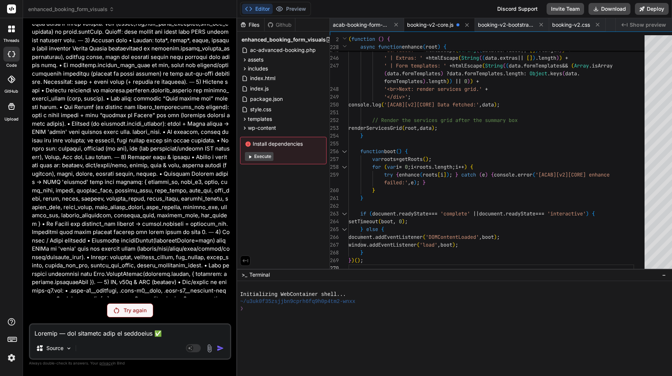
type textarea "x"
type textarea "} else { document.addEventListener('DOMContentLoaded', boot); window.addEventLi…"
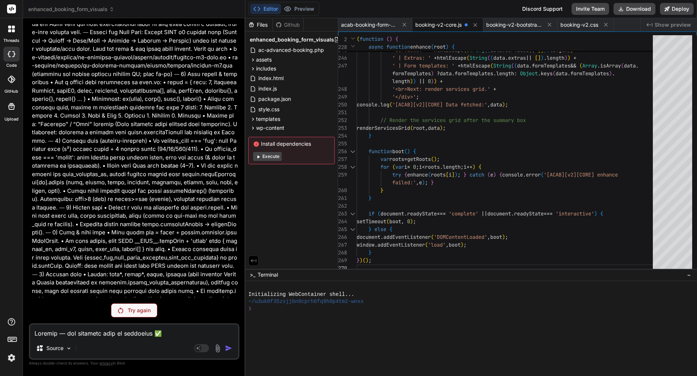
scroll to position [7456, 0]
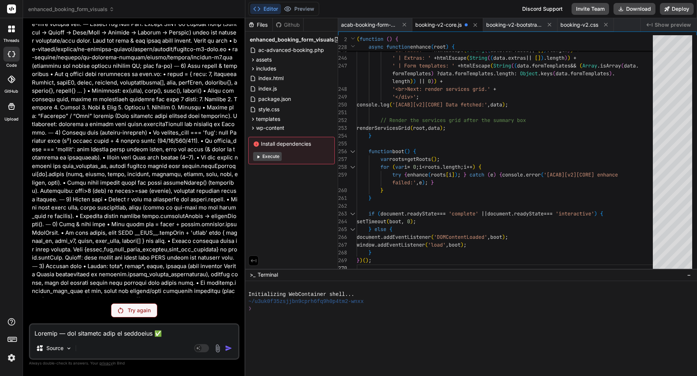
click at [146, 313] on p "Try again" at bounding box center [139, 310] width 23 height 7
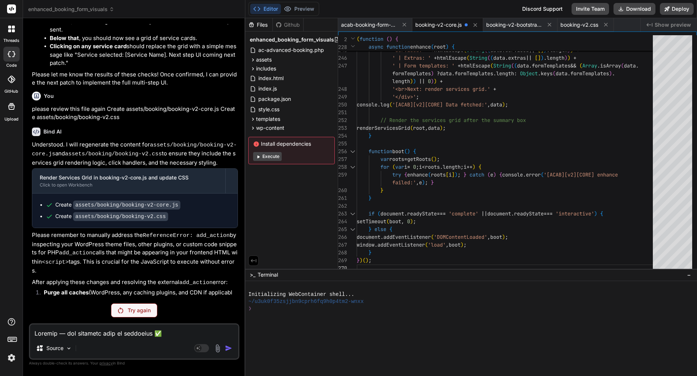
scroll to position [6925, 0]
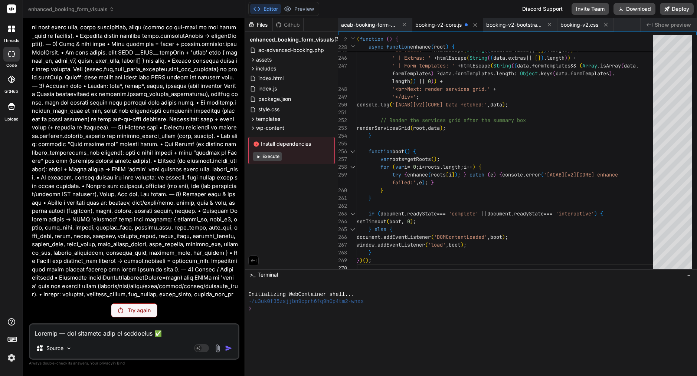
click at [138, 314] on p "Try again" at bounding box center [139, 310] width 23 height 7
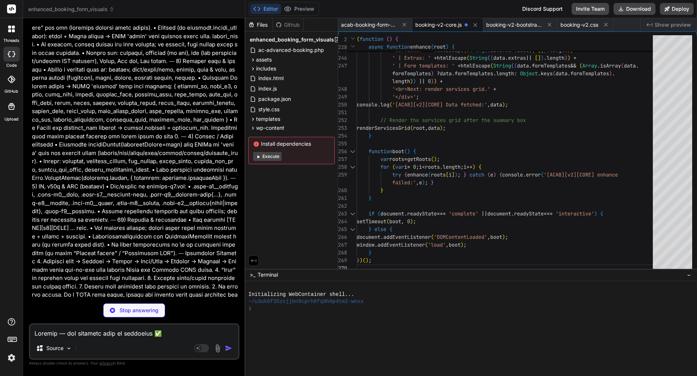
scroll to position [7769, 0]
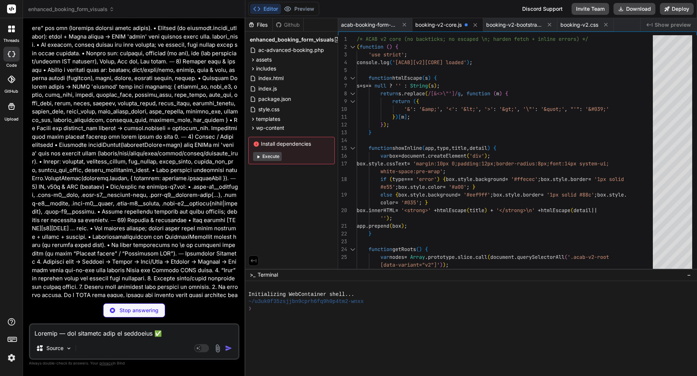
type textarea "x"
type textarea "startPolling(); } })(); // END OF FILE"
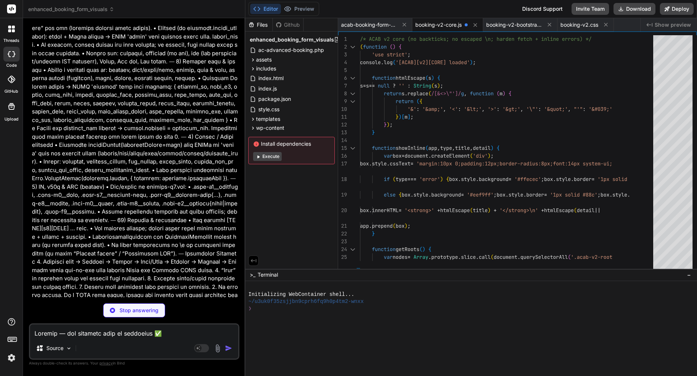
type textarea "x"
type textarea "transform: none;\ }\ }\"
type textarea "x"
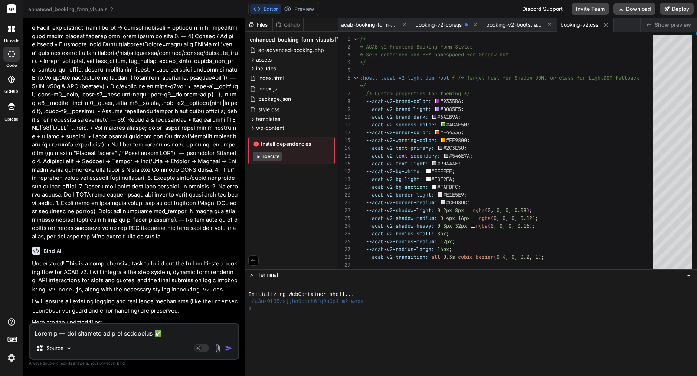
scroll to position [7873, 0]
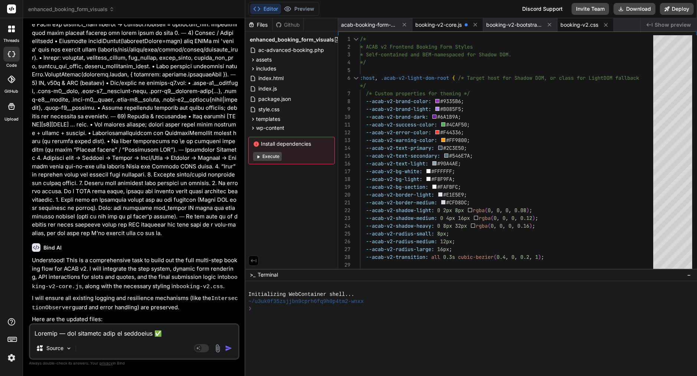
click at [446, 23] on span "booking-v2-core.js" at bounding box center [438, 24] width 46 height 7
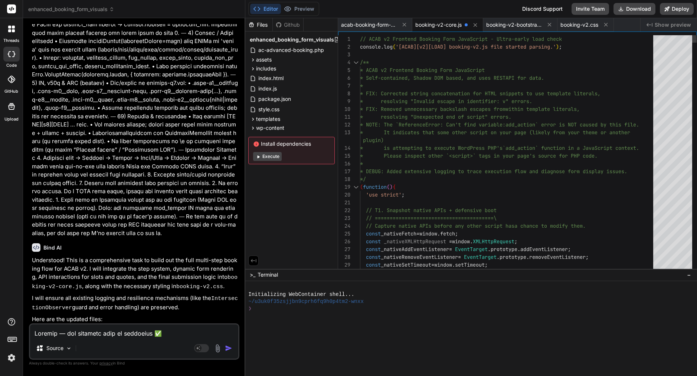
click at [436, 98] on span "* resolving "Invalid escape in identifier: v" at bounding box center [432, 101] width 145 height 7
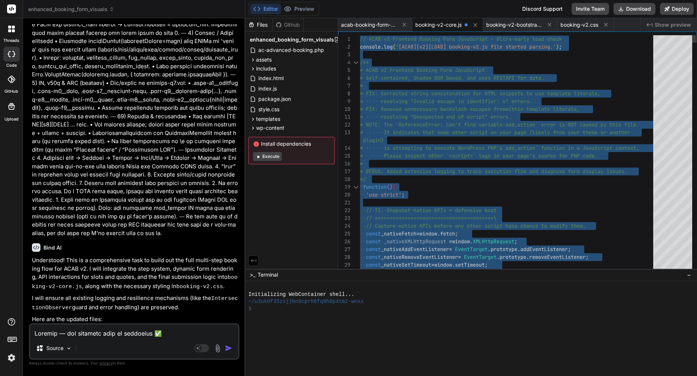
click at [436, 98] on span "* resolving "Invalid escape in identifier: v" at bounding box center [432, 101] width 145 height 7
click at [584, 26] on span "booking-v2.css" at bounding box center [579, 24] width 38 height 7
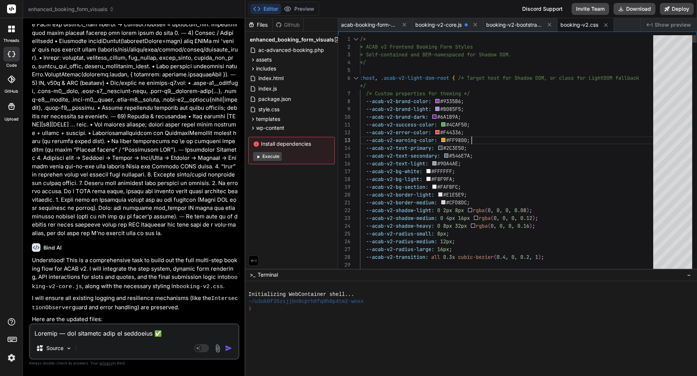
click at [481, 133] on div "--acab-v2-error-color: #F44336 ;" at bounding box center [509, 133] width 298 height 8
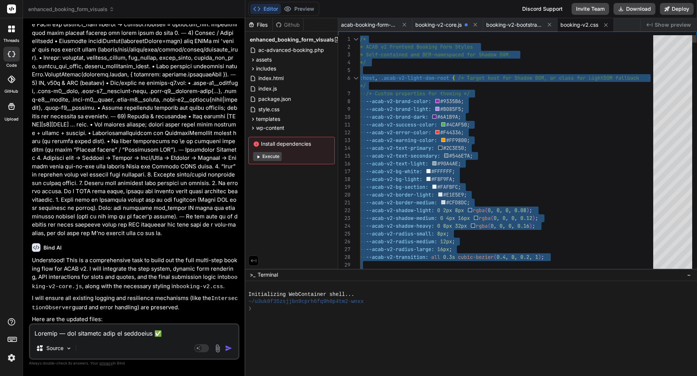
click at [481, 133] on div "--acab-v2-error-color: #F44336 ;" at bounding box center [509, 133] width 298 height 8
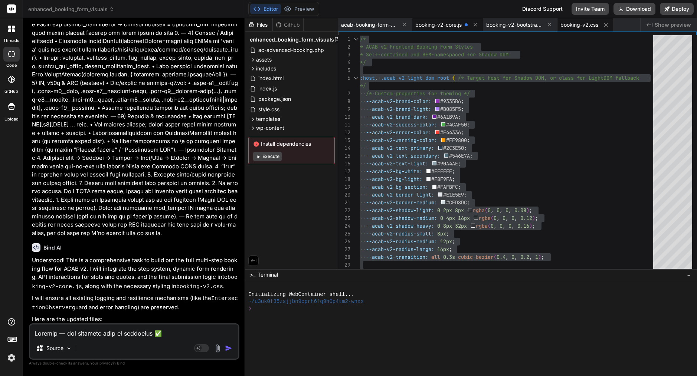
click at [447, 24] on span "booking-v2-core.js" at bounding box center [438, 24] width 46 height 7
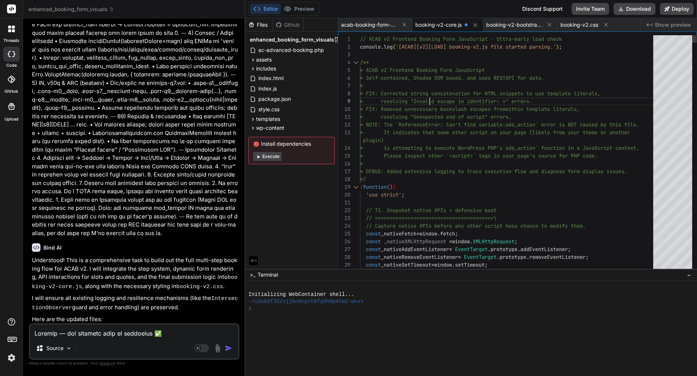
click at [429, 96] on span "* FIX: Corrected string concatenation for HTML sn" at bounding box center [432, 93] width 145 height 7
type textarea "// ACAB v2 Frontend Booking Form JavaScript - Ultra-early load check console.lo…"
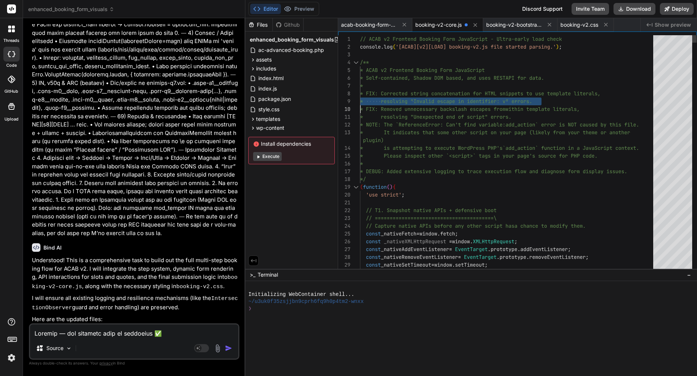
click at [429, 96] on span "* FIX: Corrected string concatenation for HTML sn" at bounding box center [432, 93] width 145 height 7
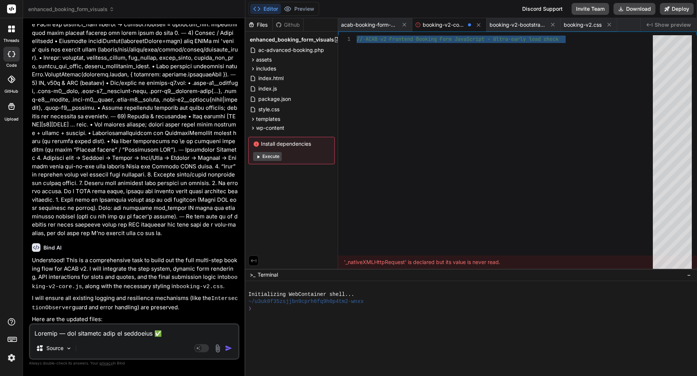
scroll to position [0, 0]
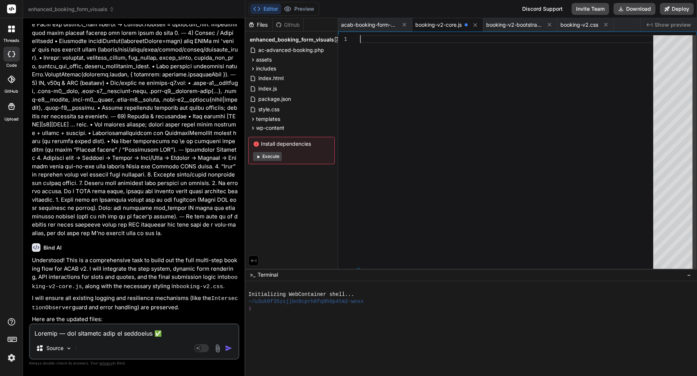
type textarea "});"
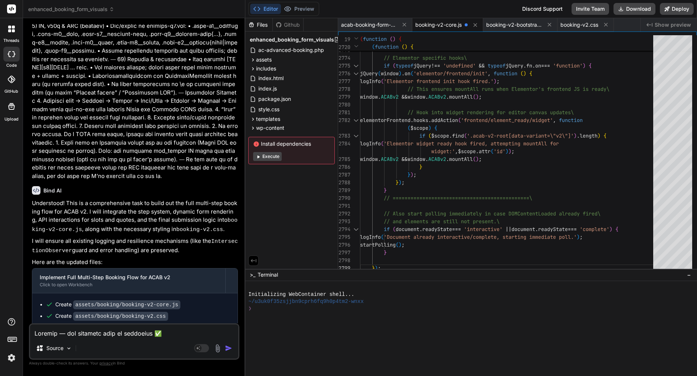
scroll to position [7948, 0]
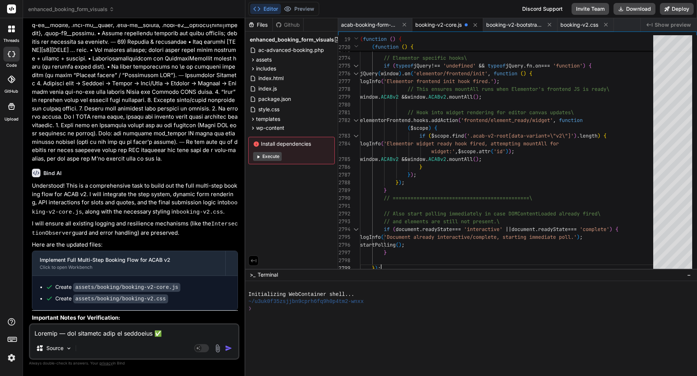
click at [113, 331] on textarea at bounding box center [134, 331] width 208 height 13
click at [446, 24] on span "booking-v2-core.js" at bounding box center [438, 24] width 46 height 7
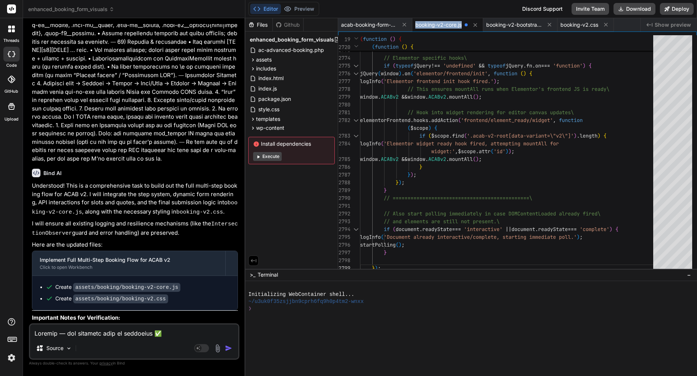
copy span "booking-v2-core.js"
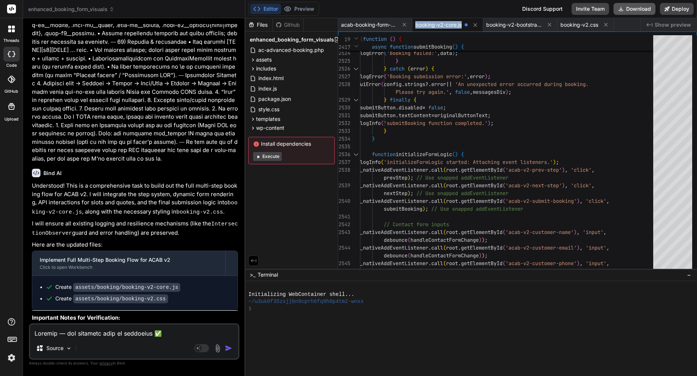
click at [644, 9] on button "Download" at bounding box center [634, 9] width 42 height 12
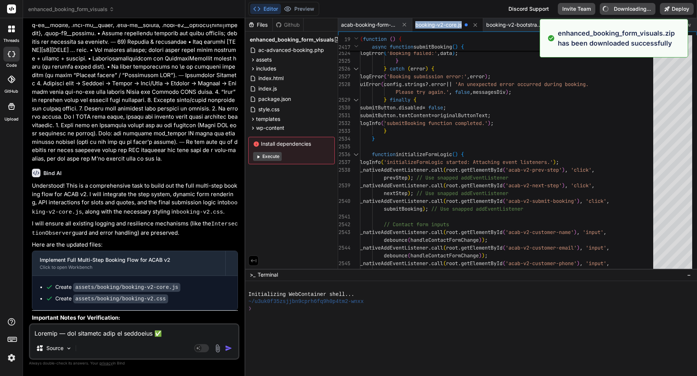
type textarea "x"
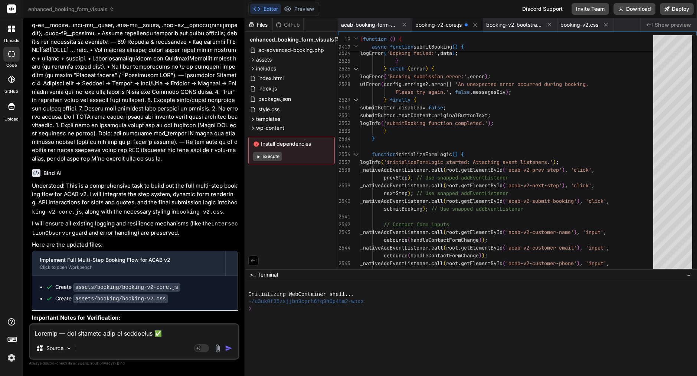
click at [116, 330] on textarea at bounding box center [134, 331] width 208 height 13
paste textarea "Nice catch — you were right to look at the very end of booking-v2-core.js. You’…"
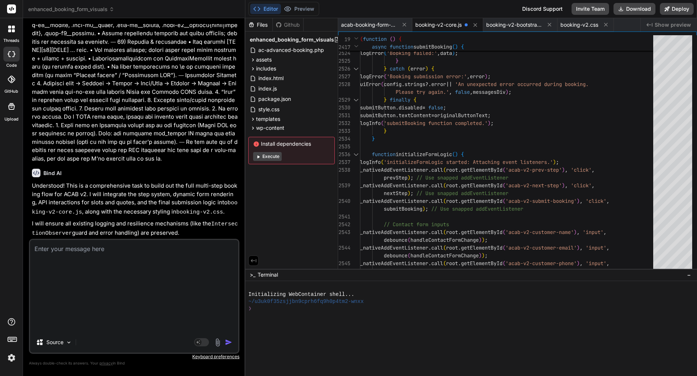
type textarea "Nice catch — you were right to look at the very end of booking-v2-core.js. You’…"
type textarea "x"
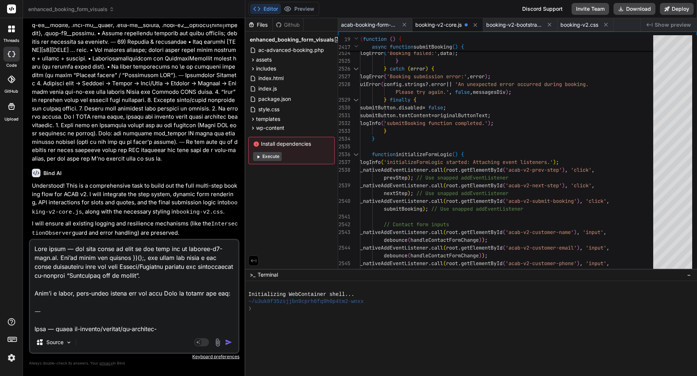
scroll to position [607, 0]
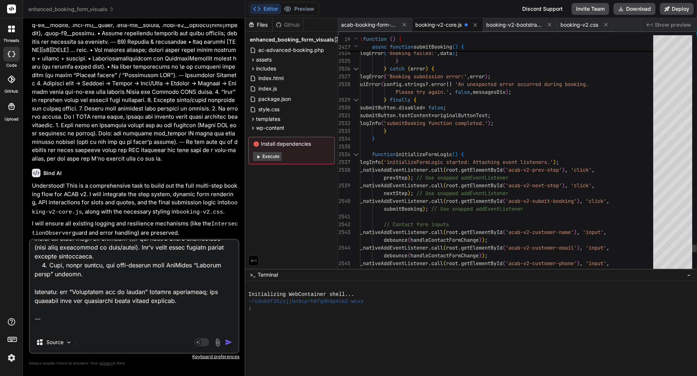
type textarea "Nice catch — you were right to look at the very end of booking-v2-core.js. You’…"
click at [458, 119] on span "logInfo ( 'submitBooking function completed.' ) ;" at bounding box center [427, 123] width 134 height 8
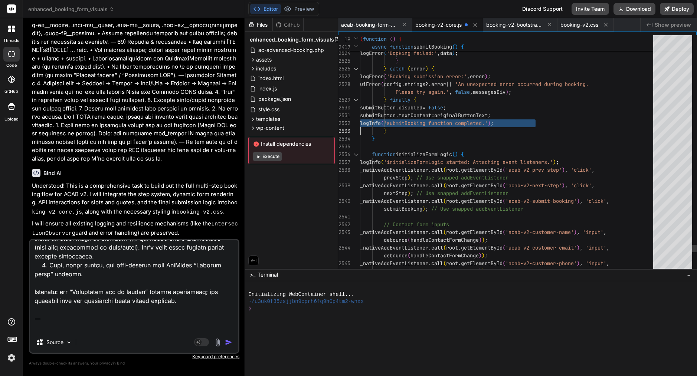
type textarea "// ACAB v2 Frontend Booking Form JavaScript - Ultra-early load check console.lo…"
click at [458, 119] on span "logInfo ( 'submitBooking function completed.' ) ;" at bounding box center [427, 123] width 134 height 8
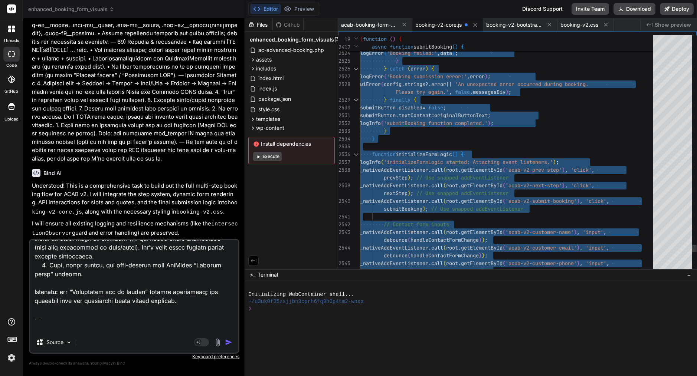
scroll to position [0, 0]
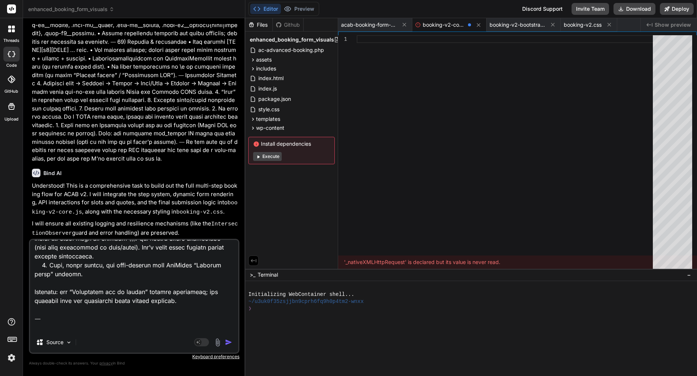
type textarea "startPolling(); } // End of resilient top-level bootstrap (adds listeners & pol…"
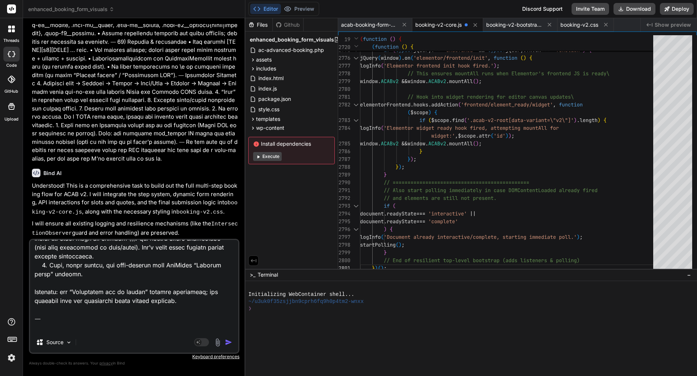
click at [230, 341] on img "button" at bounding box center [228, 342] width 7 height 7
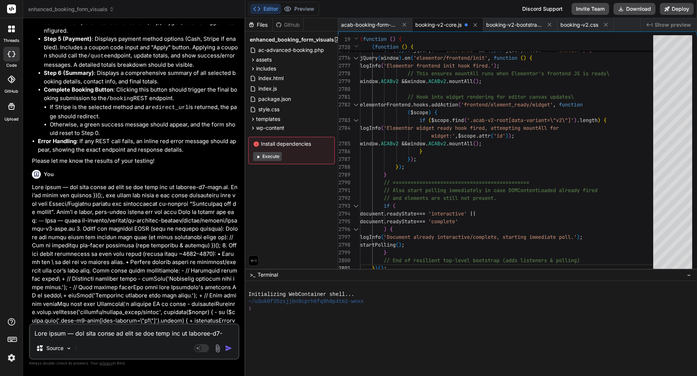
scroll to position [8634, 0]
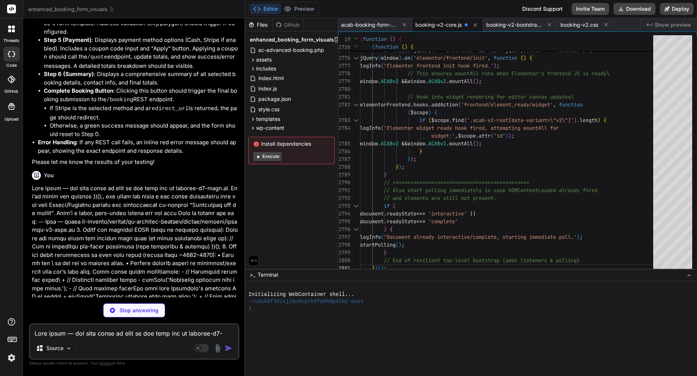
type textarea "x"
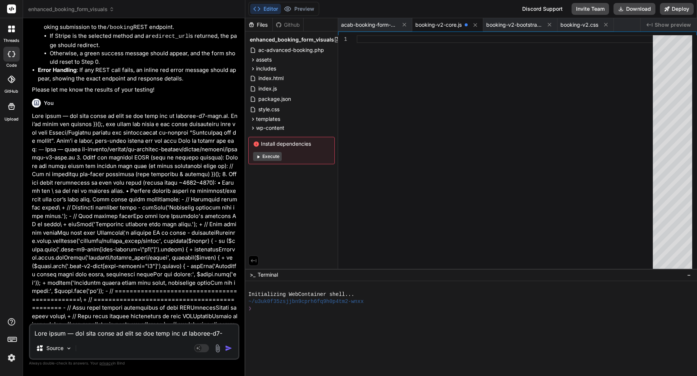
scroll to position [8706, 0]
click at [157, 331] on textarea at bounding box center [134, 331] width 208 height 13
type textarea "p"
type textarea "x"
type textarea "pl"
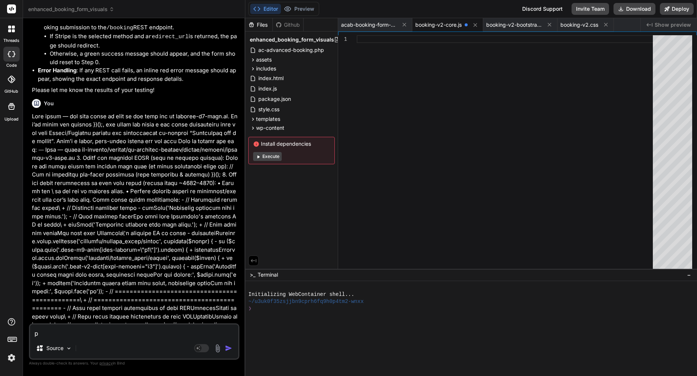
type textarea "x"
type textarea "ple"
type textarea "x"
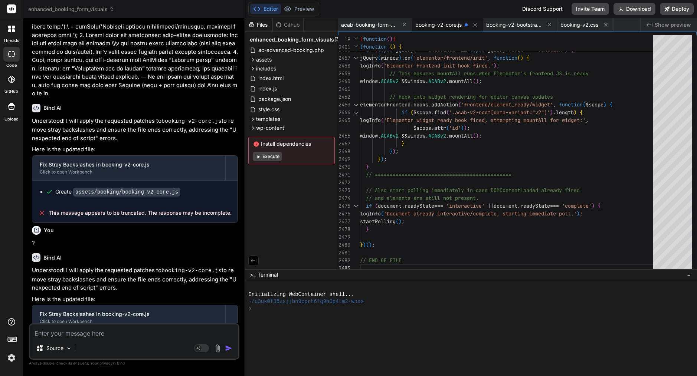
scroll to position [9021, 0]
click at [442, 22] on span "booking-v2-core.js" at bounding box center [438, 24] width 46 height 7
click at [399, 137] on span "ACABv2" at bounding box center [390, 135] width 18 height 7
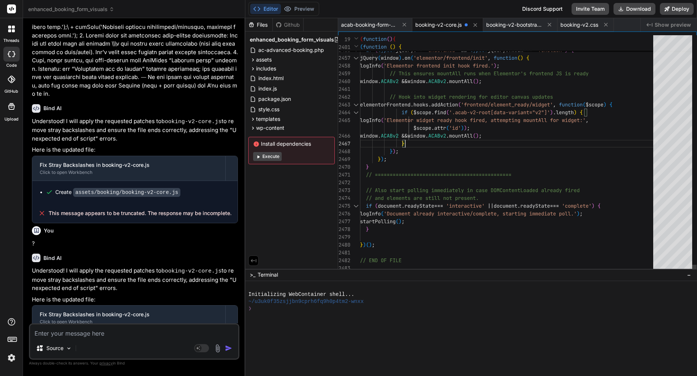
click at [399, 137] on span "ACABv2" at bounding box center [390, 135] width 18 height 7
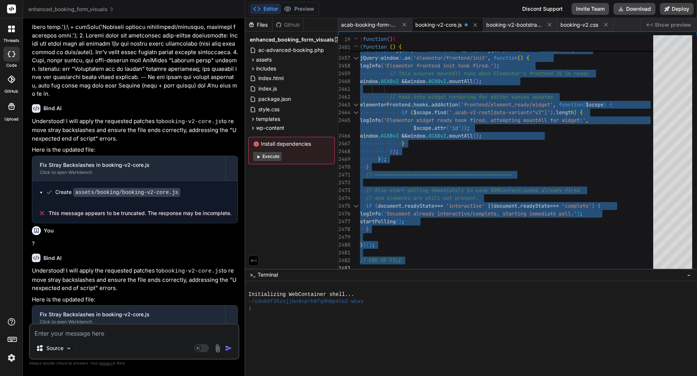
click at [134, 334] on textarea at bounding box center [134, 331] width 208 height 13
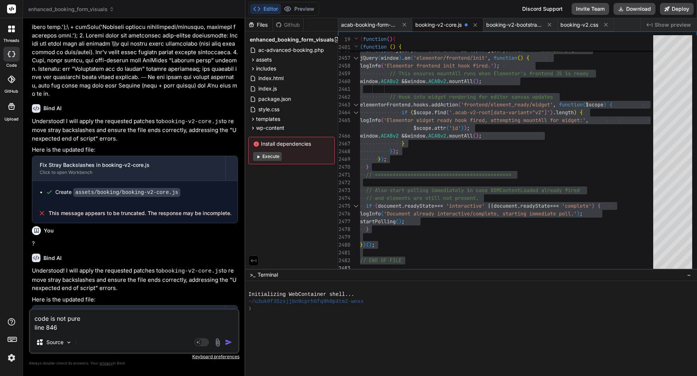
paste textarea "inputHtml = `<select id=\"${fieldId}\" name=\"${field.key}\" class=\"acab-v2__s…"
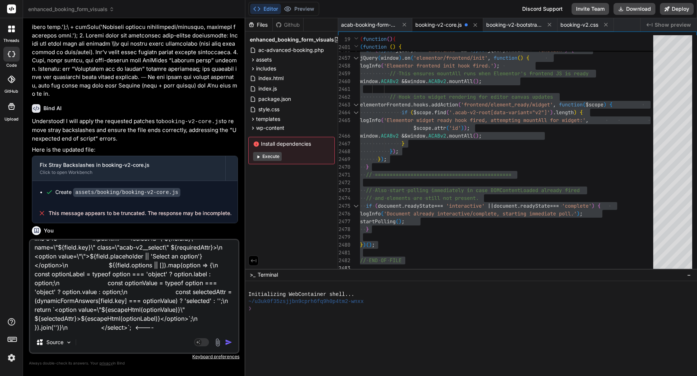
paste textarea "Invalid escape in identifier: '\'"
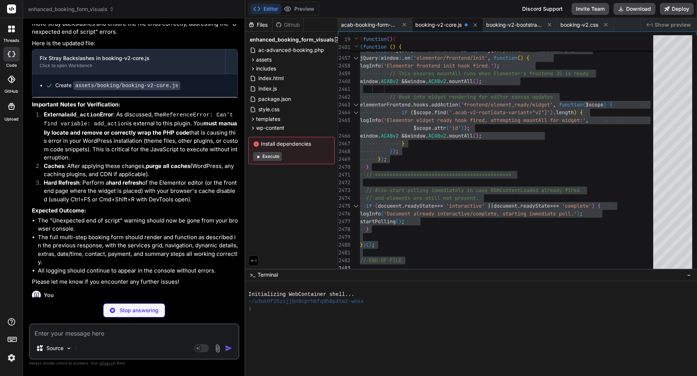
scroll to position [9277, 0]
click at [83, 337] on textarea at bounding box center [134, 331] width 208 height 13
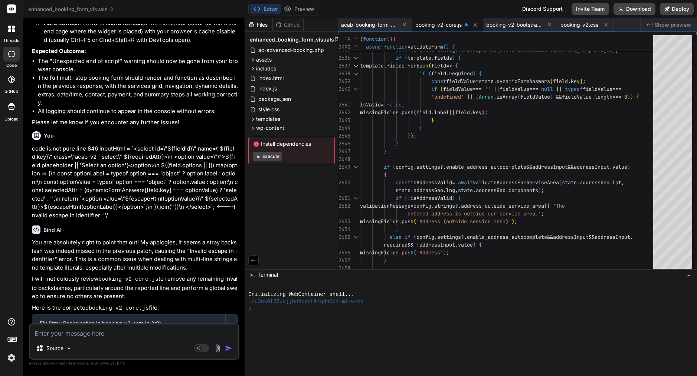
scroll to position [0, 0]
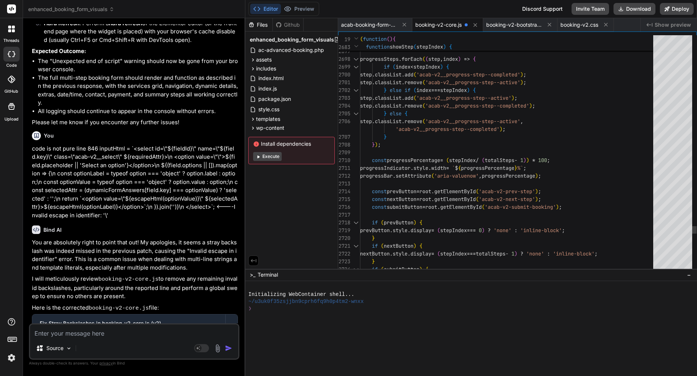
click at [506, 136] on div "}" at bounding box center [509, 137] width 298 height 8
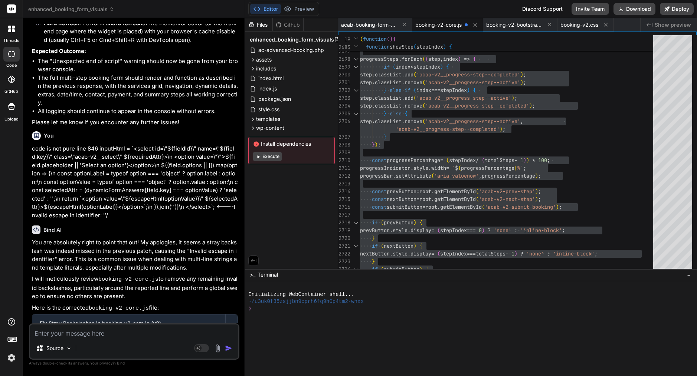
click at [96, 333] on textarea at bounding box center [134, 331] width 208 height 13
paste textarea "Here’s a clean “tell-Bind-exactly-what-to-do” prompt that fixes the two things …"
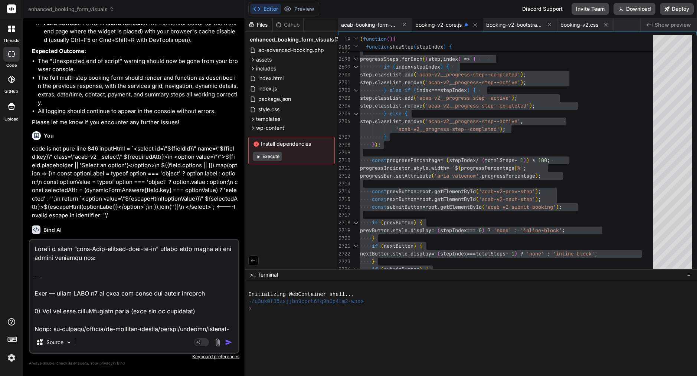
scroll to position [1026, 0]
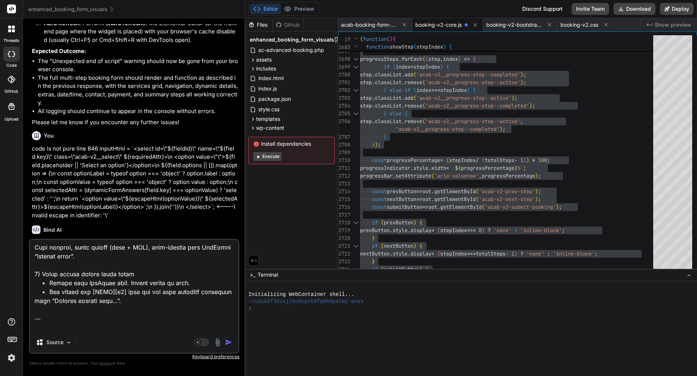
click at [229, 344] on img "button" at bounding box center [228, 342] width 7 height 7
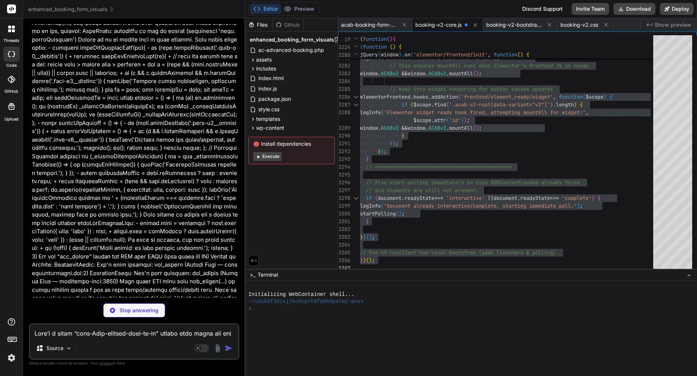
scroll to position [0, 0]
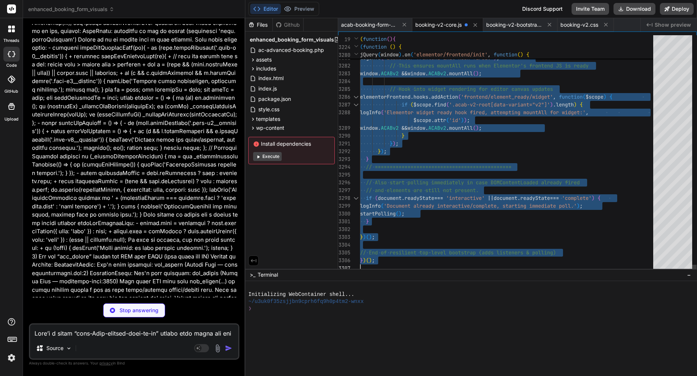
scroll to position [3, 0]
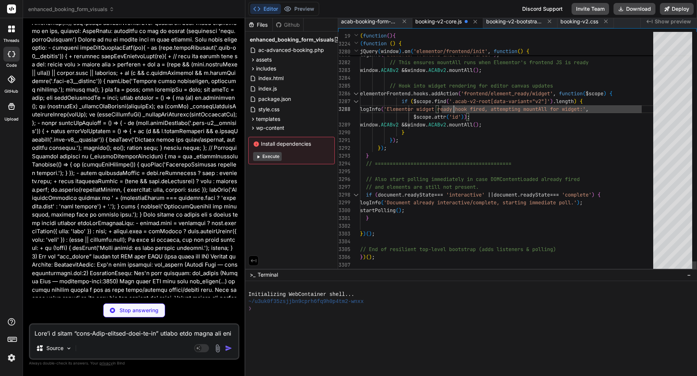
click at [454, 107] on div at bounding box center [453, 109] width 1 height 8
click at [454, 107] on span "'Elementor widget ready hook fired, attempting mou" at bounding box center [458, 109] width 148 height 7
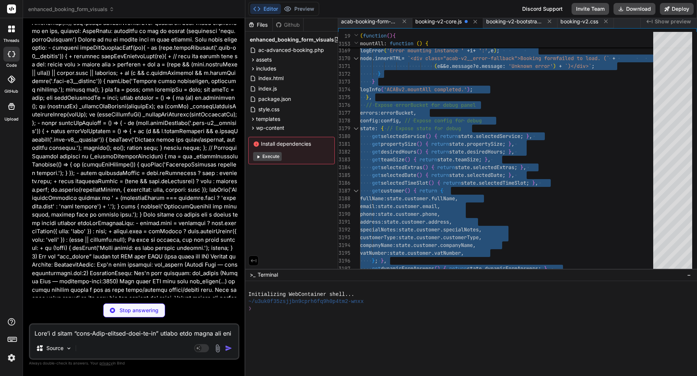
scroll to position [0, 0]
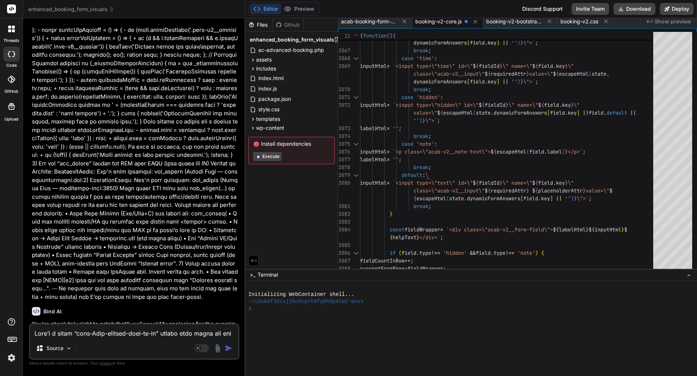
scroll to position [10116, 0]
click at [523, 137] on div "break ;" at bounding box center [509, 136] width 298 height 8
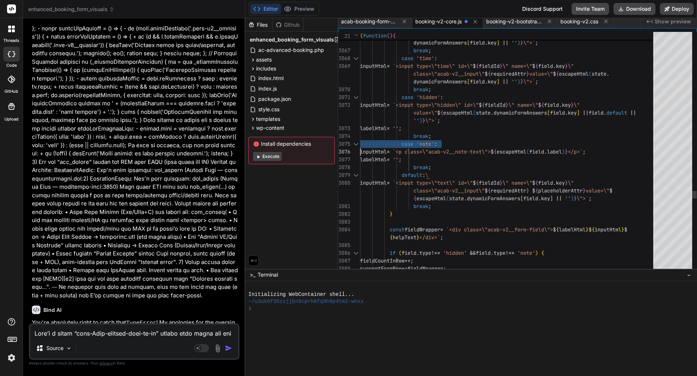
click at [523, 137] on div "break ;" at bounding box center [509, 136] width 298 height 8
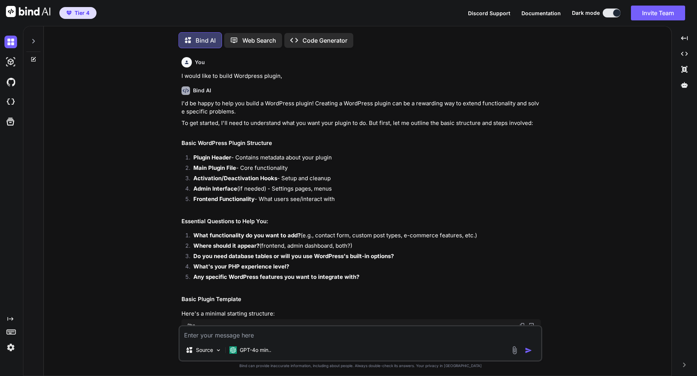
scroll to position [314, 0]
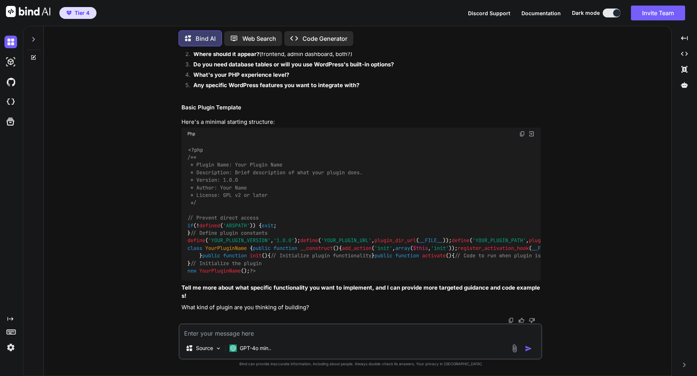
type textarea "x"
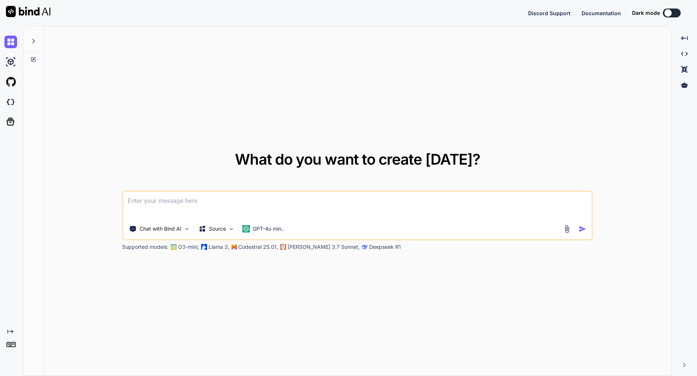
type textarea "x"
click at [12, 97] on img at bounding box center [10, 102] width 13 height 13
